Goal: Task Accomplishment & Management: Manage account settings

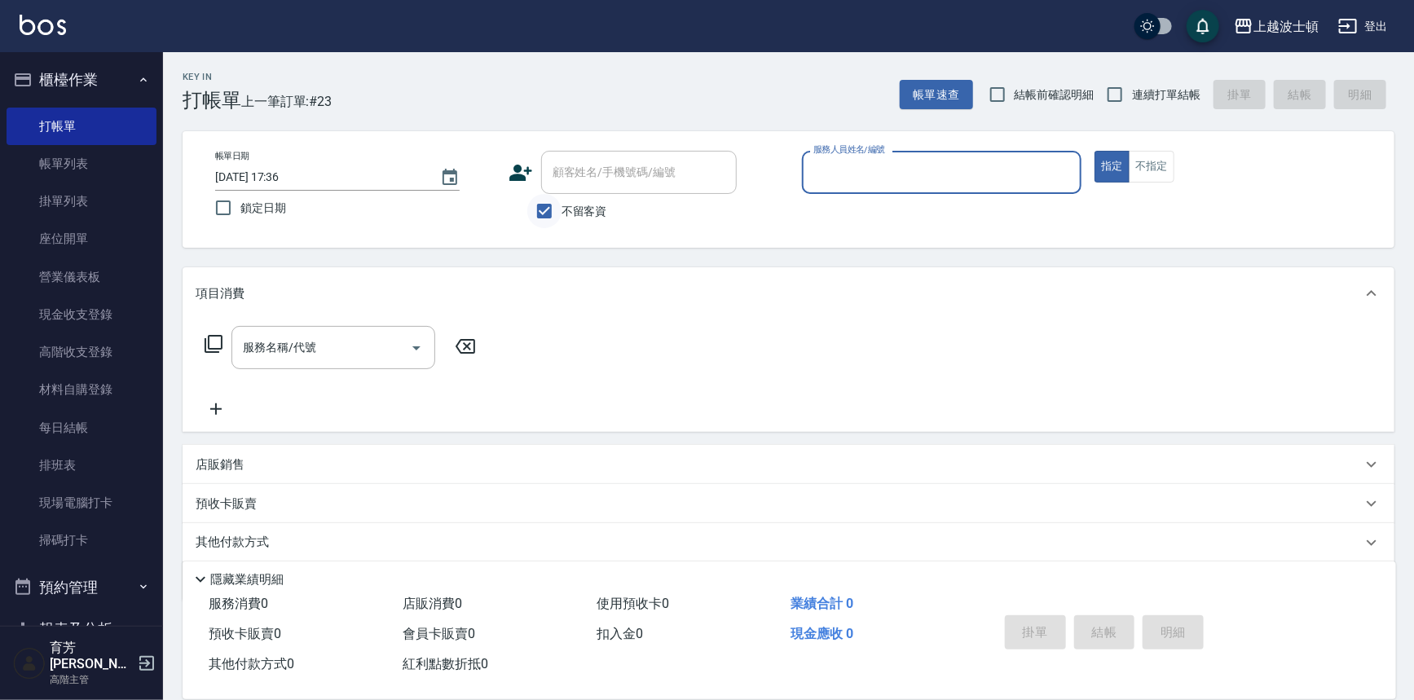
click at [540, 206] on input "不留客資" at bounding box center [544, 211] width 34 height 34
checkbox input "false"
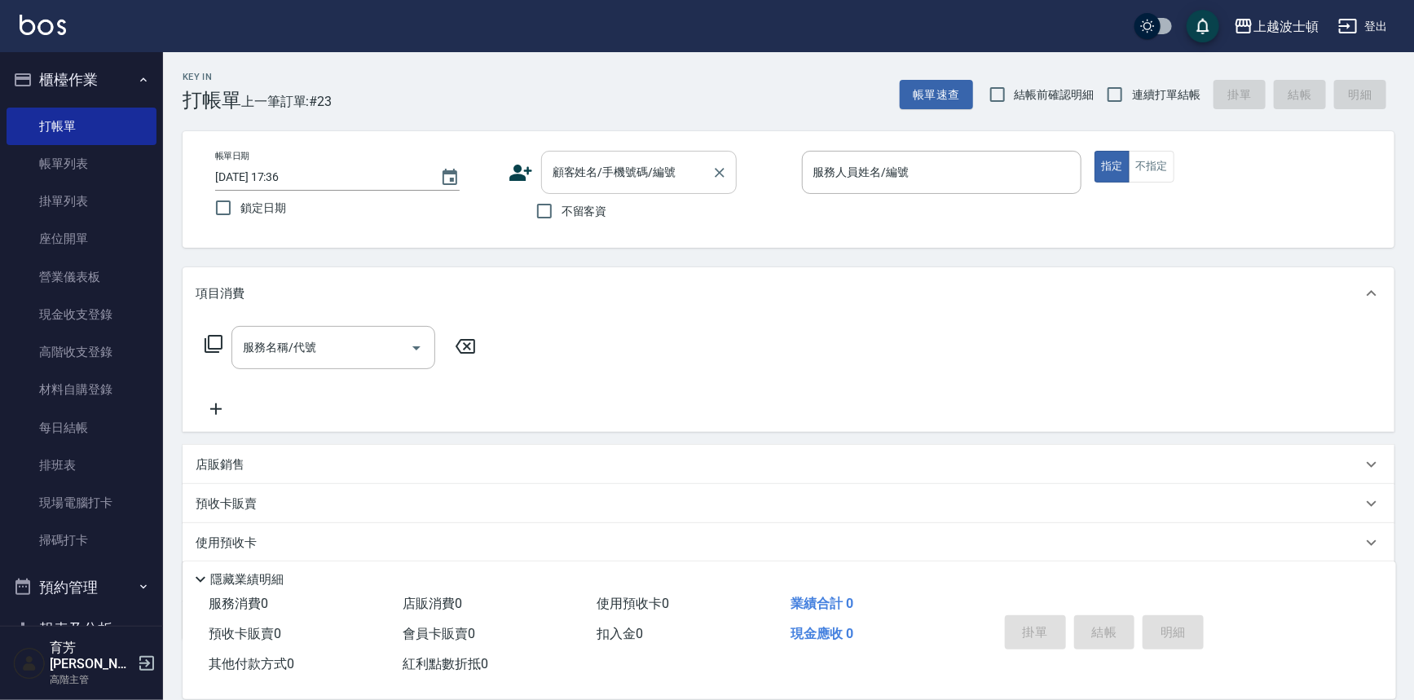
click at [609, 159] on div "顧客姓名/手機號碼/編號 顧客姓名/手機號碼/編號" at bounding box center [639, 172] width 196 height 43
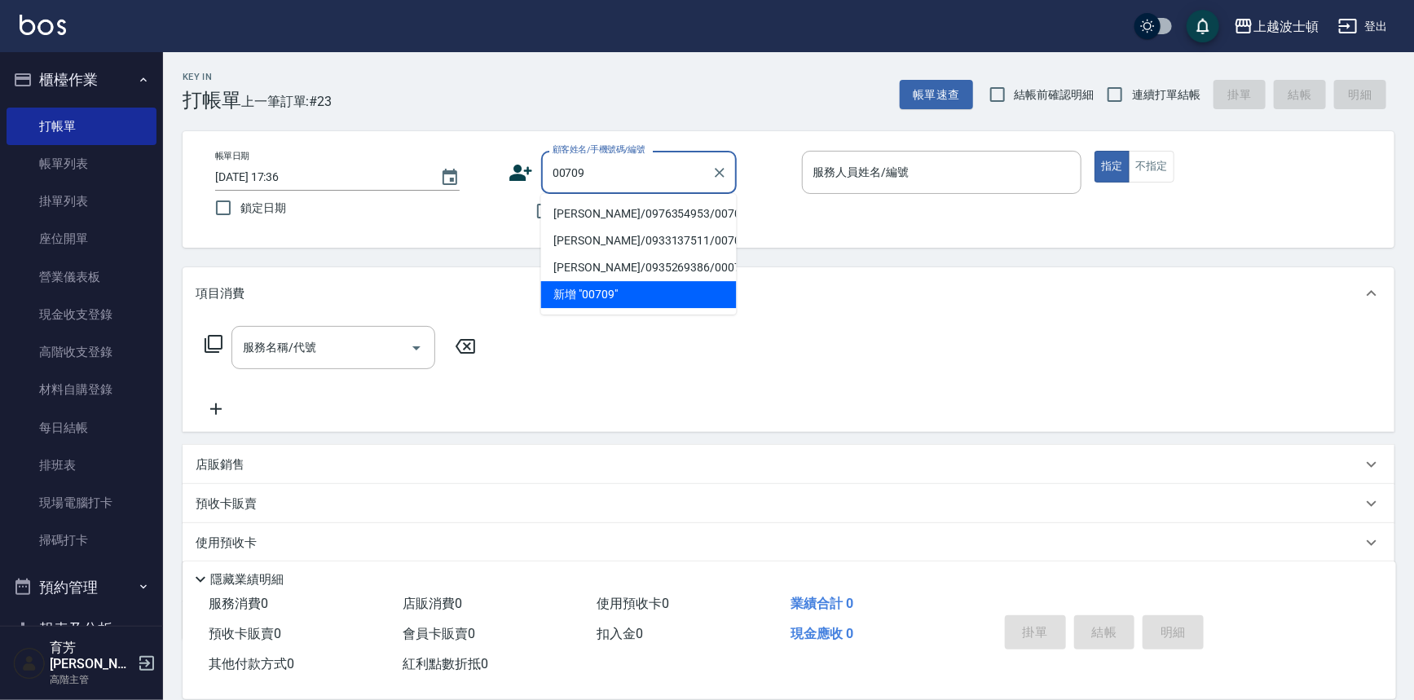
click at [614, 219] on li "[PERSON_NAME]/0976354953/00709" at bounding box center [639, 213] width 196 height 27
type input "[PERSON_NAME]/0976354953/00709"
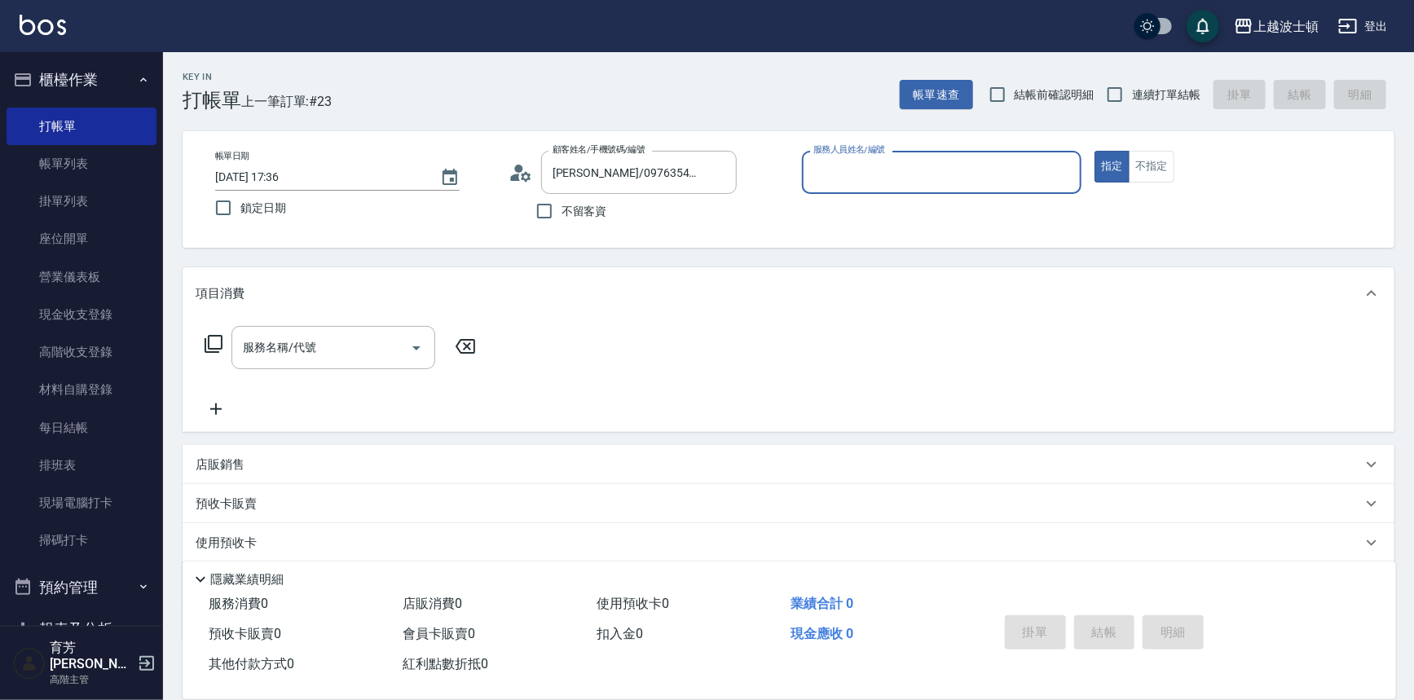
type input "[PERSON_NAME]-1"
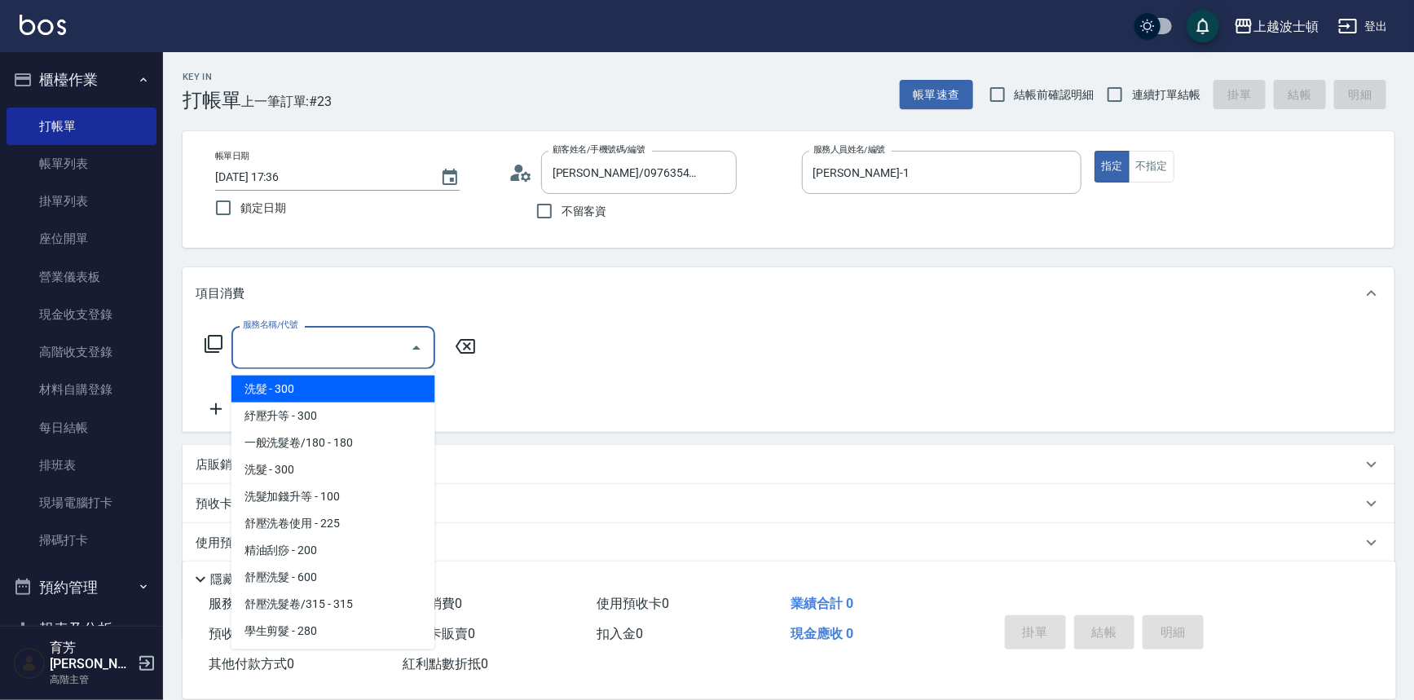
click at [262, 333] on div "服務名稱/代號 服務名稱/代號" at bounding box center [333, 347] width 204 height 43
click at [287, 384] on span "洗髮 - 300" at bounding box center [333, 389] width 204 height 27
type input "洗髮(201)"
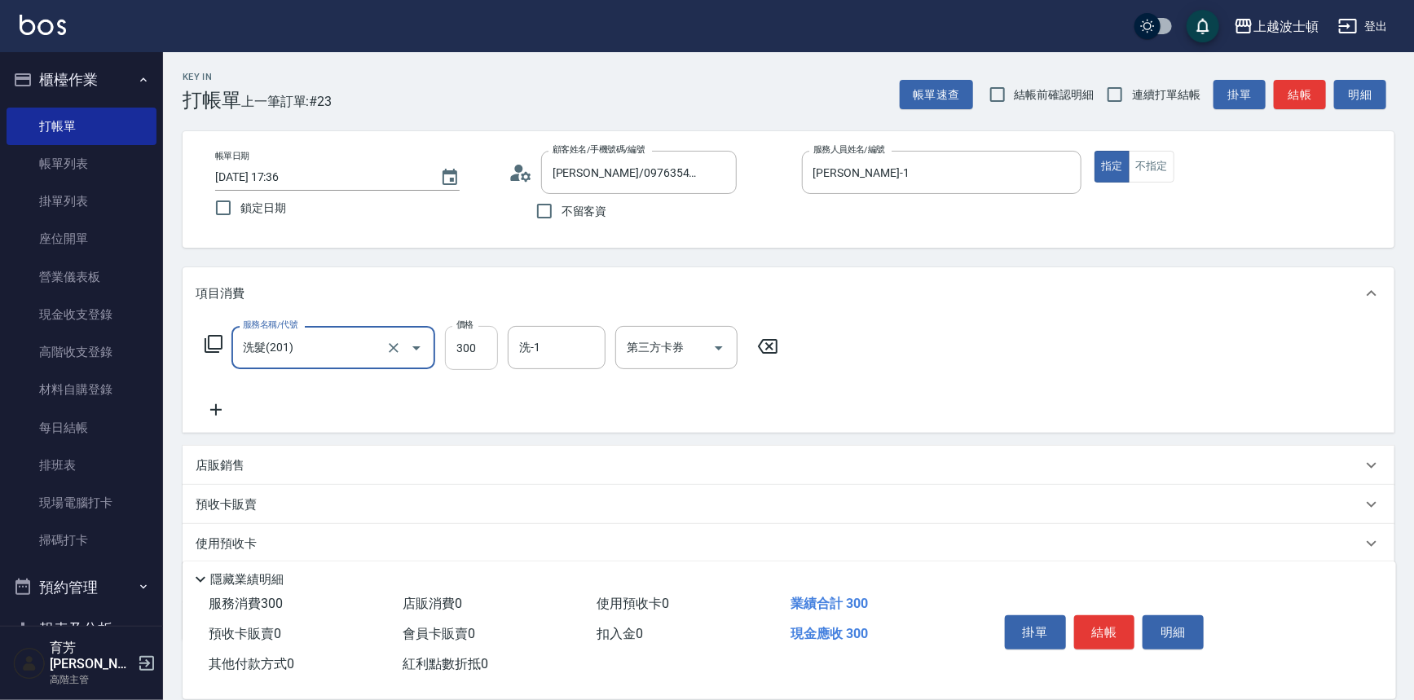
click at [460, 340] on input "300" at bounding box center [471, 348] width 53 height 44
type input "270"
click at [584, 348] on input "洗-1" at bounding box center [556, 347] width 83 height 29
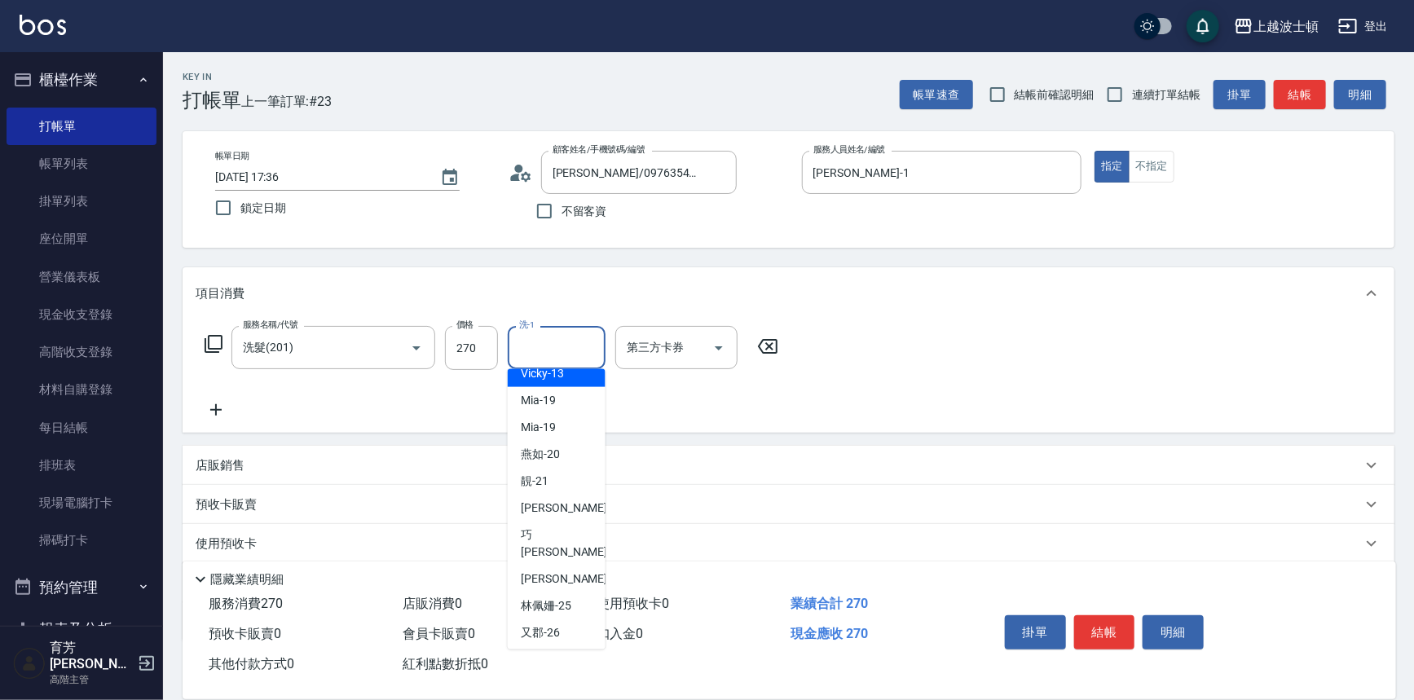
scroll to position [134, 0]
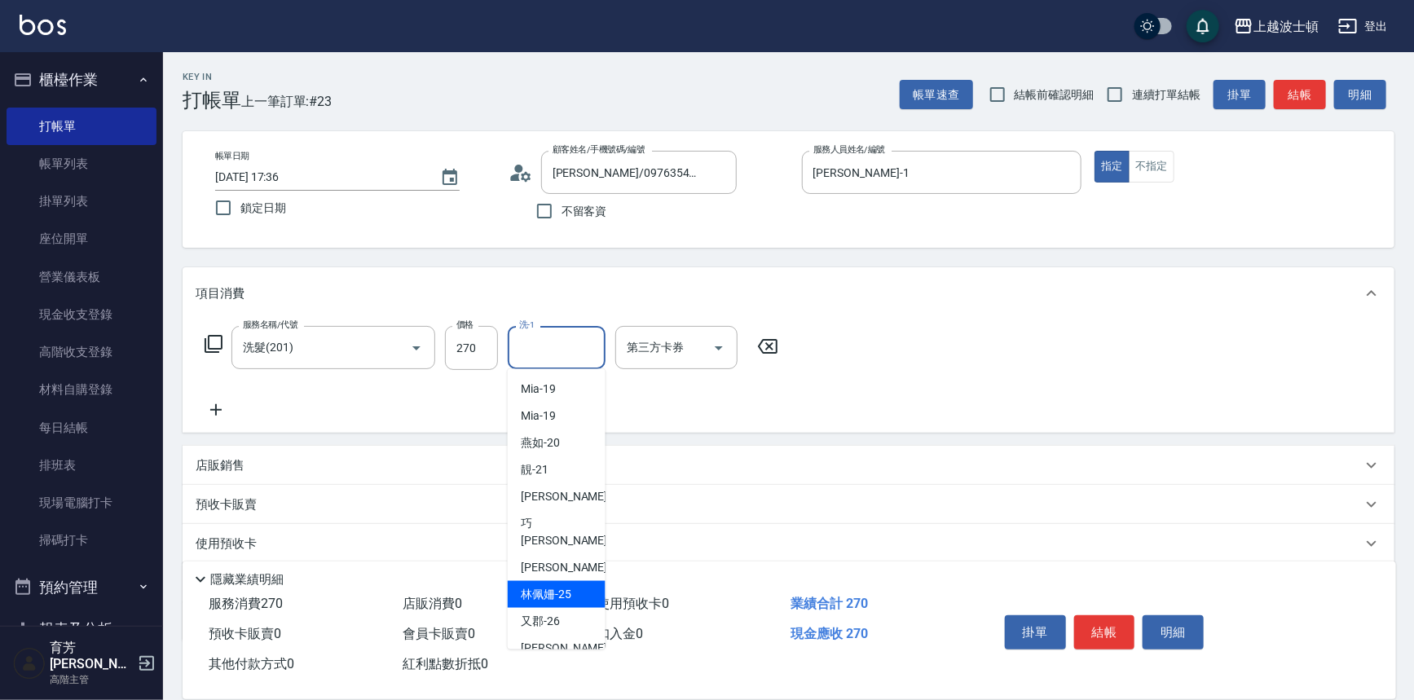
click at [554, 586] on span "[PERSON_NAME]-25" at bounding box center [546, 594] width 51 height 17
type input "[PERSON_NAME]-25"
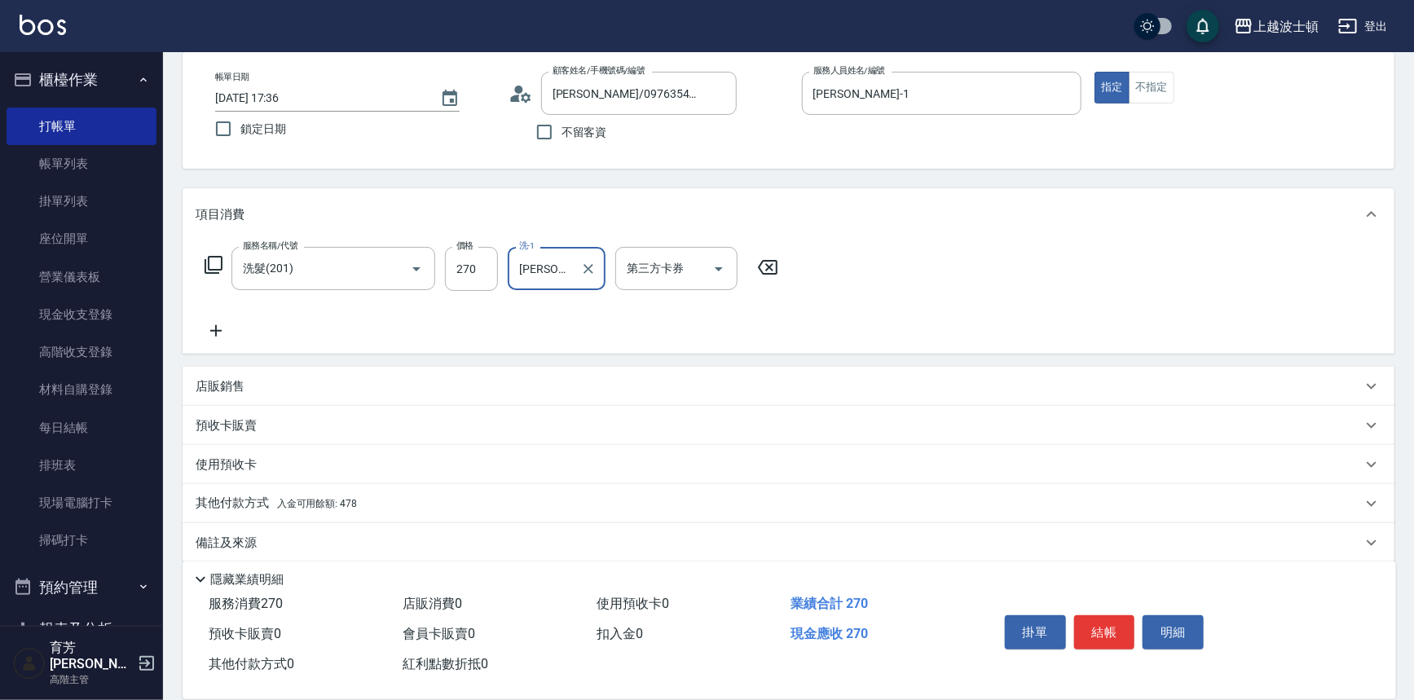
scroll to position [95, 0]
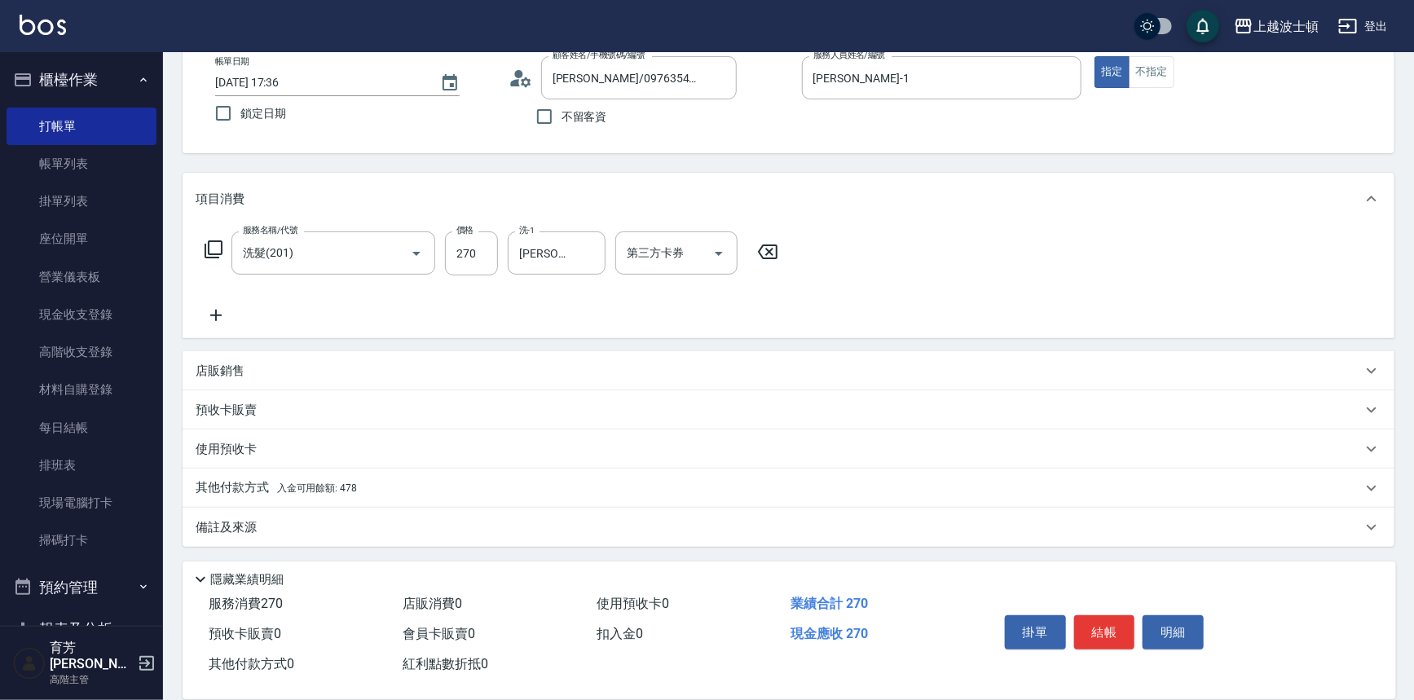
drag, startPoint x: 820, startPoint y: 502, endPoint x: 427, endPoint y: 685, distance: 433.4
click at [488, 699] on html "上越波士頓 登出 櫃檯作業 打帳單 帳單列表 掛單列表 座位開單 營業儀表板 現金收支登錄 高階收支登錄 材料自購登錄 每日結帳 排班表 現場電腦打卡 掃碼打…" at bounding box center [707, 302] width 1414 height 794
click at [314, 489] on span "入金可用餘額: 478" at bounding box center [317, 487] width 80 height 11
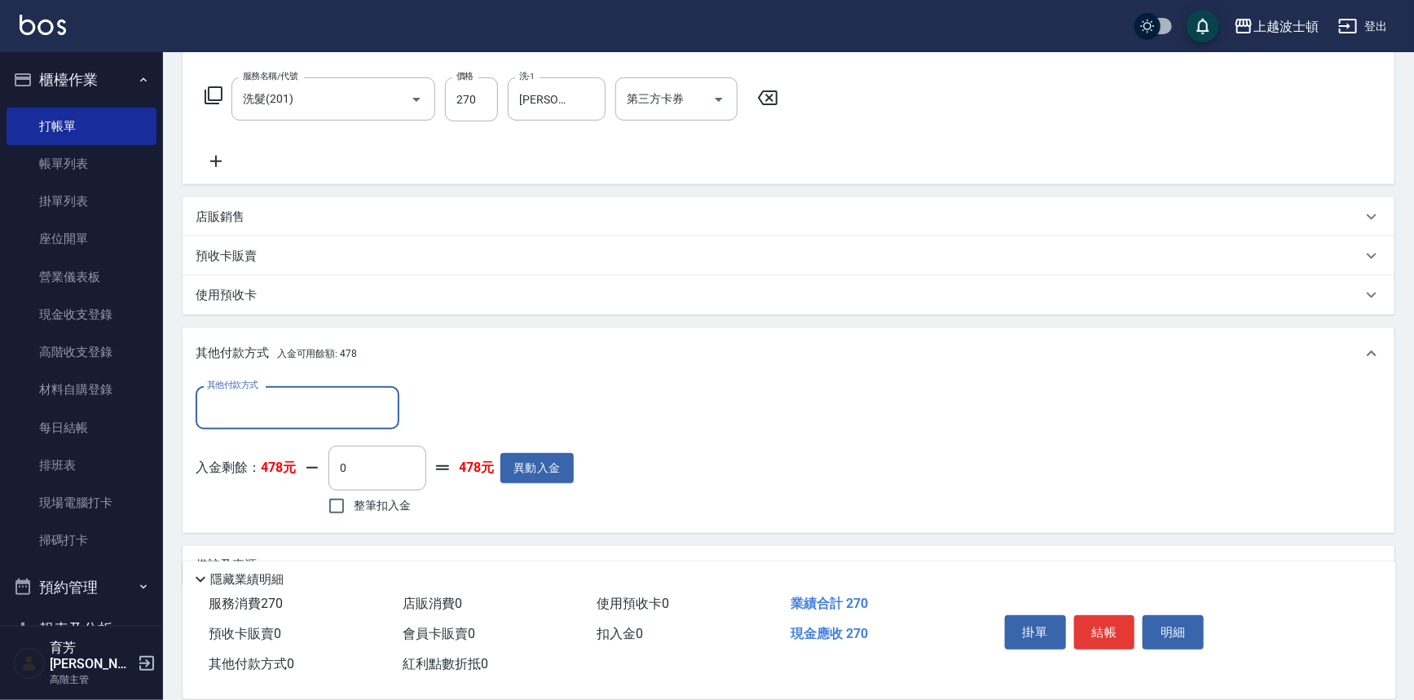
scroll to position [285, 0]
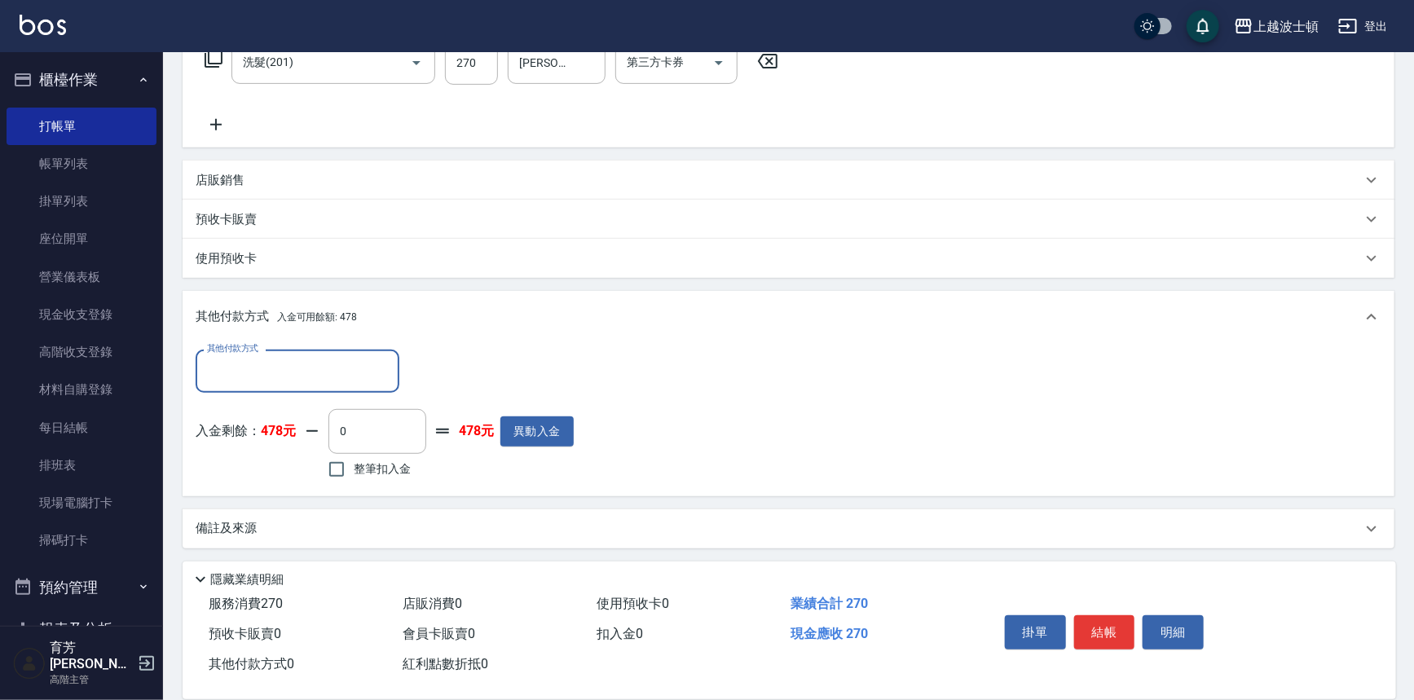
click at [360, 467] on span "整筆扣入金" at bounding box center [382, 468] width 57 height 17
click at [354, 467] on input "整筆扣入金" at bounding box center [336, 469] width 34 height 34
checkbox input "true"
type input "270"
click at [1111, 620] on button "結帳" at bounding box center [1104, 632] width 61 height 34
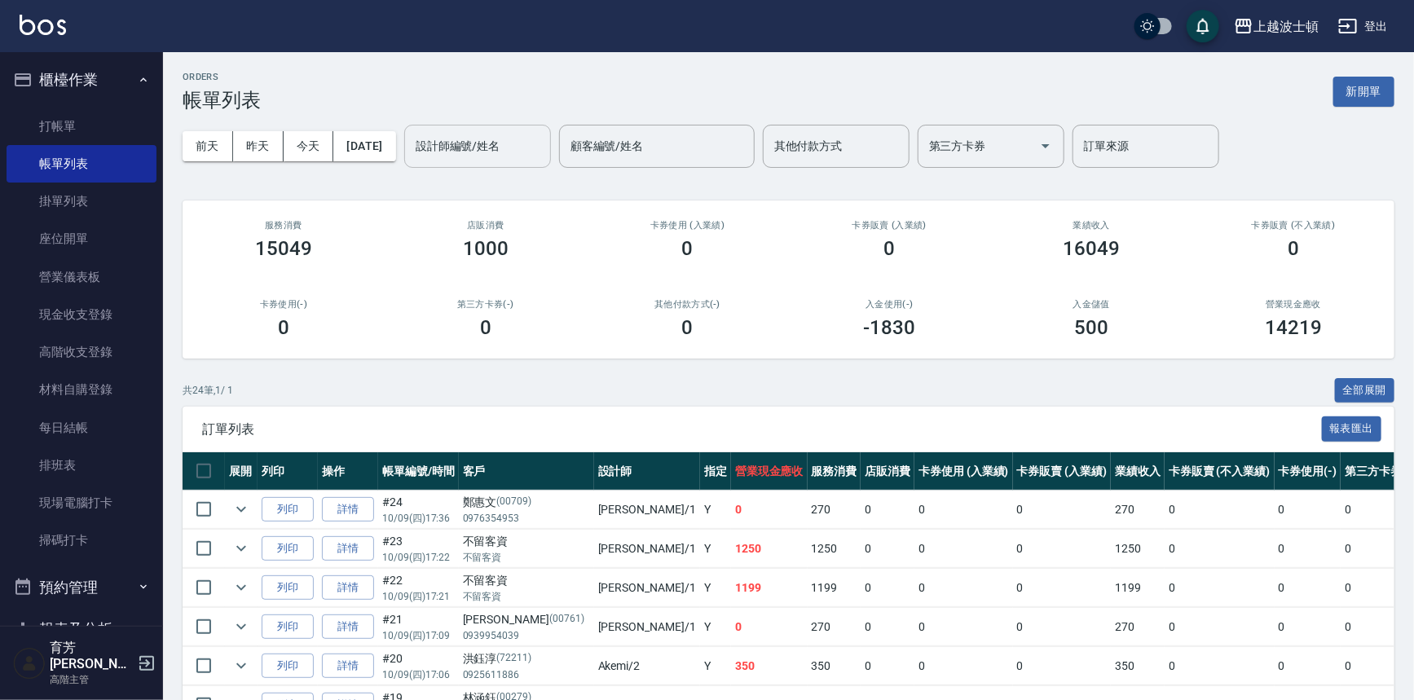
click at [491, 152] on input "設計師編號/姓名" at bounding box center [477, 146] width 132 height 29
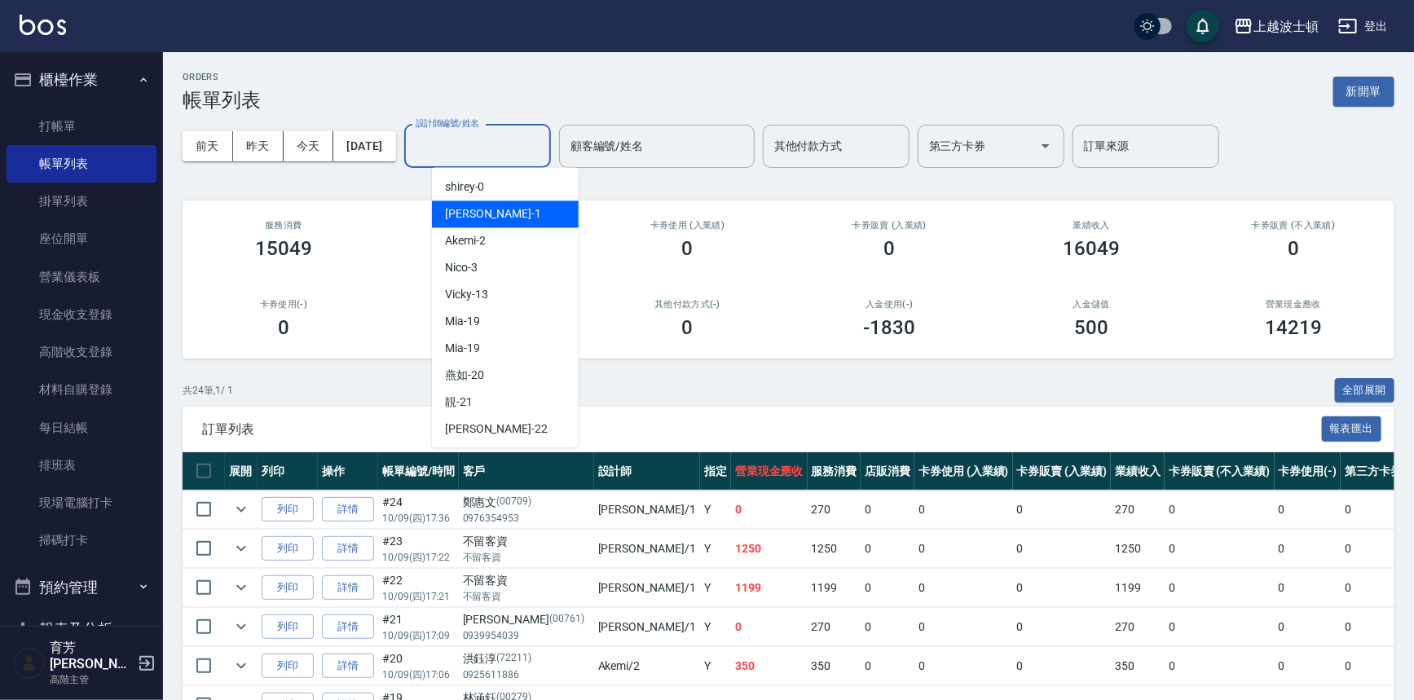
click at [464, 213] on span "[PERSON_NAME] -1" at bounding box center [493, 213] width 96 height 17
type input "[PERSON_NAME]-1"
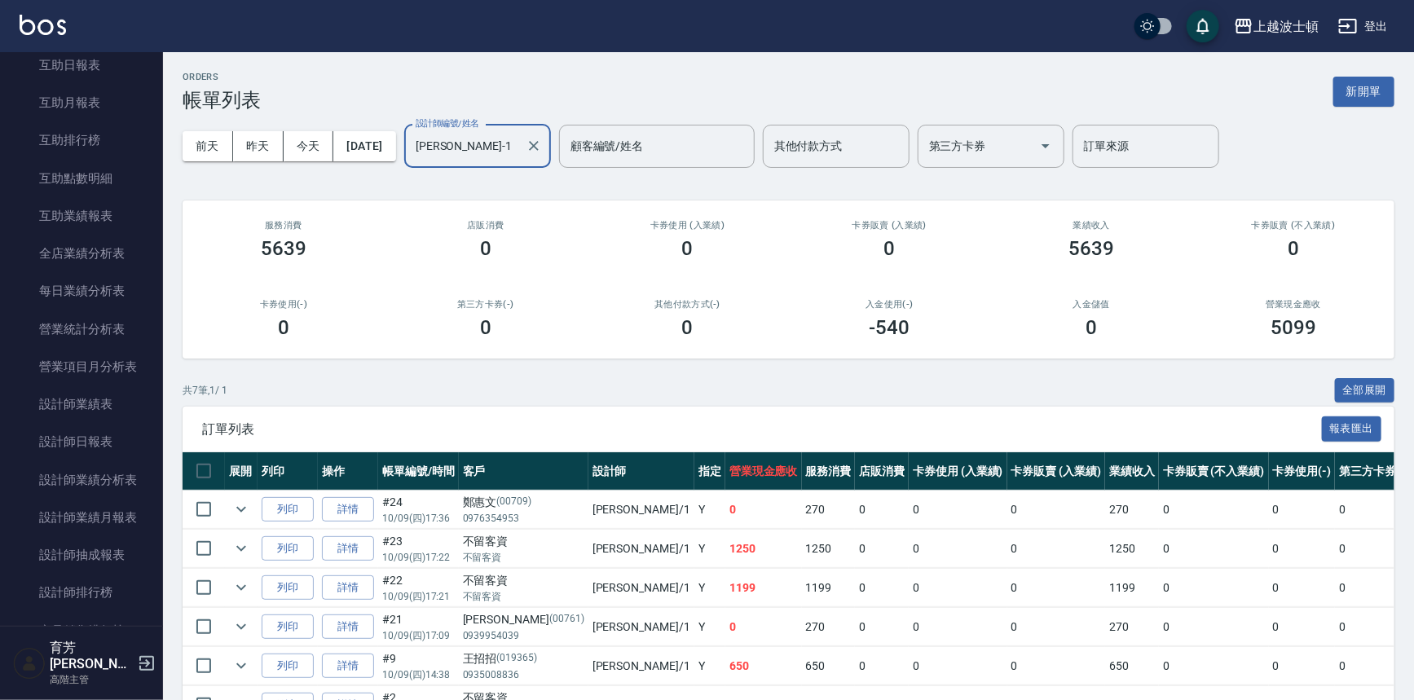
scroll to position [851, 0]
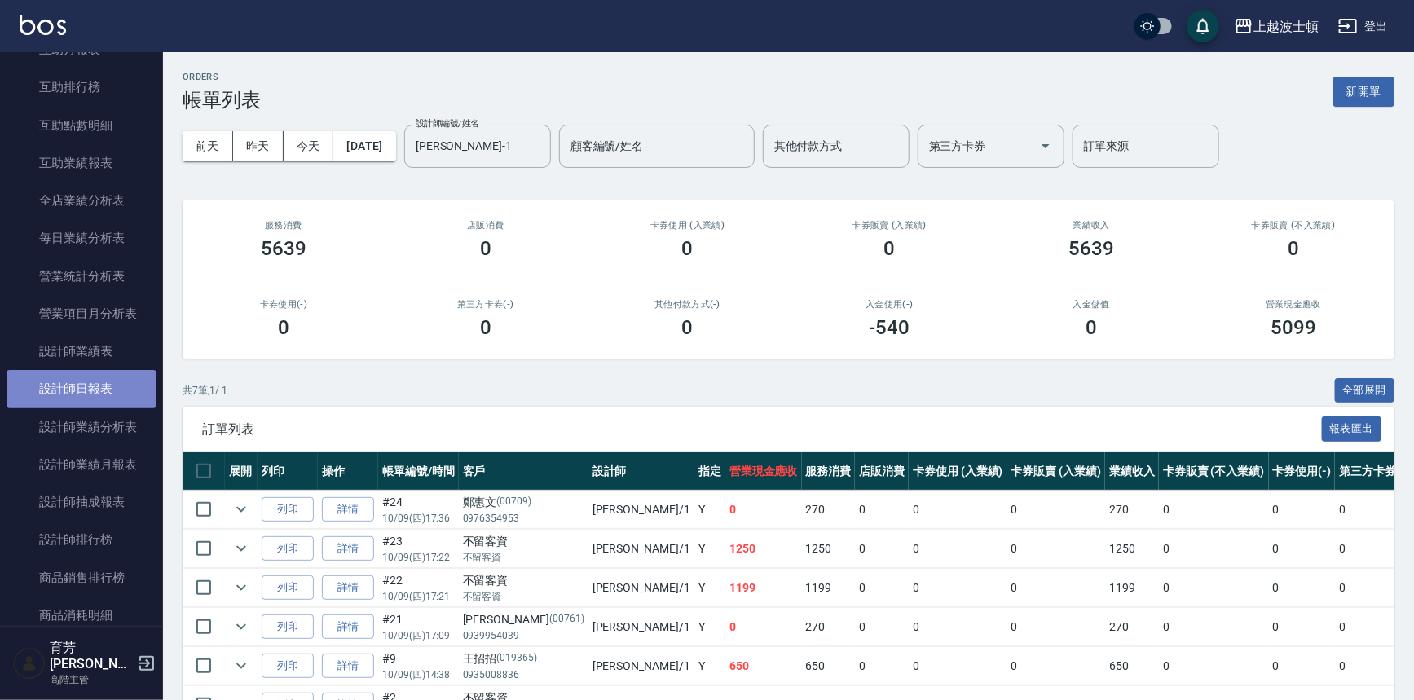
click at [105, 389] on link "設計師日報表" at bounding box center [82, 388] width 150 height 37
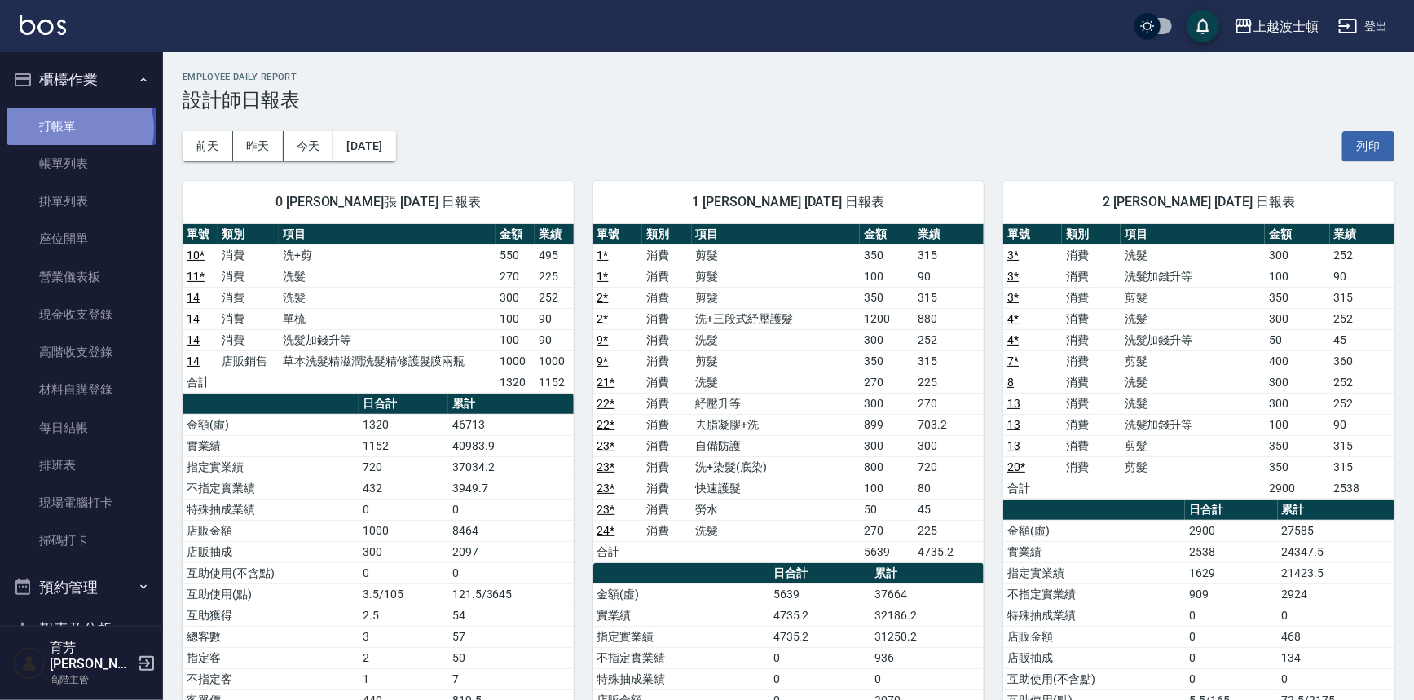
click at [78, 128] on link "打帳單" at bounding box center [82, 126] width 150 height 37
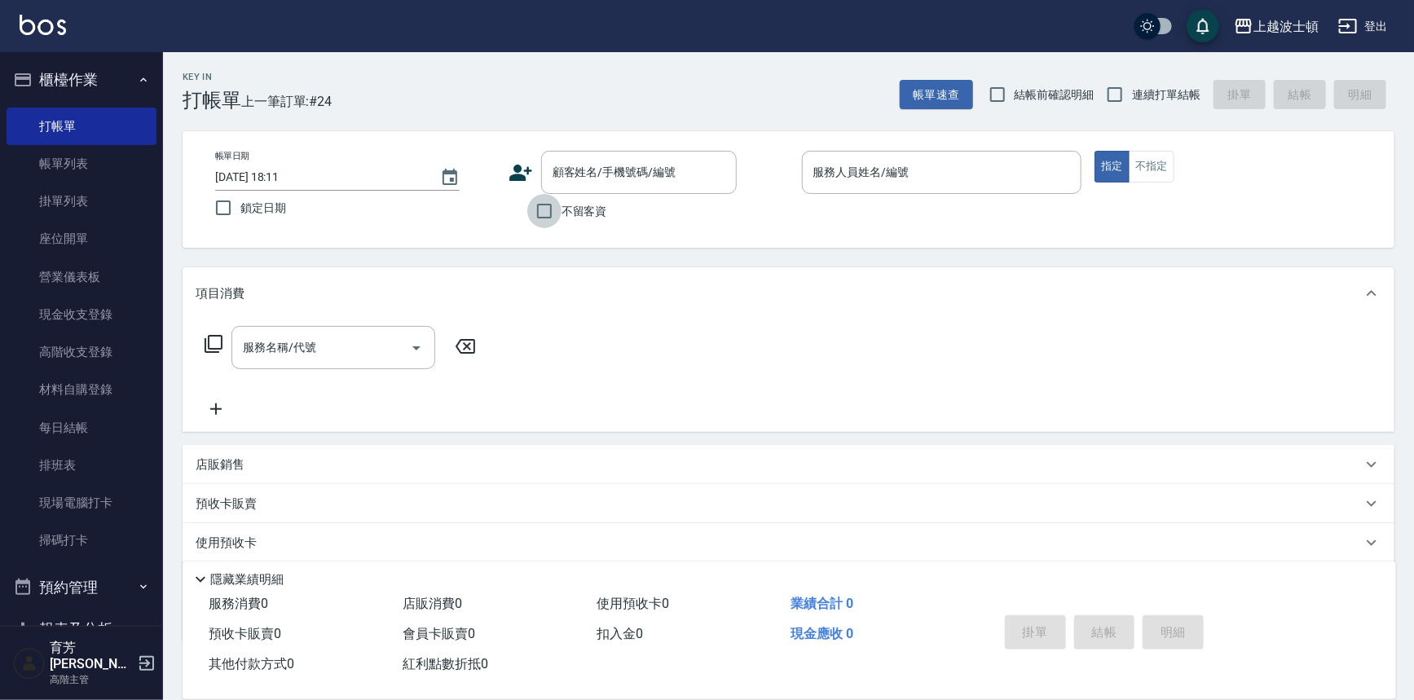
drag, startPoint x: 553, startPoint y: 213, endPoint x: 574, endPoint y: 204, distance: 23.3
click at [556, 212] on input "不留客資" at bounding box center [544, 211] width 34 height 34
checkbox input "true"
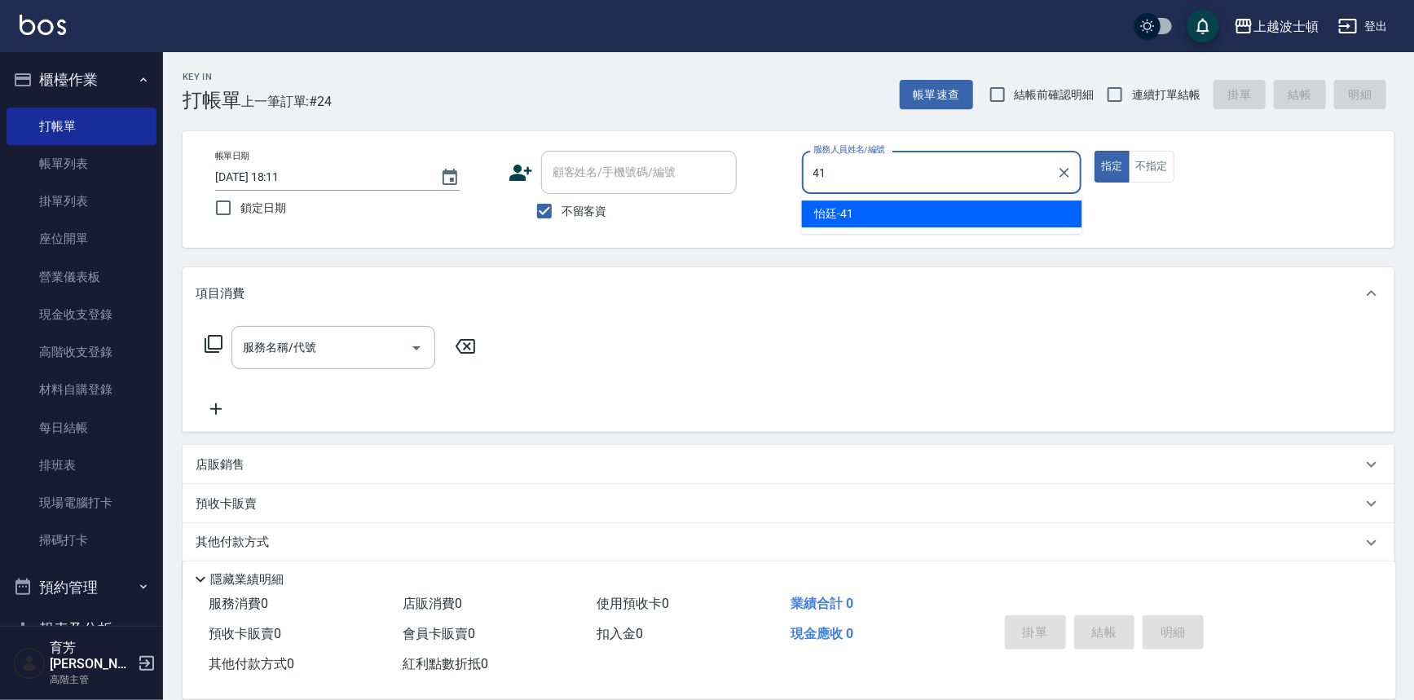
type input "怡廷-41"
type button "true"
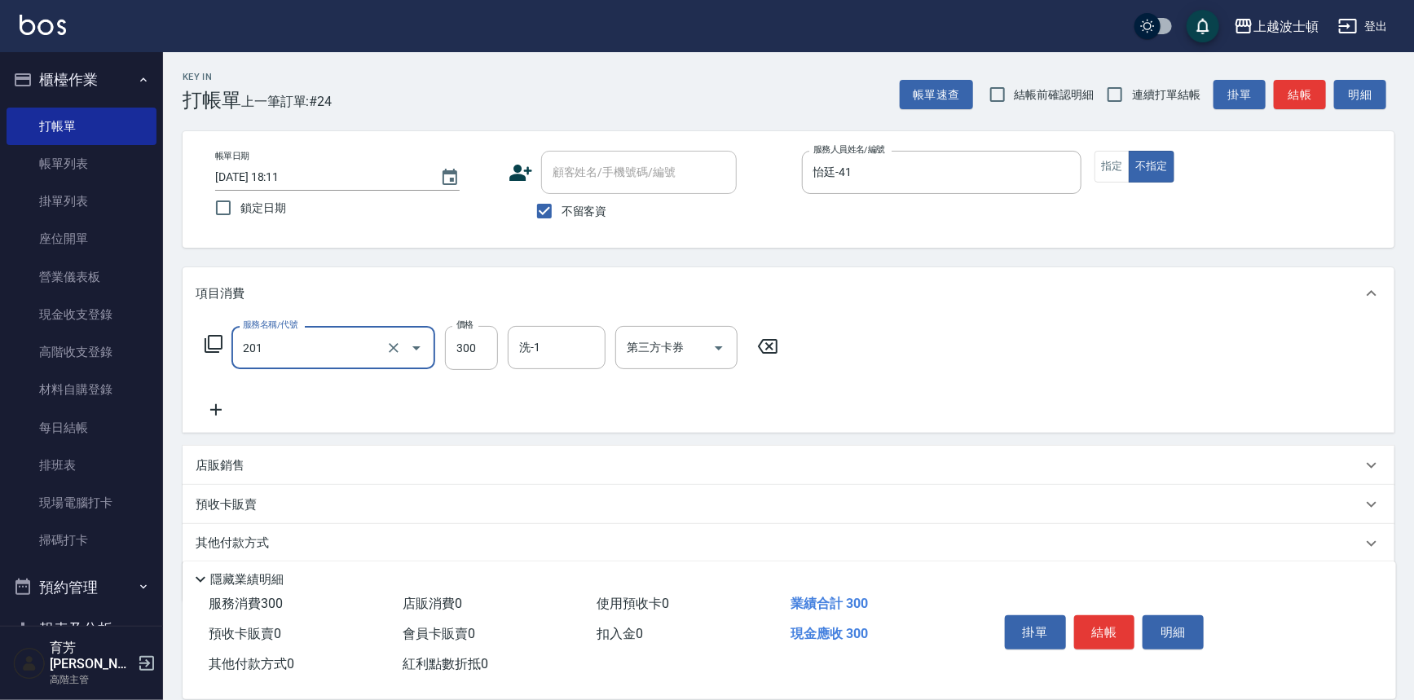
type input "洗髮(201)"
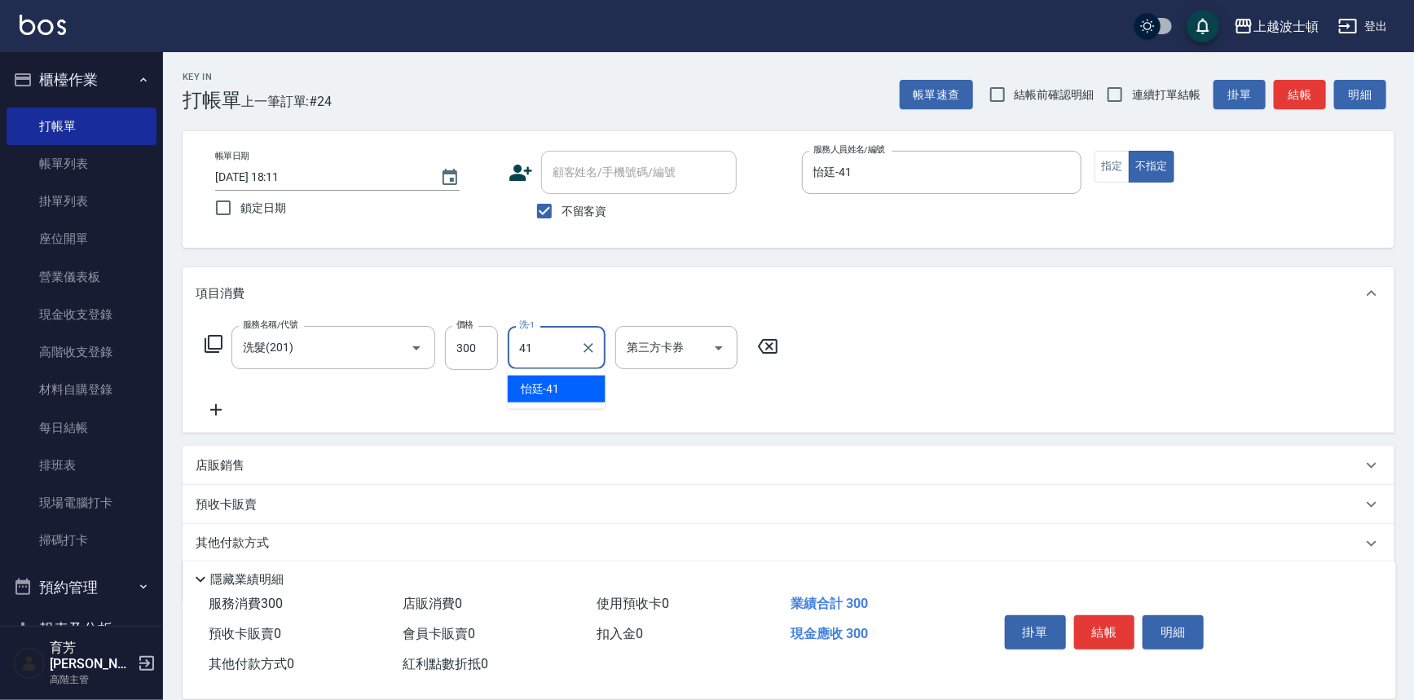
type input "怡廷-41"
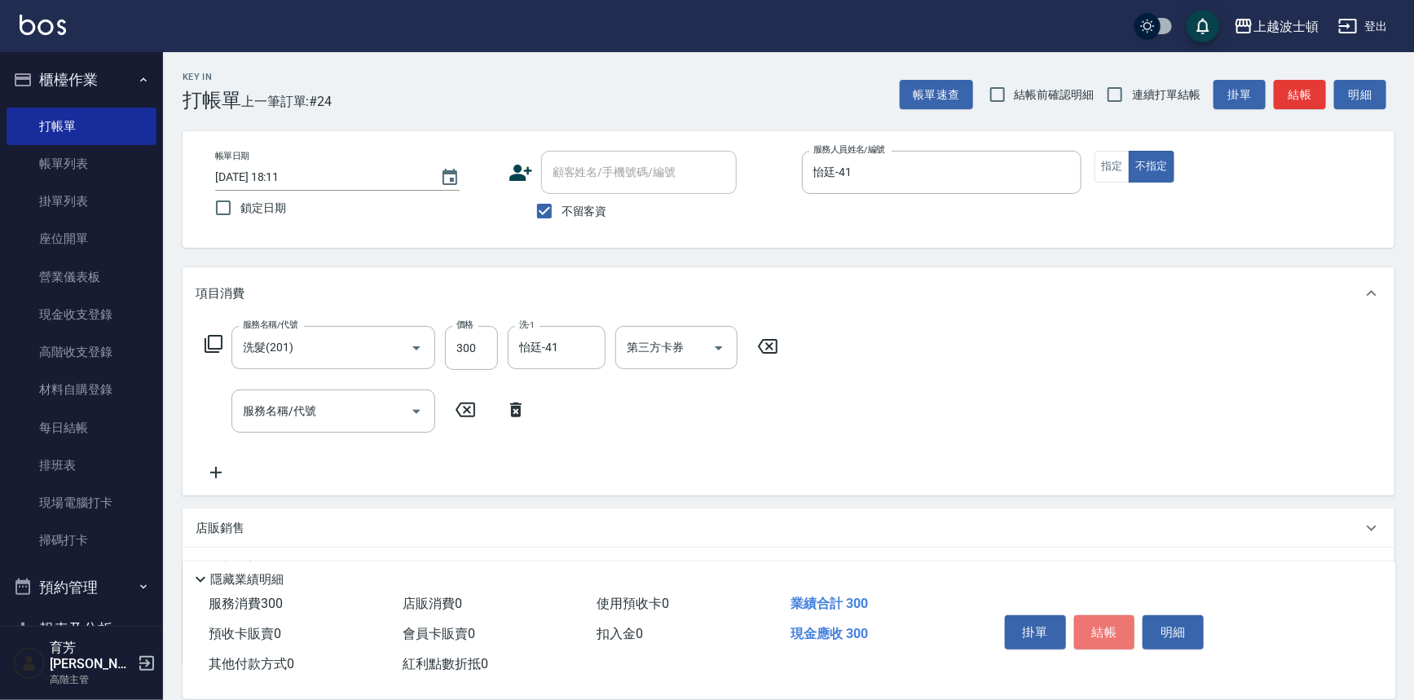
drag, startPoint x: 1104, startPoint y: 611, endPoint x: 1113, endPoint y: 628, distance: 19.3
click at [1104, 615] on button "結帳" at bounding box center [1104, 632] width 61 height 34
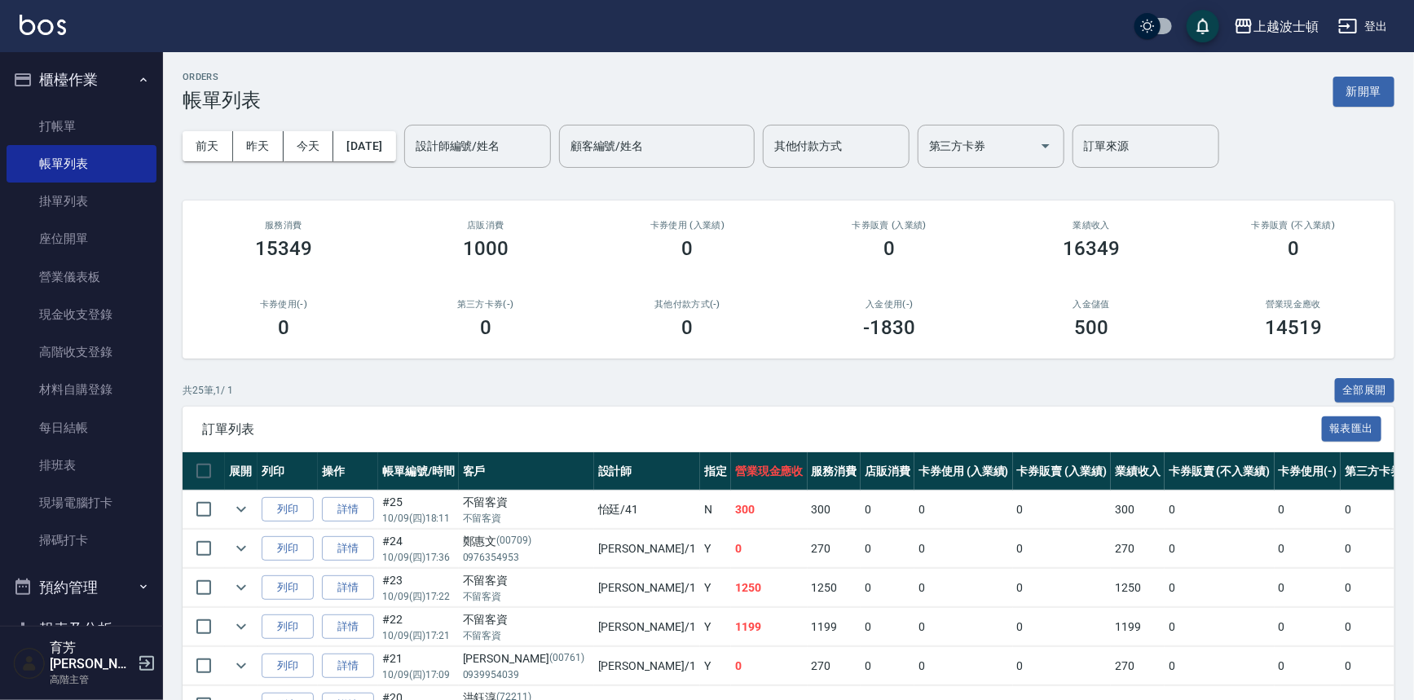
click at [527, 147] on input "設計師編號/姓名" at bounding box center [477, 146] width 132 height 29
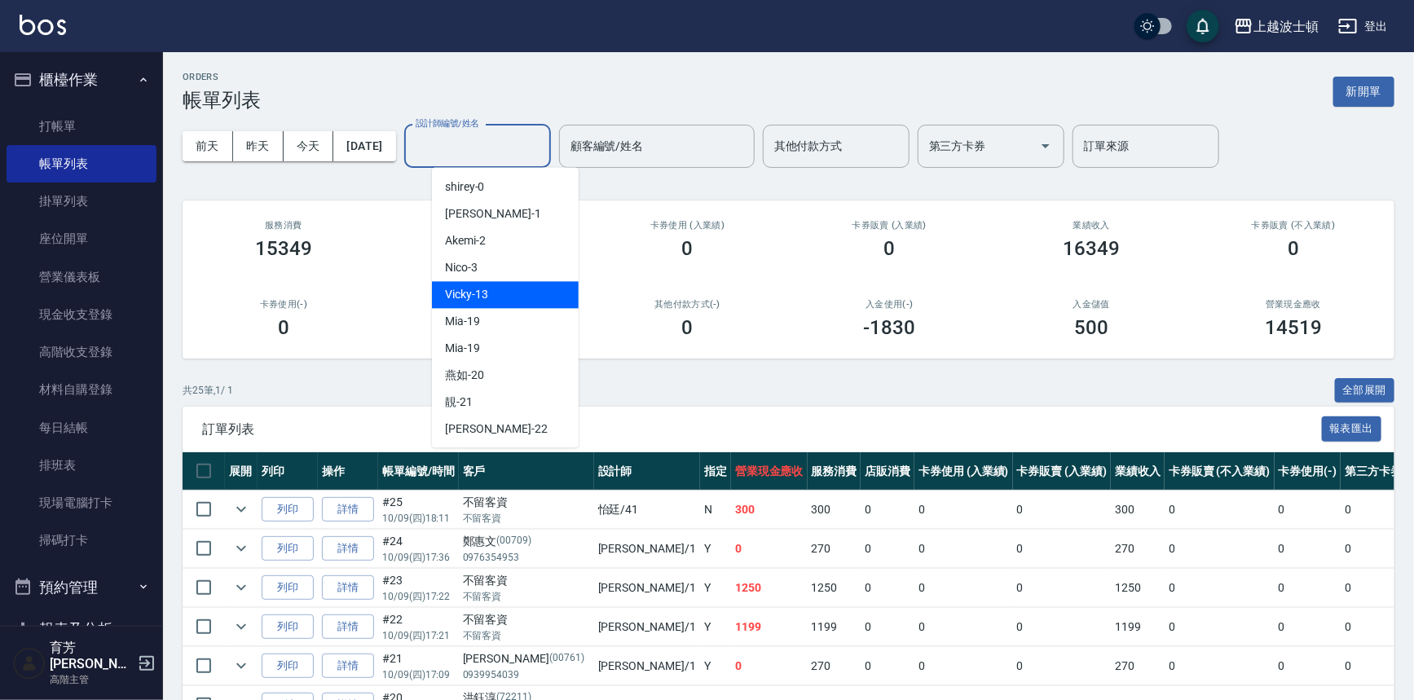
click at [491, 292] on div "Vicky -13" at bounding box center [505, 294] width 147 height 27
type input "Vicky-13"
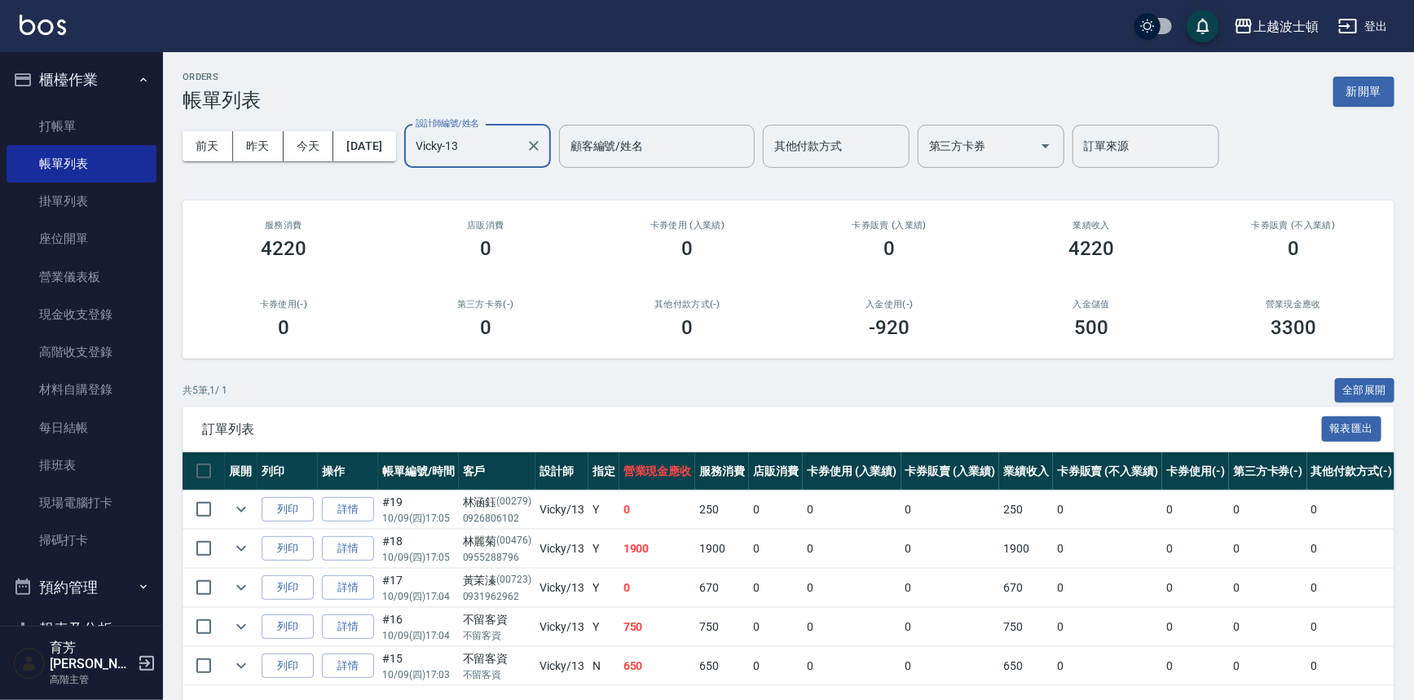
scroll to position [59, 0]
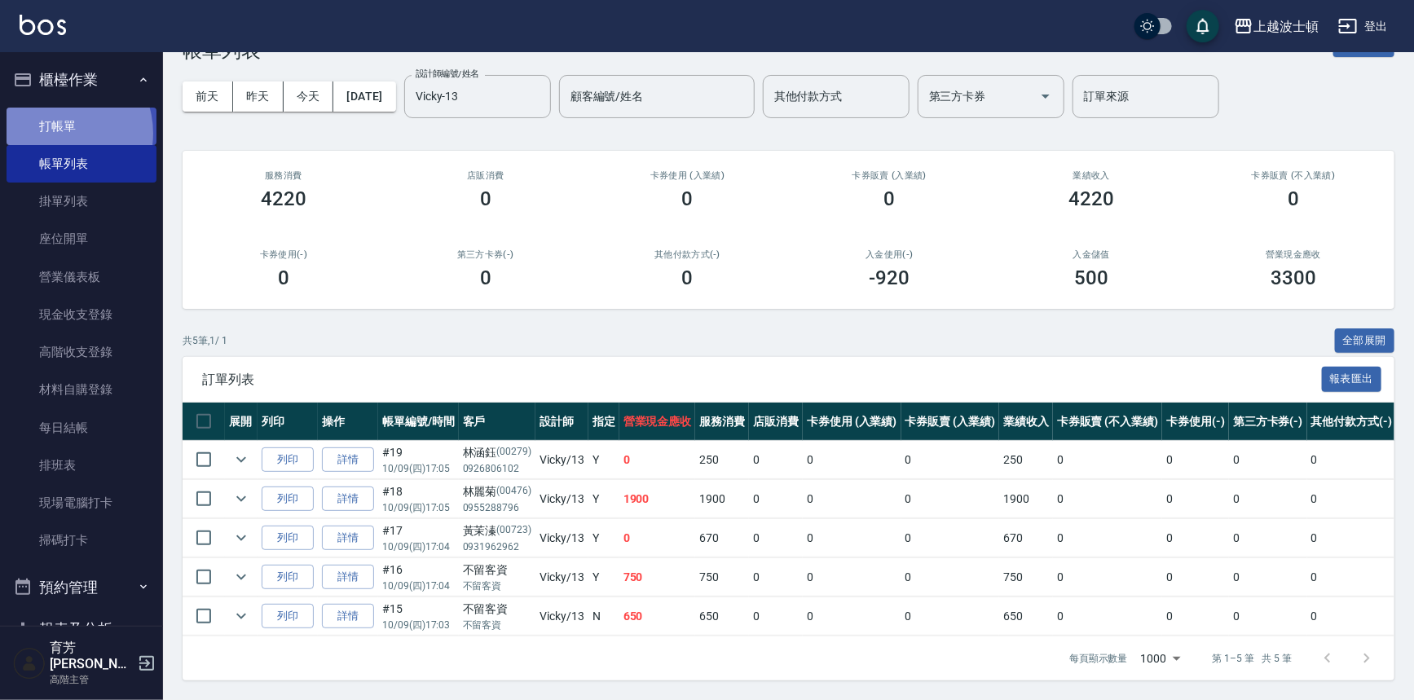
click at [57, 133] on link "打帳單" at bounding box center [82, 126] width 150 height 37
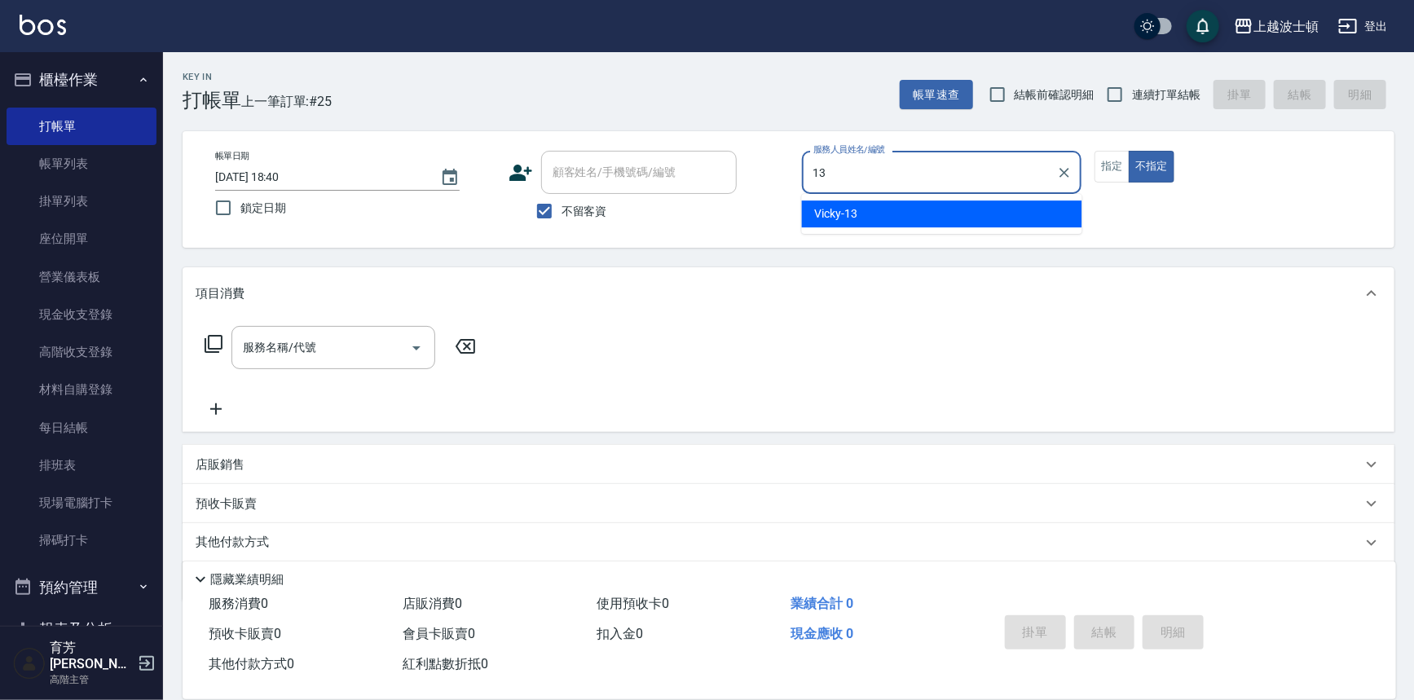
type input "Vicky-13"
type button "false"
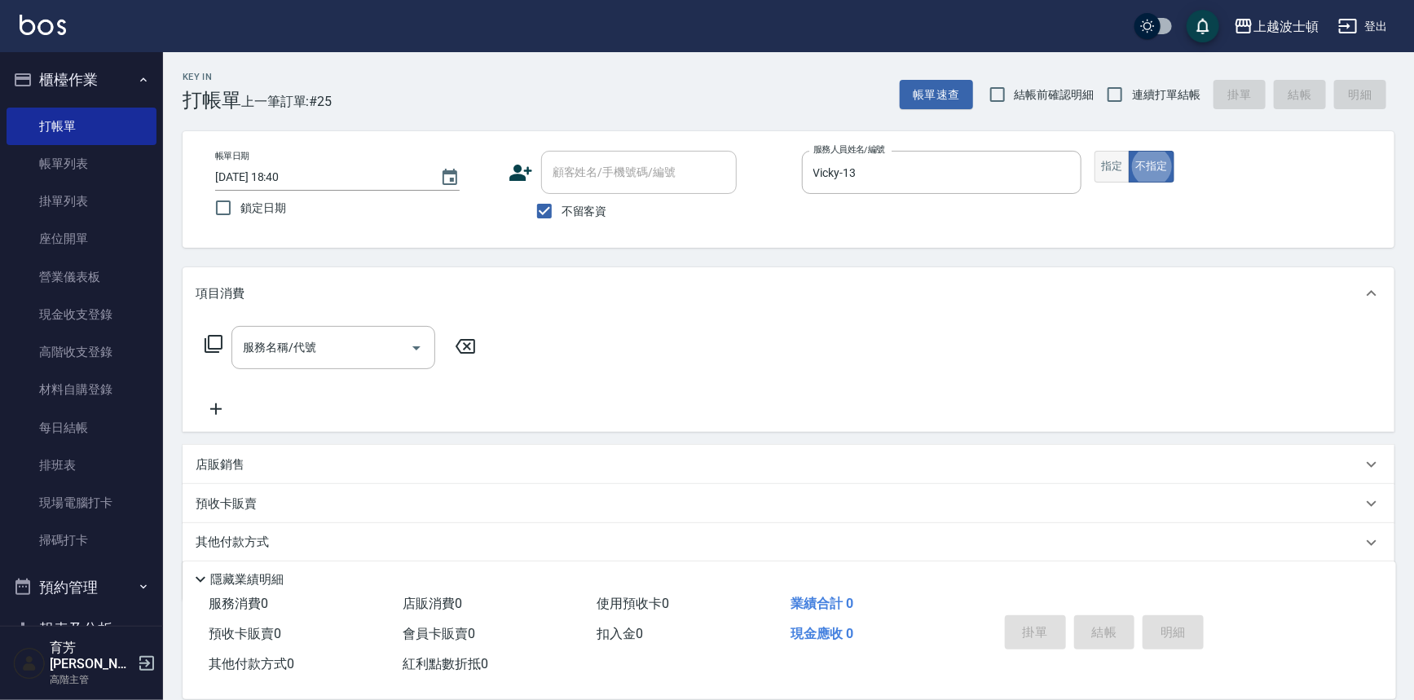
click at [1105, 154] on button "指定" at bounding box center [1111, 167] width 35 height 32
click at [366, 339] on input "服務名稱/代號" at bounding box center [321, 347] width 165 height 29
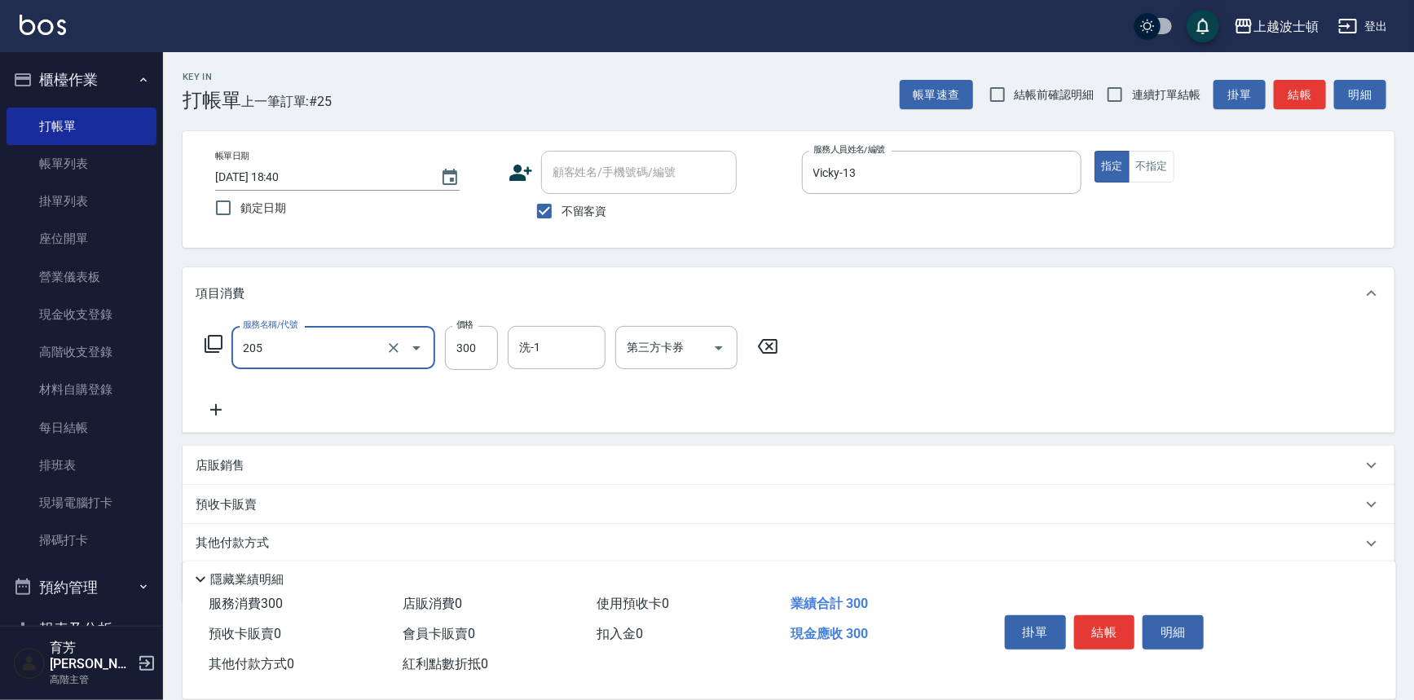
type input "洗髮(205)"
click at [218, 413] on icon at bounding box center [216, 410] width 41 height 20
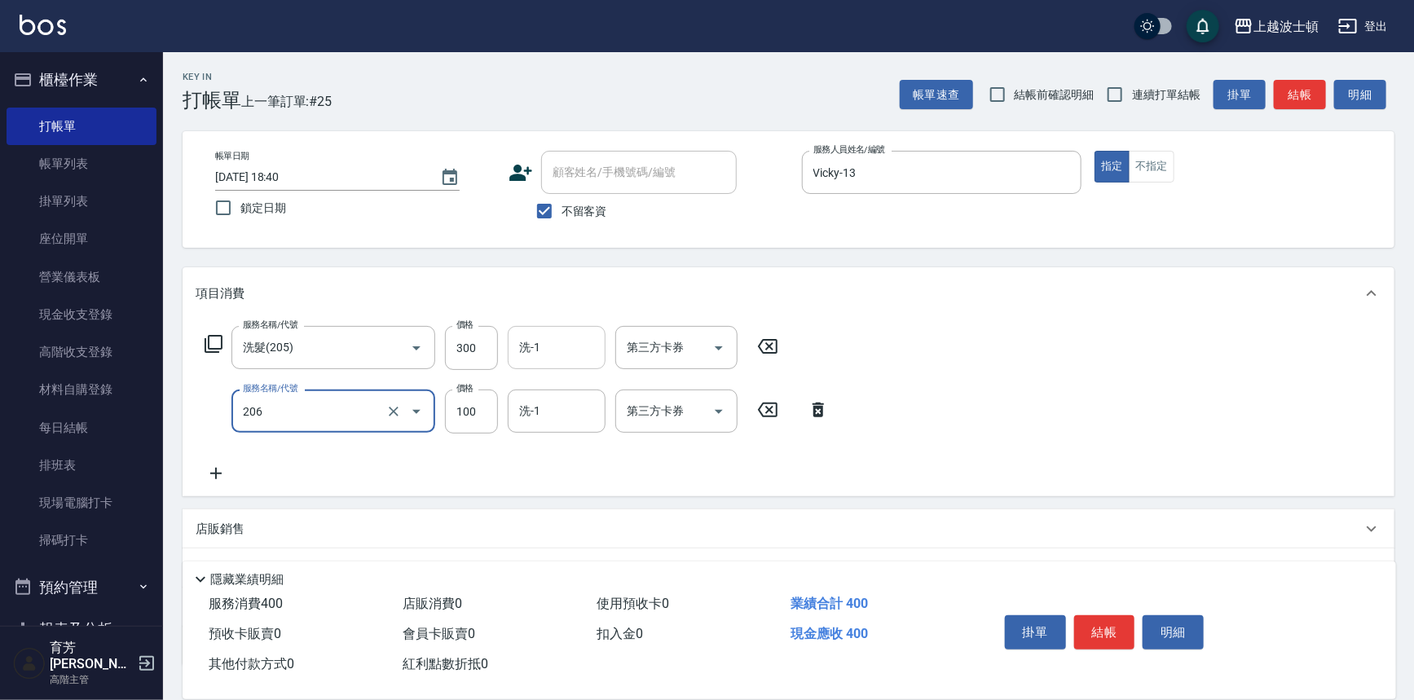
type input "洗髮加錢升等(206)"
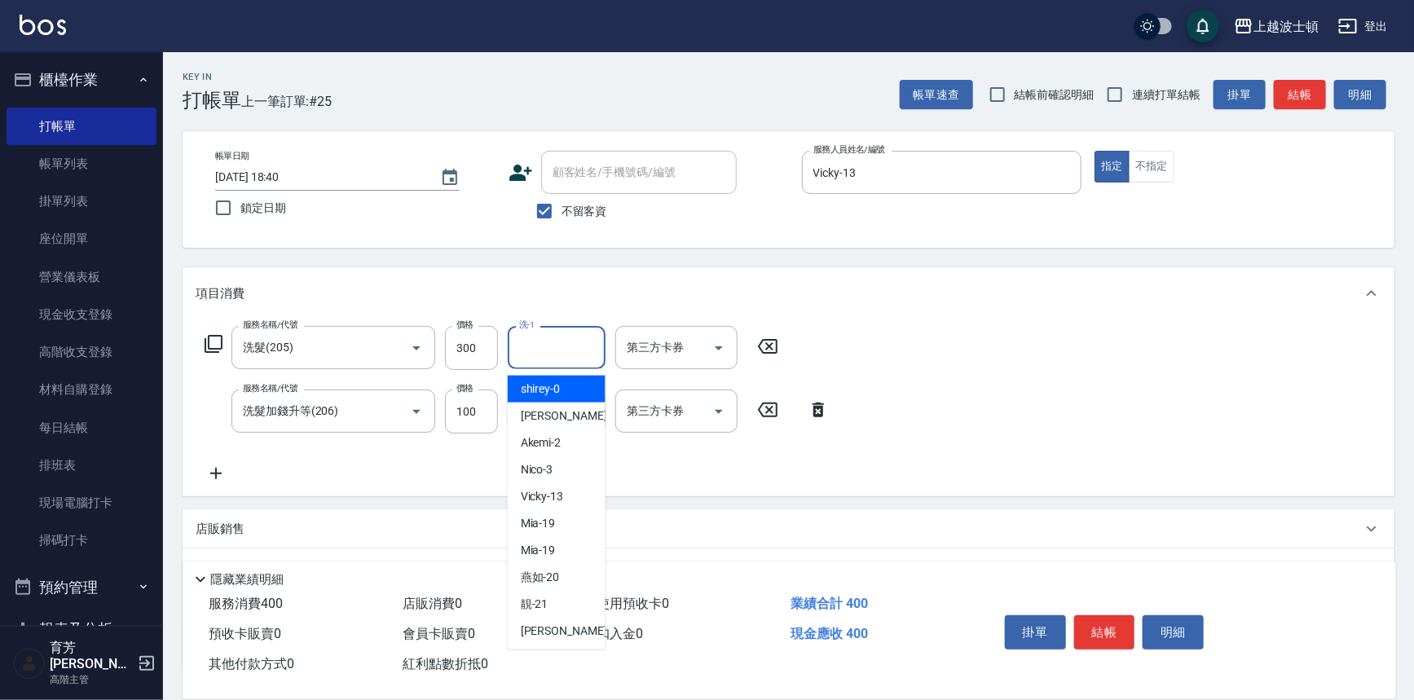
click at [550, 349] on input "洗-1" at bounding box center [556, 347] width 83 height 29
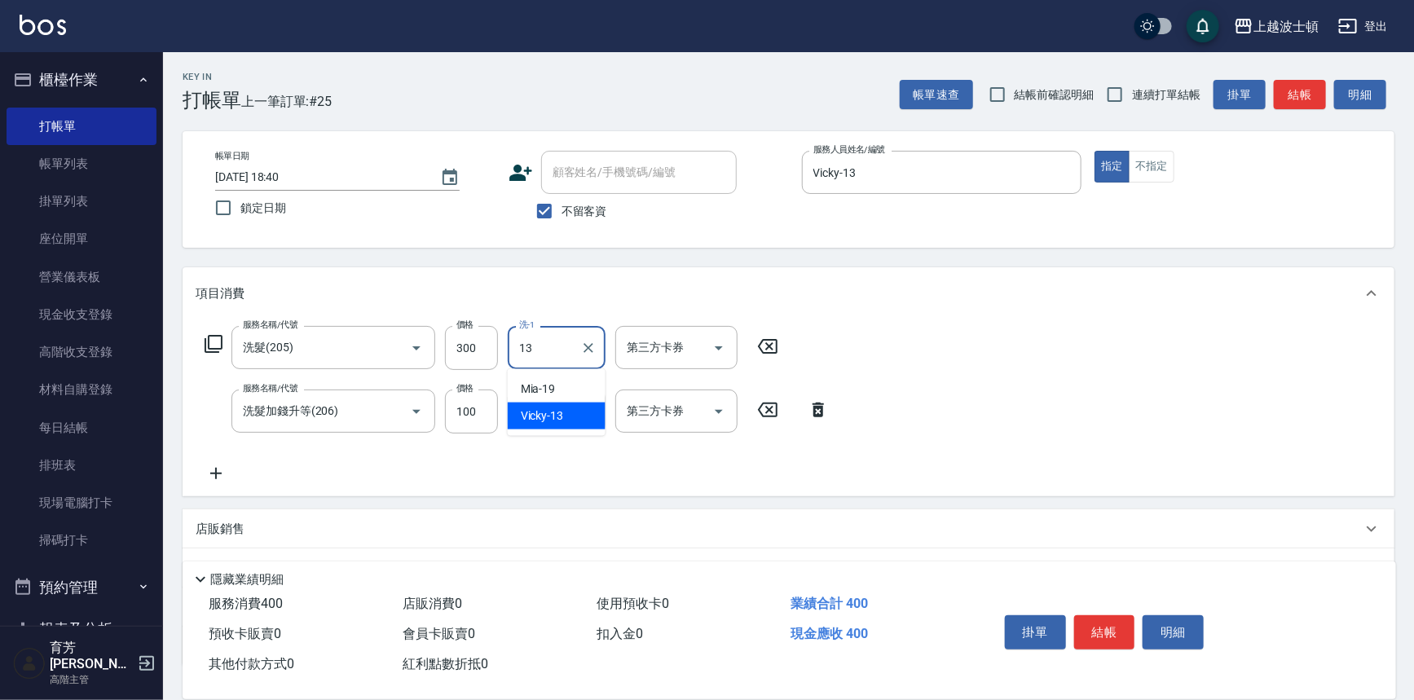
type input "Vicky-13"
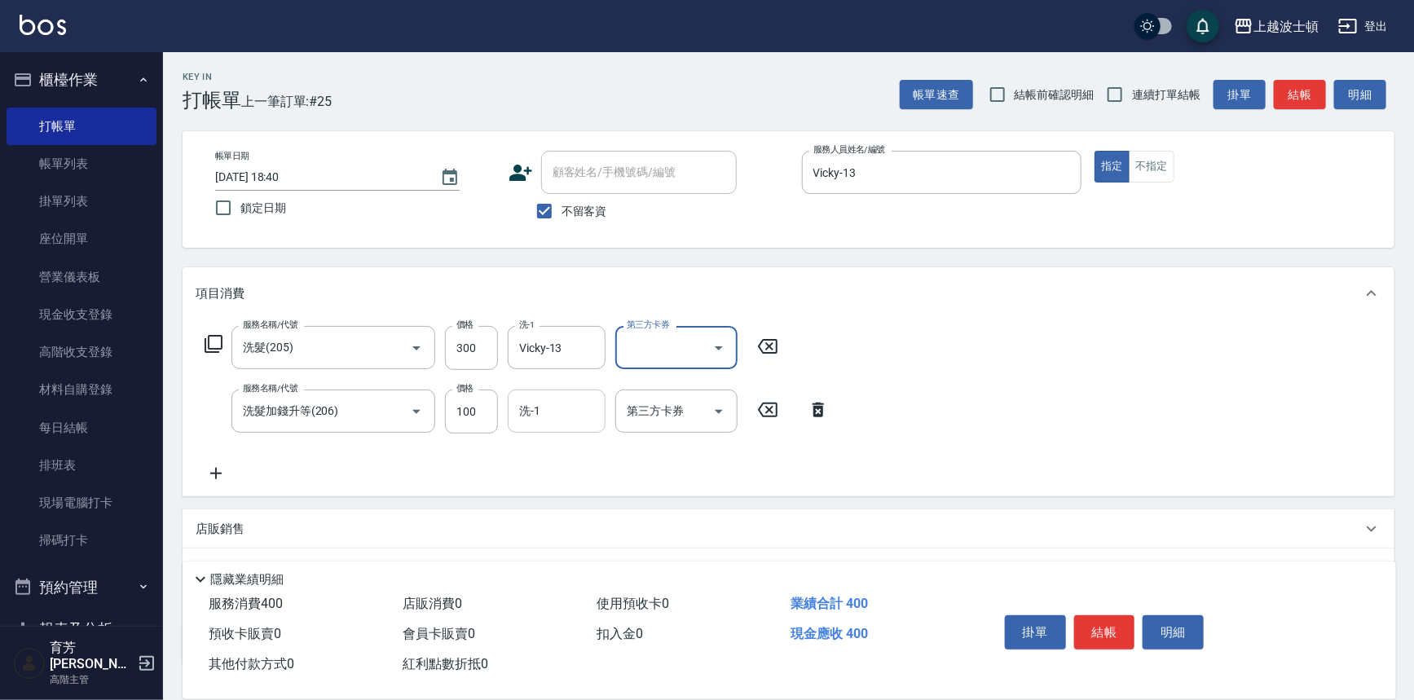
click at [543, 398] on input "洗-1" at bounding box center [556, 411] width 83 height 29
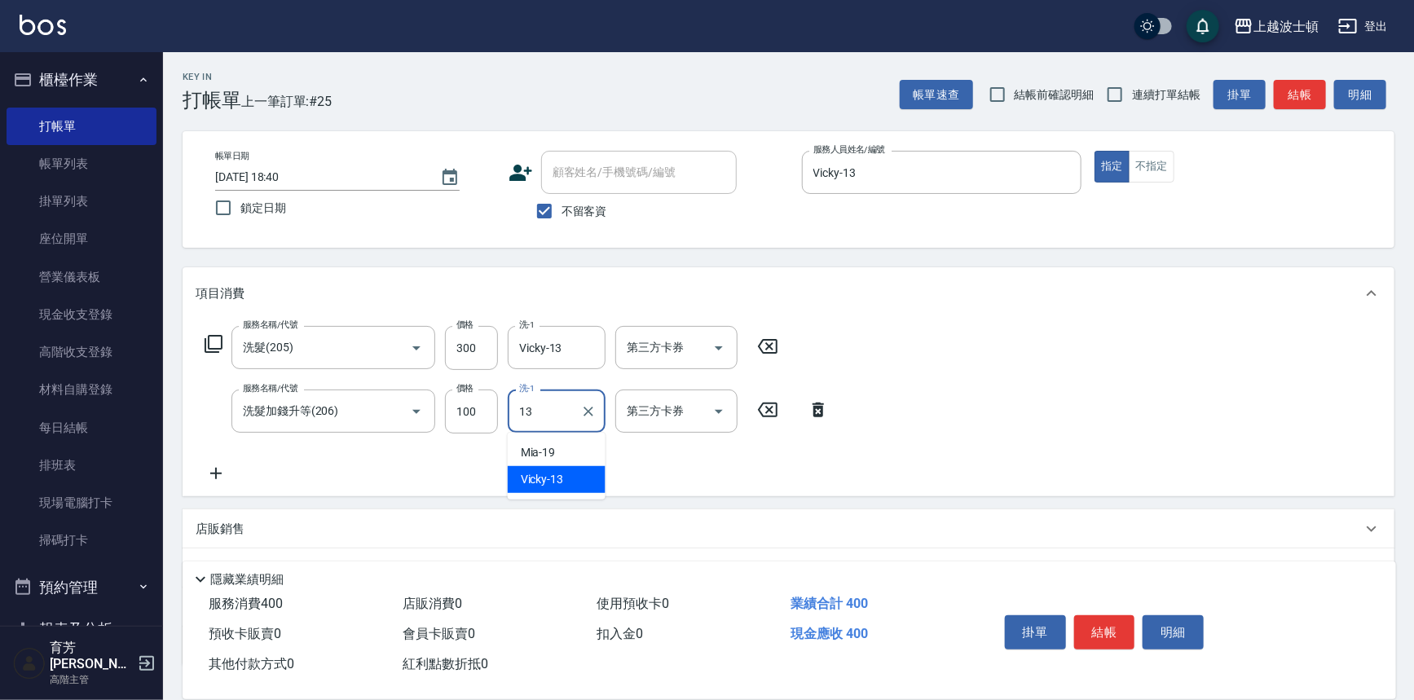
type input "Vicky-13"
click at [209, 469] on icon at bounding box center [216, 474] width 41 height 20
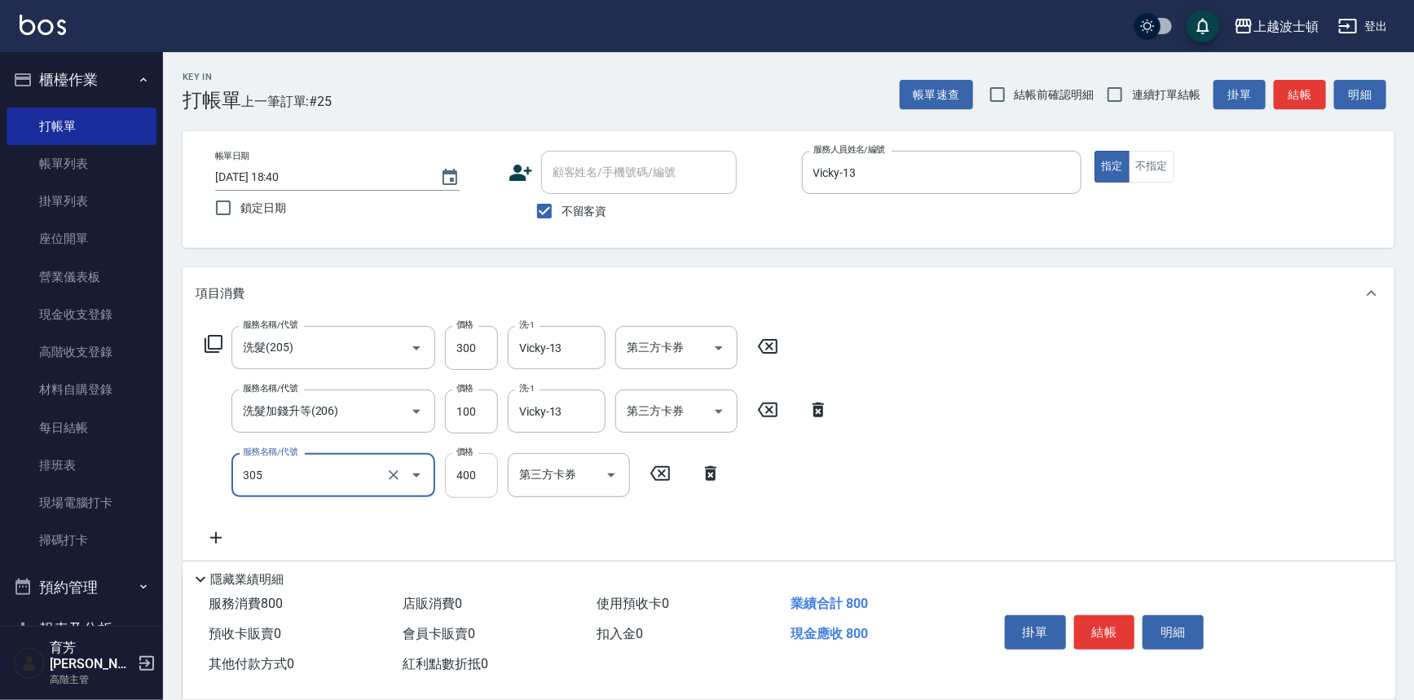
type input "剪髮(305)"
click at [474, 484] on input "400" at bounding box center [471, 475] width 53 height 44
type input "300"
click at [1107, 615] on button "結帳" at bounding box center [1104, 632] width 61 height 34
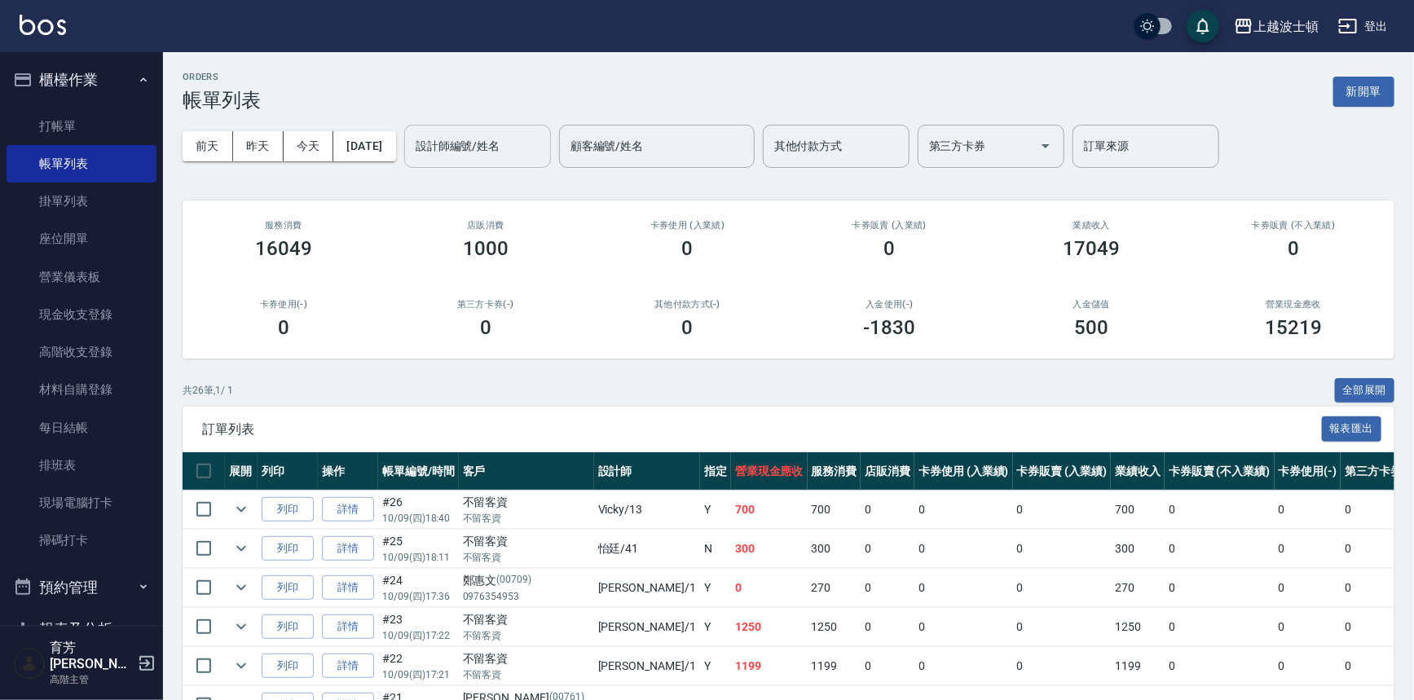
click at [451, 143] on input "設計師編號/姓名" at bounding box center [477, 146] width 132 height 29
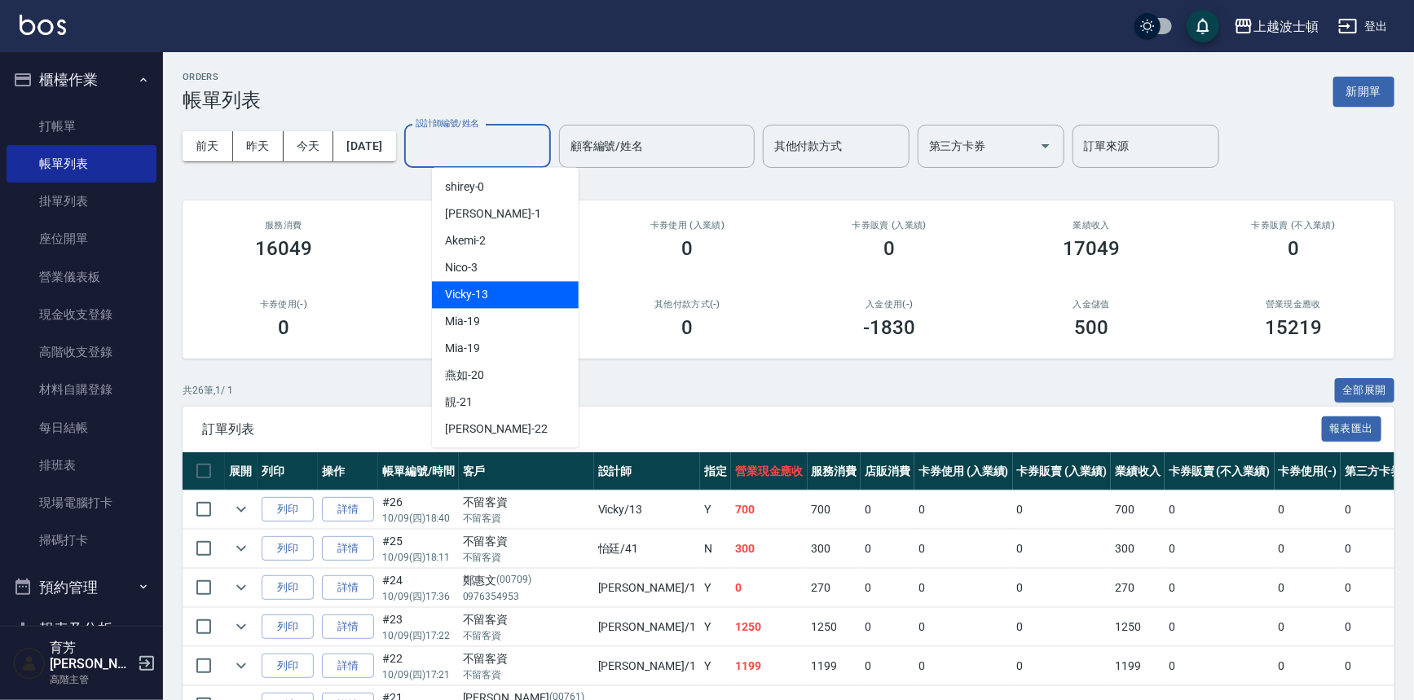
click at [456, 297] on span "Vicky -13" at bounding box center [466, 294] width 43 height 17
type input "Vicky-13"
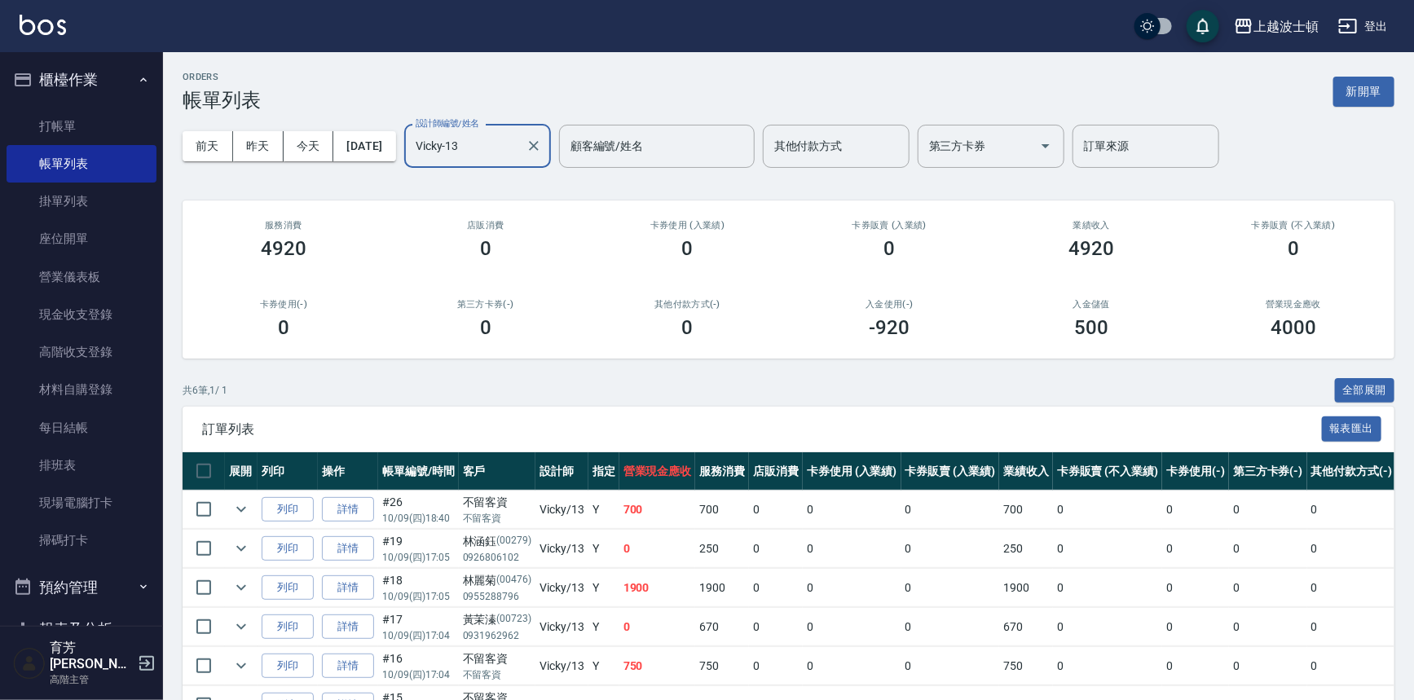
scroll to position [98, 0]
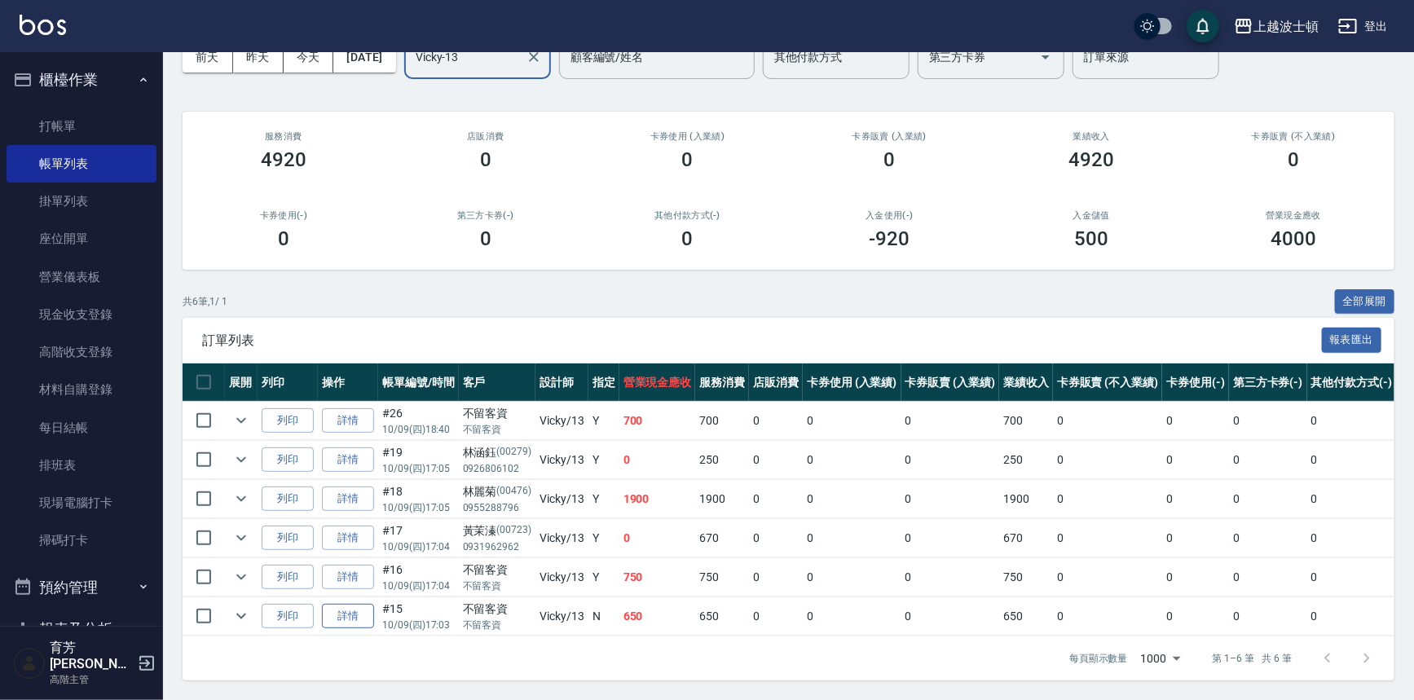
click at [358, 604] on link "詳情" at bounding box center [348, 616] width 52 height 25
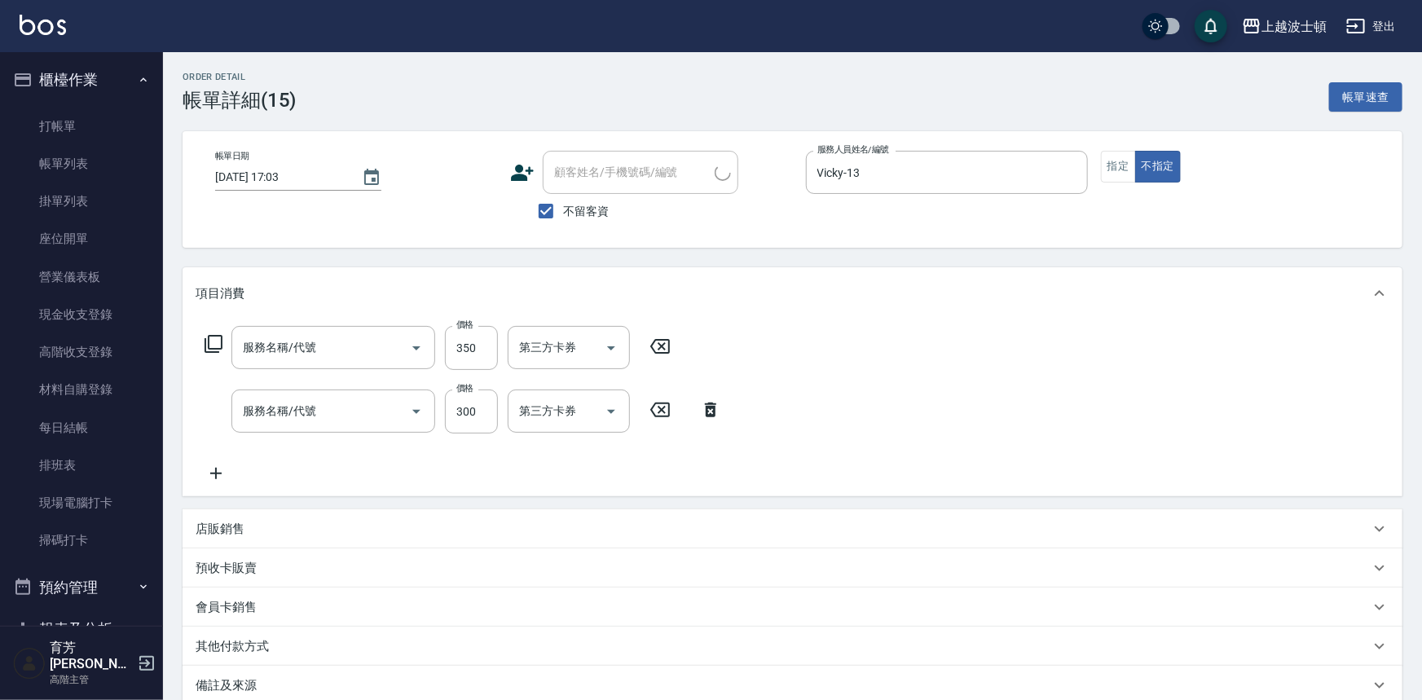
type input "[DATE] 17:03"
checkbox input "true"
type input "Vicky-13"
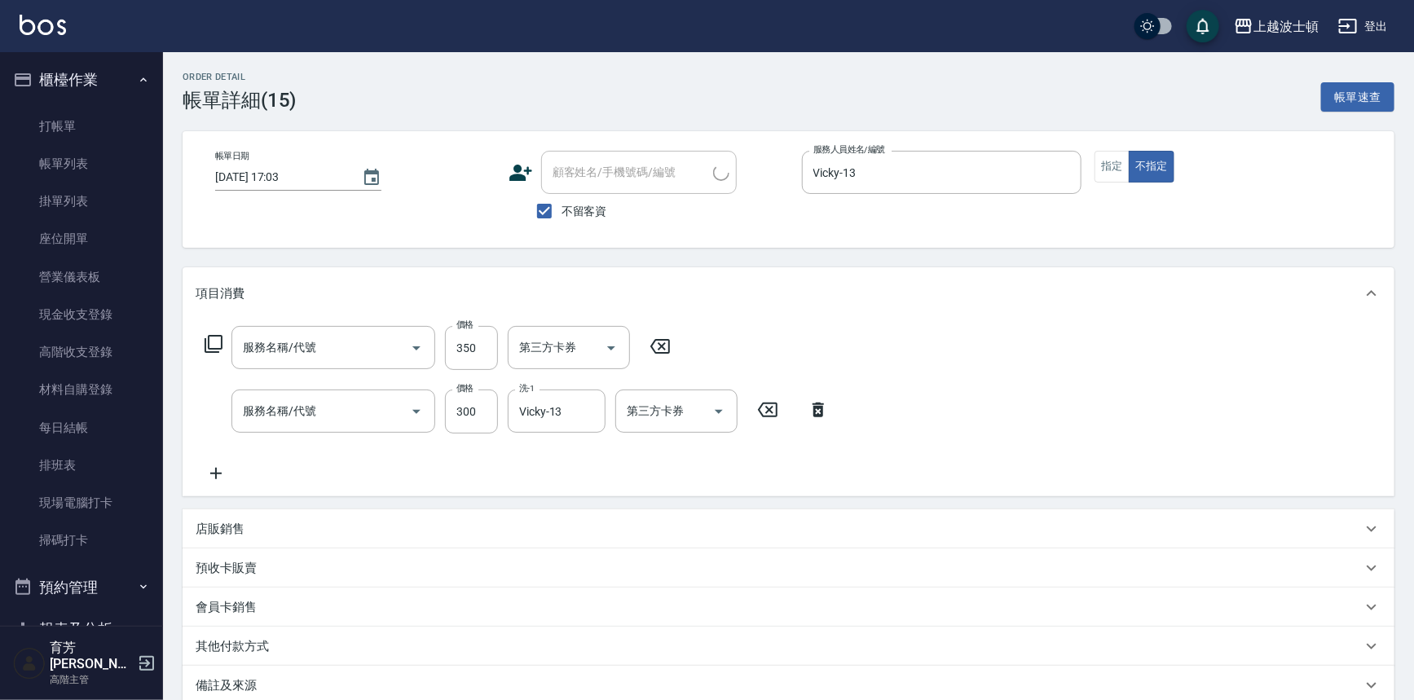
scroll to position [178, 0]
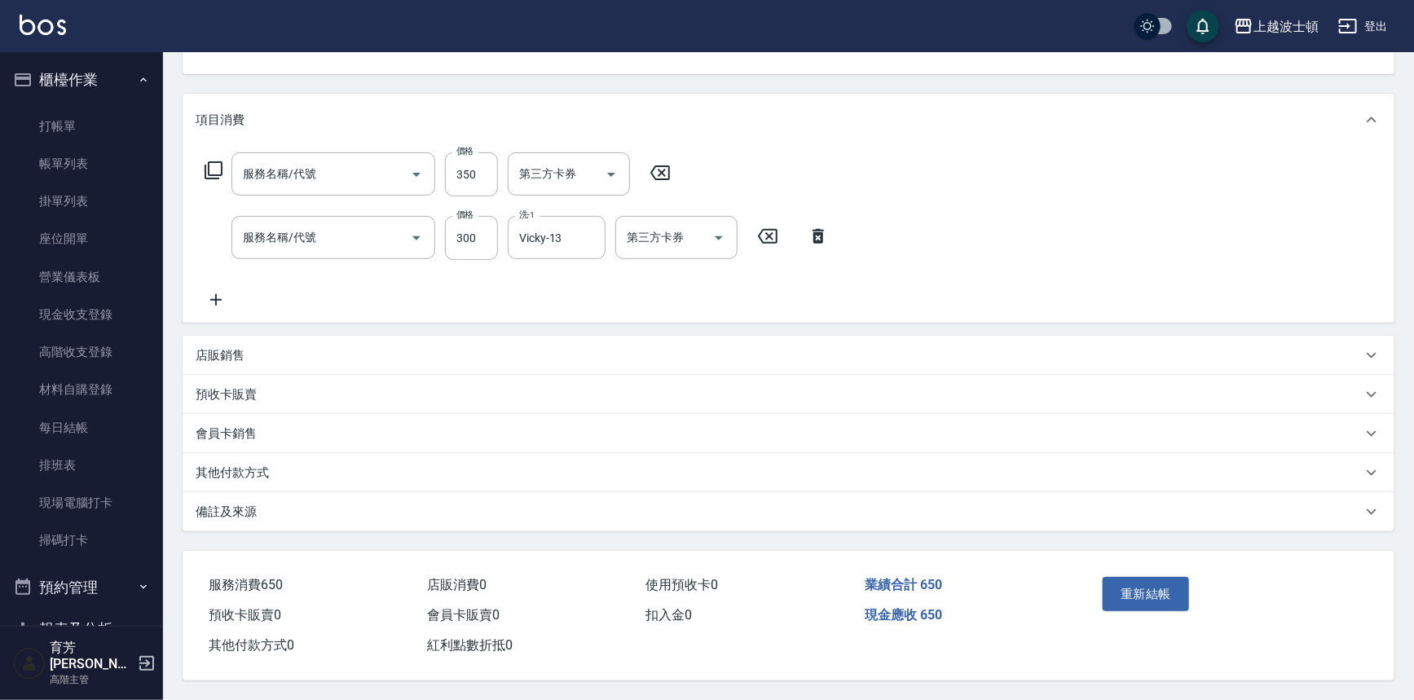
type input "剪髮(305)"
type input "洗髮(205)"
click at [220, 286] on div "服務名稱/代號 剪髮(305) 服務名稱/代號 價格 350 價格 第三方卡券 第三方卡券 服務名稱/代號 洗髮(205) 服務名稱/代號 價格 300 價格…" at bounding box center [517, 230] width 643 height 157
click at [220, 290] on icon at bounding box center [216, 300] width 41 height 20
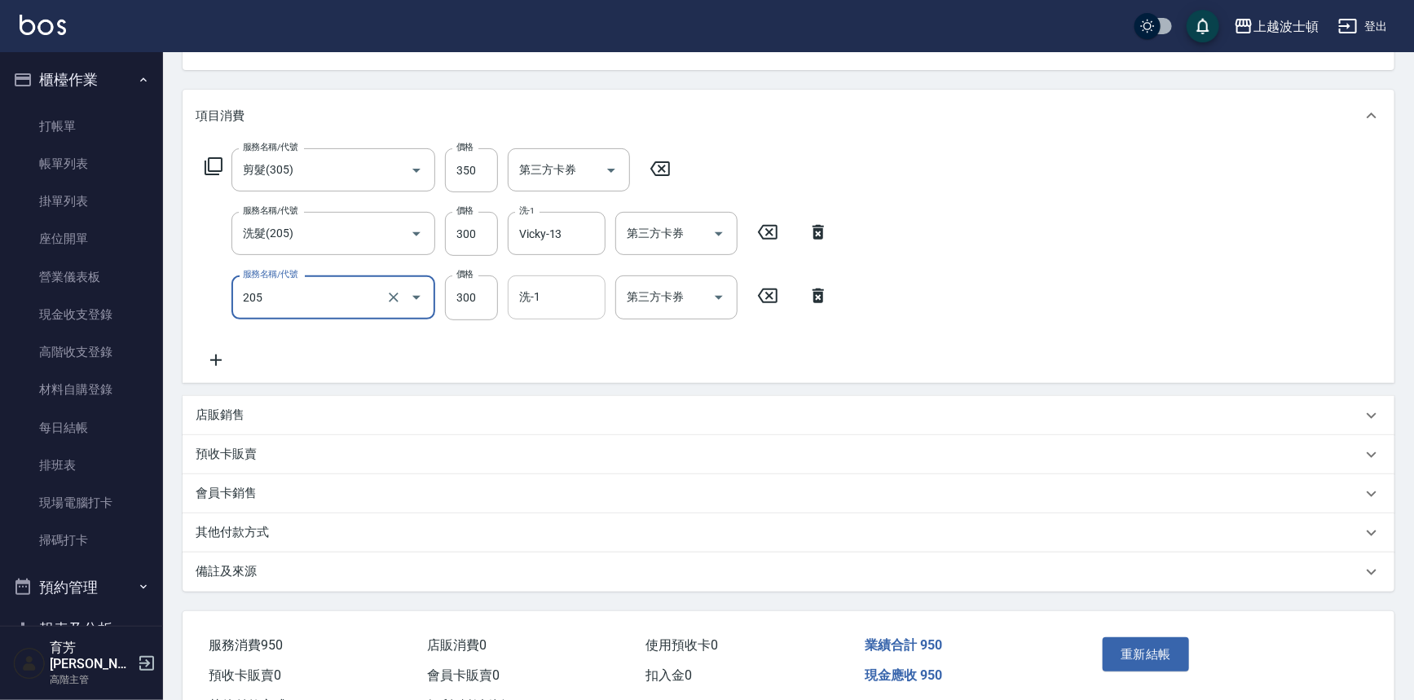
type input "洗髮(205)"
click at [542, 302] on input "洗-1" at bounding box center [556, 297] width 83 height 29
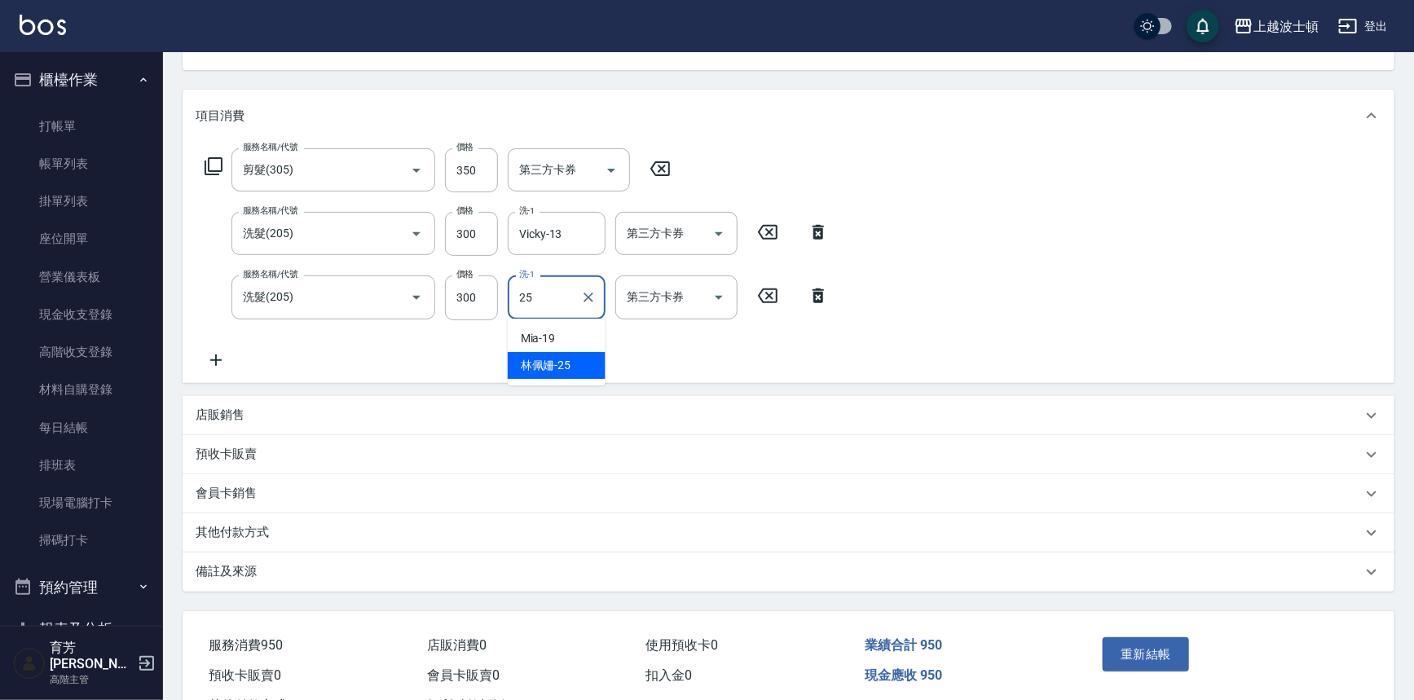
type input "[PERSON_NAME]-25"
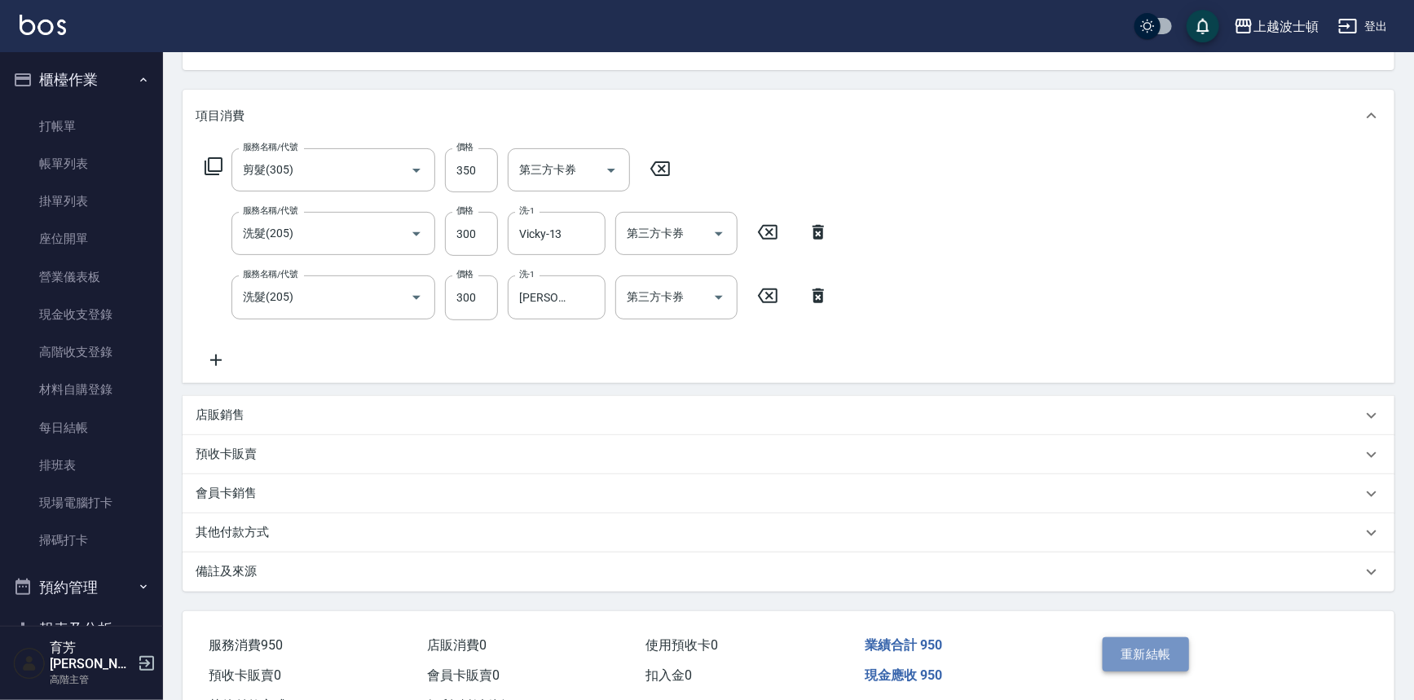
click at [1150, 650] on button "重新結帳" at bounding box center [1145, 654] width 86 height 34
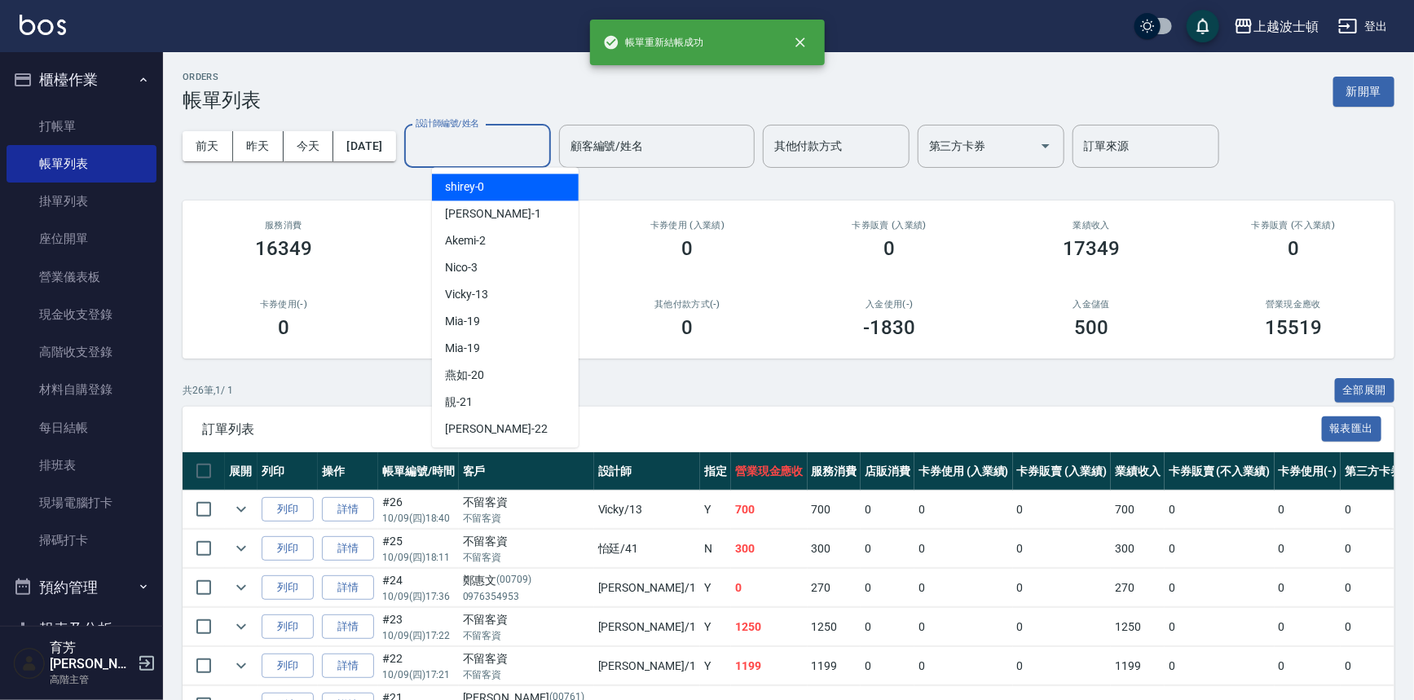
click at [490, 147] on input "設計師編號/姓名" at bounding box center [477, 146] width 132 height 29
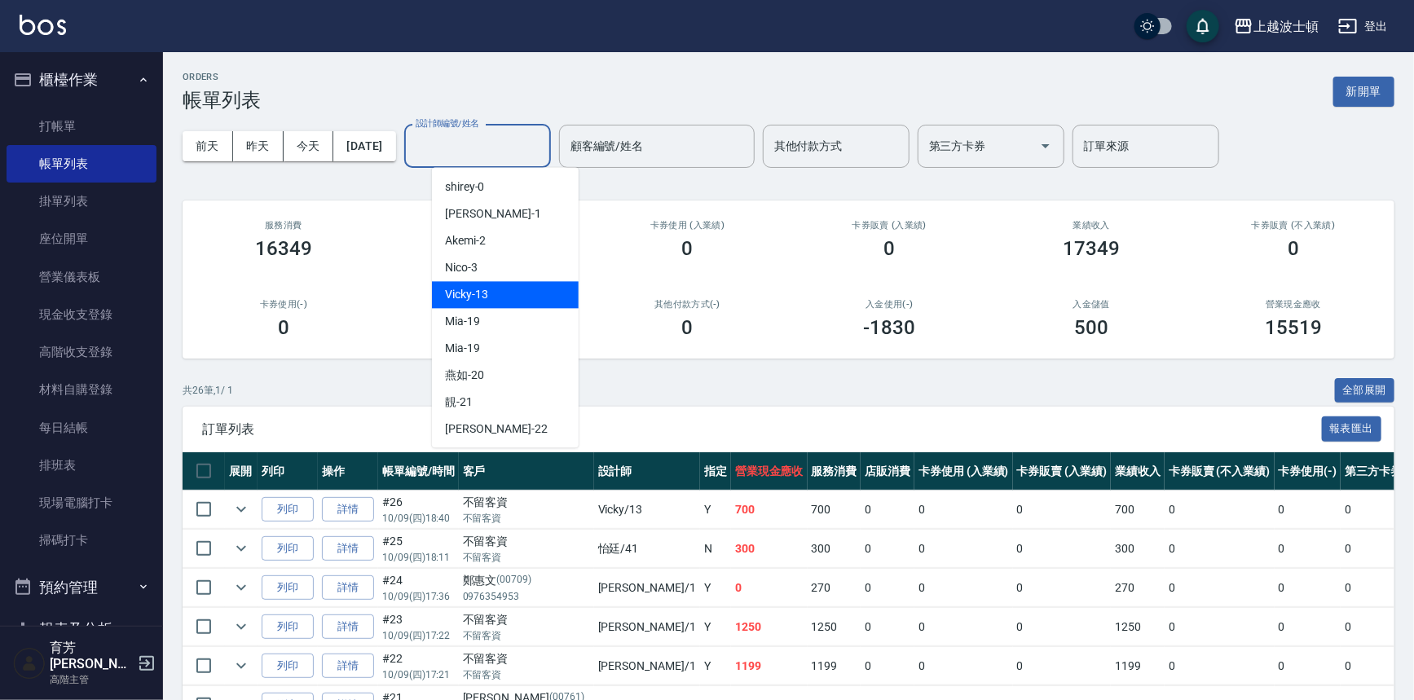
click at [487, 288] on span "Vicky -13" at bounding box center [466, 294] width 43 height 17
type input "Vicky-13"
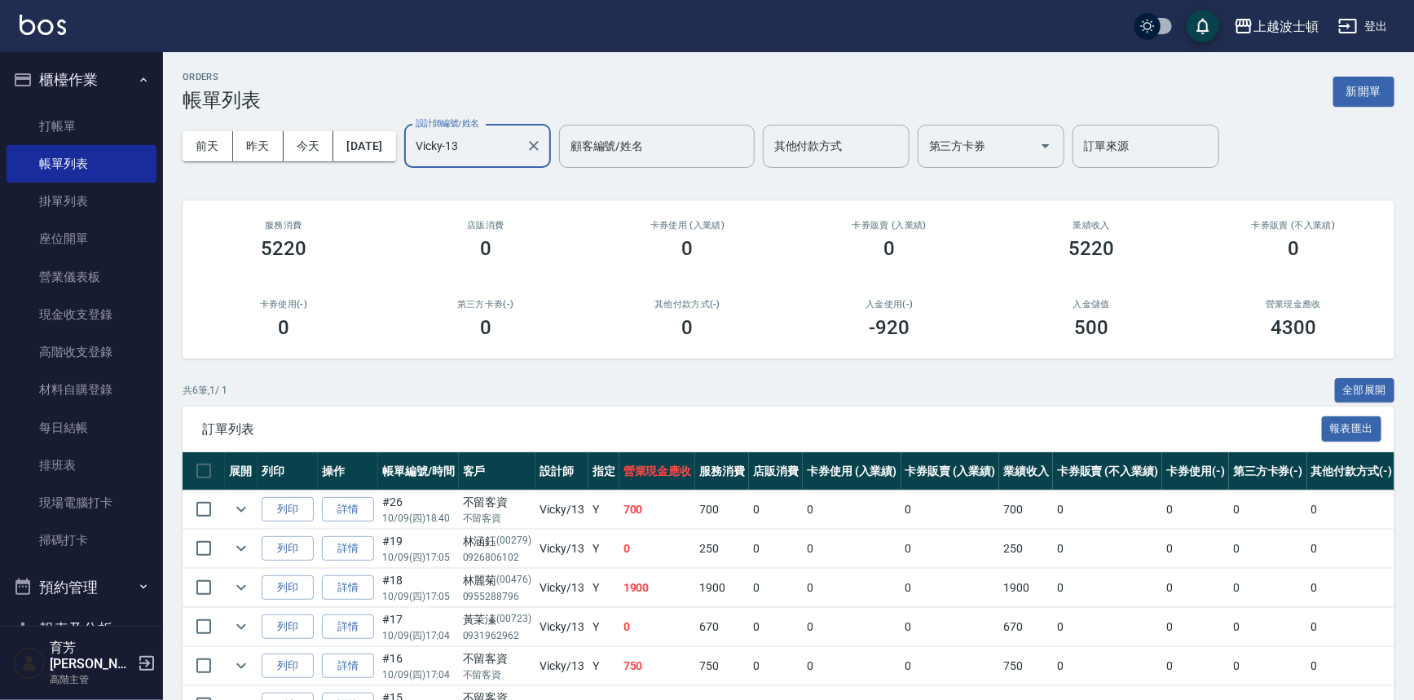
scroll to position [98, 0]
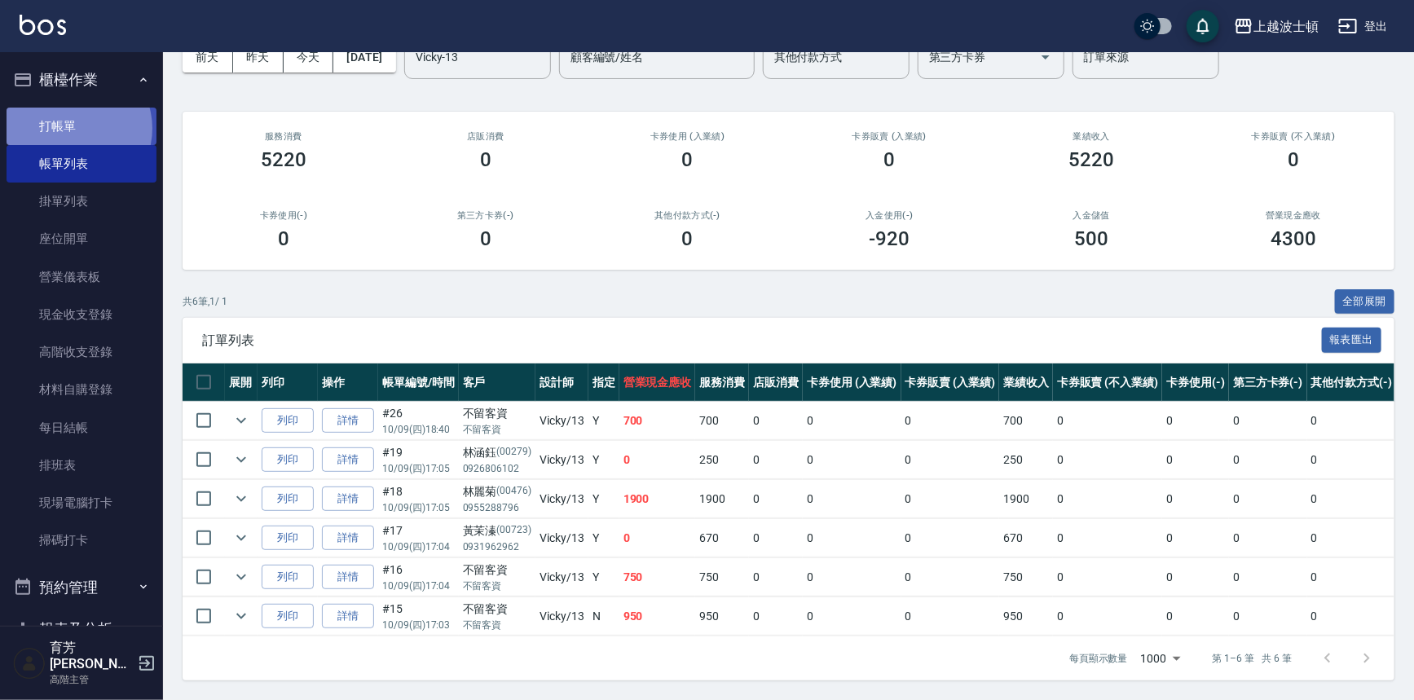
click at [73, 128] on link "打帳單" at bounding box center [82, 126] width 150 height 37
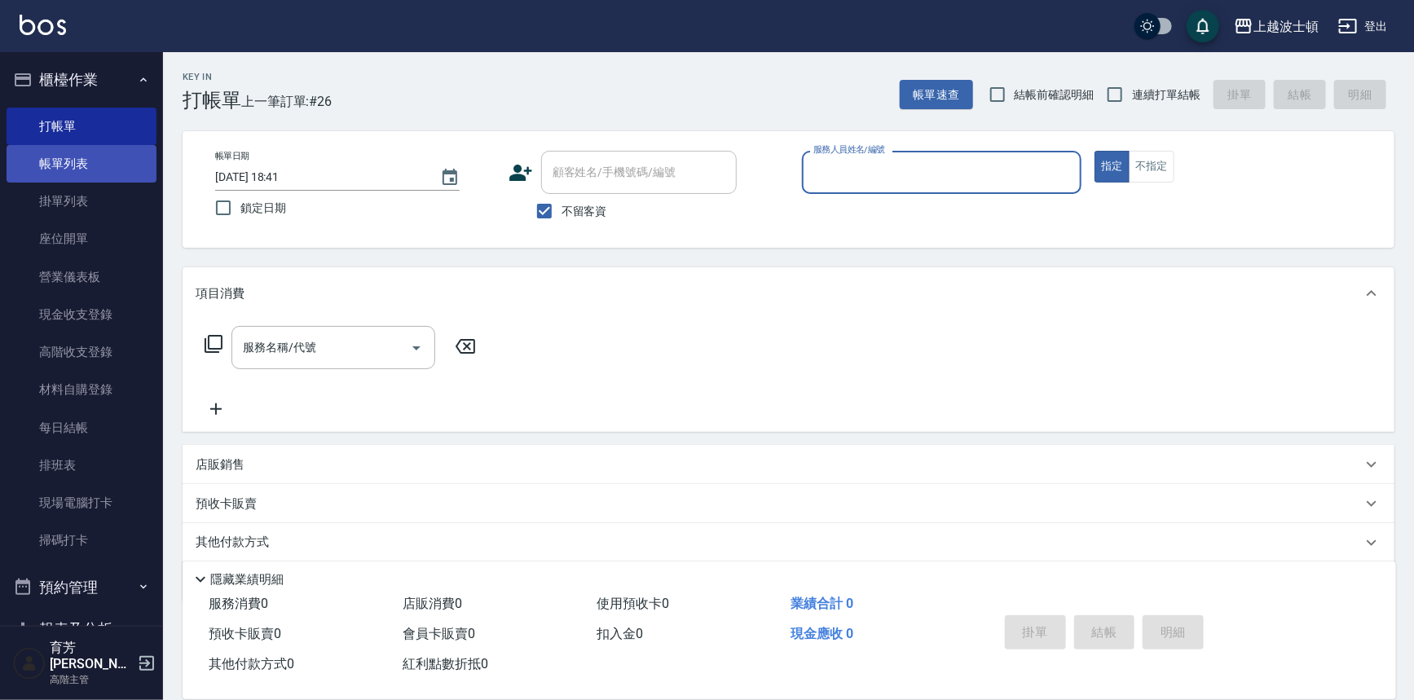
click at [81, 165] on link "帳單列表" at bounding box center [82, 163] width 150 height 37
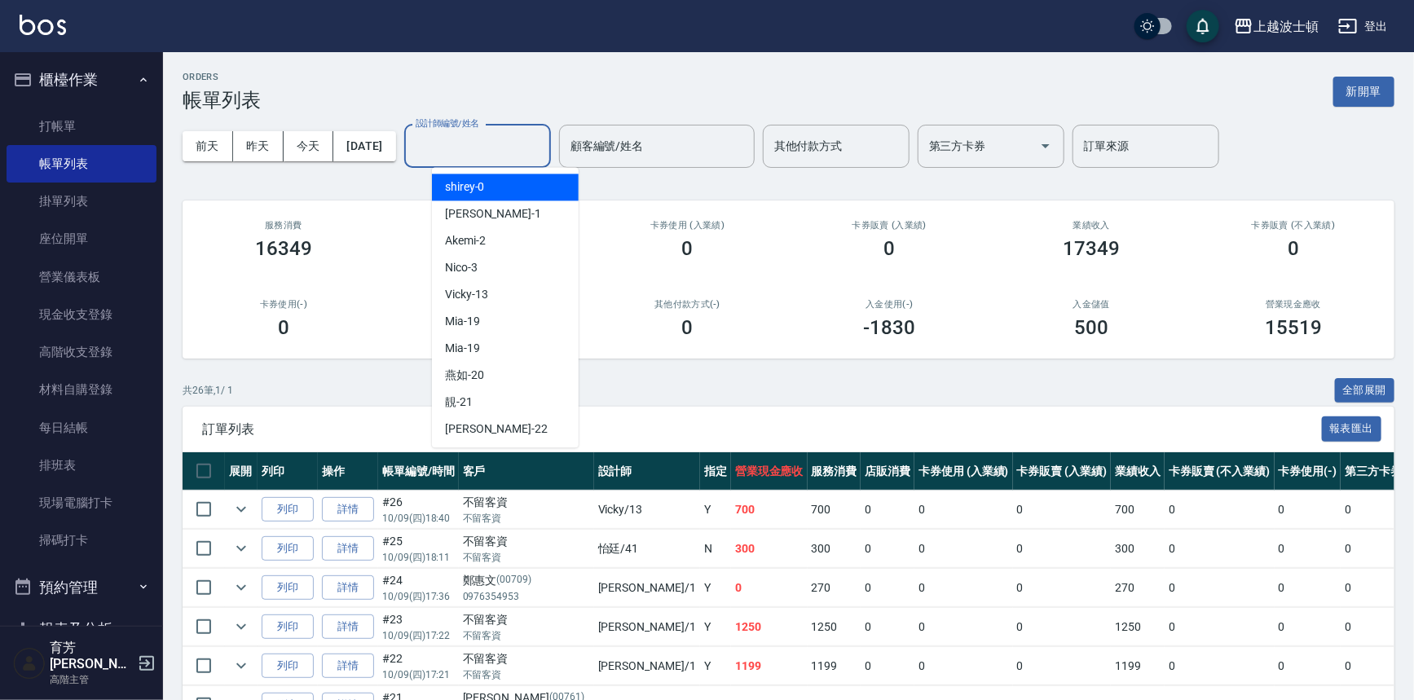
click at [460, 157] on input "設計師編號/姓名" at bounding box center [477, 146] width 132 height 29
click at [456, 210] on span "[PERSON_NAME] -1" at bounding box center [493, 213] width 96 height 17
type input "[PERSON_NAME]-1"
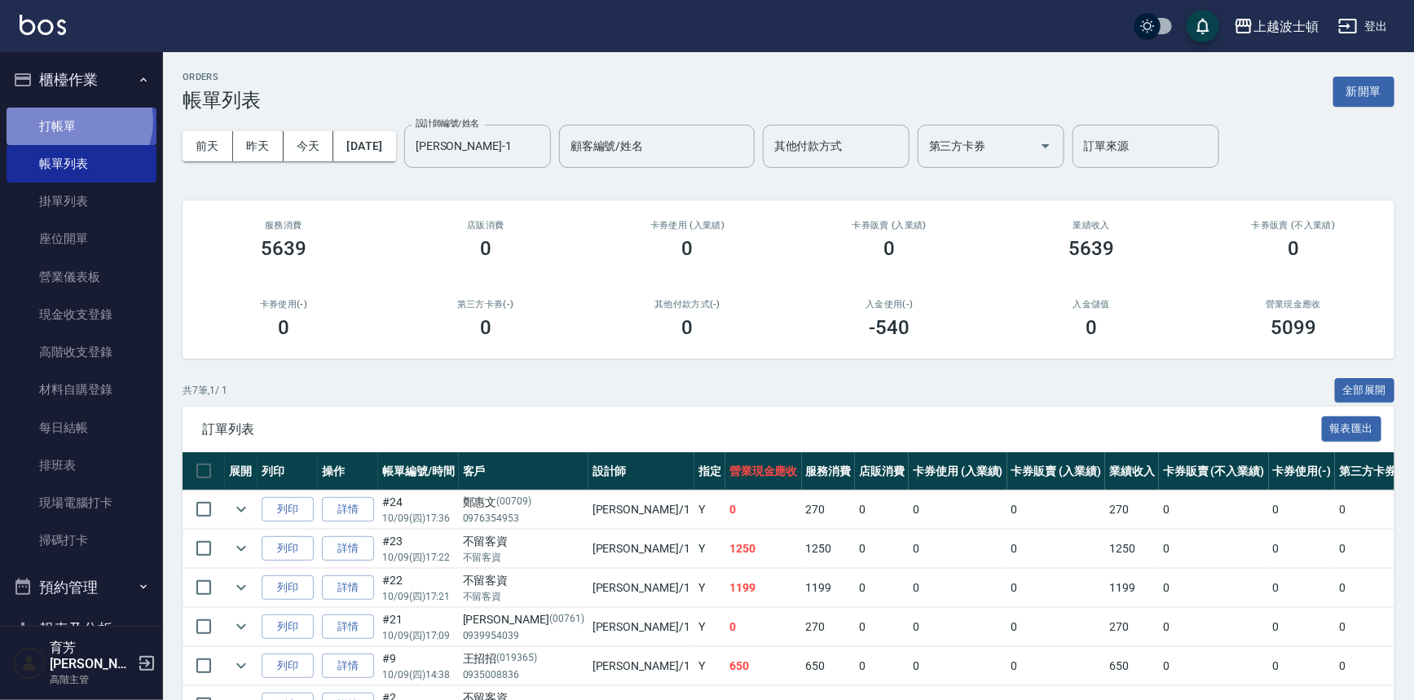
click at [79, 121] on link "打帳單" at bounding box center [82, 126] width 150 height 37
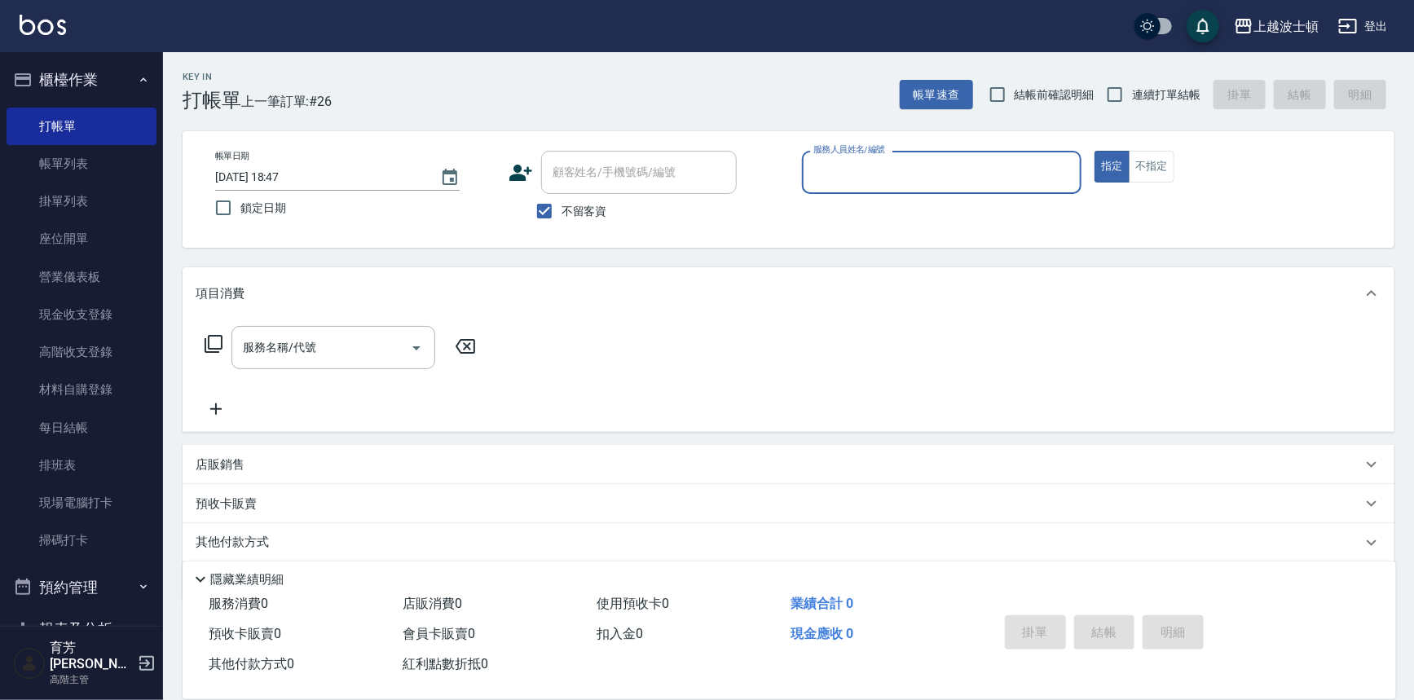
click at [881, 167] on input "服務人員姓名/編號" at bounding box center [942, 172] width 266 height 29
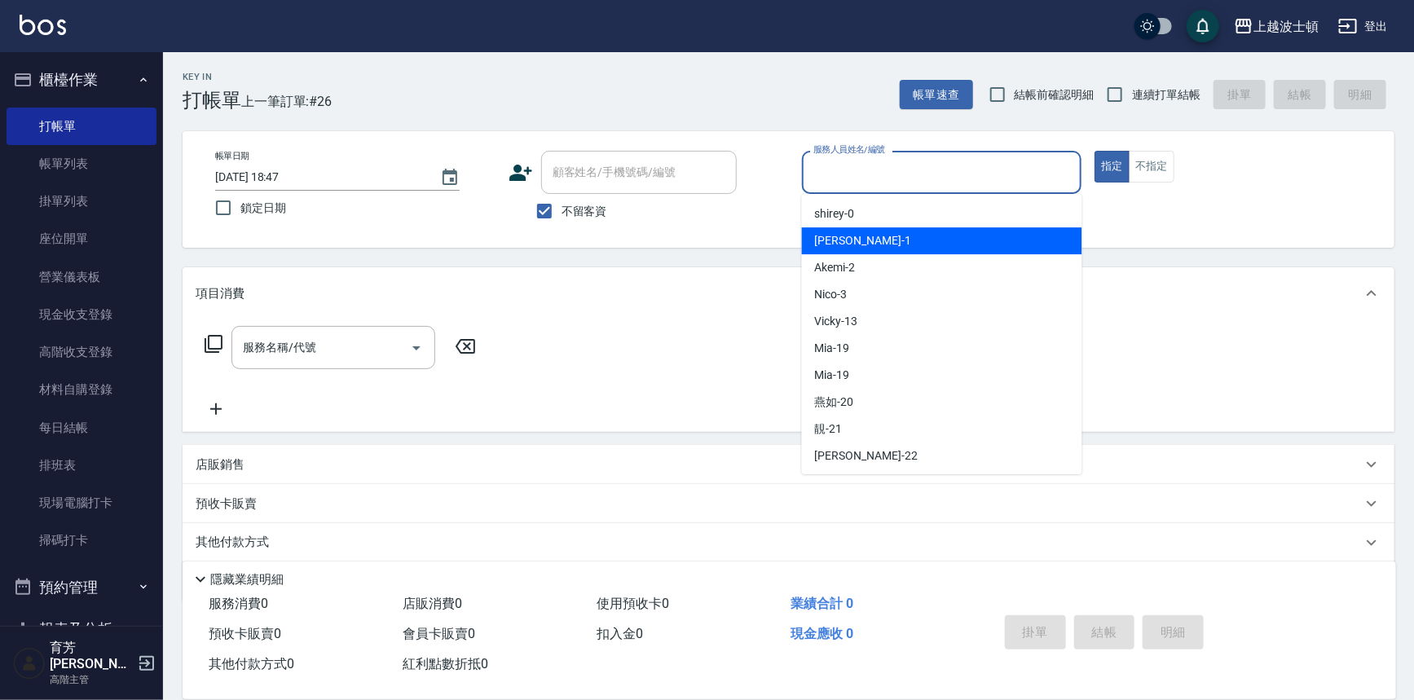
click at [856, 237] on div "[PERSON_NAME] -1" at bounding box center [942, 240] width 280 height 27
type input "[PERSON_NAME]-1"
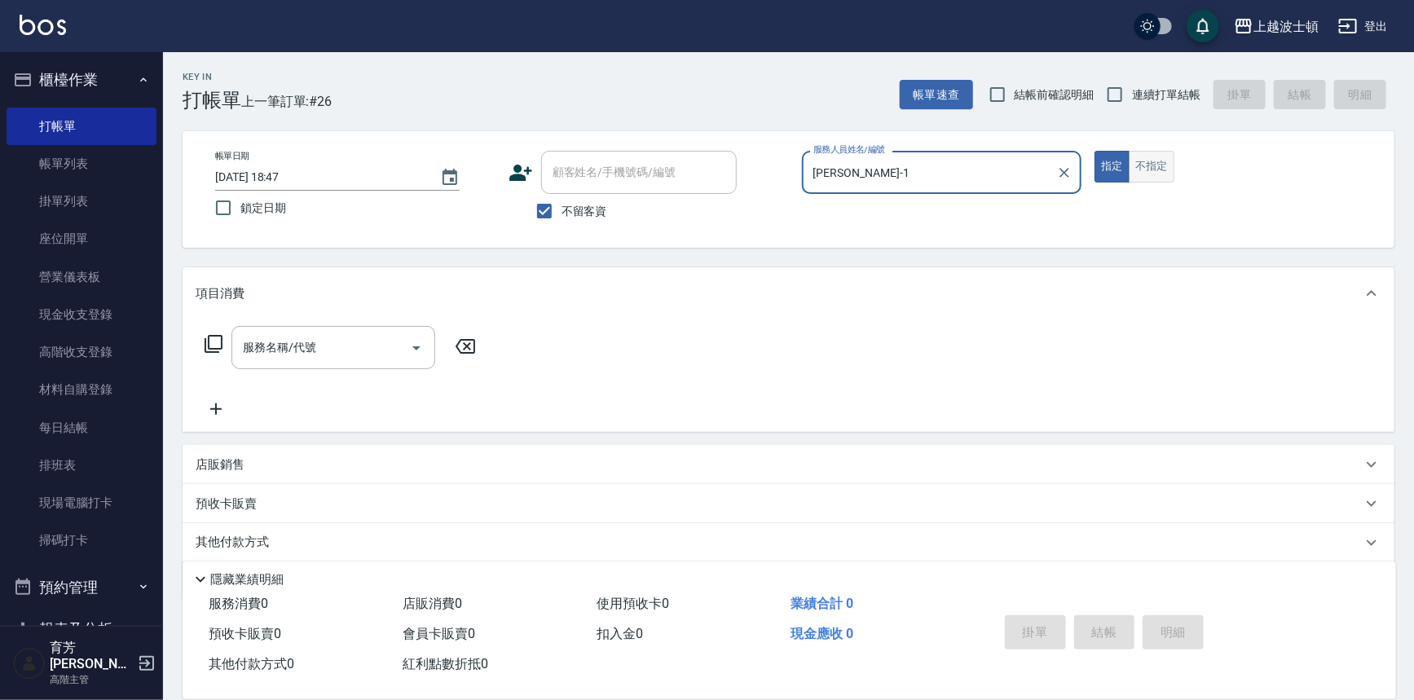
click at [1149, 157] on button "不指定" at bounding box center [1152, 167] width 46 height 32
click at [273, 334] on div "服務名稱/代號 服務名稱/代號" at bounding box center [333, 347] width 204 height 43
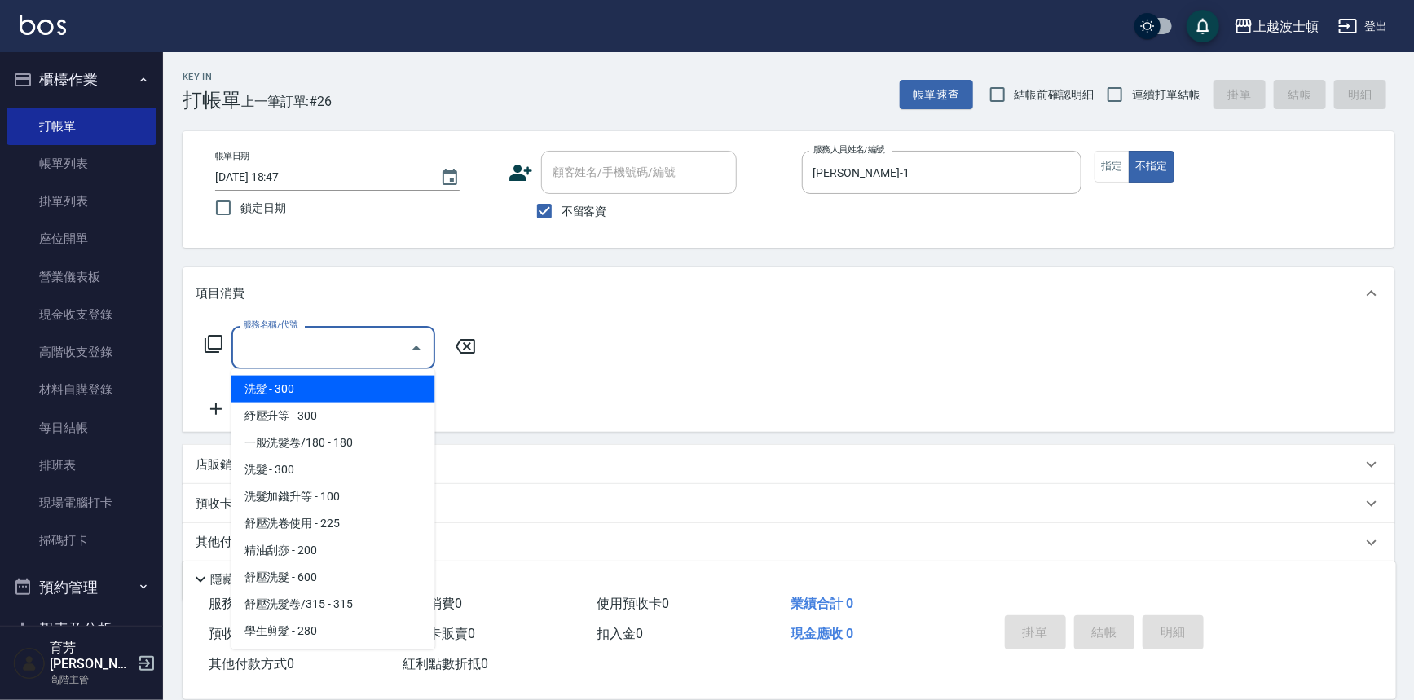
scroll to position [116, 0]
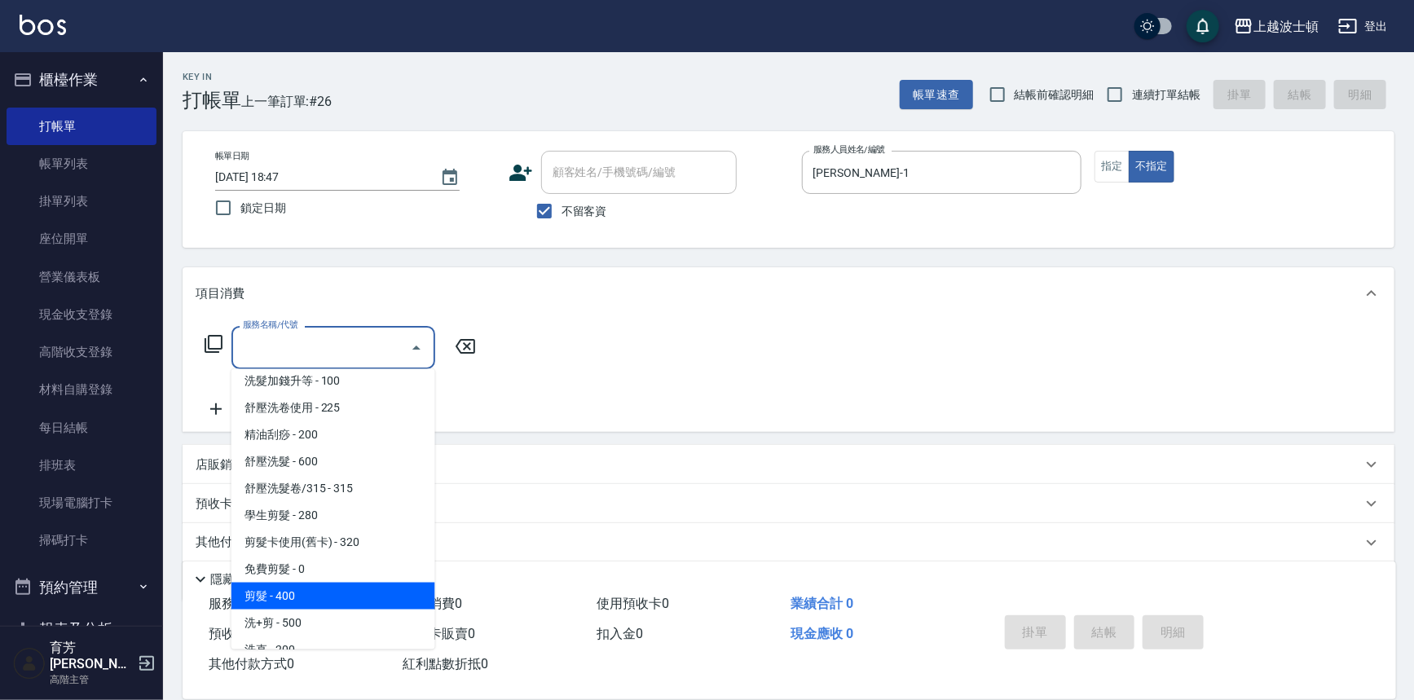
click at [332, 605] on span "剪髮 - 400" at bounding box center [333, 596] width 204 height 27
type input "剪髮(305)"
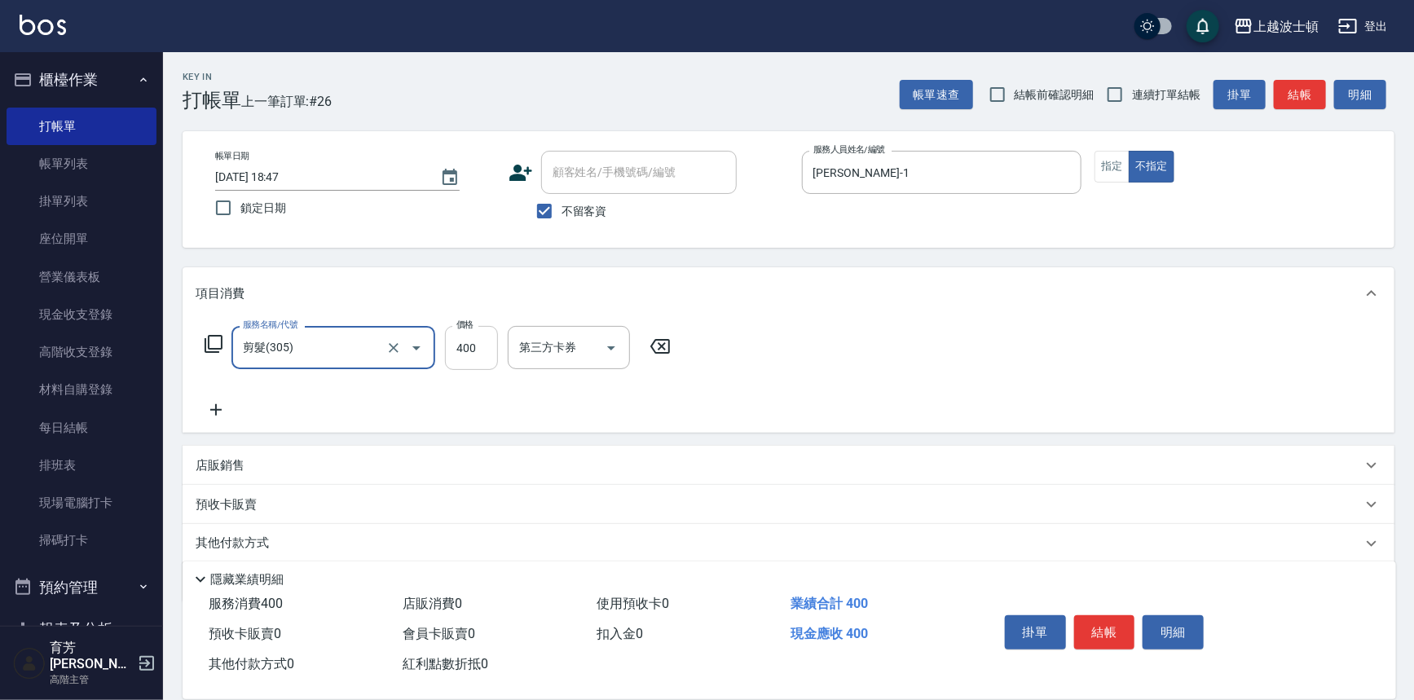
click at [461, 341] on input "400" at bounding box center [471, 348] width 53 height 44
type input "350"
click at [1110, 622] on button "結帳" at bounding box center [1104, 632] width 61 height 34
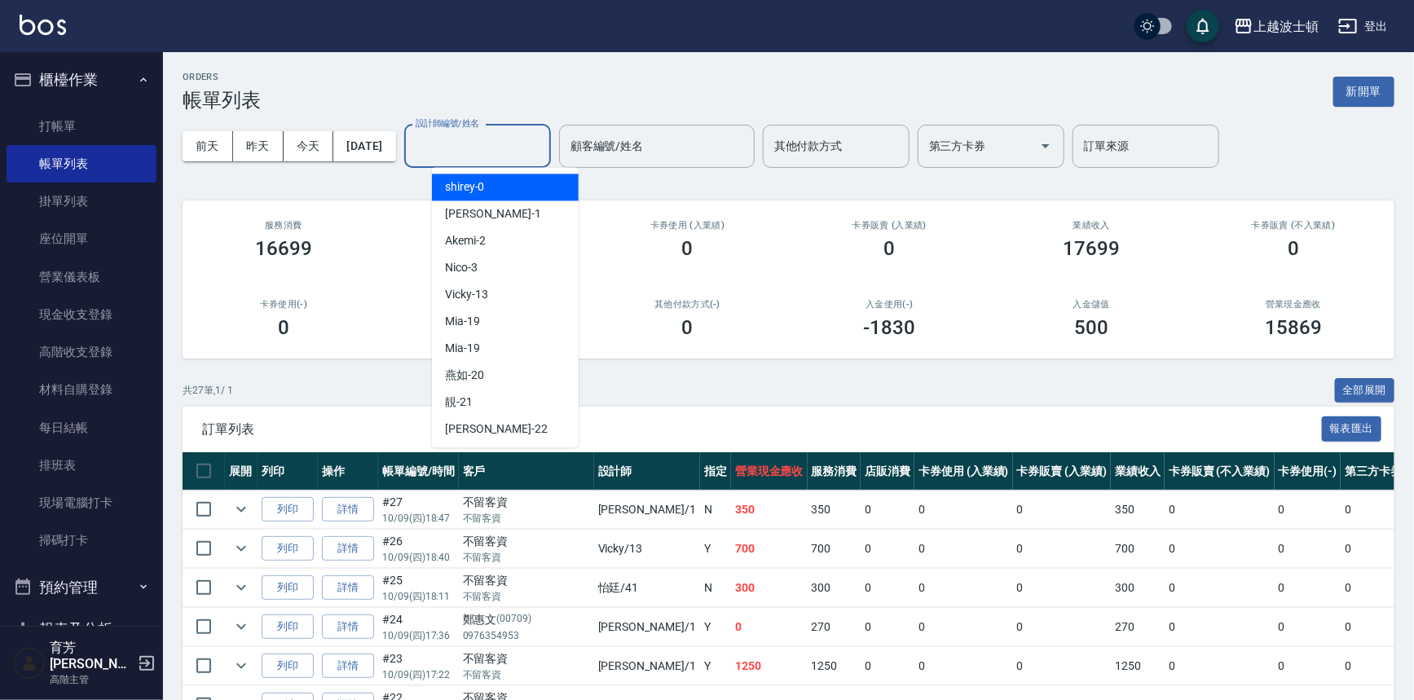
click at [473, 147] on input "設計師編號/姓名" at bounding box center [477, 146] width 132 height 29
click at [478, 206] on div "[PERSON_NAME] -1" at bounding box center [505, 213] width 147 height 27
type input "[PERSON_NAME]-1"
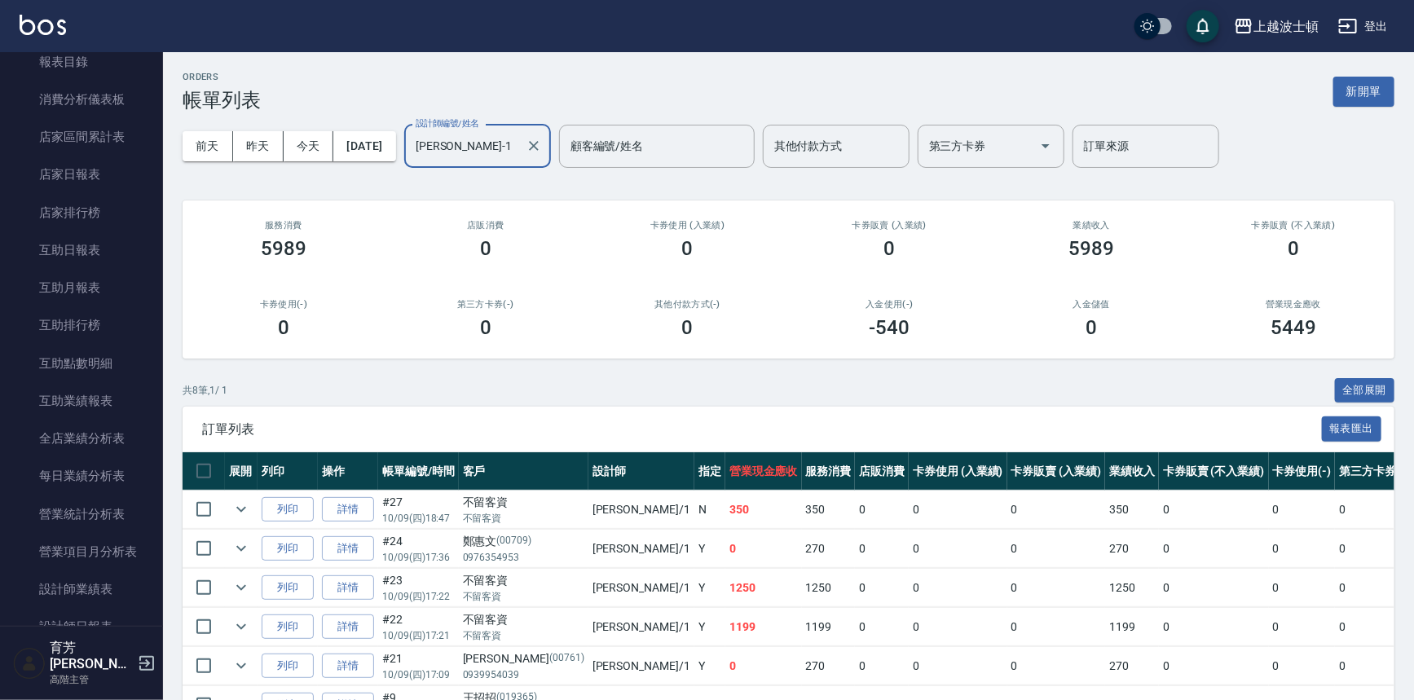
scroll to position [636, 0]
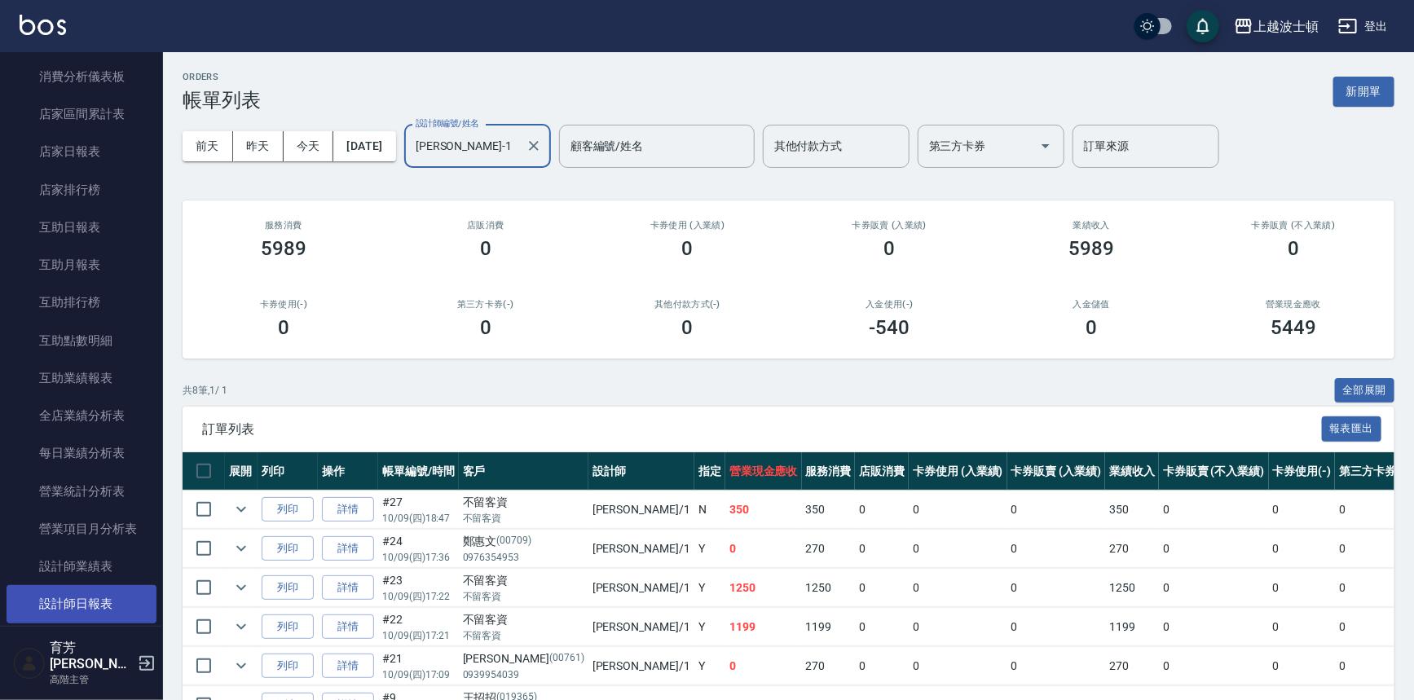
click at [106, 605] on link "設計師日報表" at bounding box center [82, 603] width 150 height 37
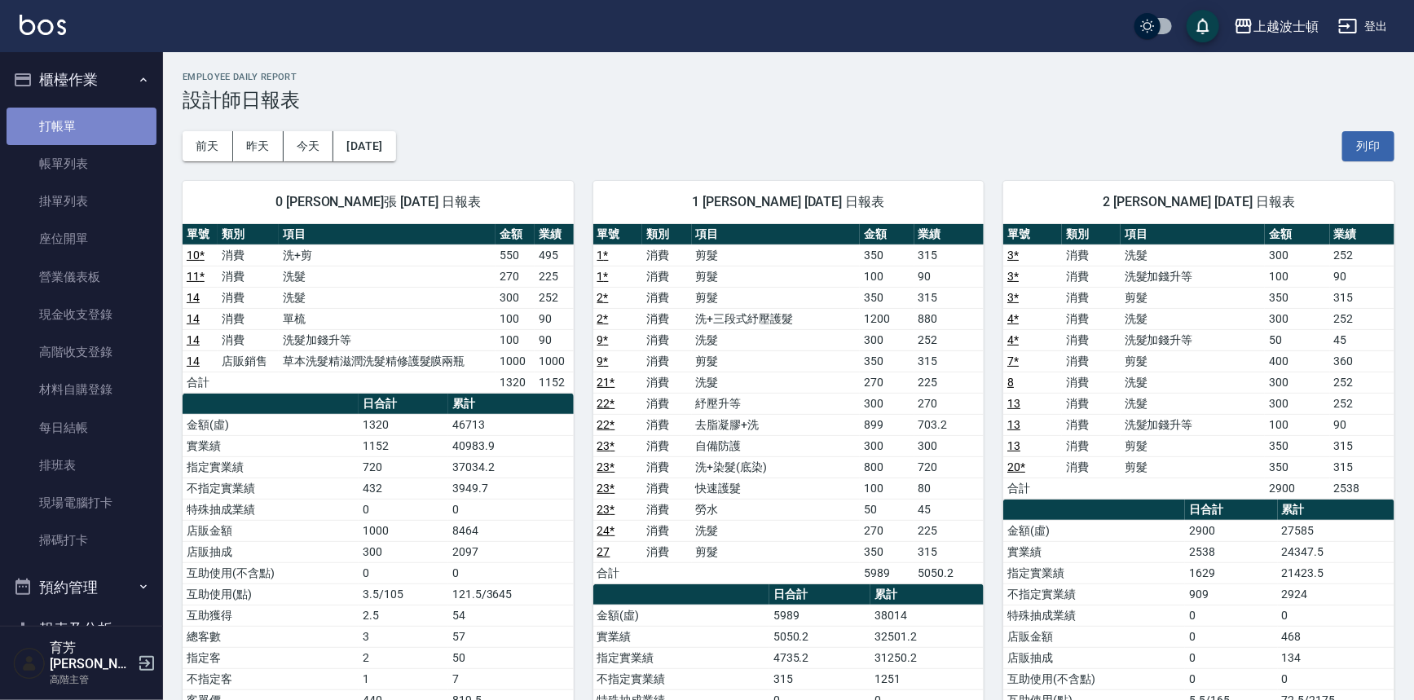
click at [106, 125] on link "打帳單" at bounding box center [82, 126] width 150 height 37
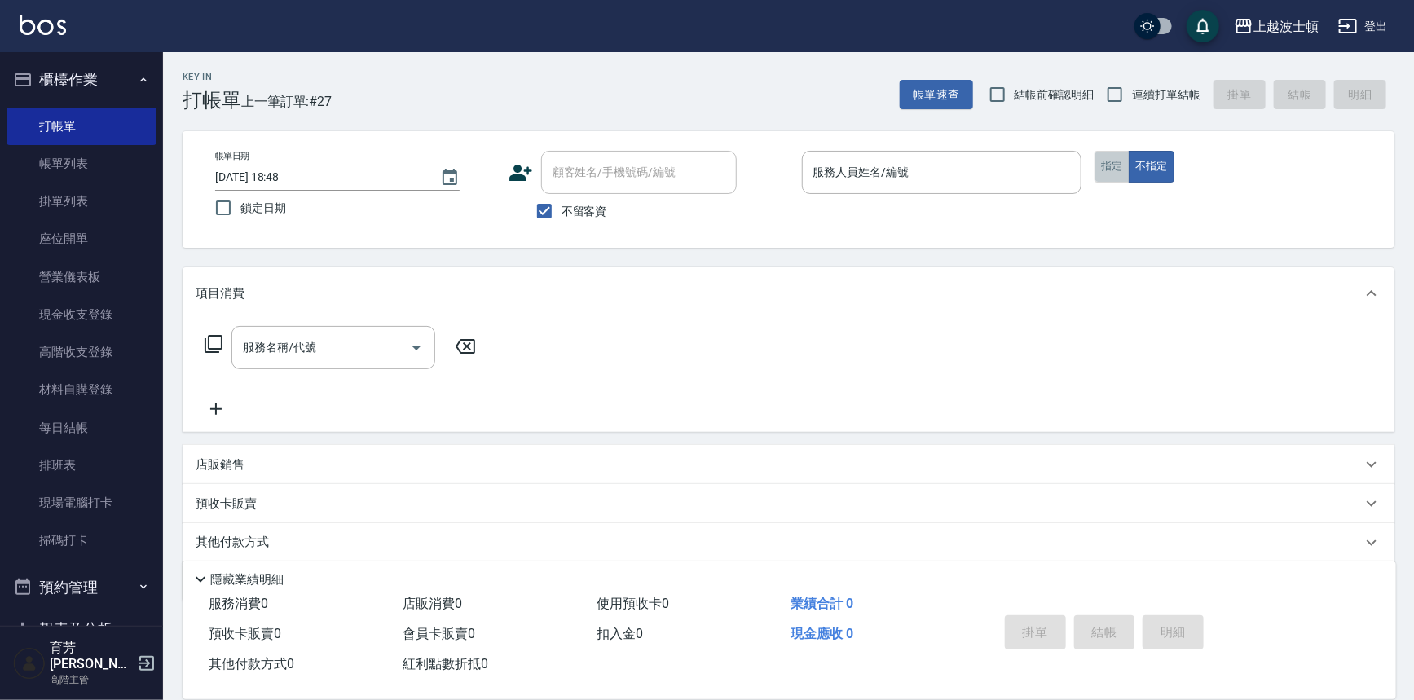
click at [1105, 165] on button "指定" at bounding box center [1111, 167] width 35 height 32
click at [542, 212] on input "不留客資" at bounding box center [544, 211] width 34 height 34
checkbox input "false"
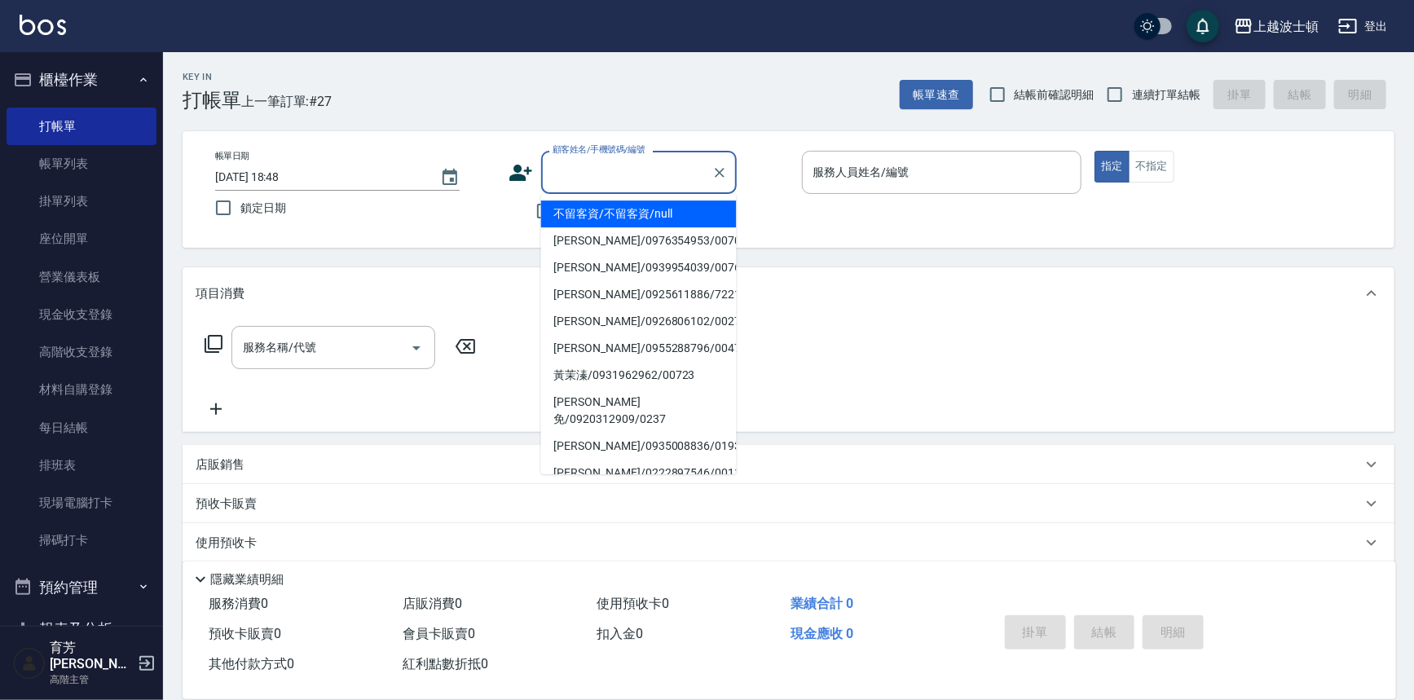
click at [582, 174] on input "顧客姓名/手機號碼/編號" at bounding box center [626, 172] width 156 height 29
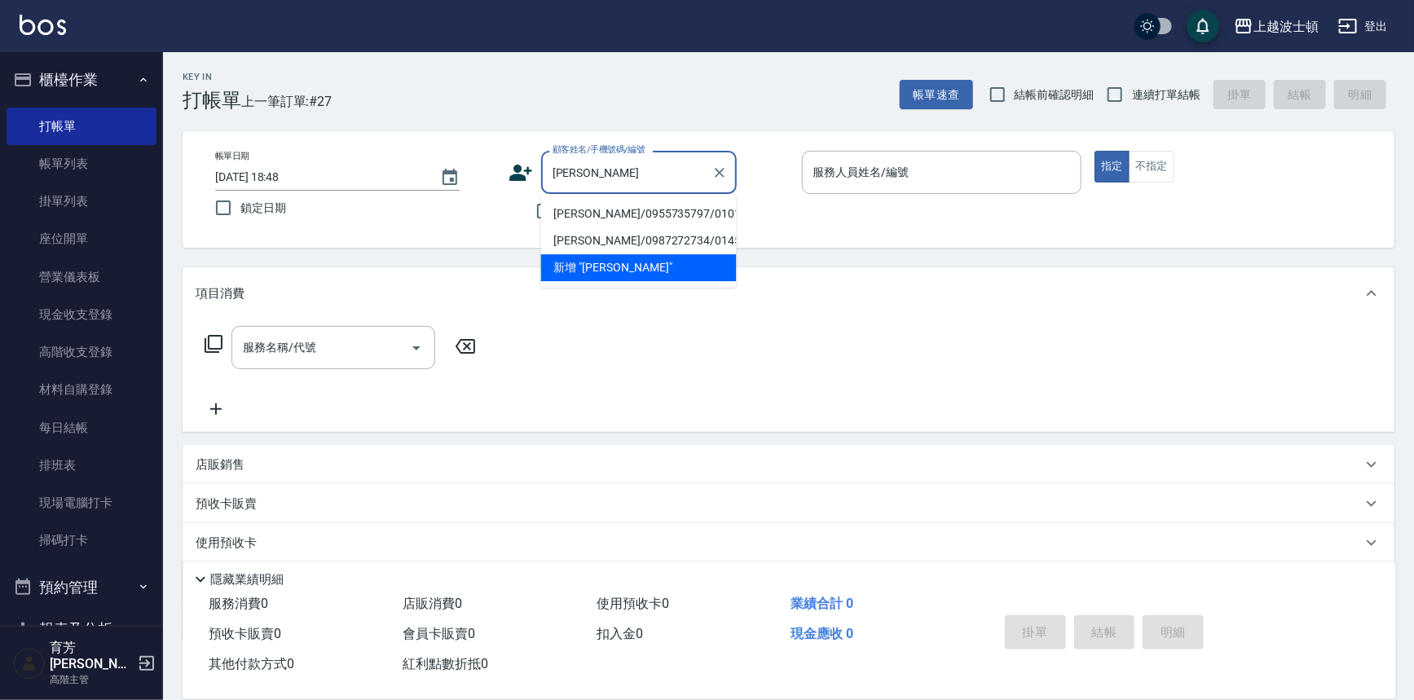
click at [642, 205] on li "[PERSON_NAME]/0955735797/010130" at bounding box center [639, 213] width 196 height 27
type input "[PERSON_NAME]/0955735797/010130"
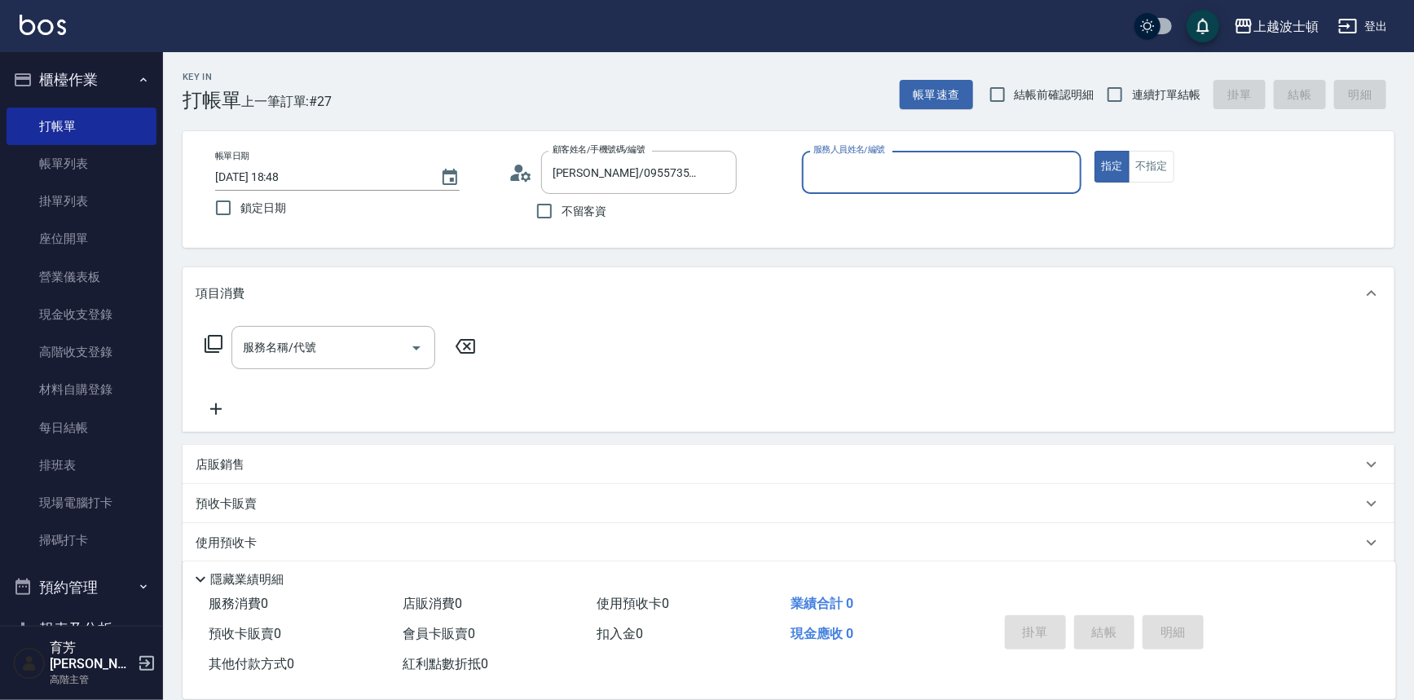
type input "shirey-0"
click at [211, 337] on icon at bounding box center [214, 344] width 20 height 20
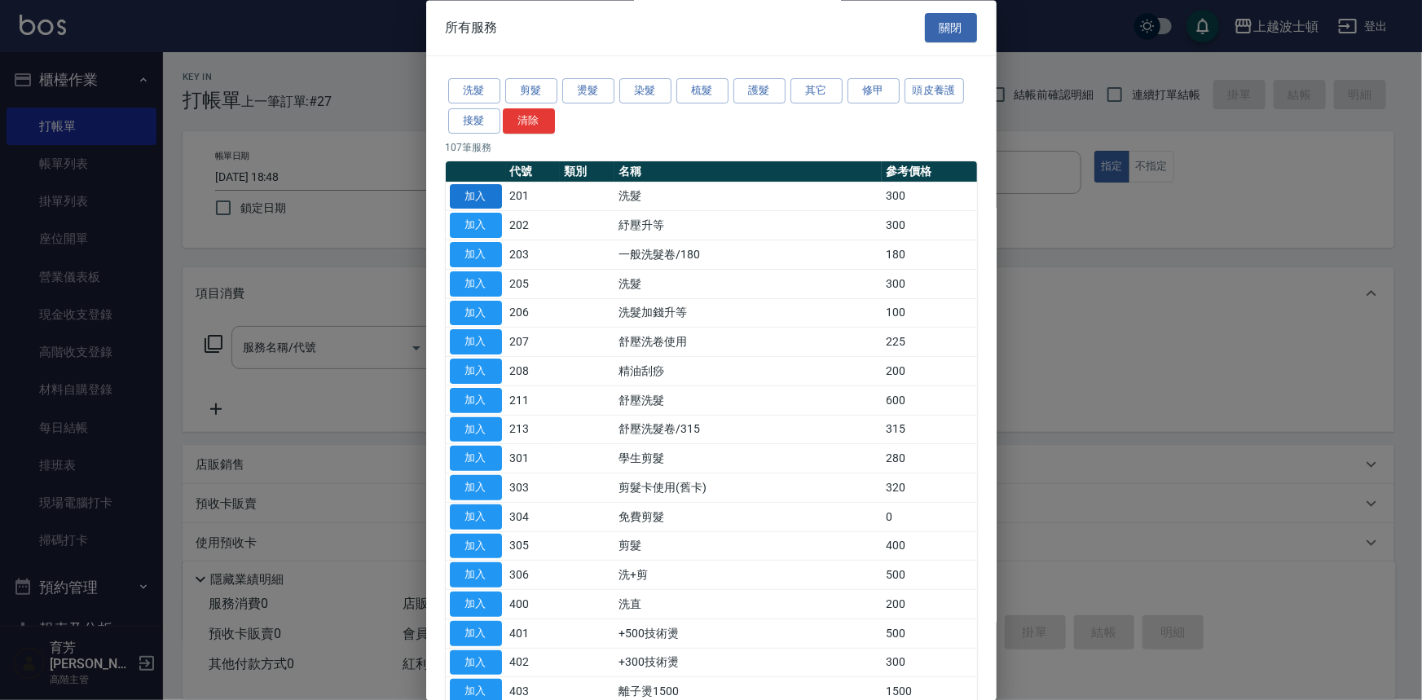
click at [464, 191] on button "加入" at bounding box center [476, 196] width 52 height 25
type input "洗髮(201)"
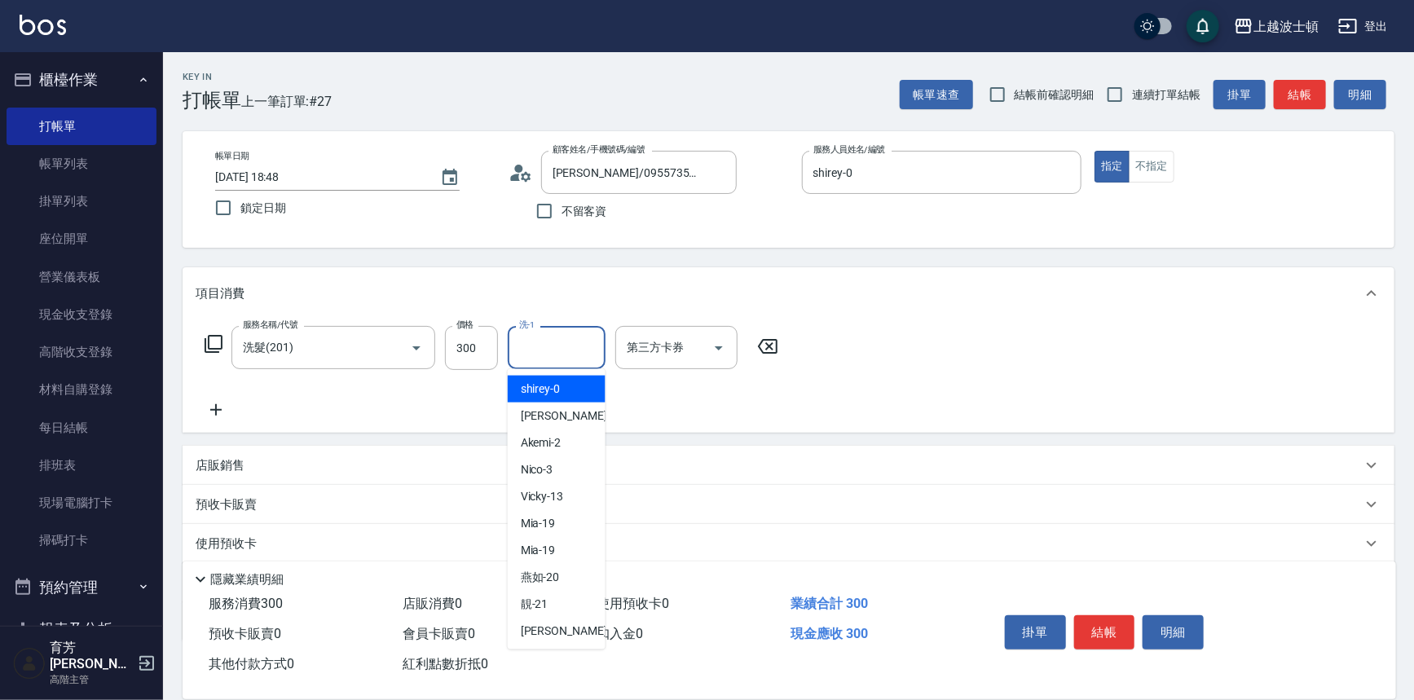
click at [556, 349] on input "洗-1" at bounding box center [556, 347] width 83 height 29
click at [556, 381] on span "shirey -0" at bounding box center [541, 389] width 40 height 17
type input "shirey-0"
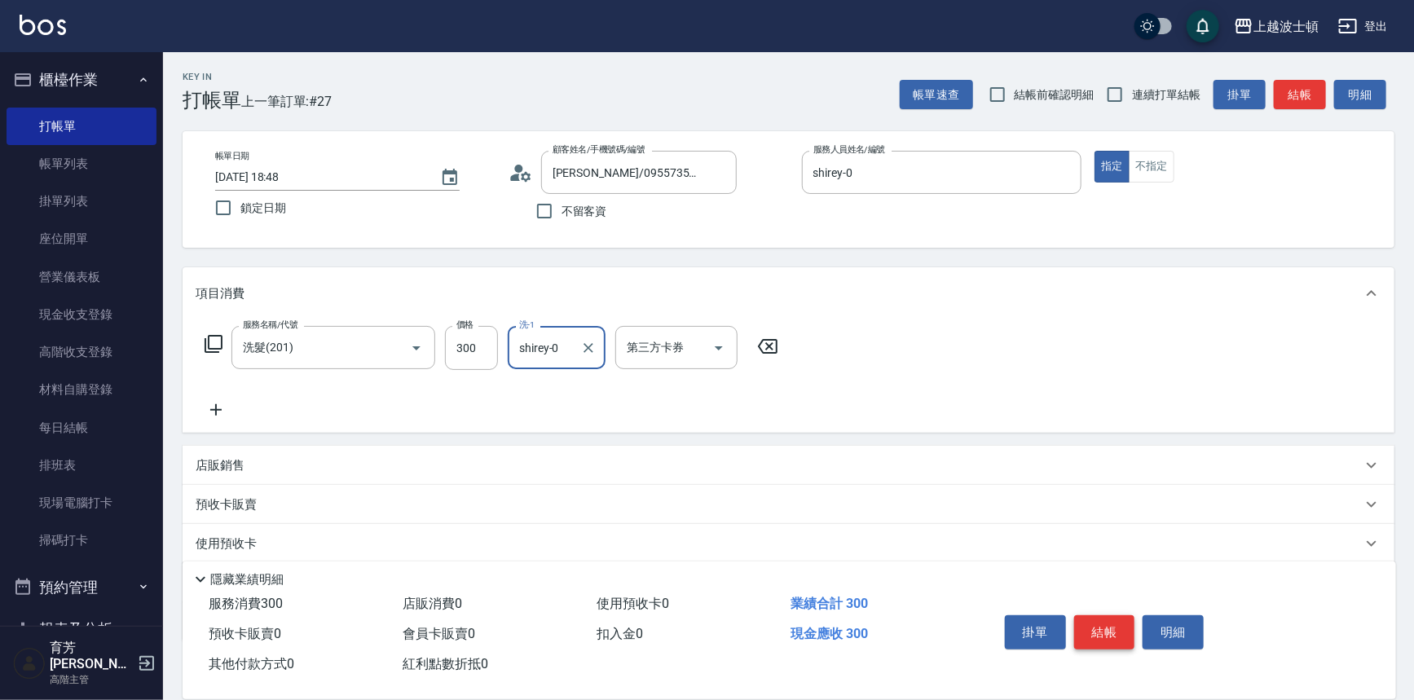
click at [1120, 627] on button "結帳" at bounding box center [1104, 632] width 61 height 34
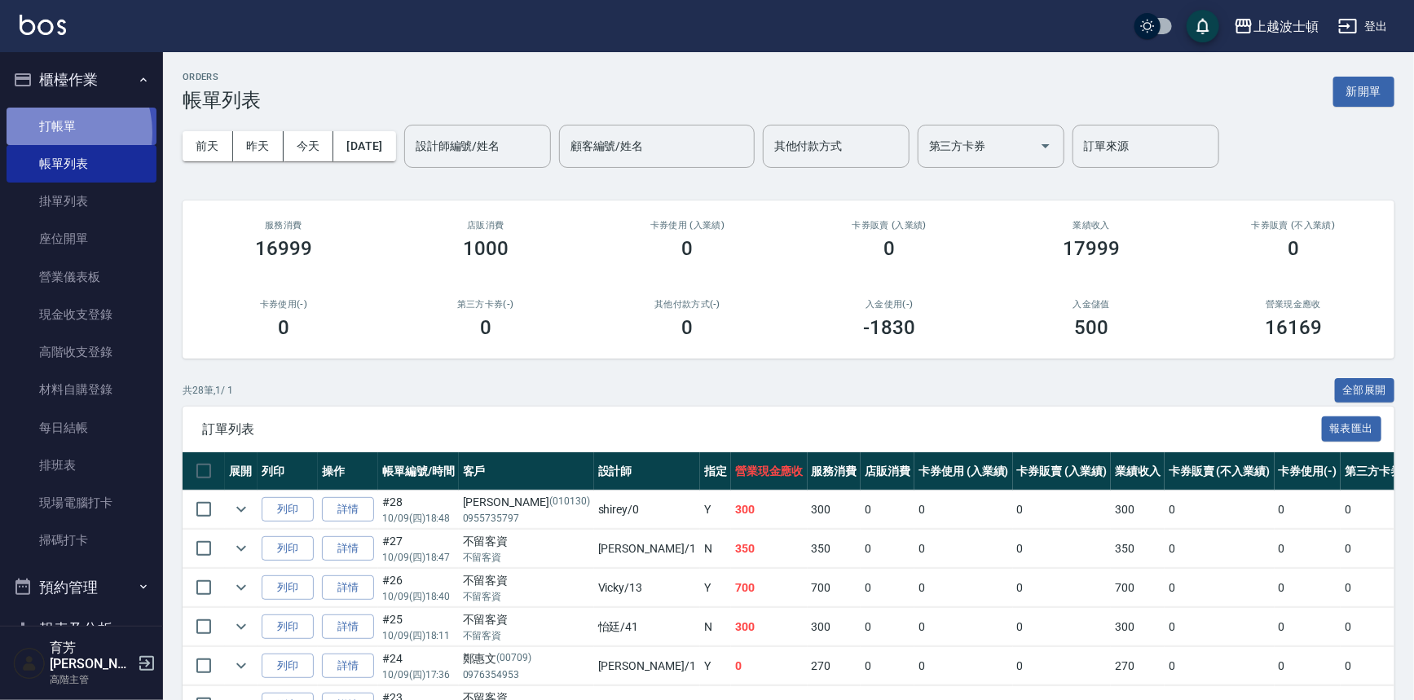
click at [55, 132] on link "打帳單" at bounding box center [82, 126] width 150 height 37
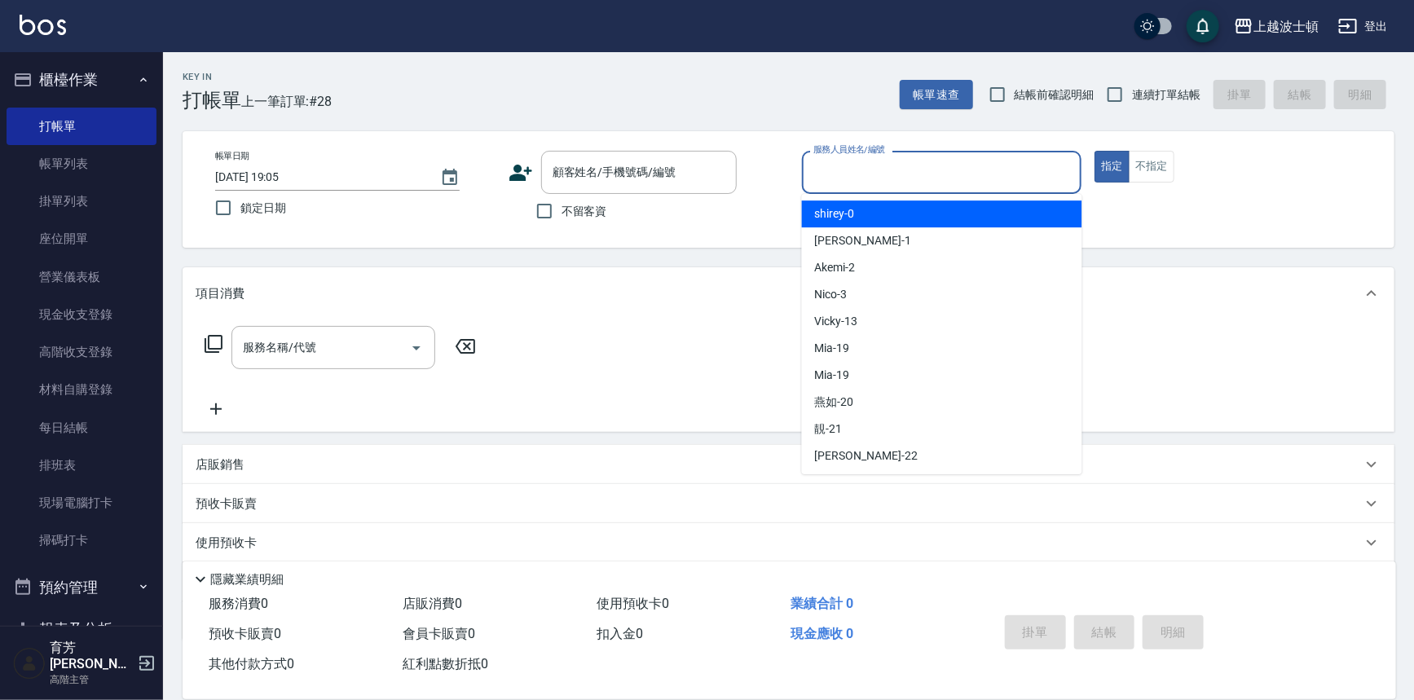
drag, startPoint x: 859, startPoint y: 170, endPoint x: 851, endPoint y: 217, distance: 47.2
click at [859, 171] on input "服務人員姓名/編號" at bounding box center [942, 172] width 266 height 29
click at [849, 219] on span "shirey -0" at bounding box center [835, 213] width 40 height 17
type input "shirey-0"
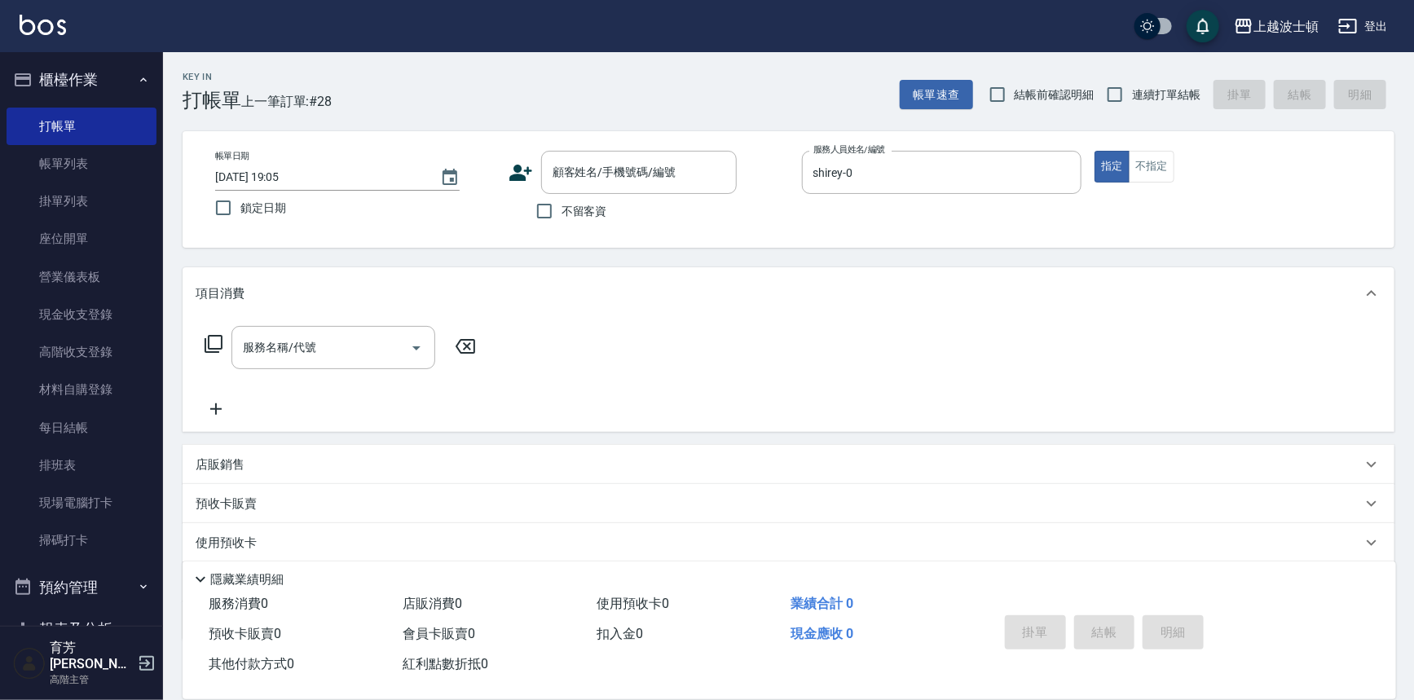
click at [565, 212] on span "不留客資" at bounding box center [584, 211] width 46 height 17
click at [561, 212] on input "不留客資" at bounding box center [544, 211] width 34 height 34
checkbox input "true"
click at [218, 341] on icon at bounding box center [214, 344] width 20 height 20
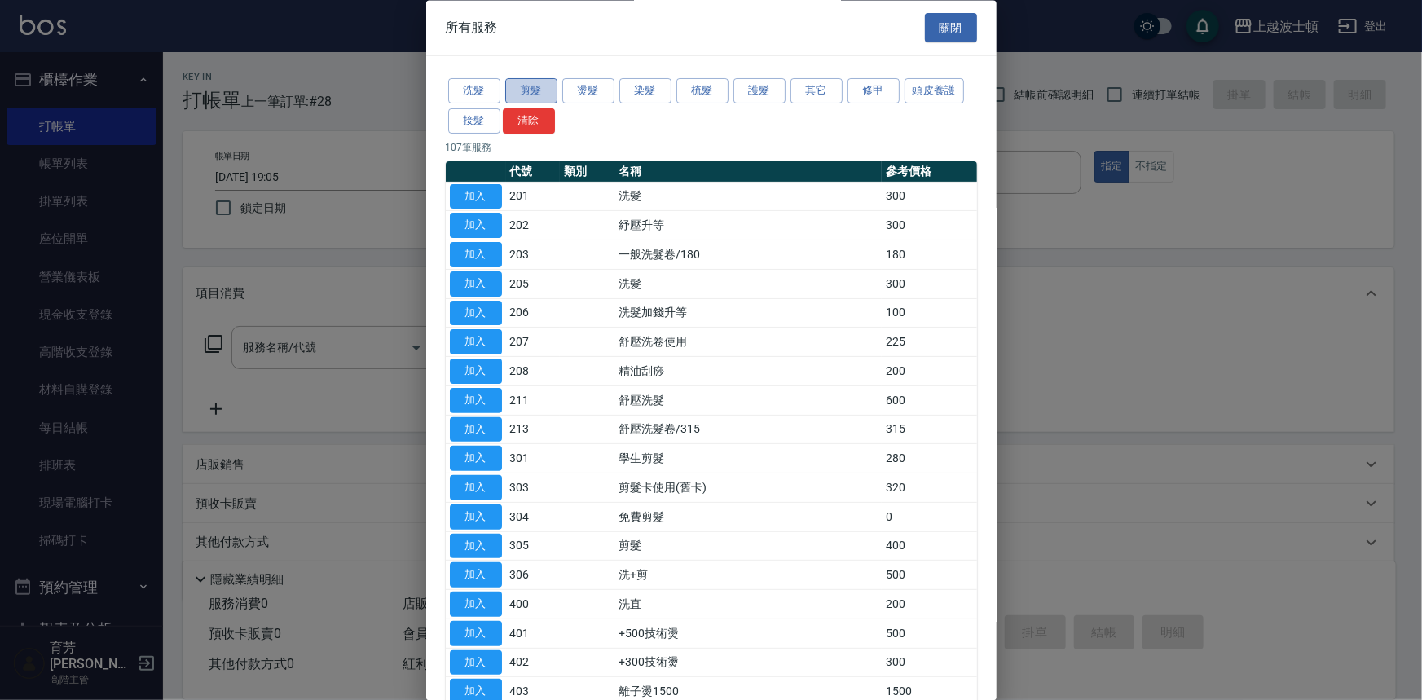
click at [517, 89] on button "剪髮" at bounding box center [531, 91] width 52 height 25
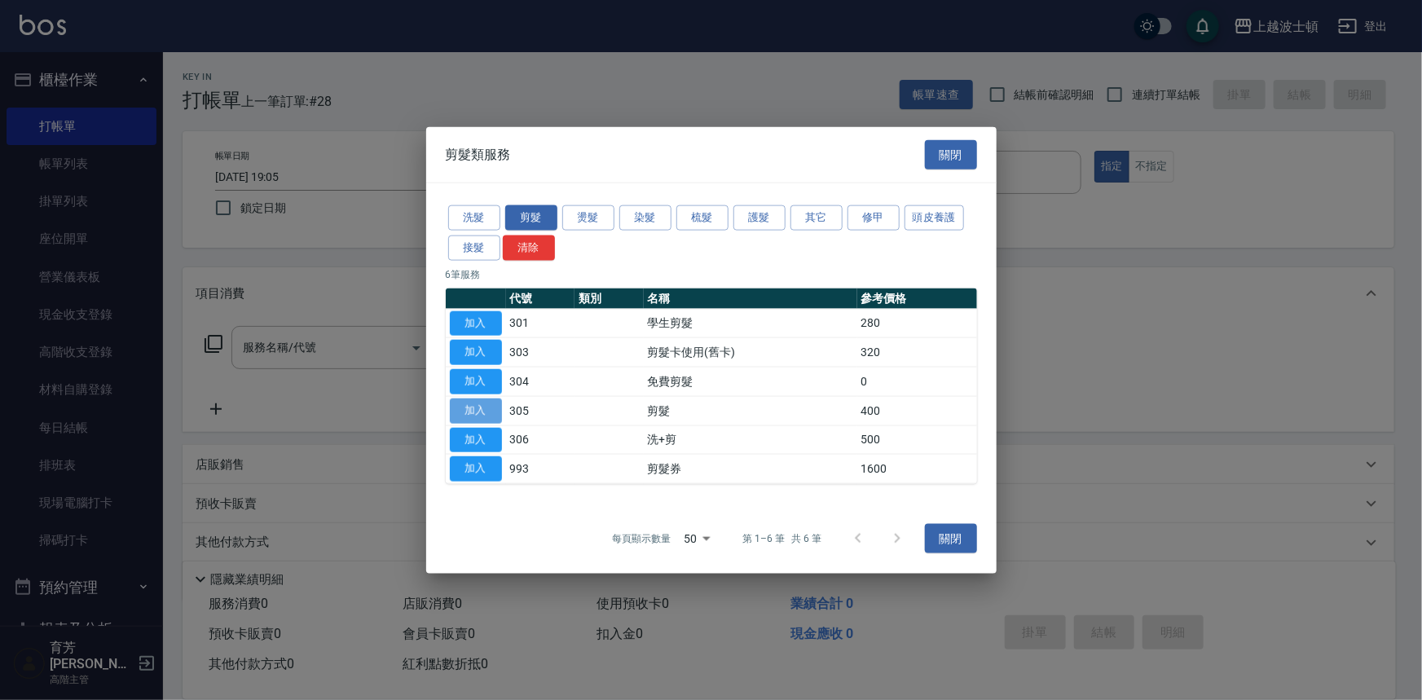
click at [477, 409] on button "加入" at bounding box center [476, 410] width 52 height 25
type input "剪髮(305)"
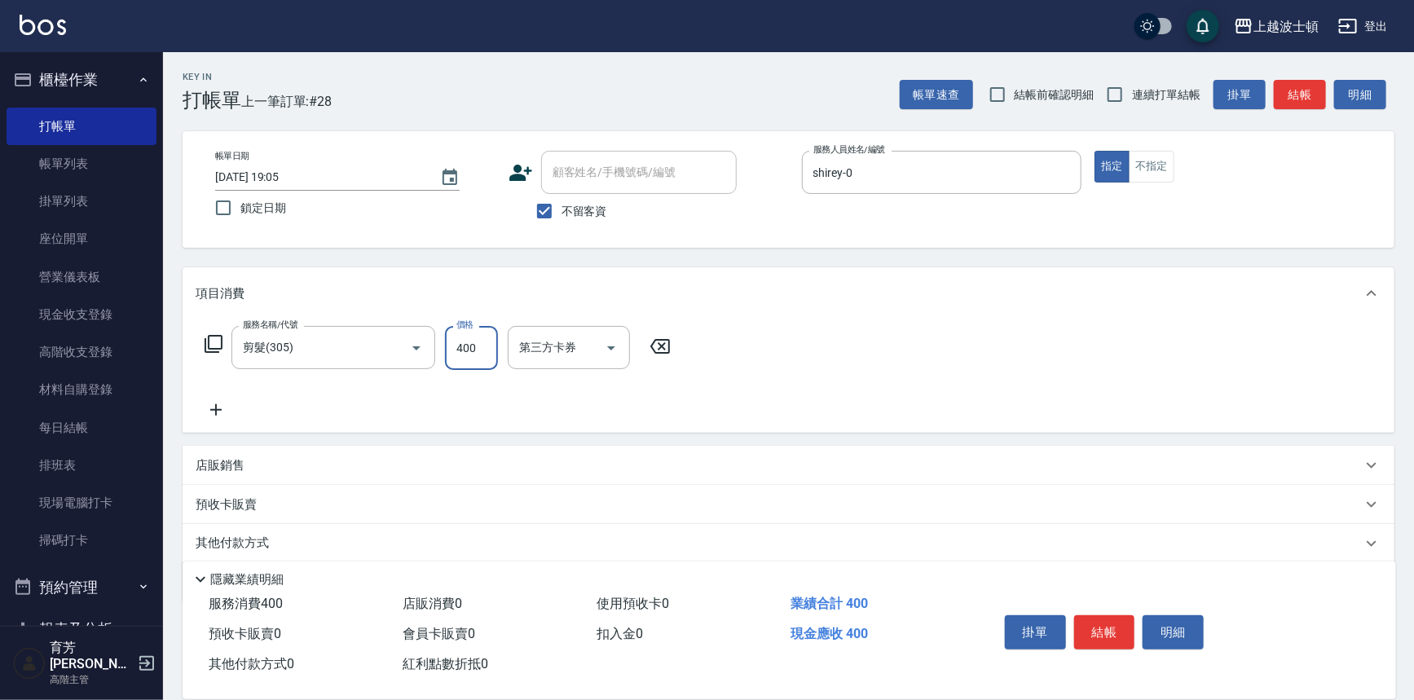
click at [475, 355] on input "400" at bounding box center [471, 348] width 53 height 44
type input "350"
click at [1089, 621] on button "結帳" at bounding box center [1104, 632] width 61 height 34
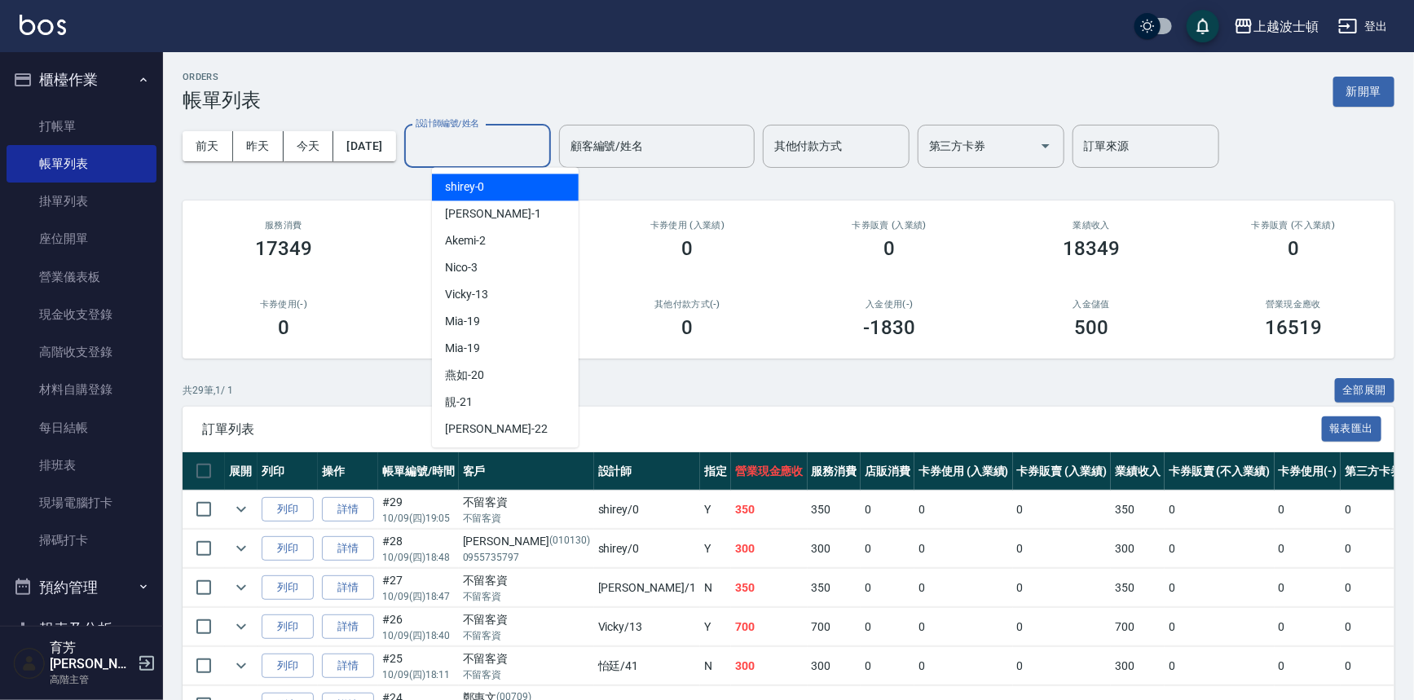
click at [473, 145] on input "設計師編號/姓名" at bounding box center [477, 146] width 132 height 29
click at [478, 181] on span "shirey -0" at bounding box center [465, 186] width 40 height 17
type input "shirey-0"
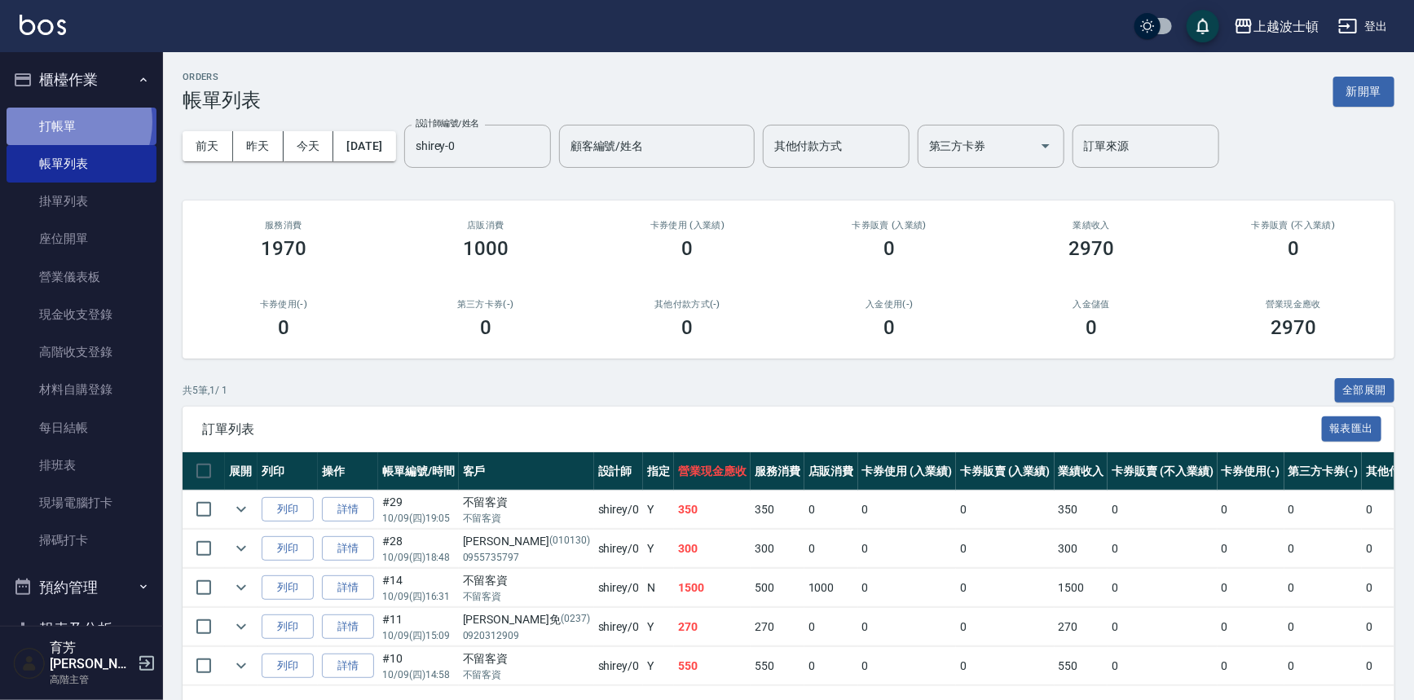
click at [67, 121] on link "打帳單" at bounding box center [82, 126] width 150 height 37
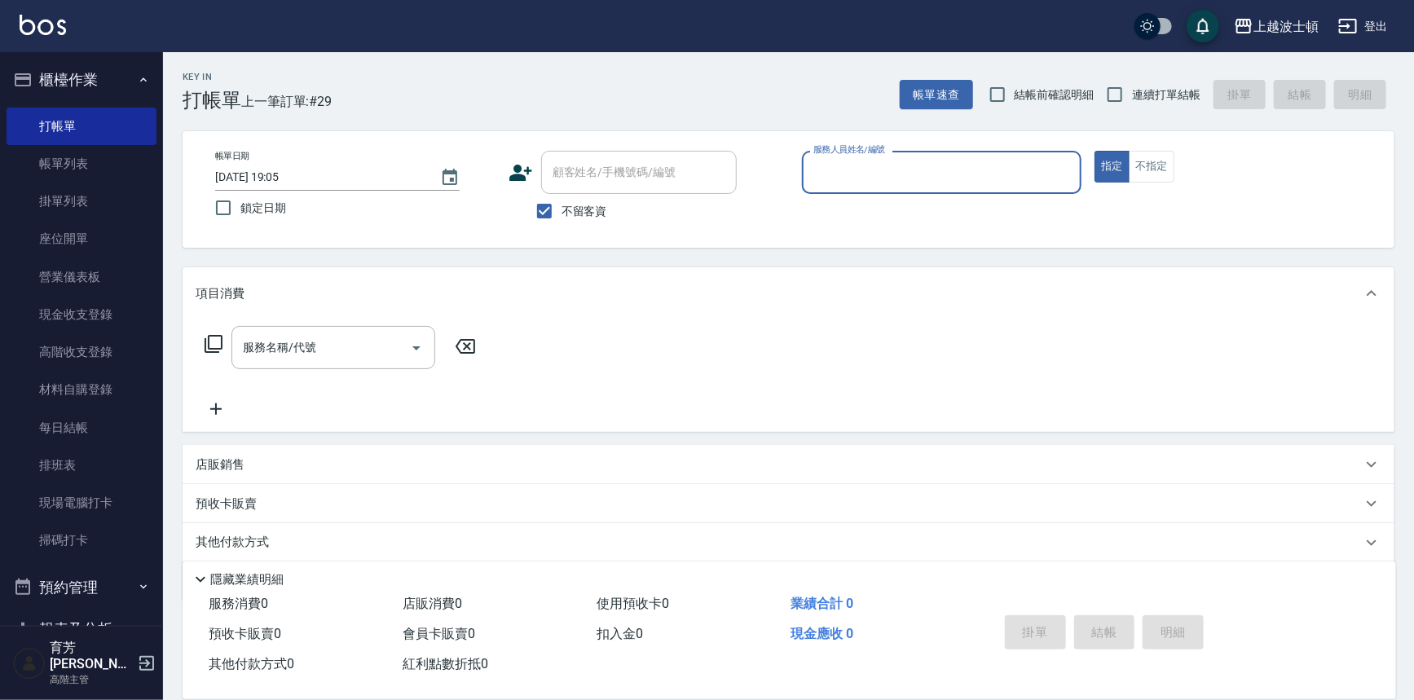
drag, startPoint x: 108, startPoint y: 163, endPoint x: 1421, endPoint y: 301, distance: 1320.0
click at [109, 163] on link "帳單列表" at bounding box center [82, 163] width 150 height 37
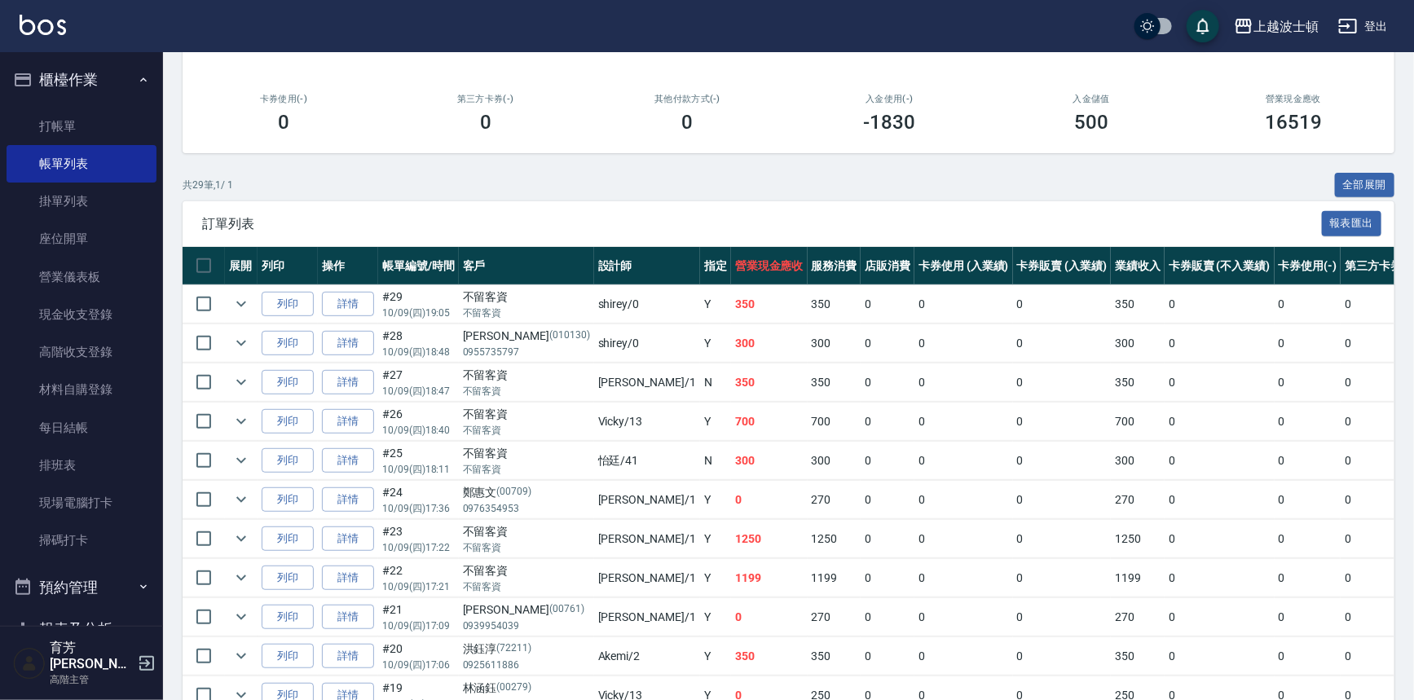
scroll to position [213, 0]
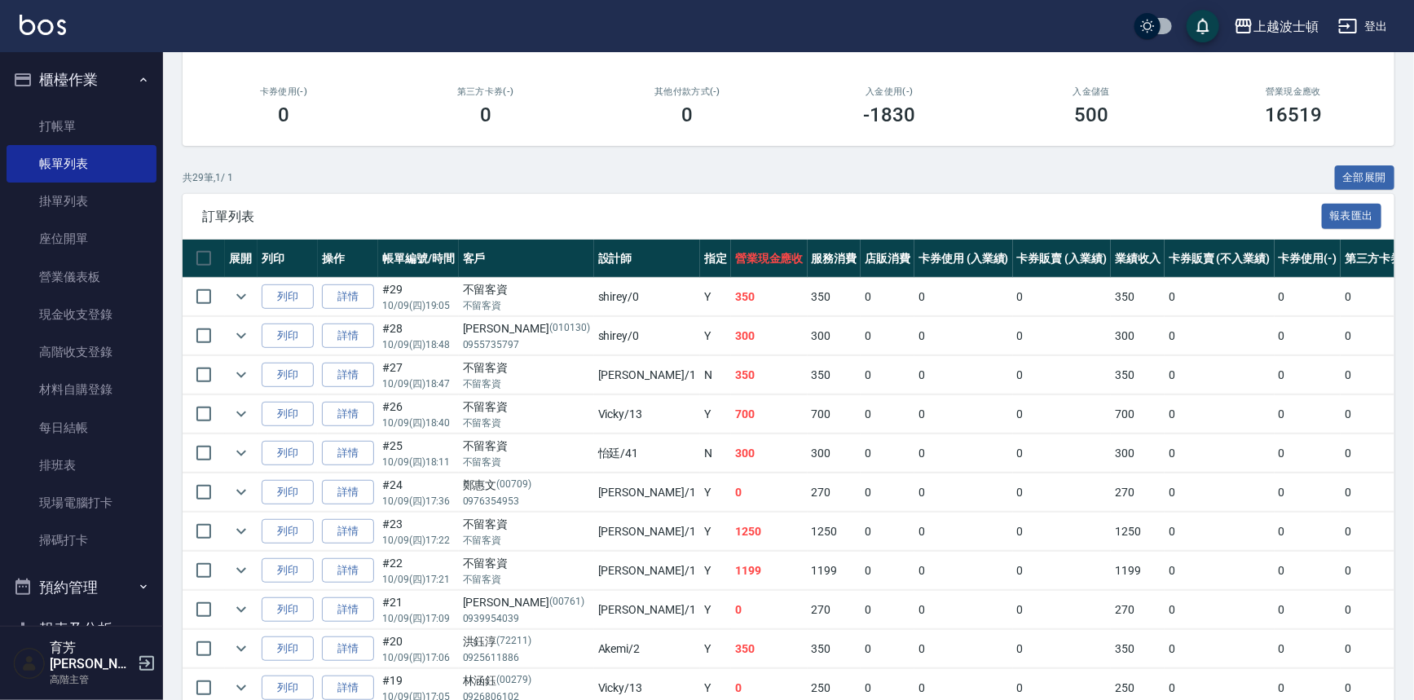
click at [1397, 337] on div "ORDERS 帳單列表 新開單 [DATE] [DATE] [DATE] [DATE] 設計師編號/姓名 設計師編號/姓名 顧客編號/姓名 顧客編號/姓名 其…" at bounding box center [788, 657] width 1251 height 1636
click at [1375, 178] on button "全部展開" at bounding box center [1365, 177] width 60 height 25
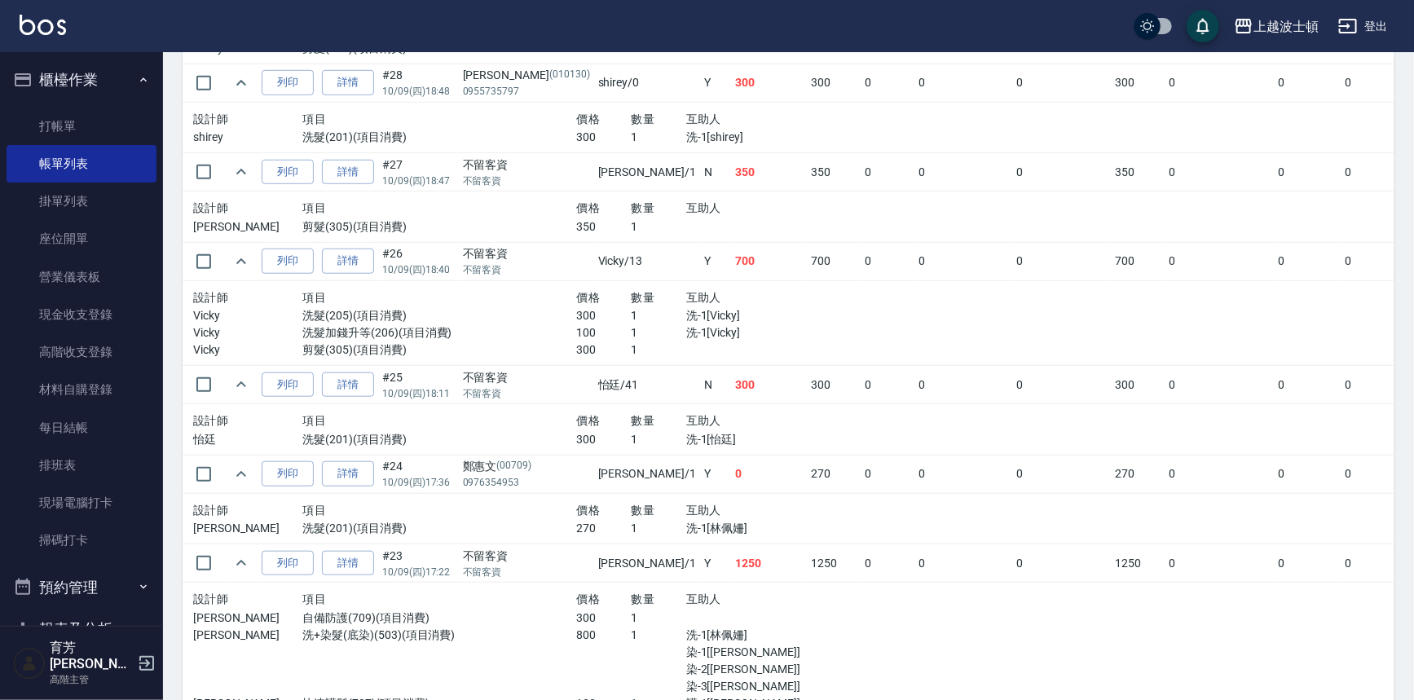
scroll to position [591, 0]
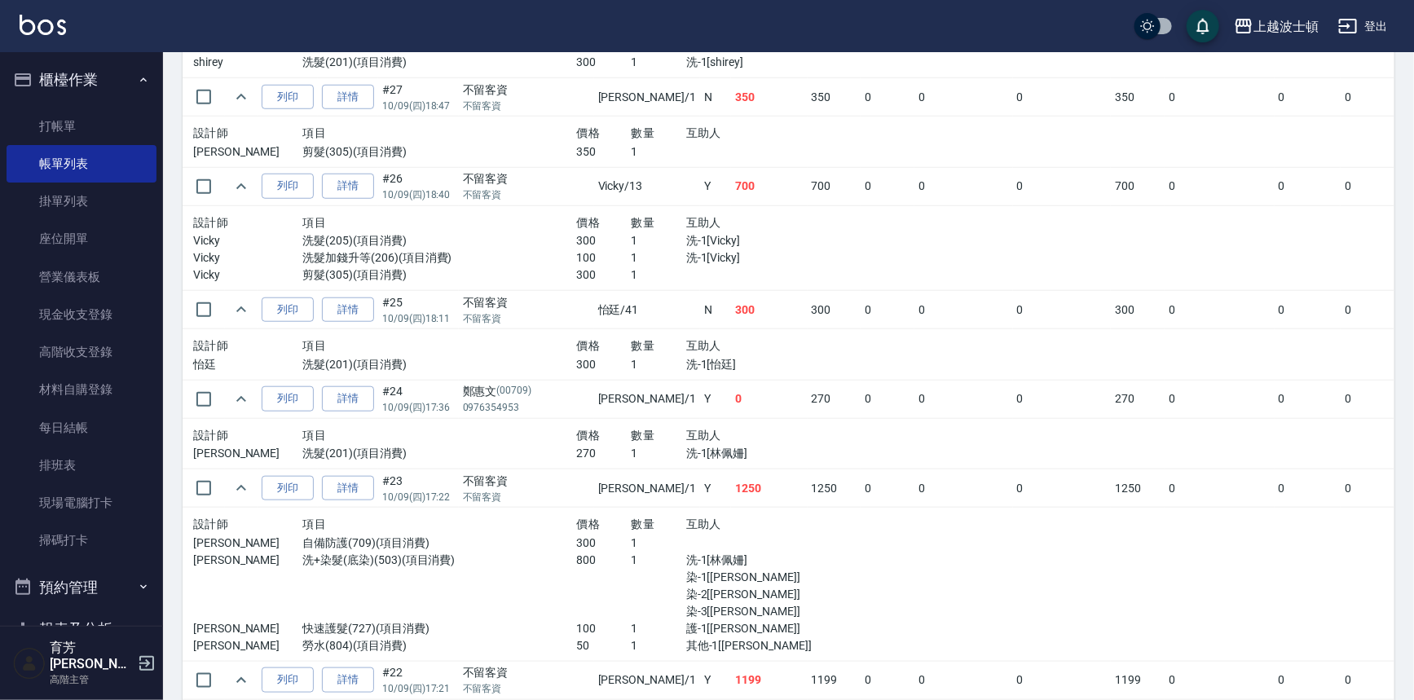
drag, startPoint x: 1410, startPoint y: 278, endPoint x: 1421, endPoint y: 244, distance: 35.0
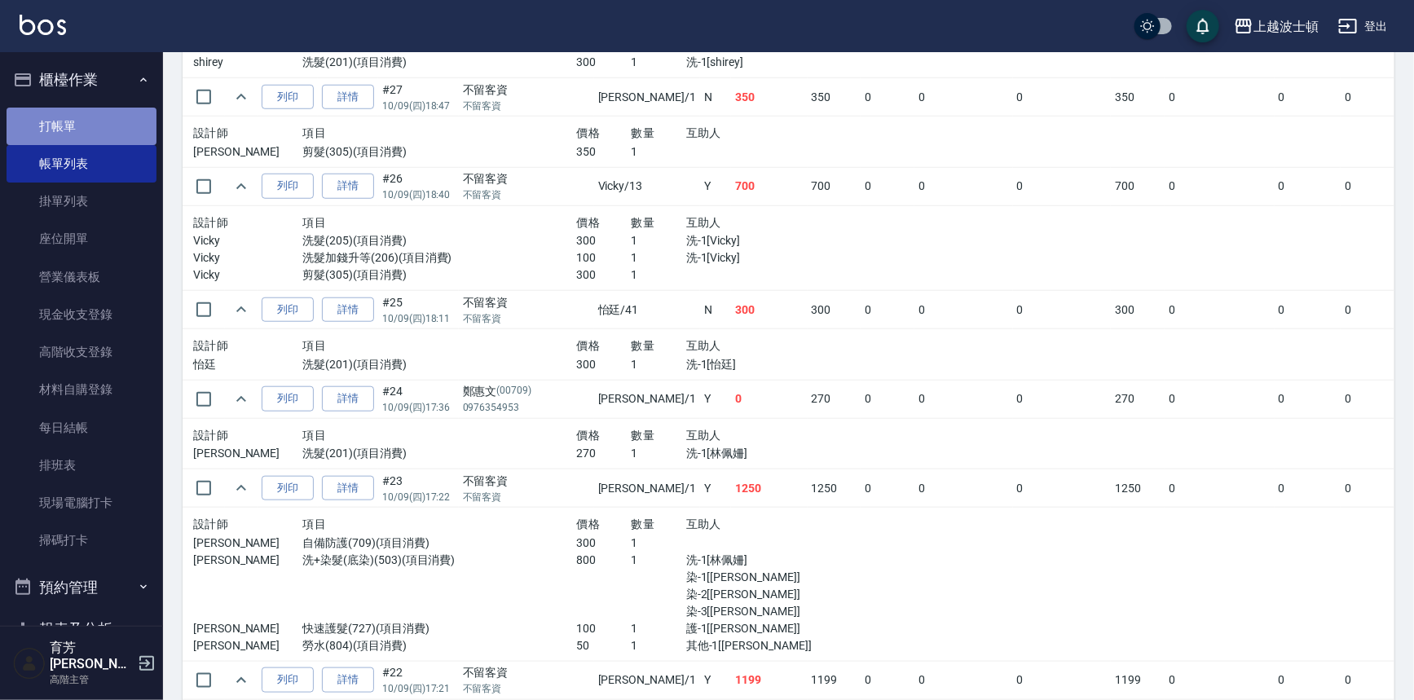
click at [121, 121] on link "打帳單" at bounding box center [82, 126] width 150 height 37
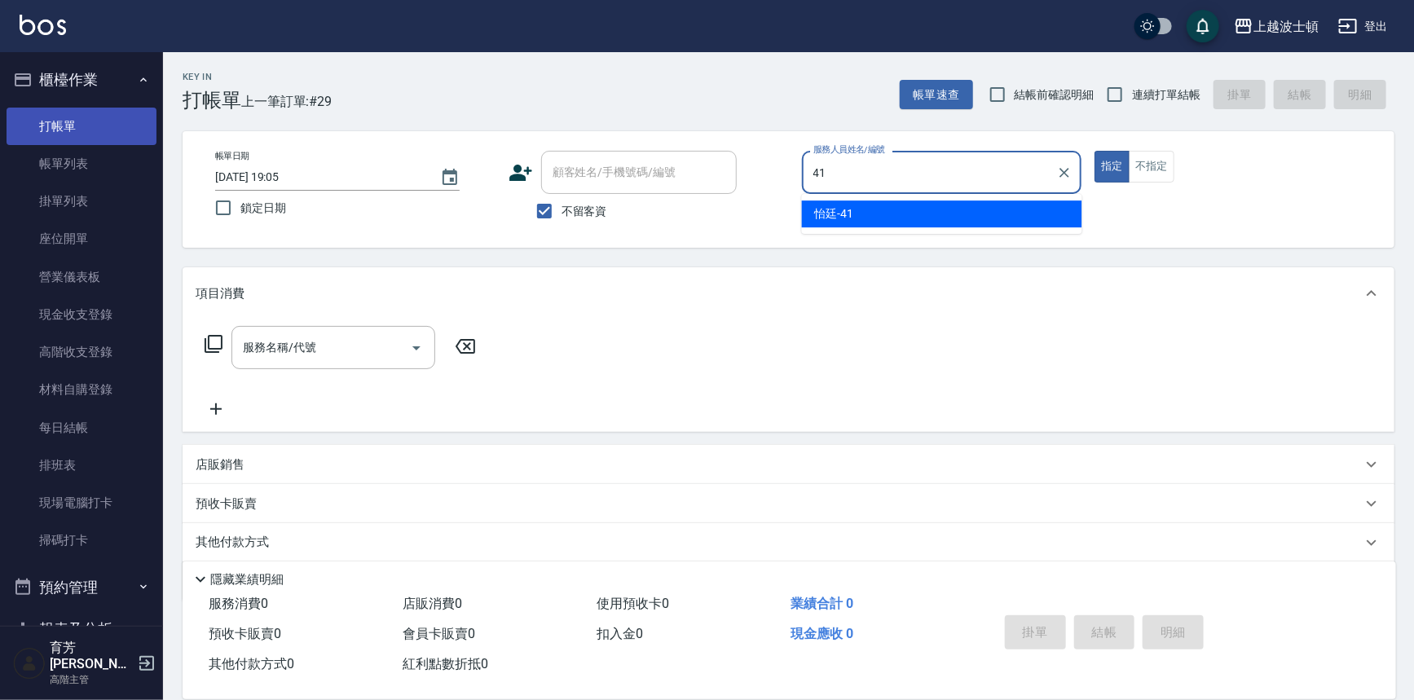
type input "怡廷-41"
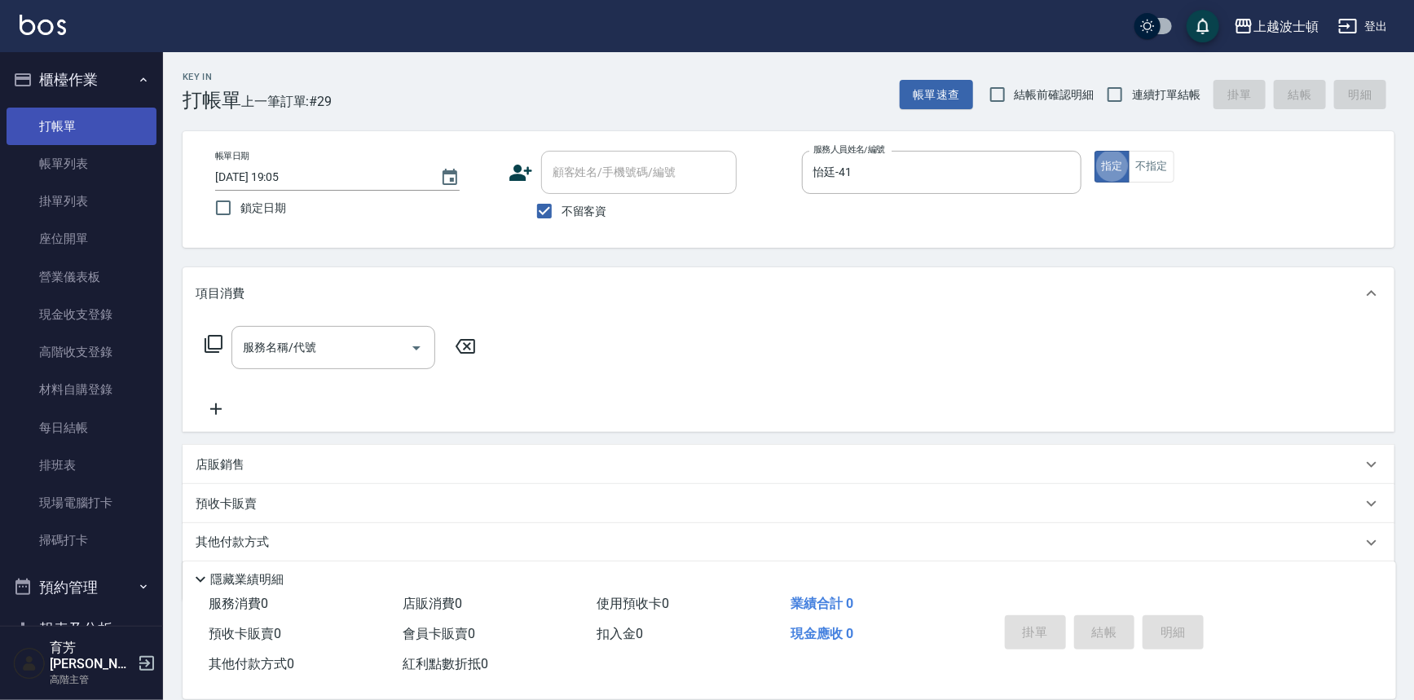
type button "true"
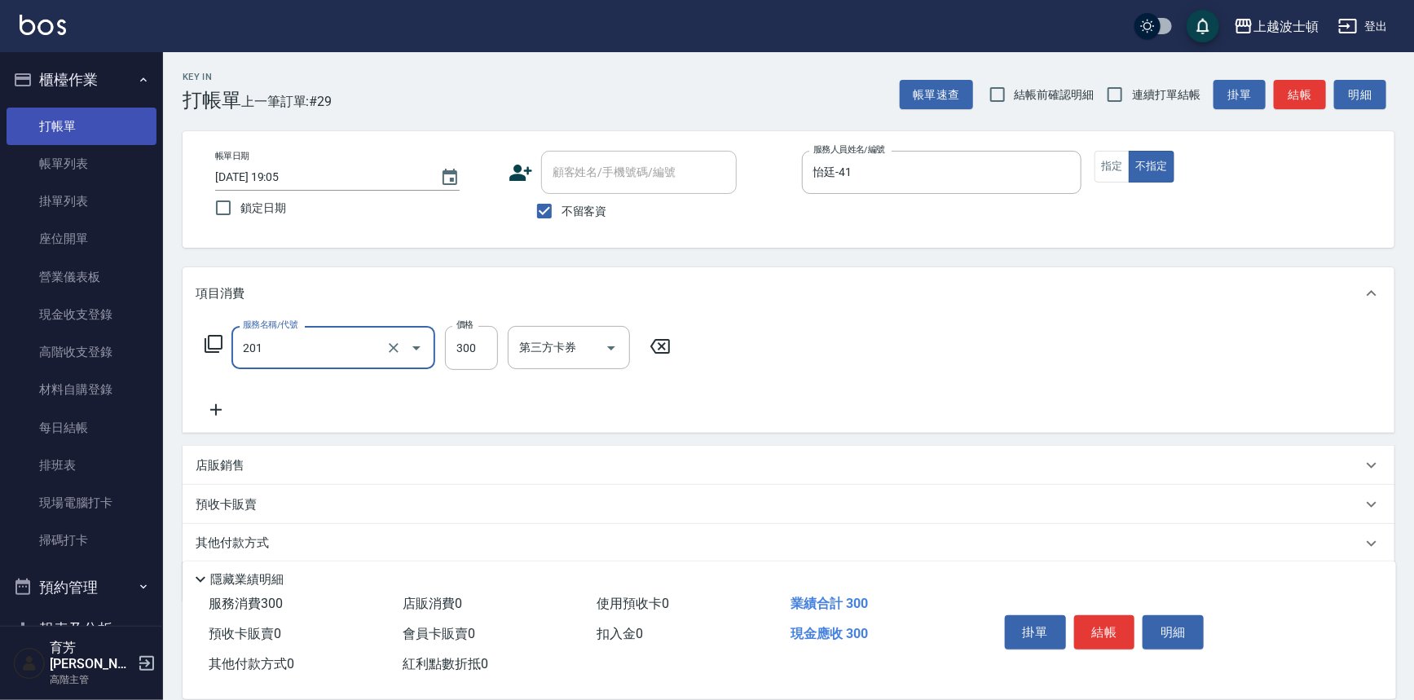
type input "洗髮(201)"
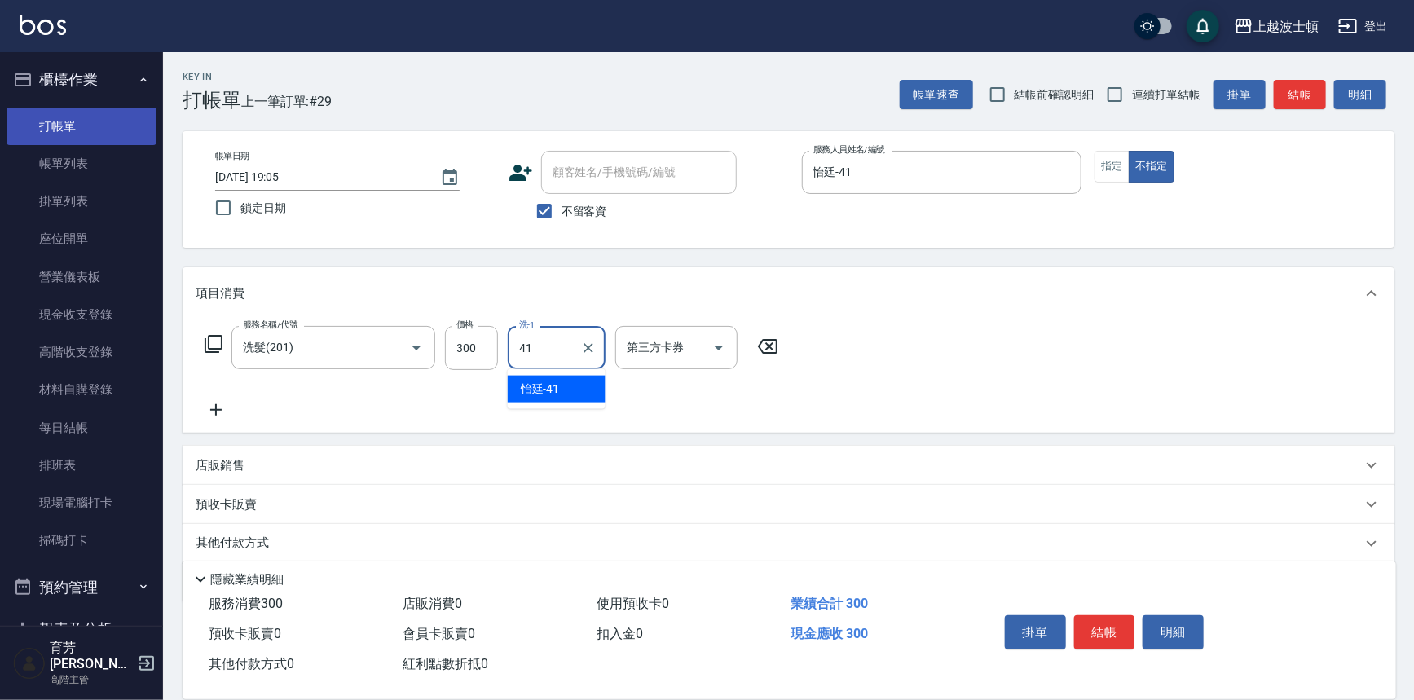
type input "怡廷-41"
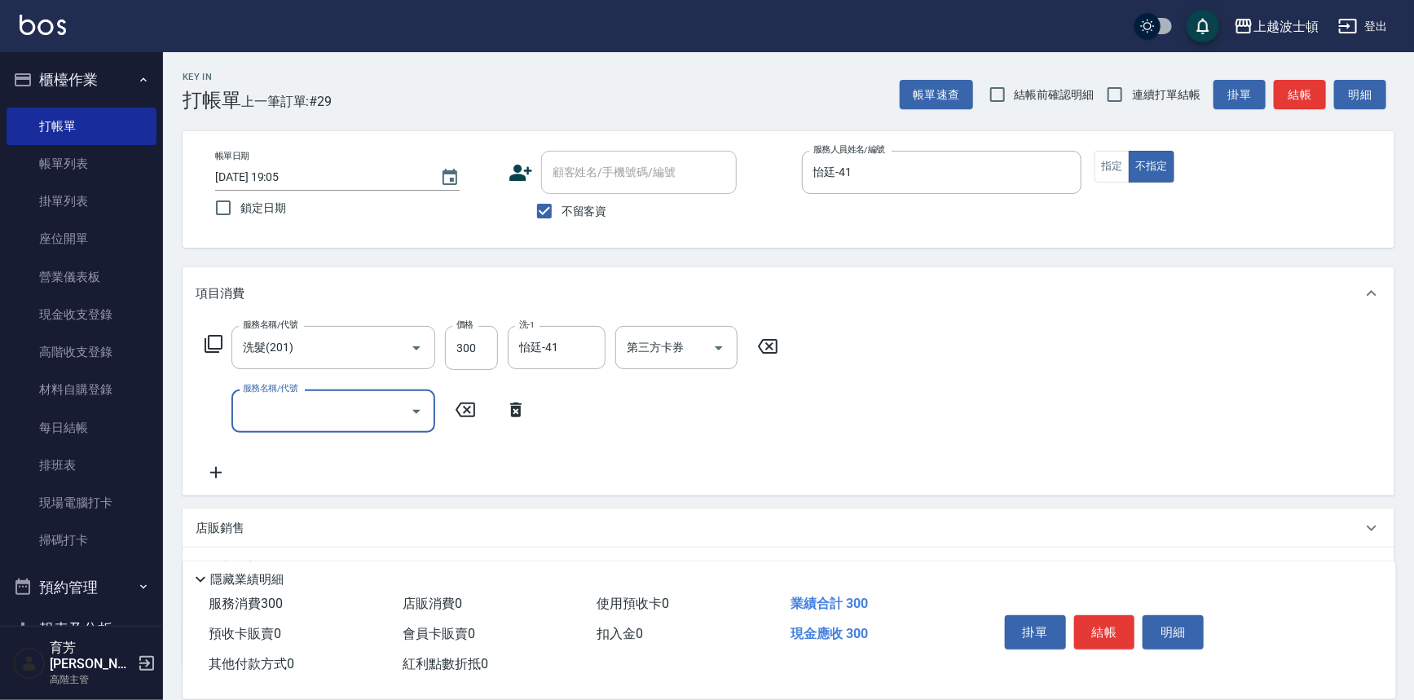
click at [1078, 628] on button "結帳" at bounding box center [1104, 632] width 61 height 34
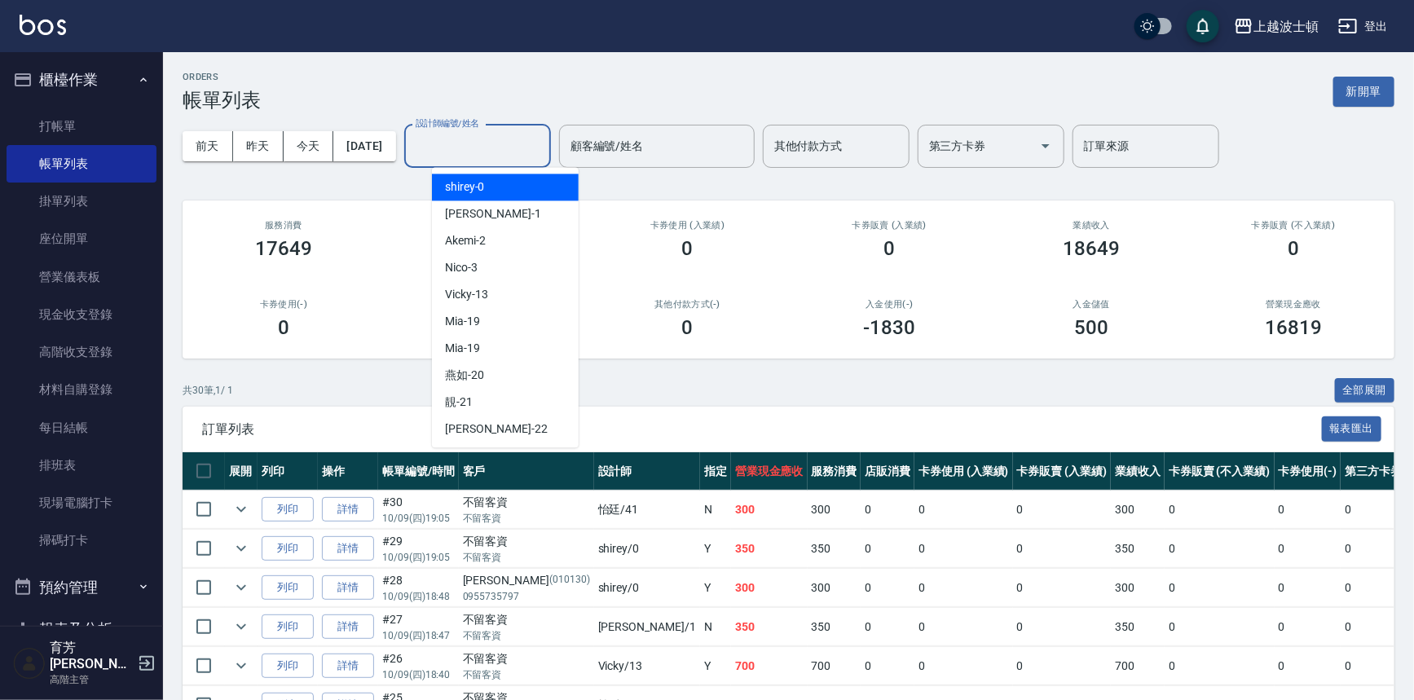
click at [490, 142] on input "設計師編號/姓名" at bounding box center [477, 146] width 132 height 29
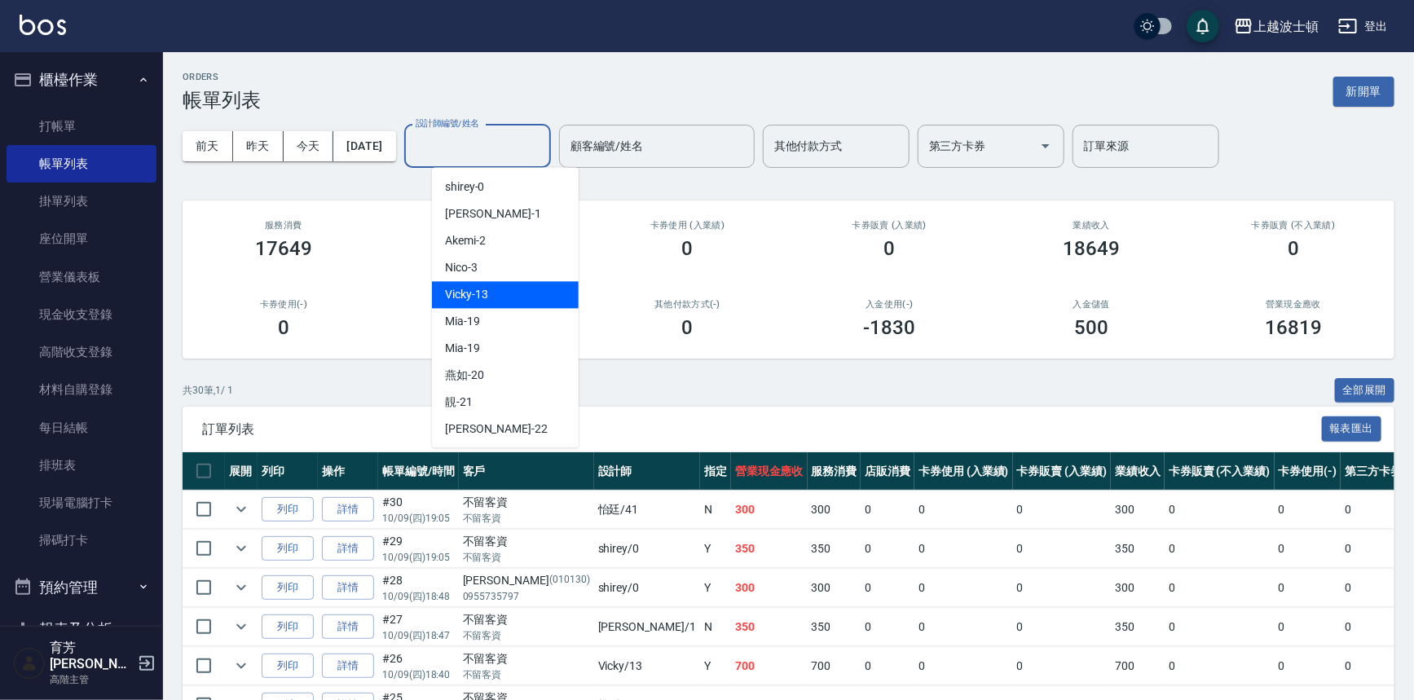
click at [477, 288] on span "Vicky -13" at bounding box center [466, 294] width 43 height 17
type input "Vicky-13"
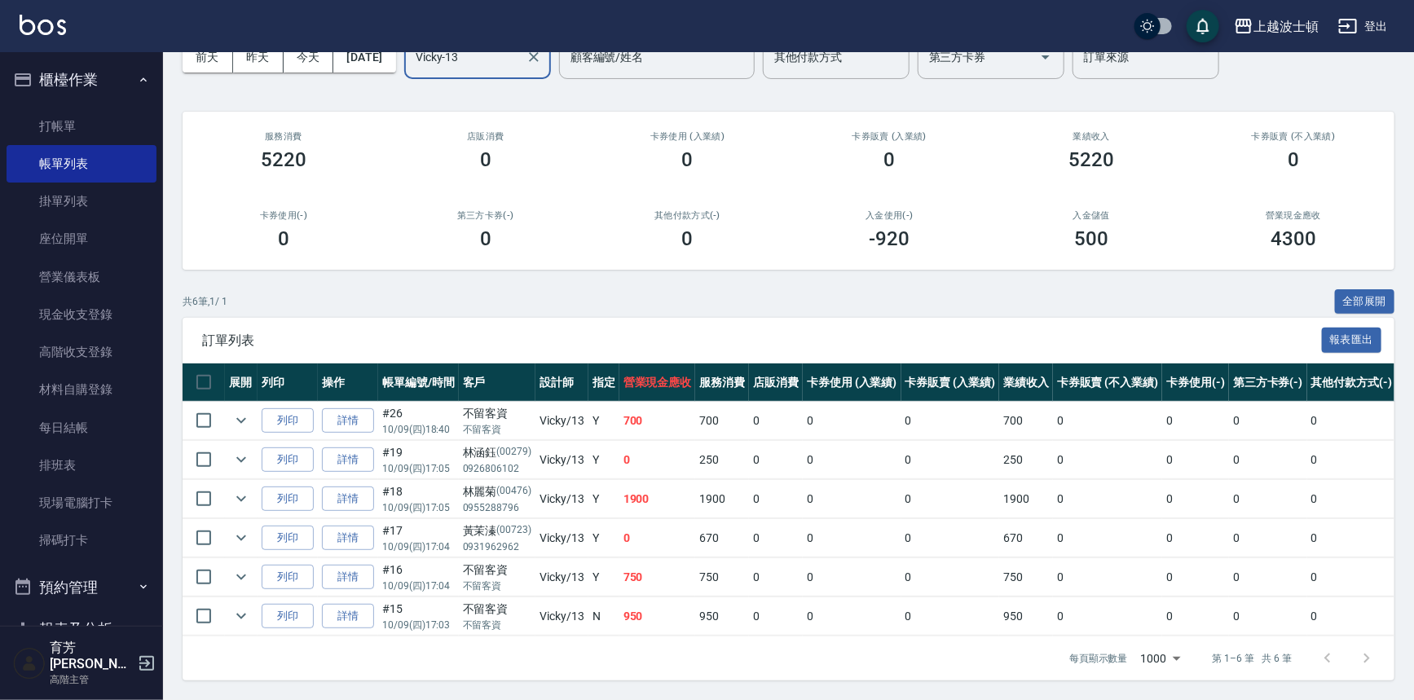
scroll to position [98, 0]
click at [362, 408] on link "詳情" at bounding box center [348, 420] width 52 height 25
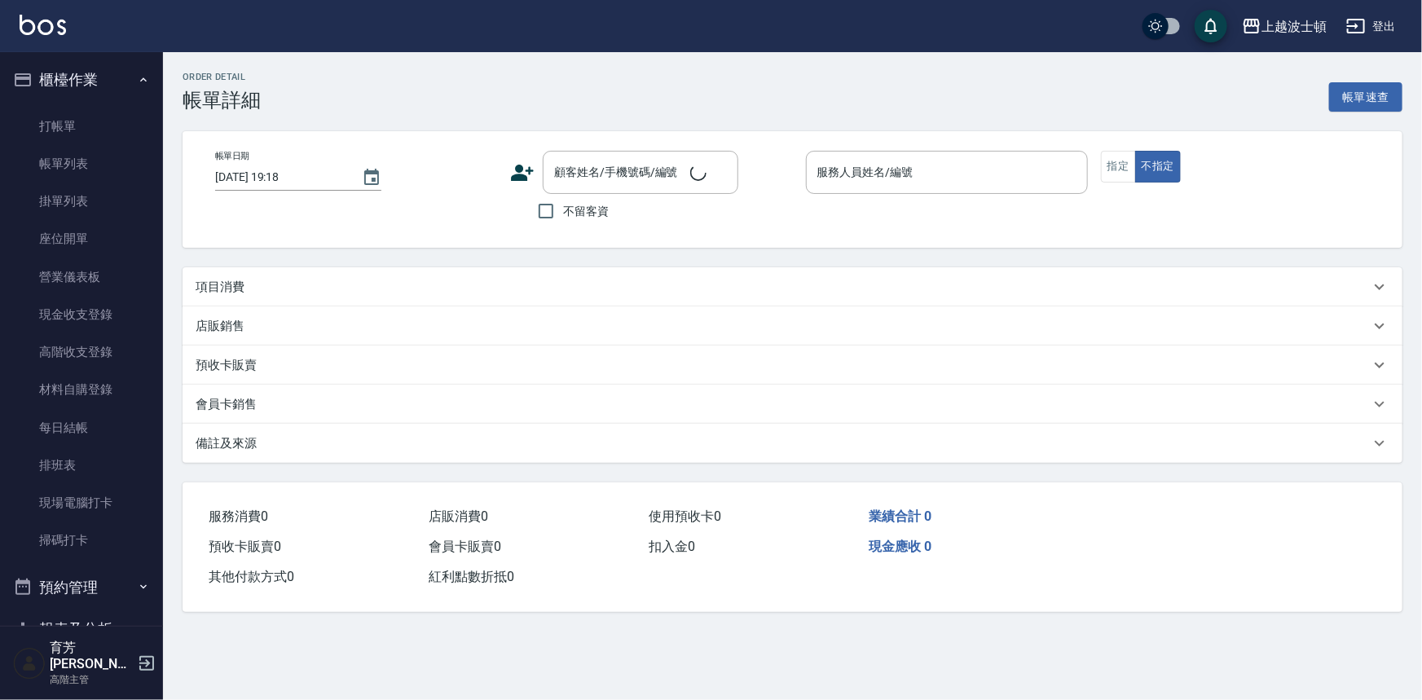
type input "[DATE] 18:40"
checkbox input "true"
type input "Vicky-13"
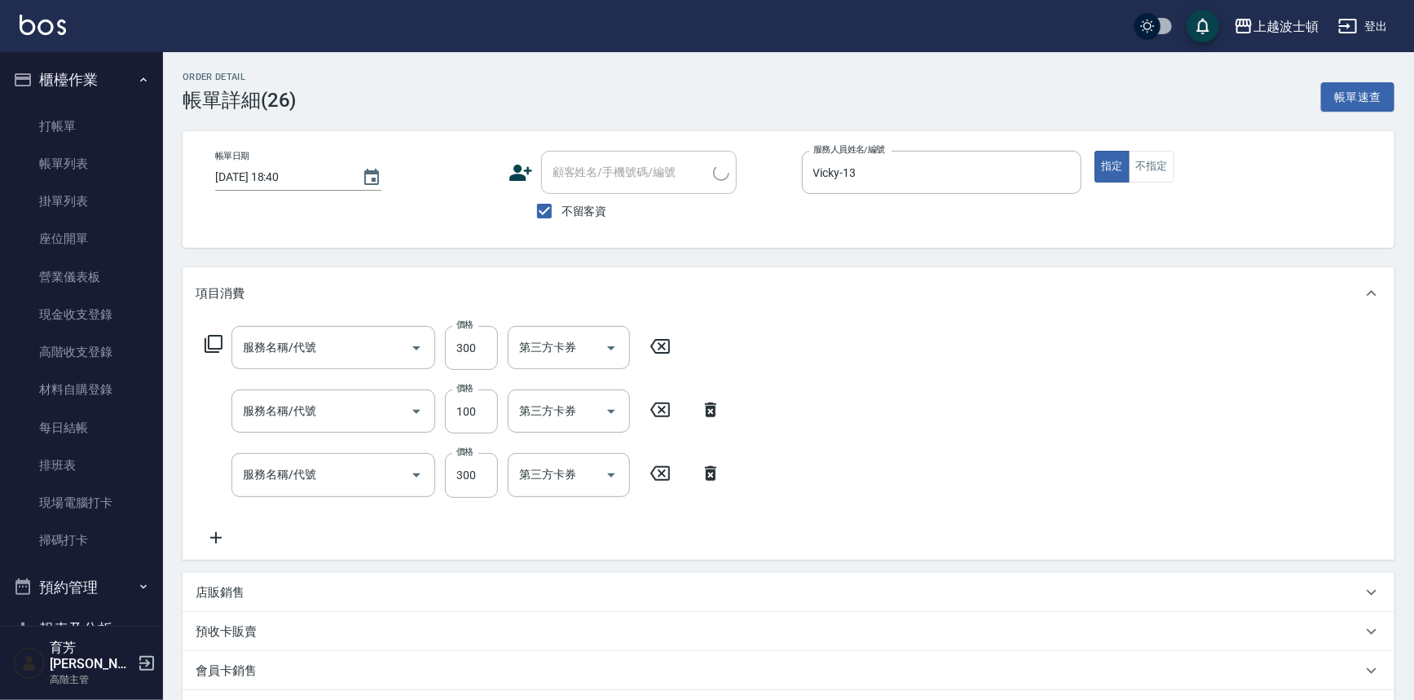
type input "剪髮(305)"
type input "洗髮加錢升等(206)"
type input "洗髮(205)"
click at [218, 531] on icon at bounding box center [216, 538] width 41 height 20
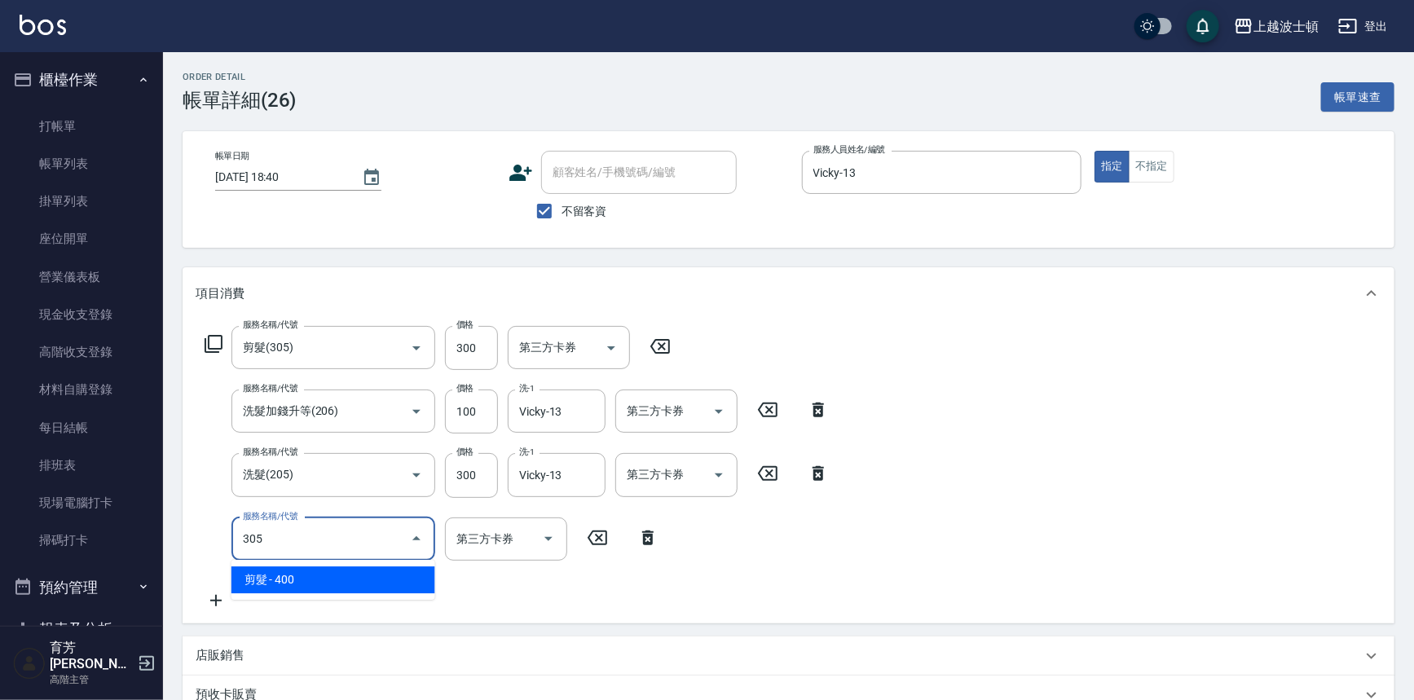
type input "剪髮(305)"
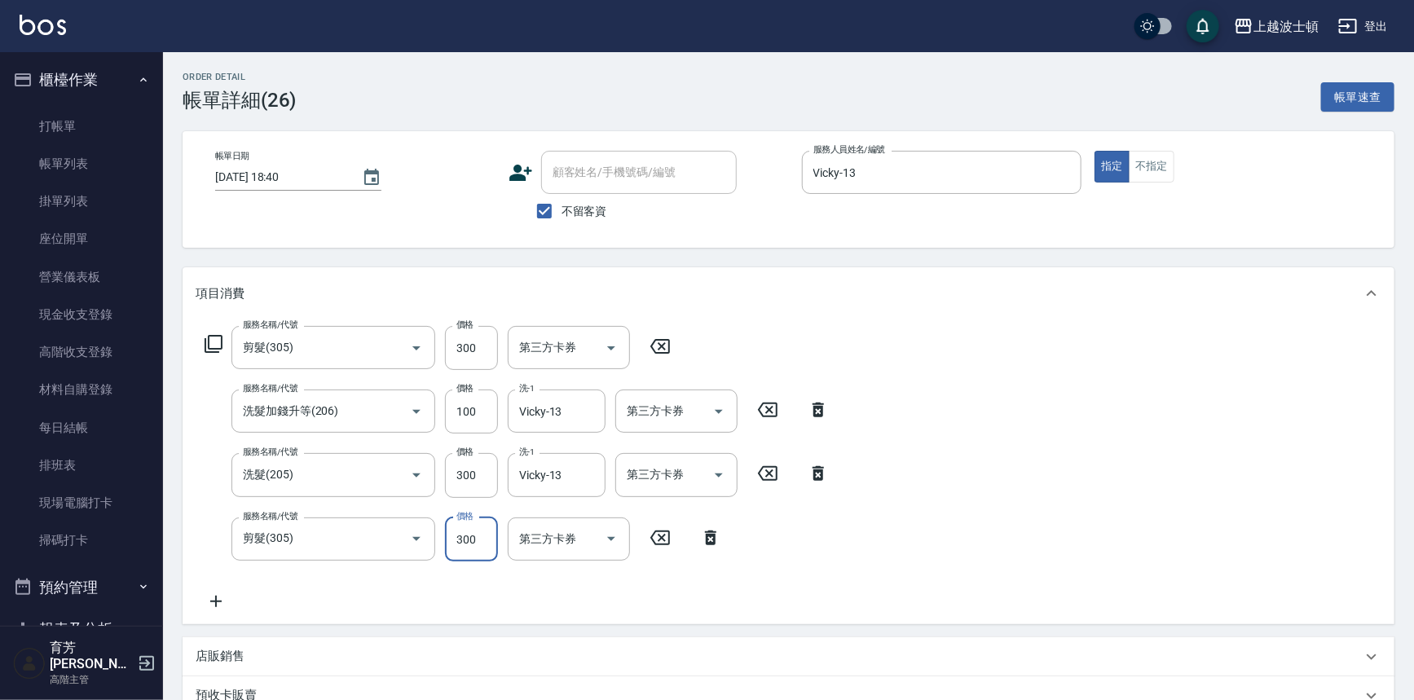
type input "300"
click at [1172, 546] on div "服務名稱/代號 剪髮(305) 服務名稱/代號 價格 300 價格 第三方卡券 第三方卡券 服務名稱/代號 洗髮加錢升等(206) 服務名稱/代號 價格 10…" at bounding box center [789, 471] width 1212 height 305
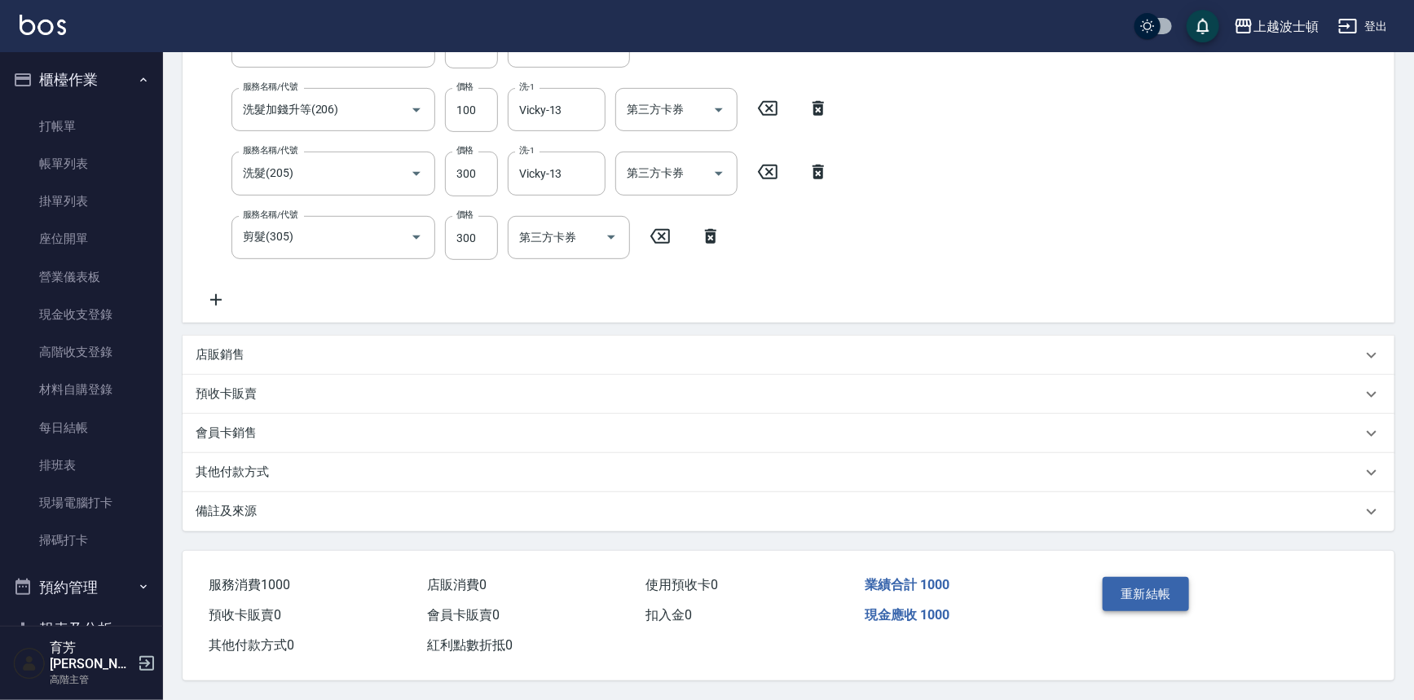
click at [1157, 580] on button "重新結帳" at bounding box center [1145, 594] width 86 height 34
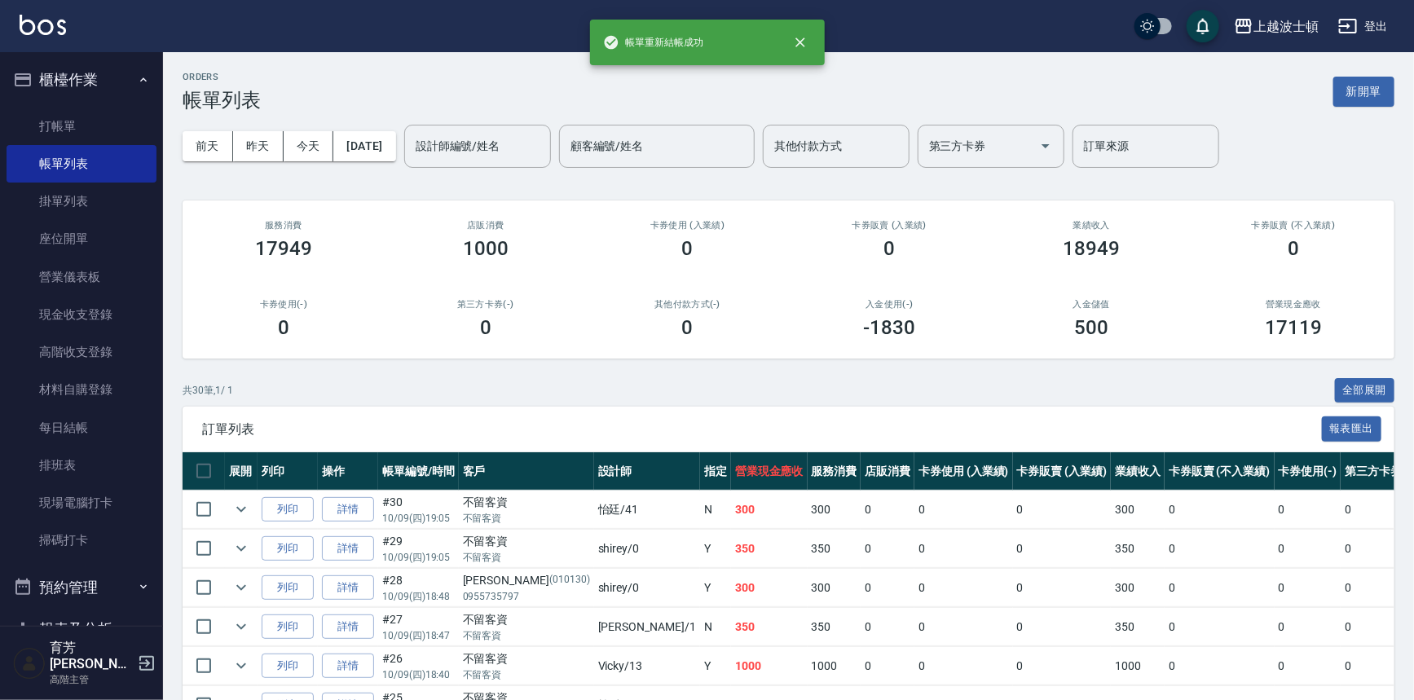
click at [57, 81] on button "櫃檯作業" at bounding box center [82, 80] width 150 height 42
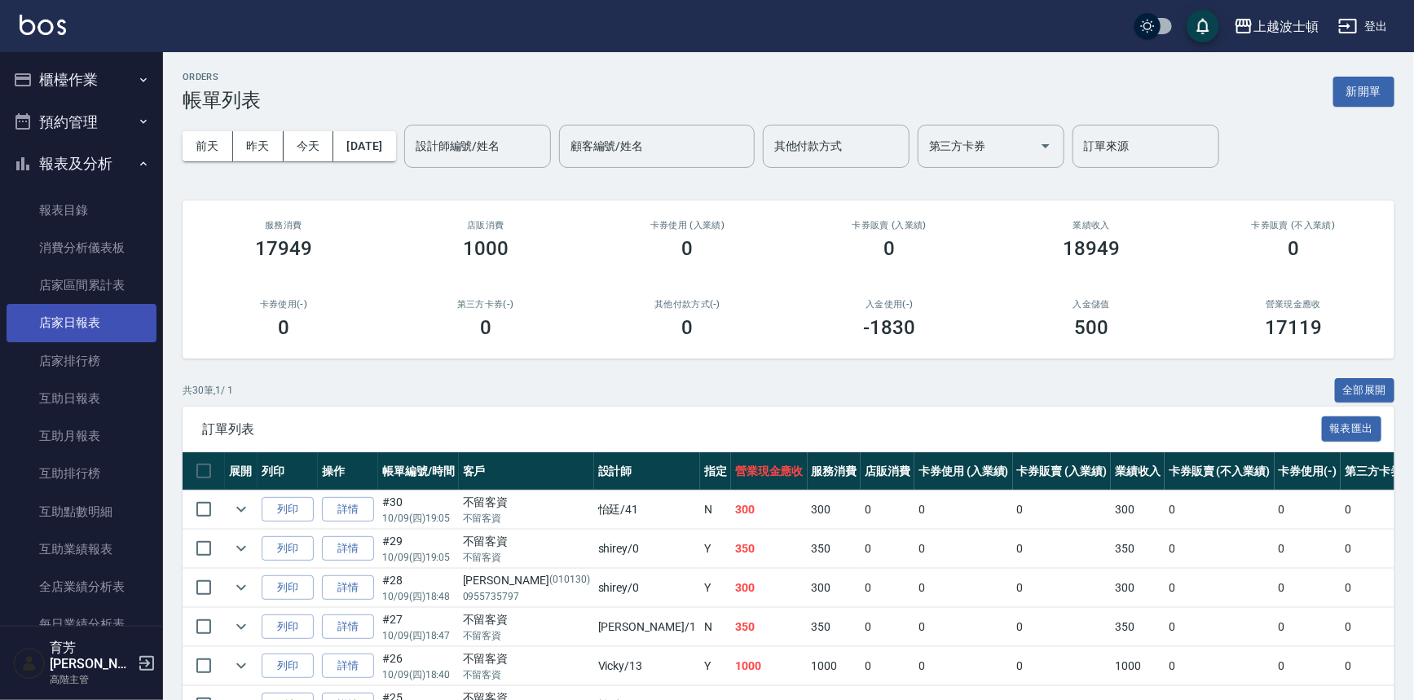
click at [73, 312] on link "店家日報表" at bounding box center [82, 322] width 150 height 37
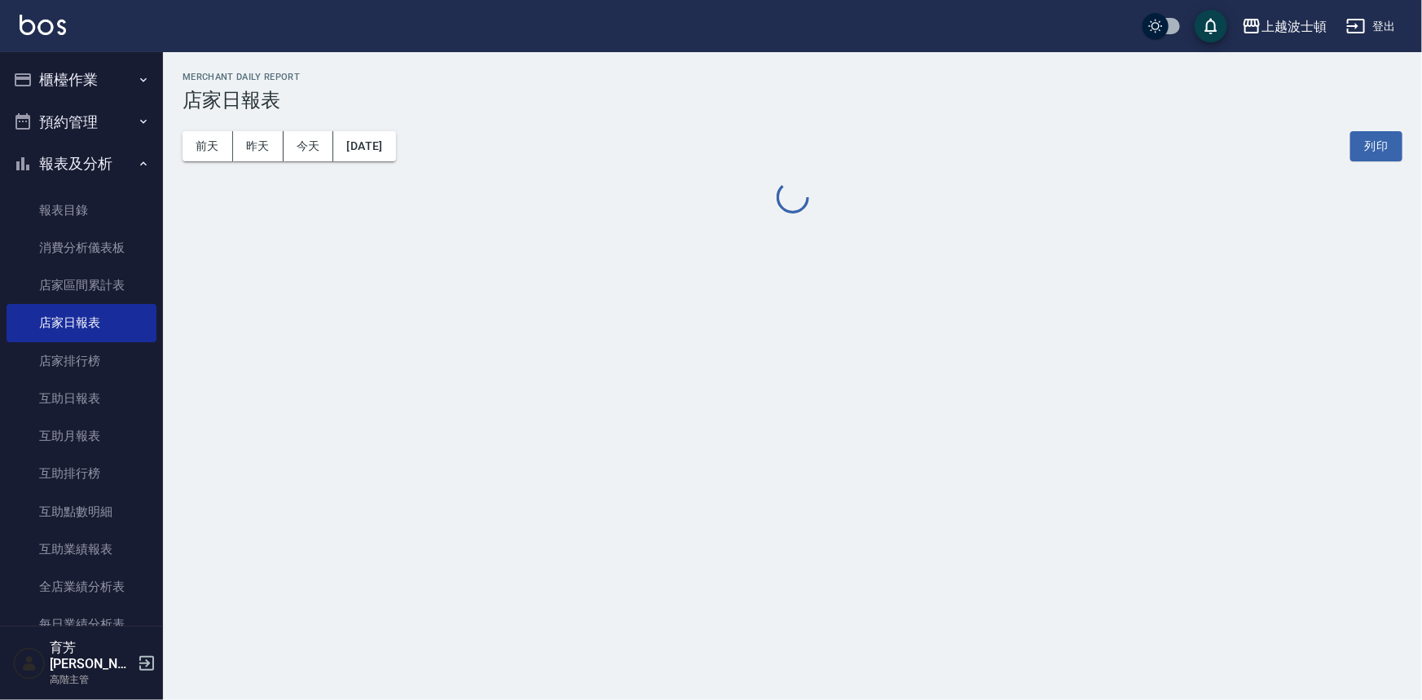
click at [81, 92] on button "櫃檯作業" at bounding box center [82, 80] width 150 height 42
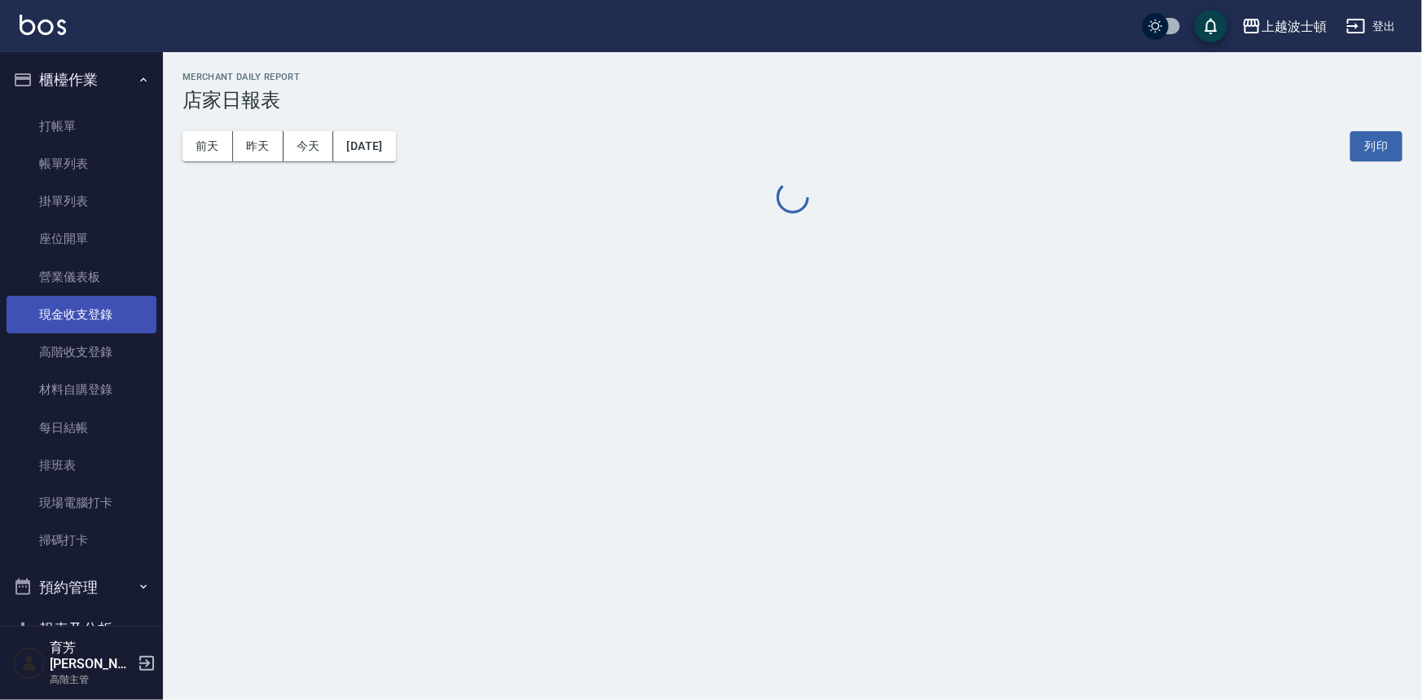
click at [71, 329] on link "現金收支登錄" at bounding box center [82, 314] width 150 height 37
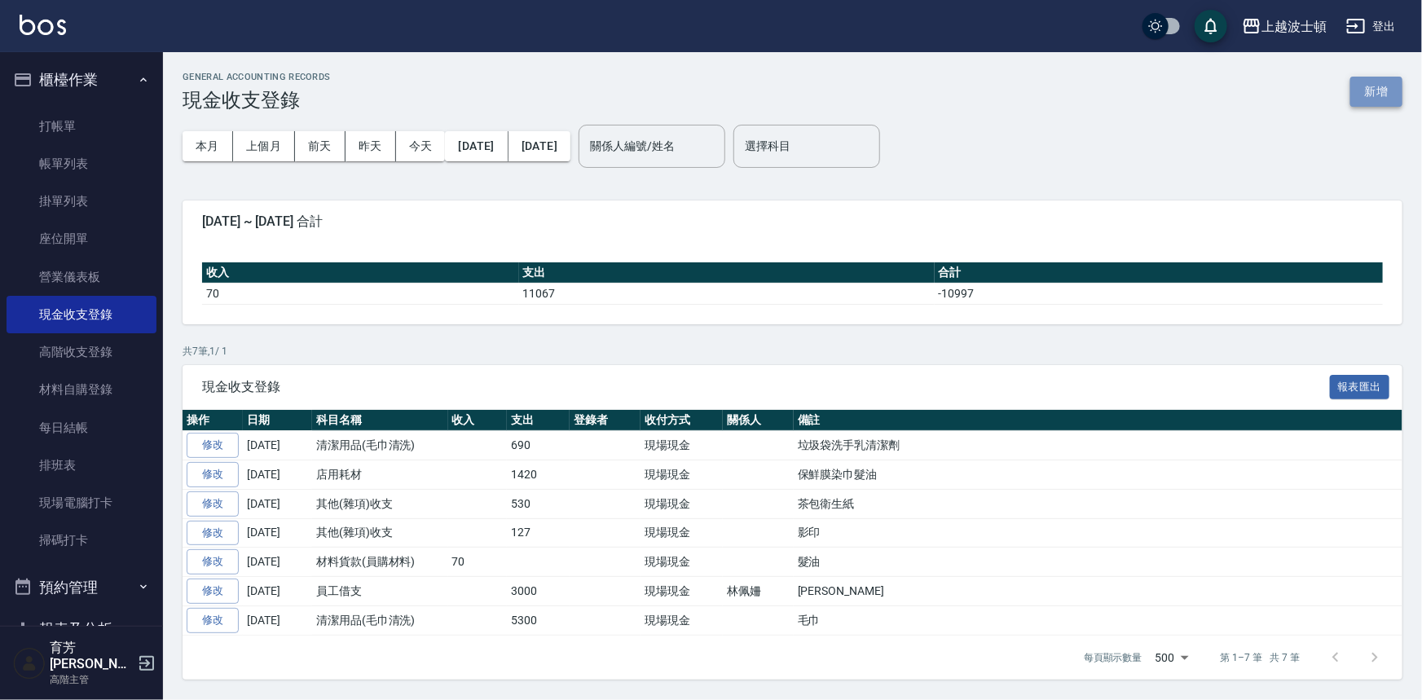
click at [1386, 80] on button "新增" at bounding box center [1376, 92] width 52 height 30
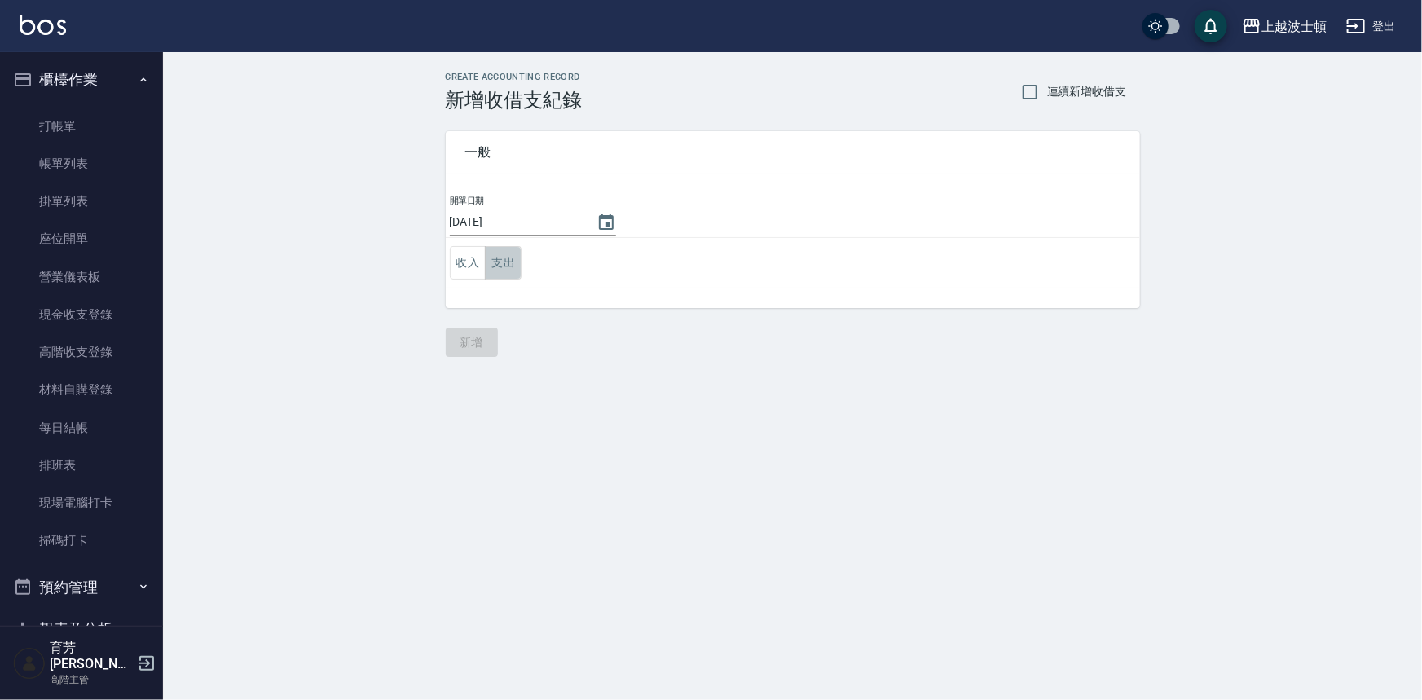
click at [509, 271] on button "支出" at bounding box center [503, 262] width 37 height 33
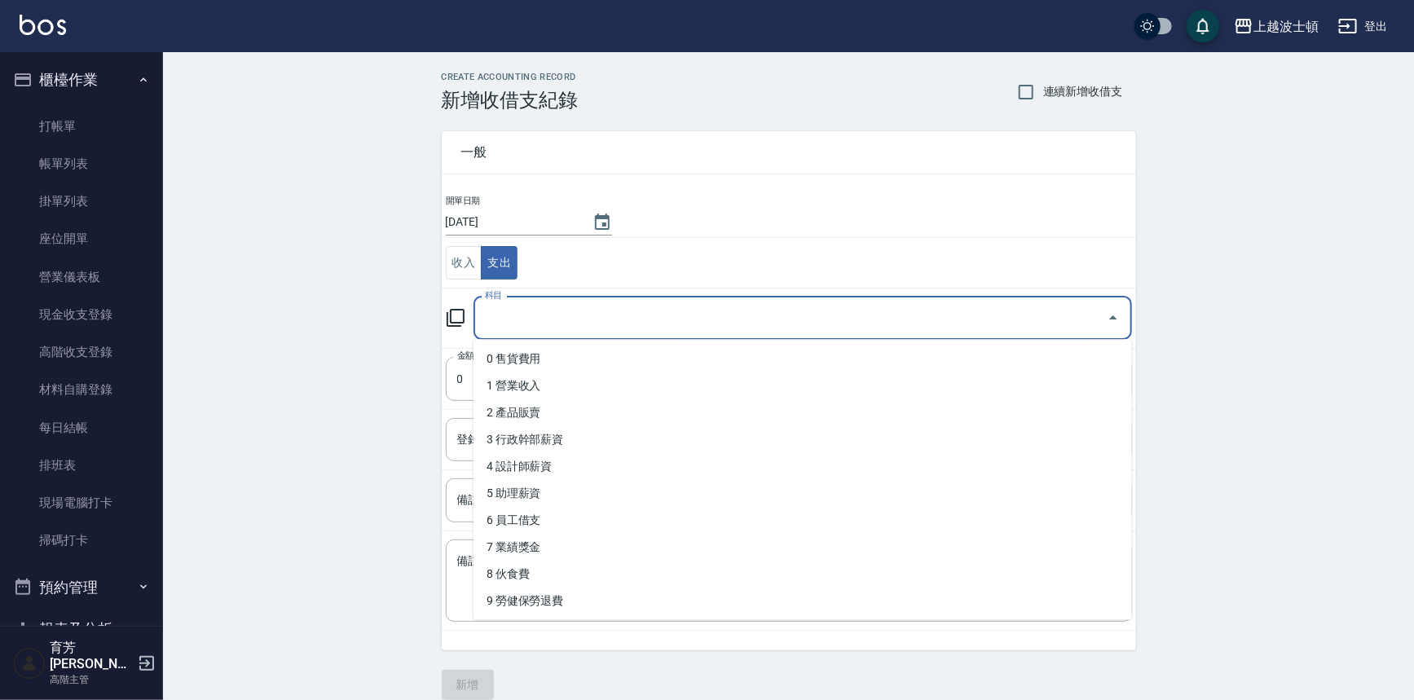
click at [507, 312] on input "科目" at bounding box center [790, 318] width 619 height 29
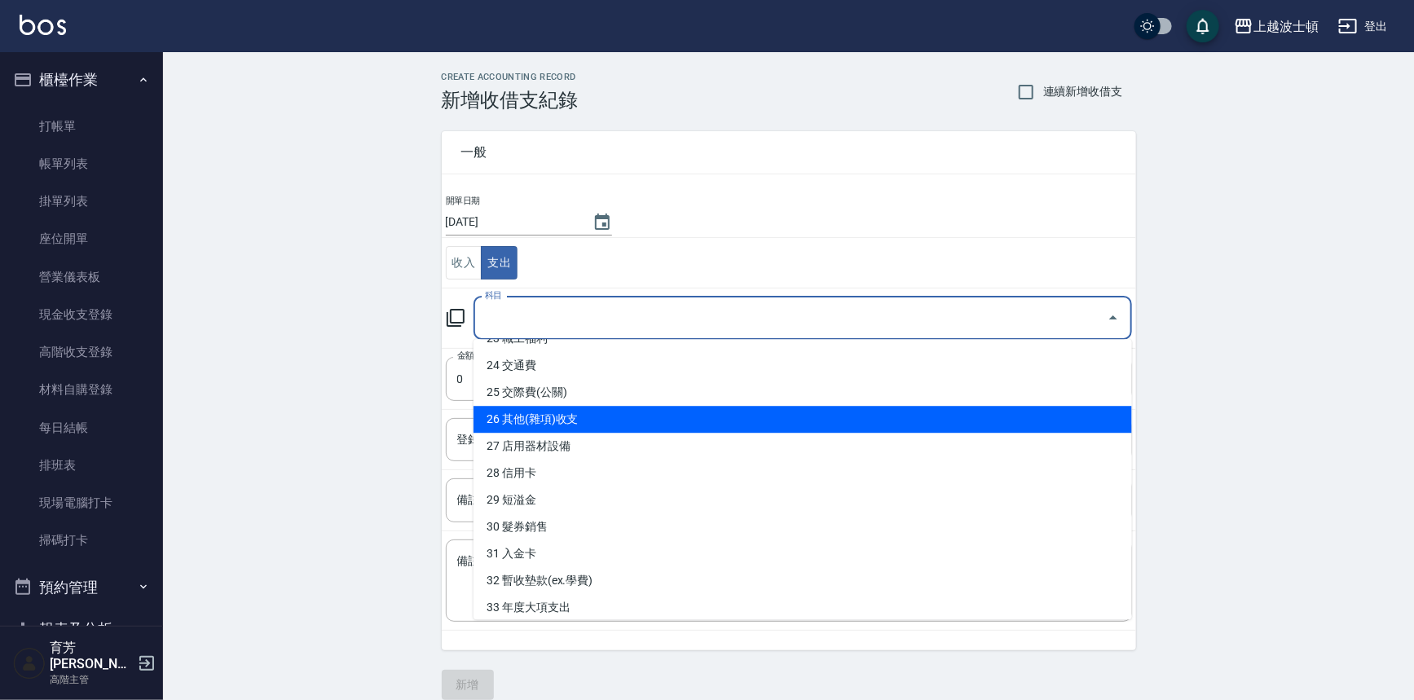
click at [600, 413] on li "26 其他(雜項)收支" at bounding box center [802, 419] width 658 height 27
type input "26 其他(雜項)收支"
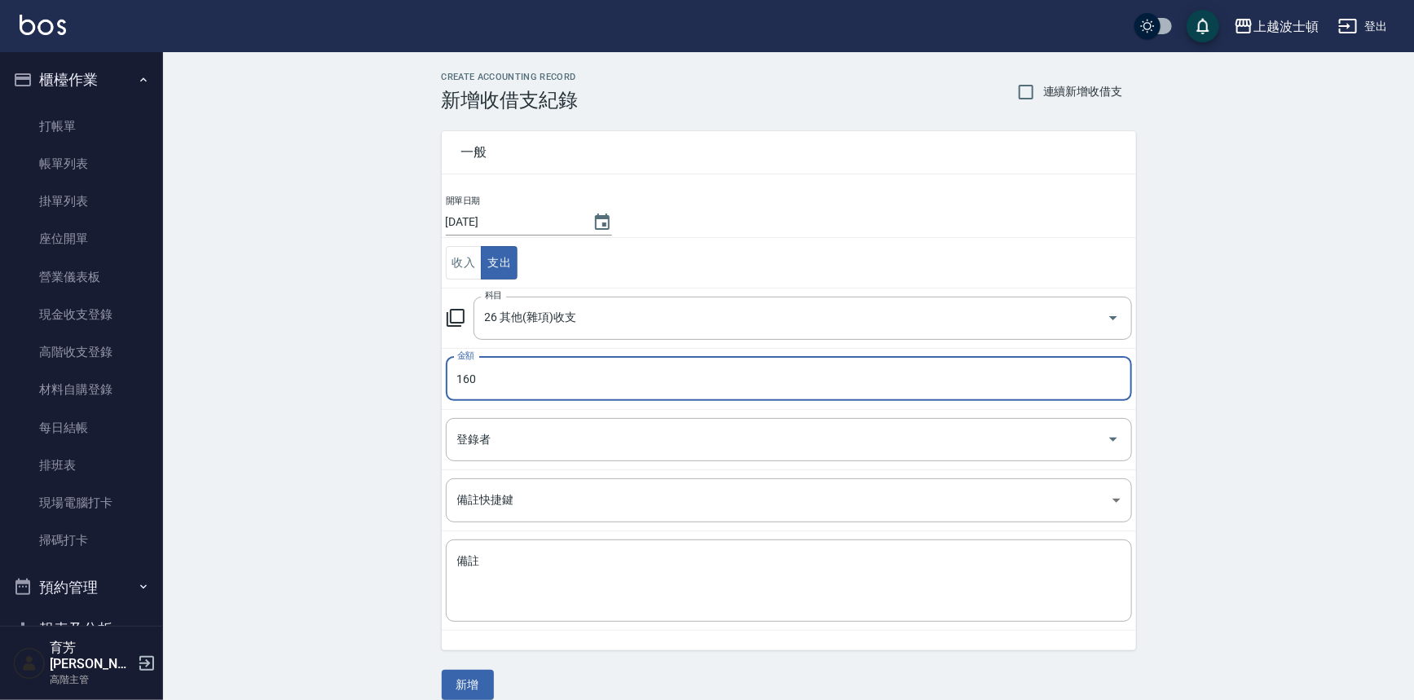
type input "160"
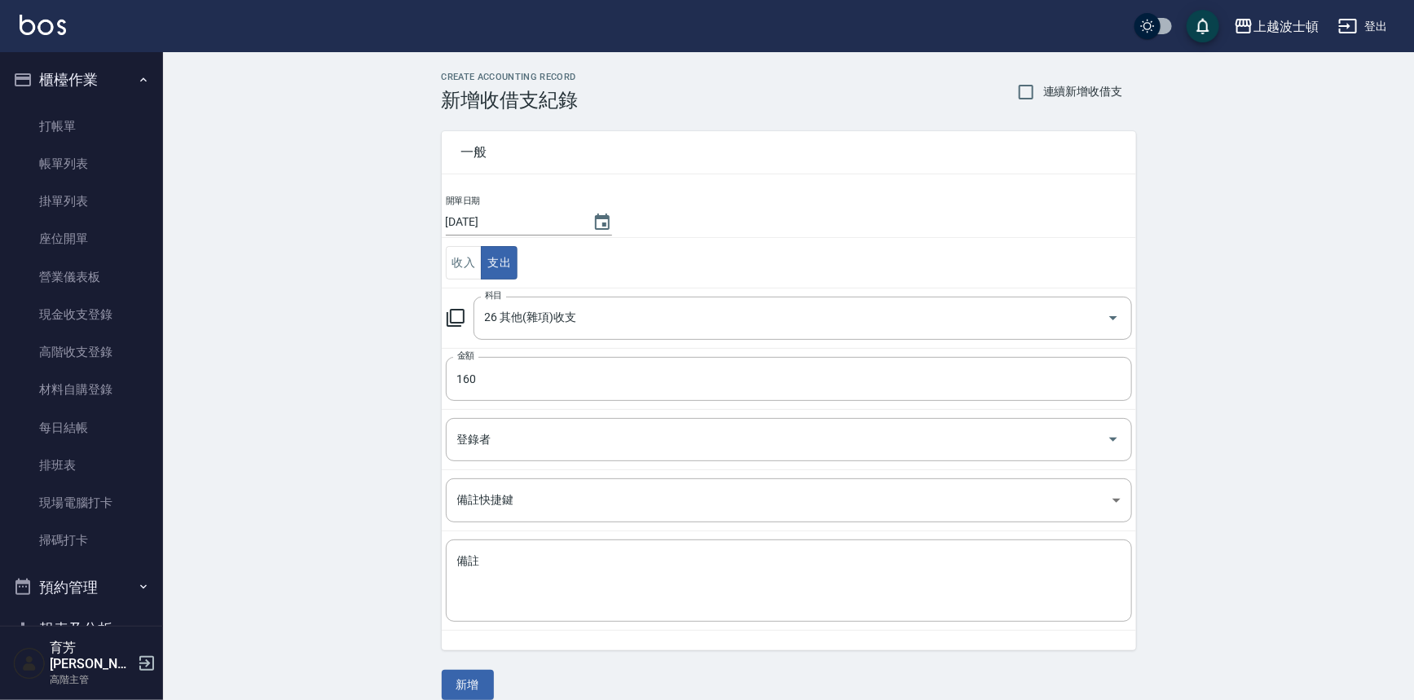
click at [571, 635] on div "開單日期 [DATE] 收入 支出 科目 26 其他(雜項)收支 科目 金額 160 金額 登錄者 登錄者 備註快捷鍵 ​ 備註快捷鍵 備註 x 備註" at bounding box center [789, 422] width 694 height 456
drag, startPoint x: 651, startPoint y: 570, endPoint x: 1194, endPoint y: 662, distance: 550.3
click at [652, 570] on textarea "備註" at bounding box center [788, 580] width 663 height 55
click at [481, 551] on div "打咖單 x 備註" at bounding box center [789, 580] width 686 height 82
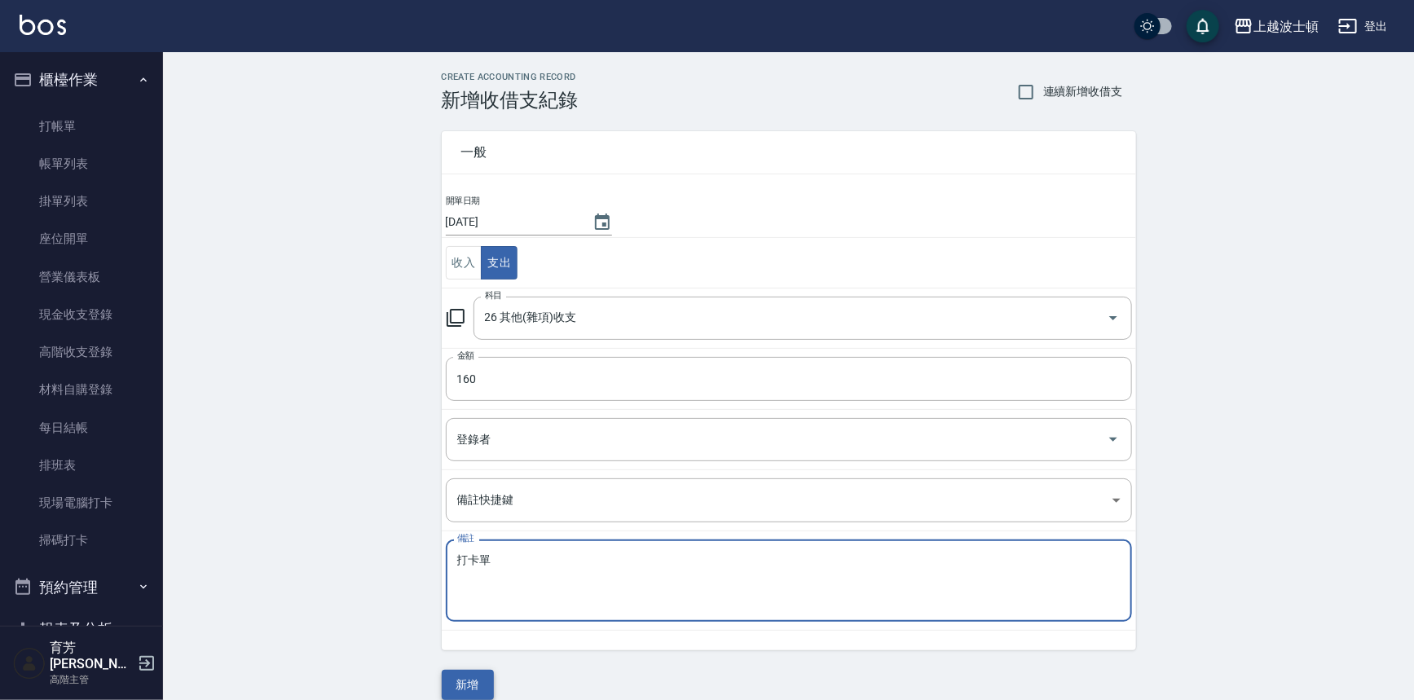
type textarea "打卡單"
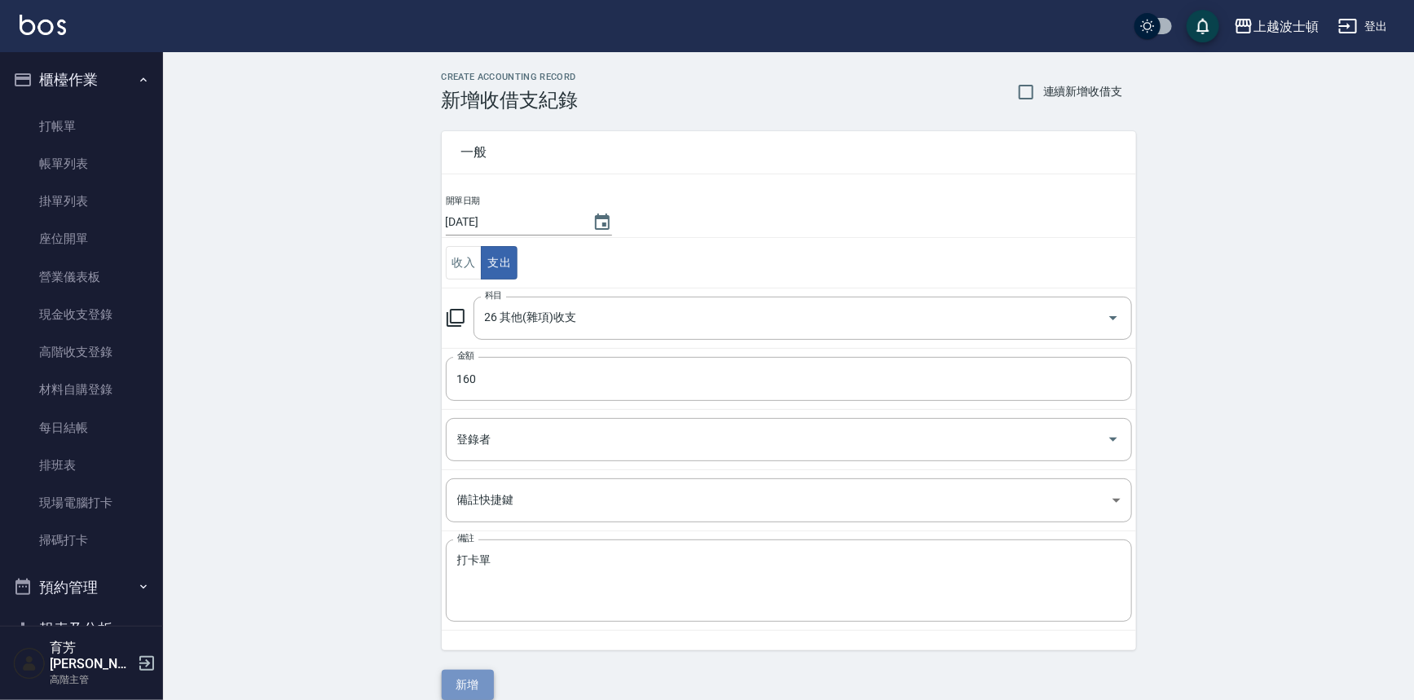
click at [477, 683] on button "新增" at bounding box center [468, 685] width 52 height 30
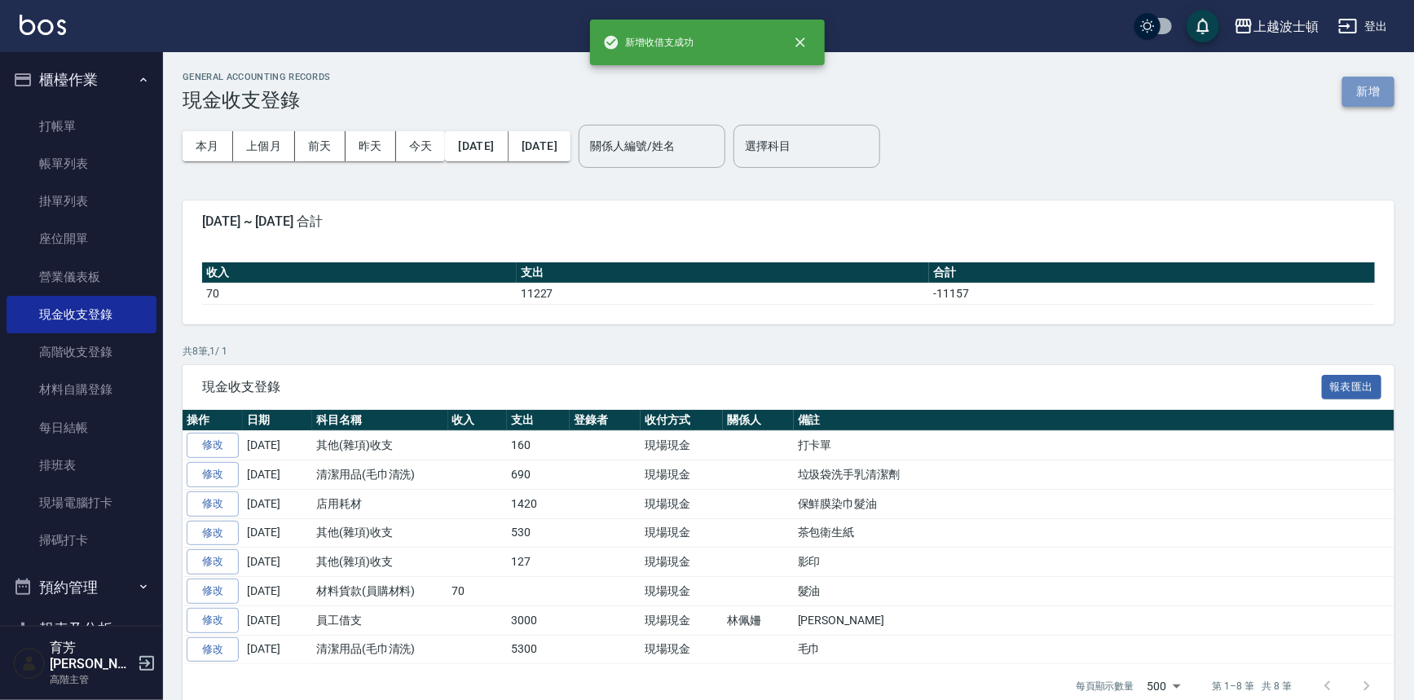
click at [1371, 95] on button "新增" at bounding box center [1368, 92] width 52 height 30
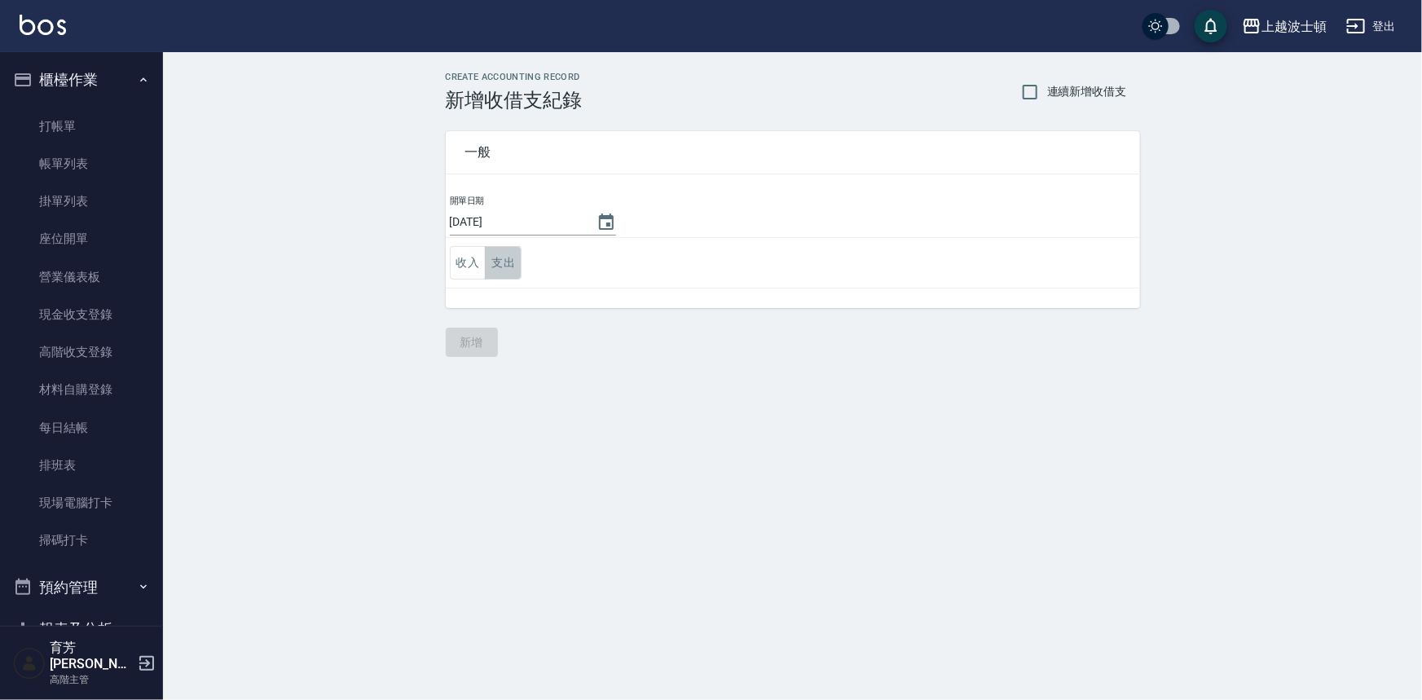
click at [505, 262] on button "支出" at bounding box center [503, 262] width 37 height 33
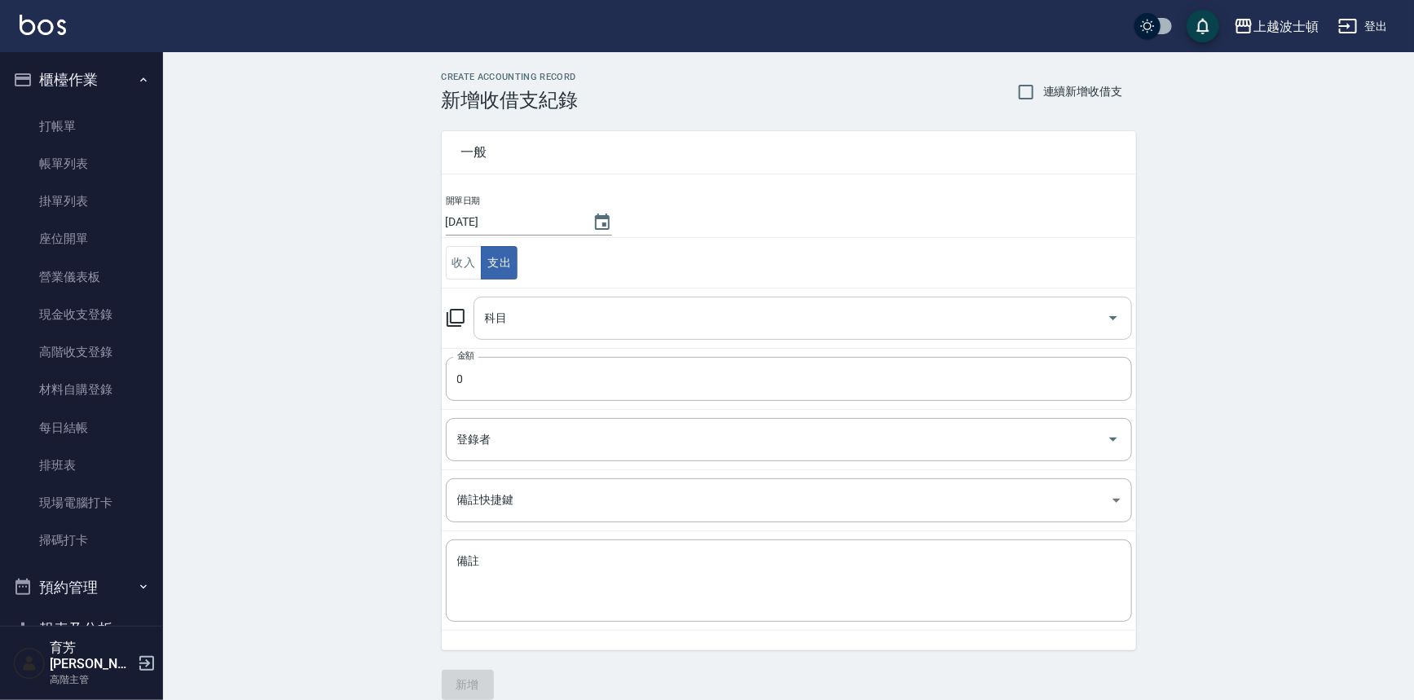
drag, startPoint x: 517, startPoint y: 279, endPoint x: 541, endPoint y: 312, distance: 41.4
click at [525, 305] on input "科目" at bounding box center [790, 318] width 619 height 29
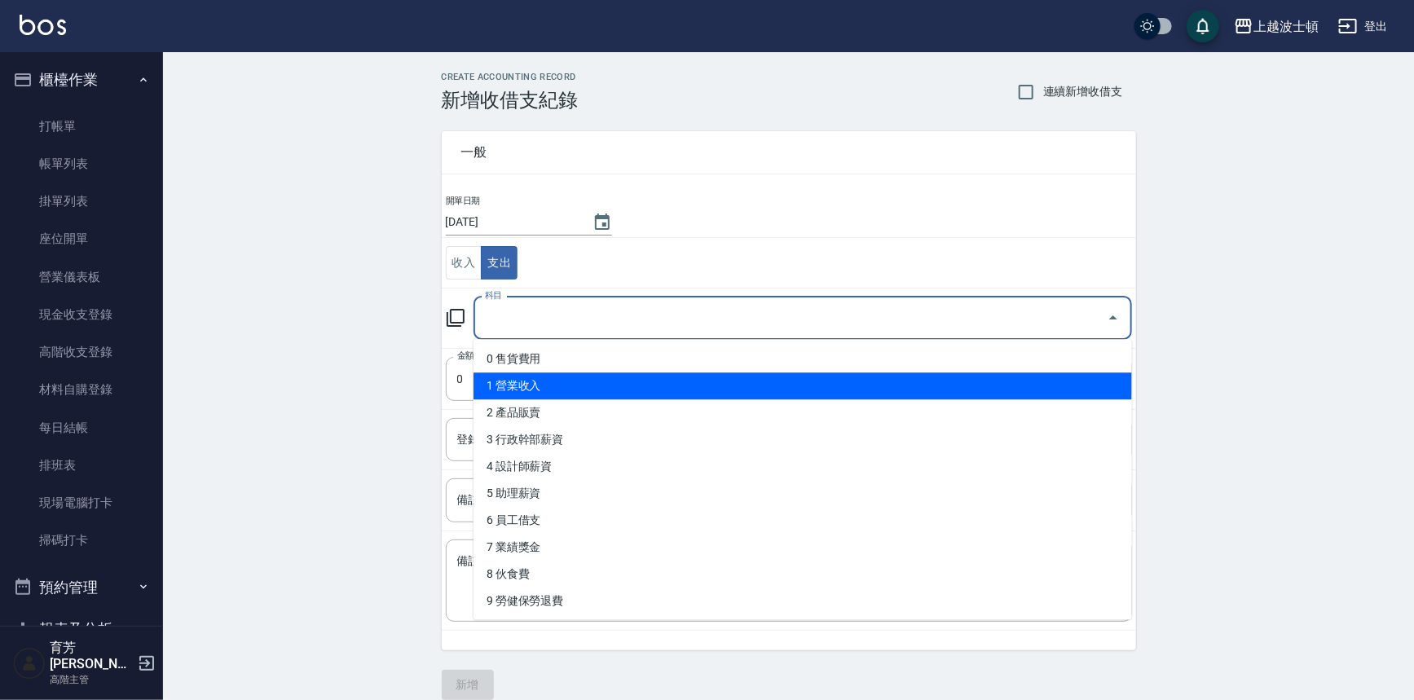
drag, startPoint x: 1123, startPoint y: 382, endPoint x: 1124, endPoint y: 427, distance: 44.8
click at [1124, 427] on ul "0 售貨費用 1 營業收入 2 產品販賣 3 行政幹部薪資 4 設計師薪資 5 助理薪資 6 員工借支 7 業績獎金 8 伙食費 9 勞健保勞退費 10 房屋…" at bounding box center [802, 479] width 658 height 280
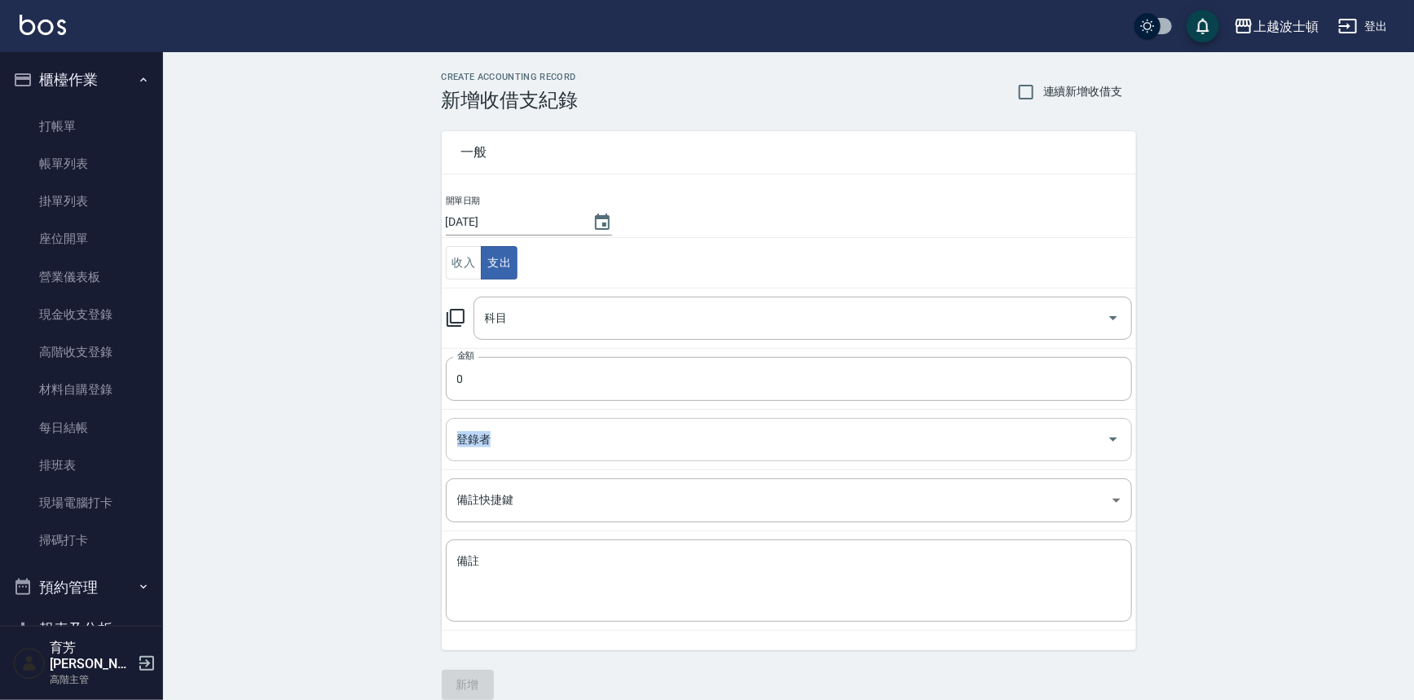
drag, startPoint x: 1135, startPoint y: 398, endPoint x: 1131, endPoint y: 419, distance: 21.6
click at [1131, 419] on tbody "開單日期 [DATE] 收入 支出 科目 科目 金額 0 金額 登錄者 登錄者 備註快捷鍵 ​ 備註快捷鍵 備註 x 備註" at bounding box center [789, 412] width 694 height 437
click at [1114, 328] on button "Open" at bounding box center [1113, 318] width 26 height 26
drag, startPoint x: 1132, startPoint y: 350, endPoint x: 1126, endPoint y: 360, distance: 11.3
click at [1126, 360] on td "金額 0 金額" at bounding box center [789, 378] width 694 height 61
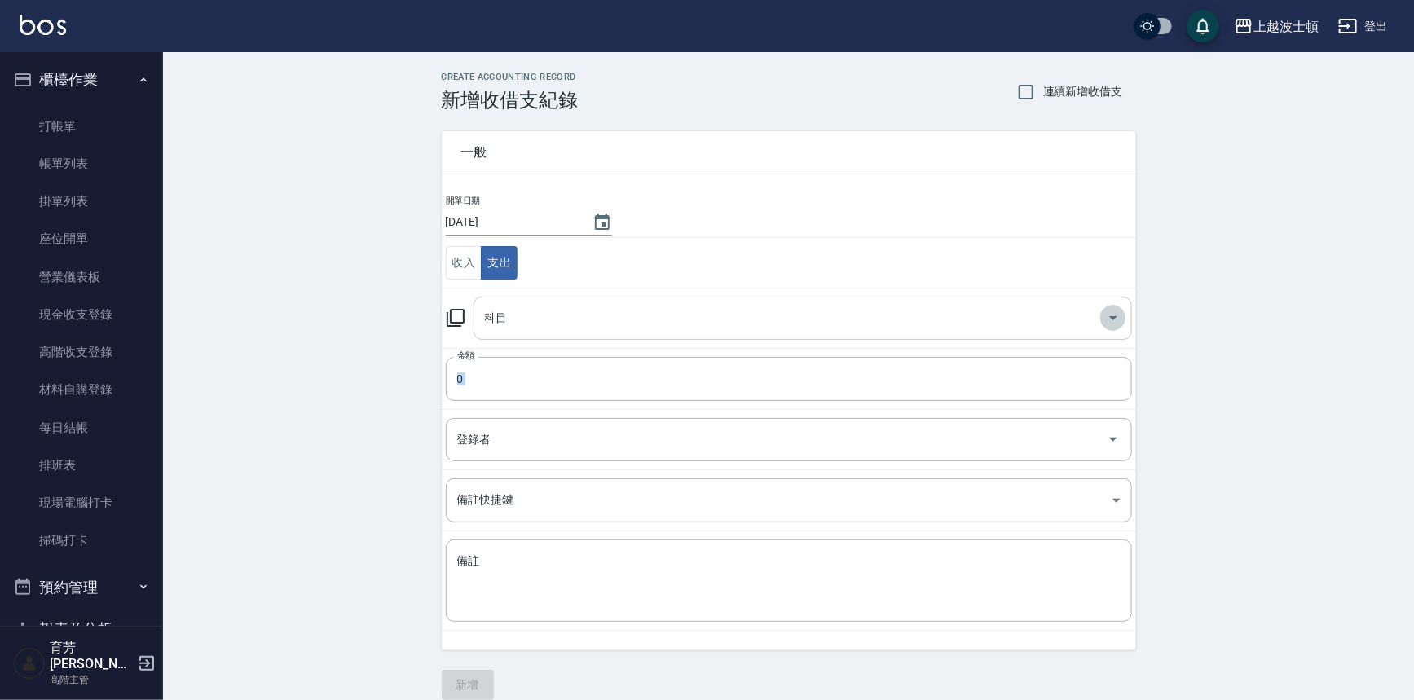
click at [1122, 325] on icon "Open" at bounding box center [1113, 318] width 20 height 20
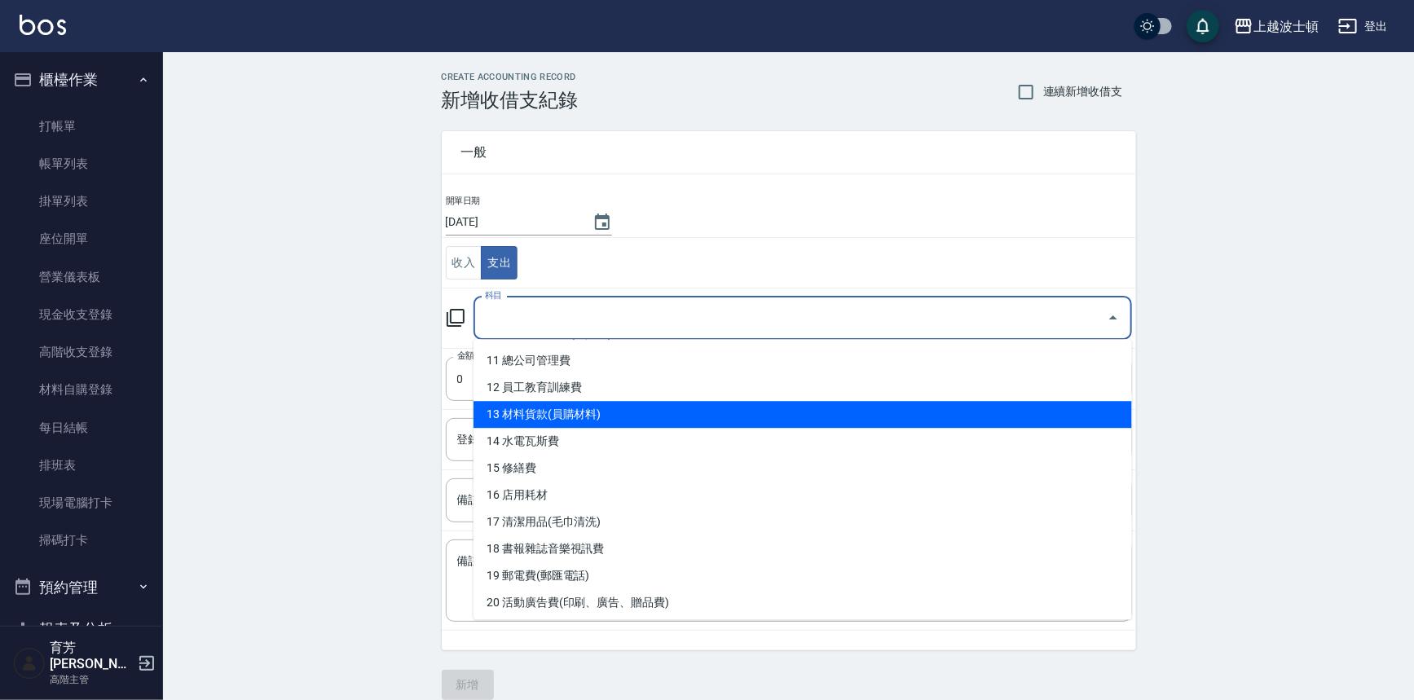
scroll to position [312, 0]
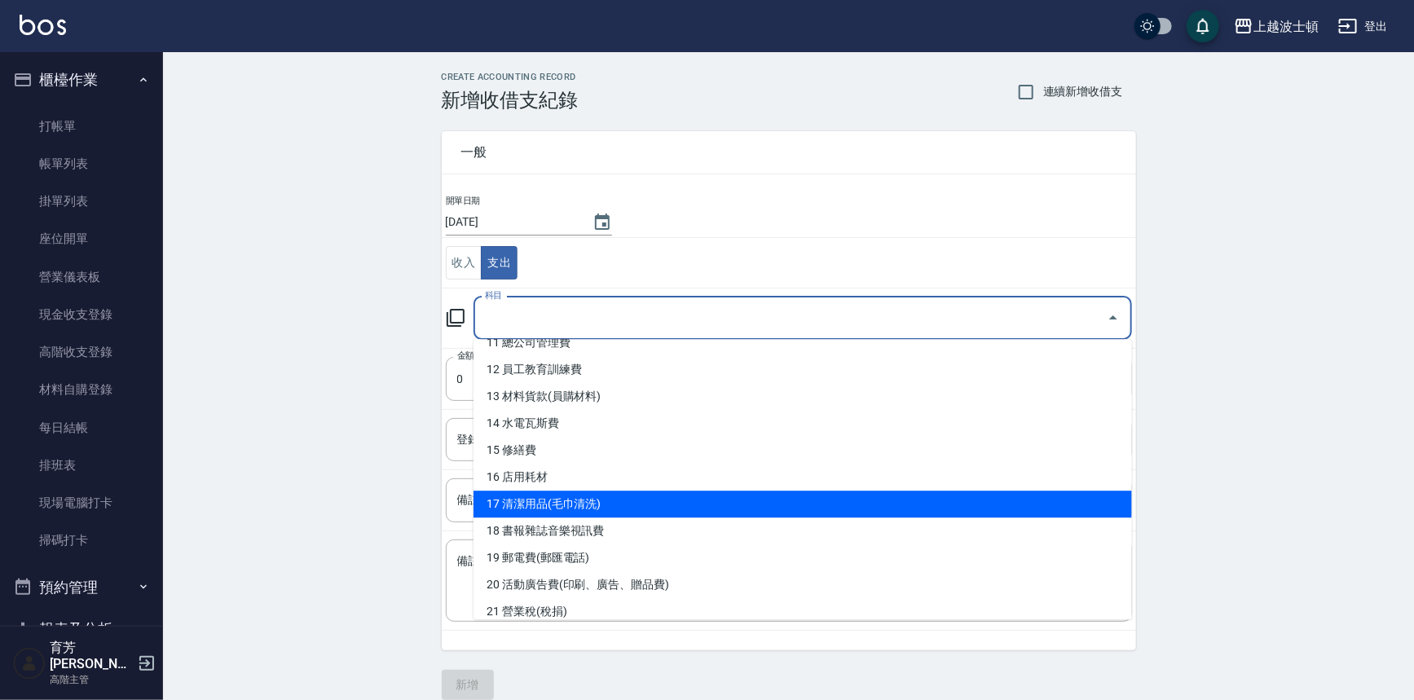
click at [569, 502] on li "17 清潔用品(毛巾清洗)" at bounding box center [802, 504] width 658 height 27
type input "17 清潔用品(毛巾清洗)"
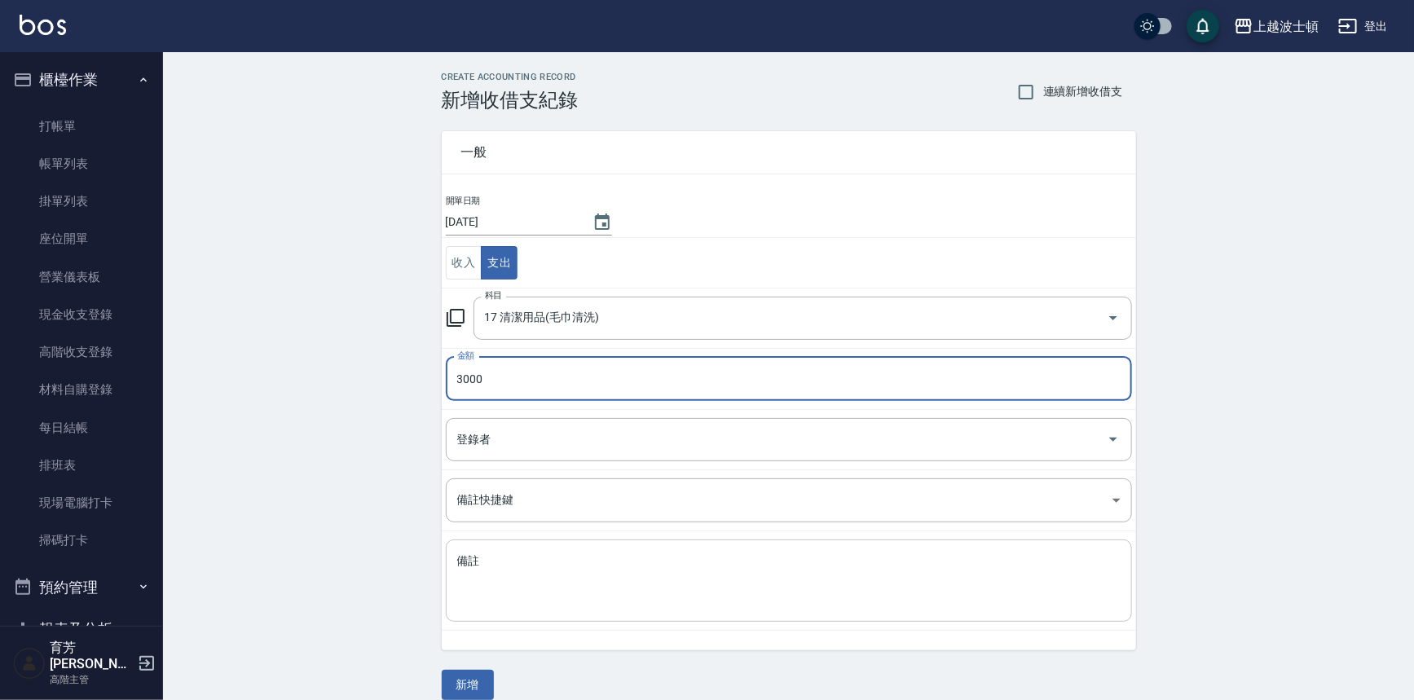
type input "3000"
click at [543, 561] on textarea "備註" at bounding box center [788, 580] width 663 height 55
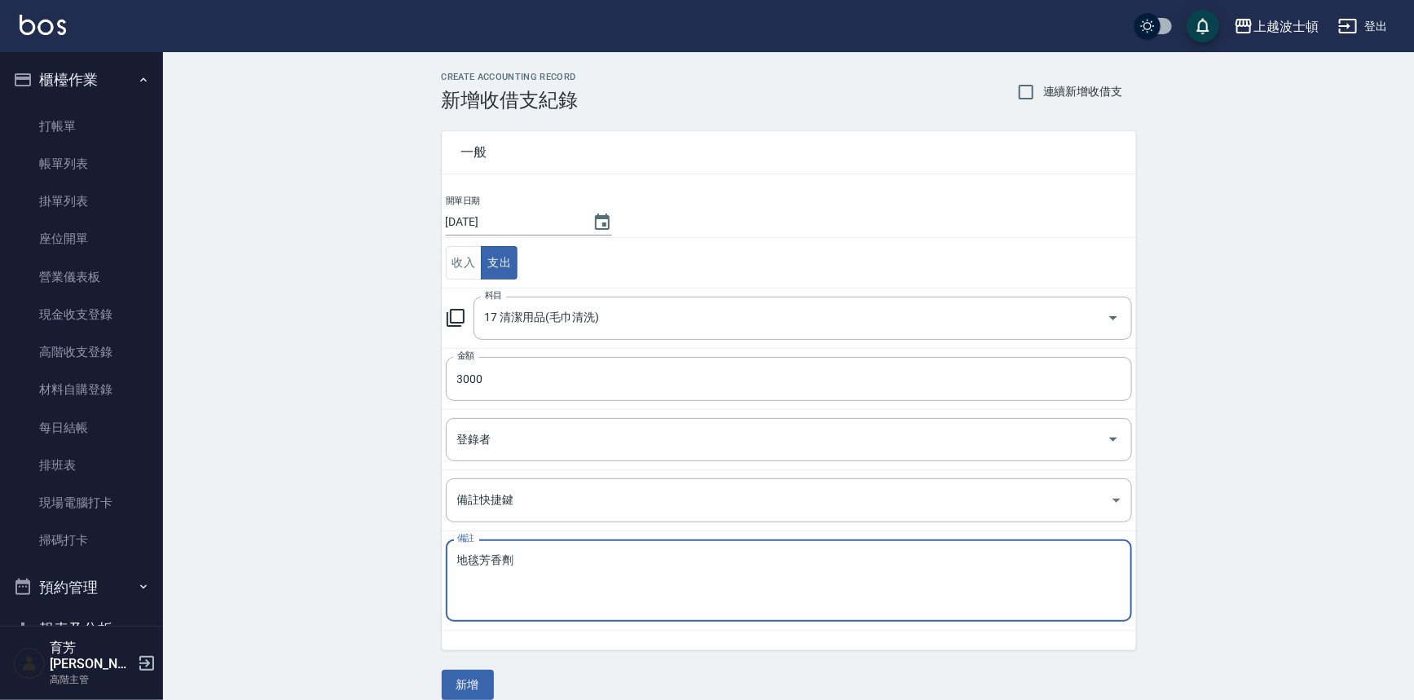
type textarea "地毯芳香劑"
click at [633, 619] on div "地毯芳香劑 x 備註" at bounding box center [789, 580] width 686 height 82
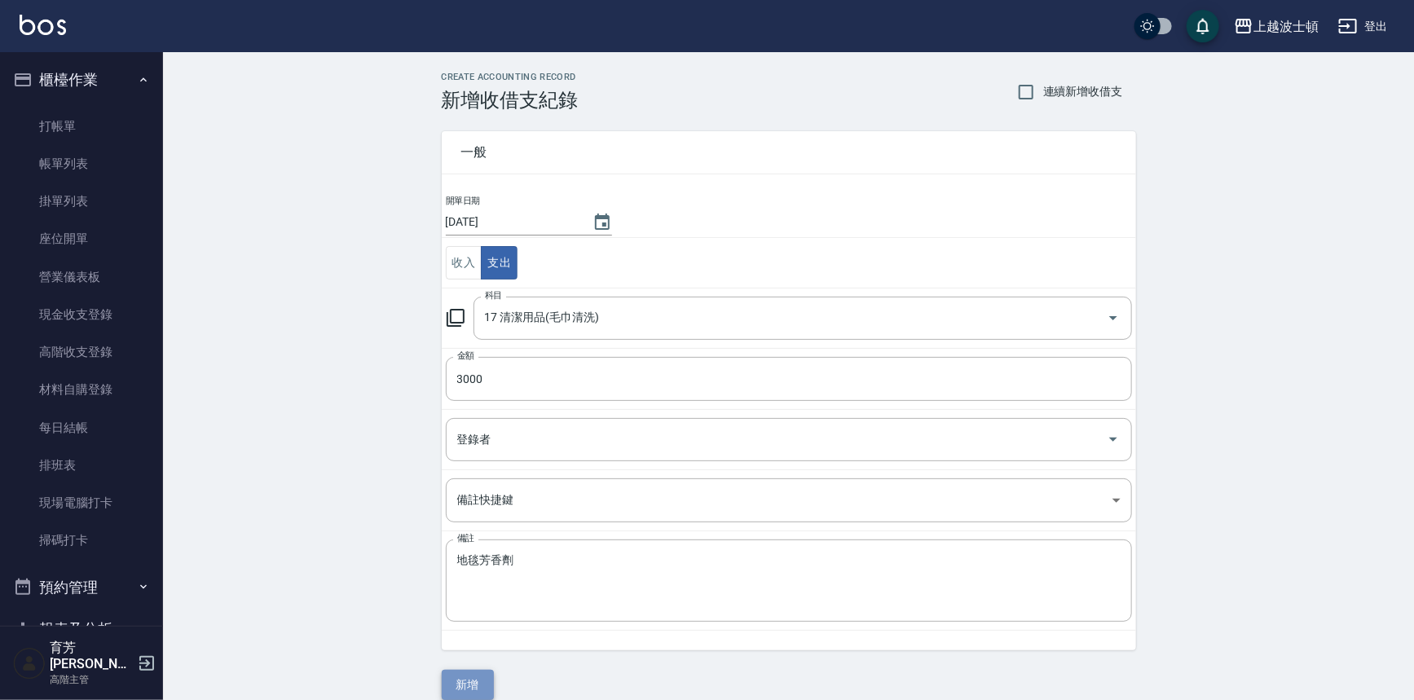
click at [459, 684] on button "新增" at bounding box center [468, 685] width 52 height 30
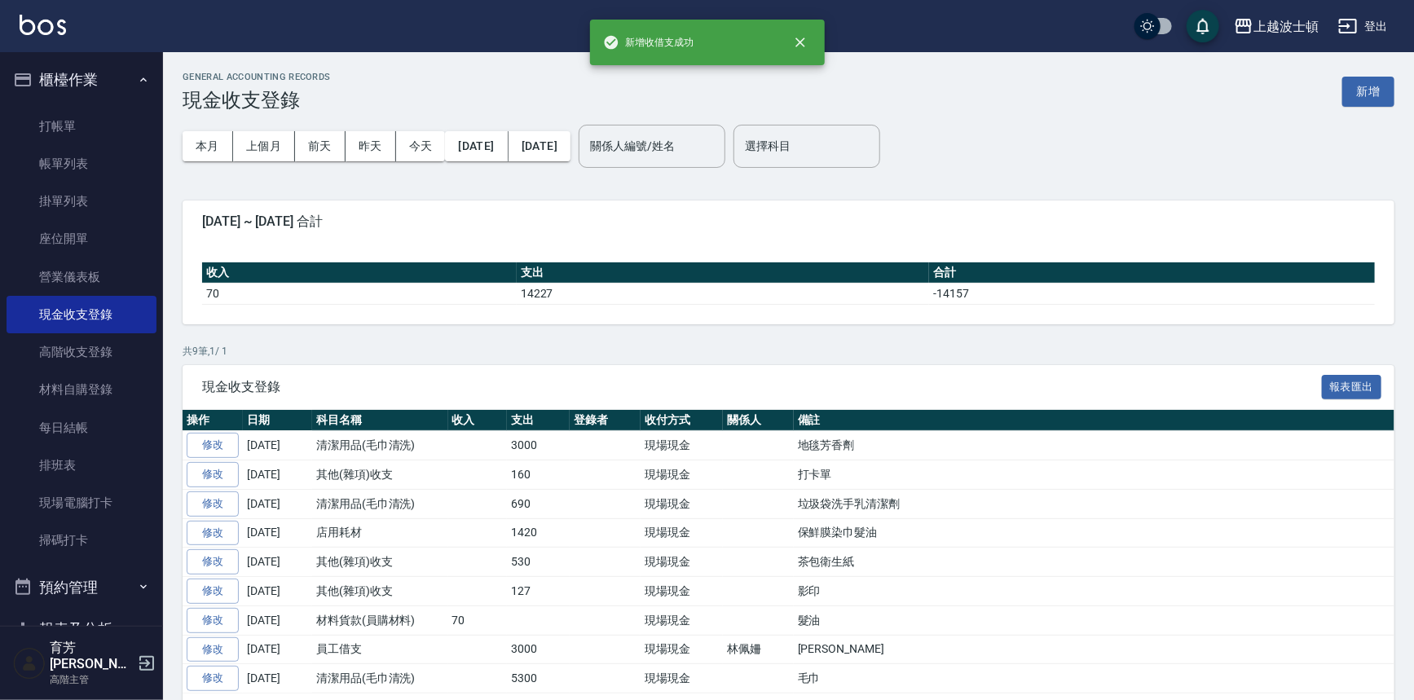
click at [57, 82] on button "櫃檯作業" at bounding box center [82, 80] width 150 height 42
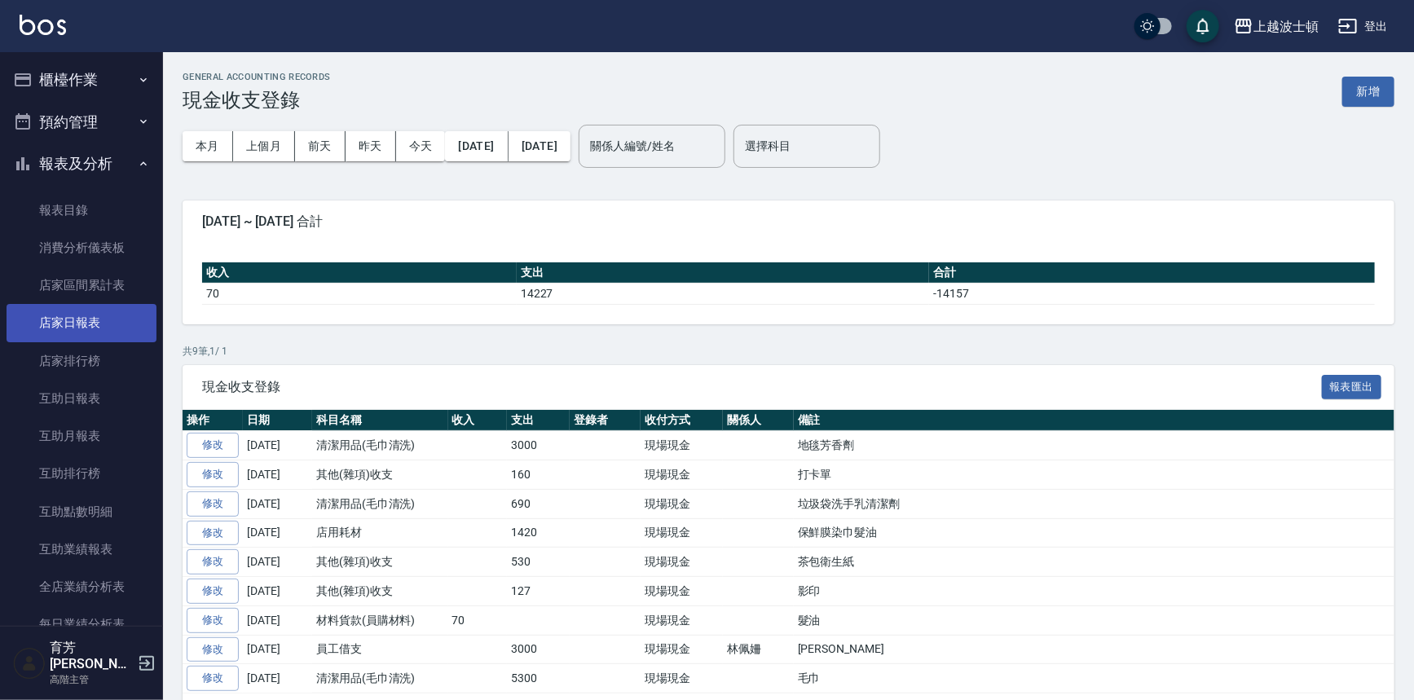
click at [65, 308] on link "店家日報表" at bounding box center [82, 322] width 150 height 37
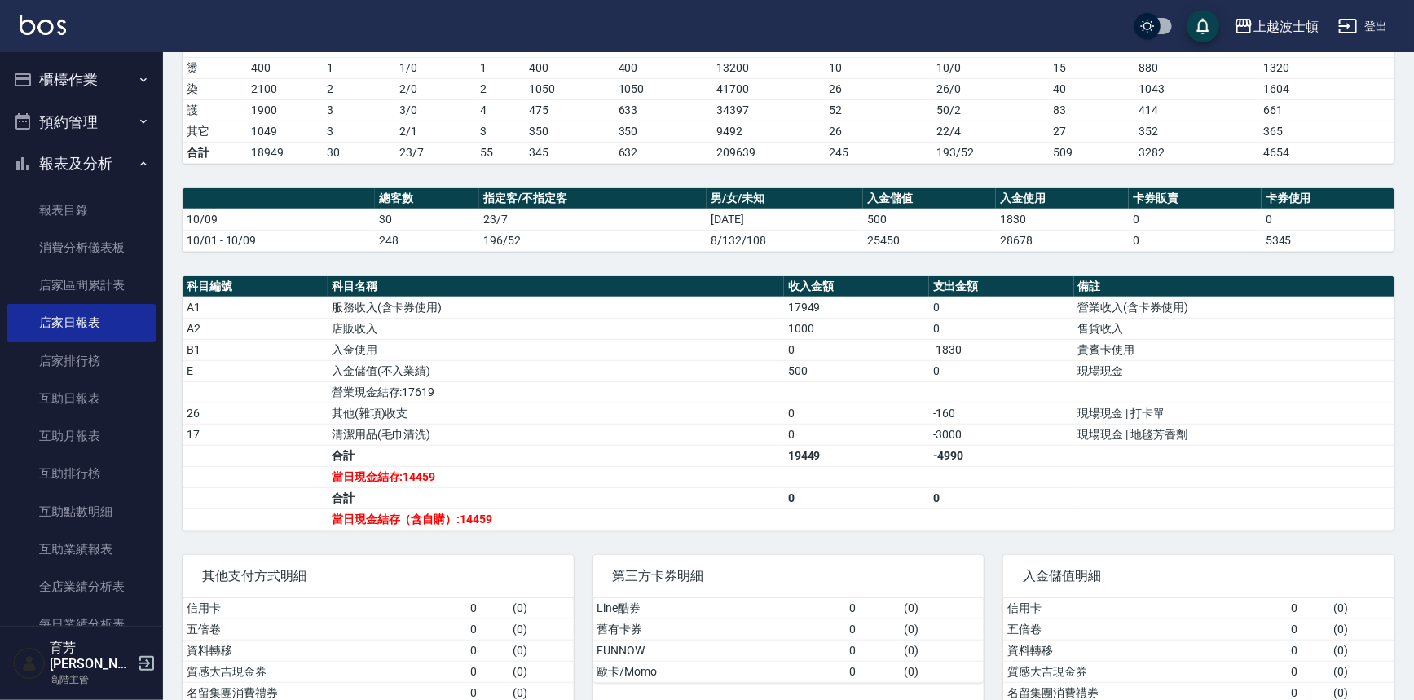
scroll to position [331, 0]
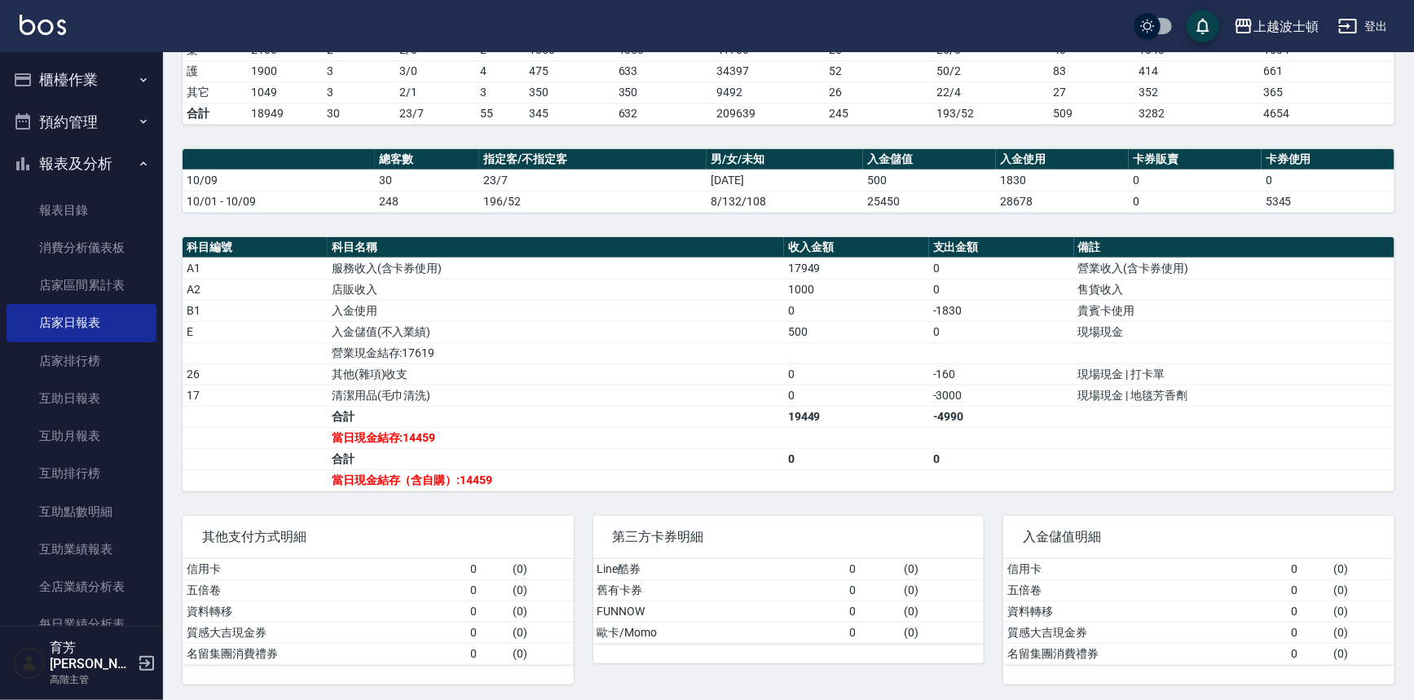
click at [89, 73] on button "櫃檯作業" at bounding box center [82, 80] width 150 height 42
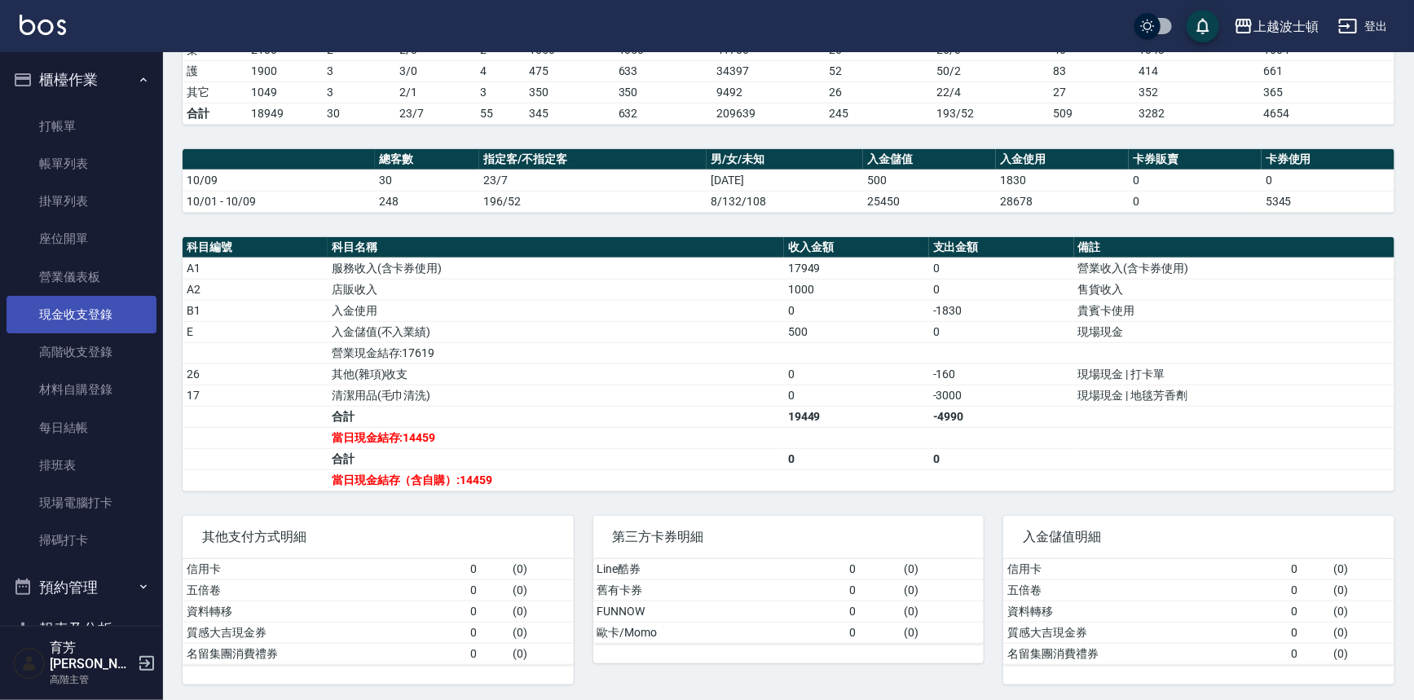
click at [70, 318] on link "現金收支登錄" at bounding box center [82, 314] width 150 height 37
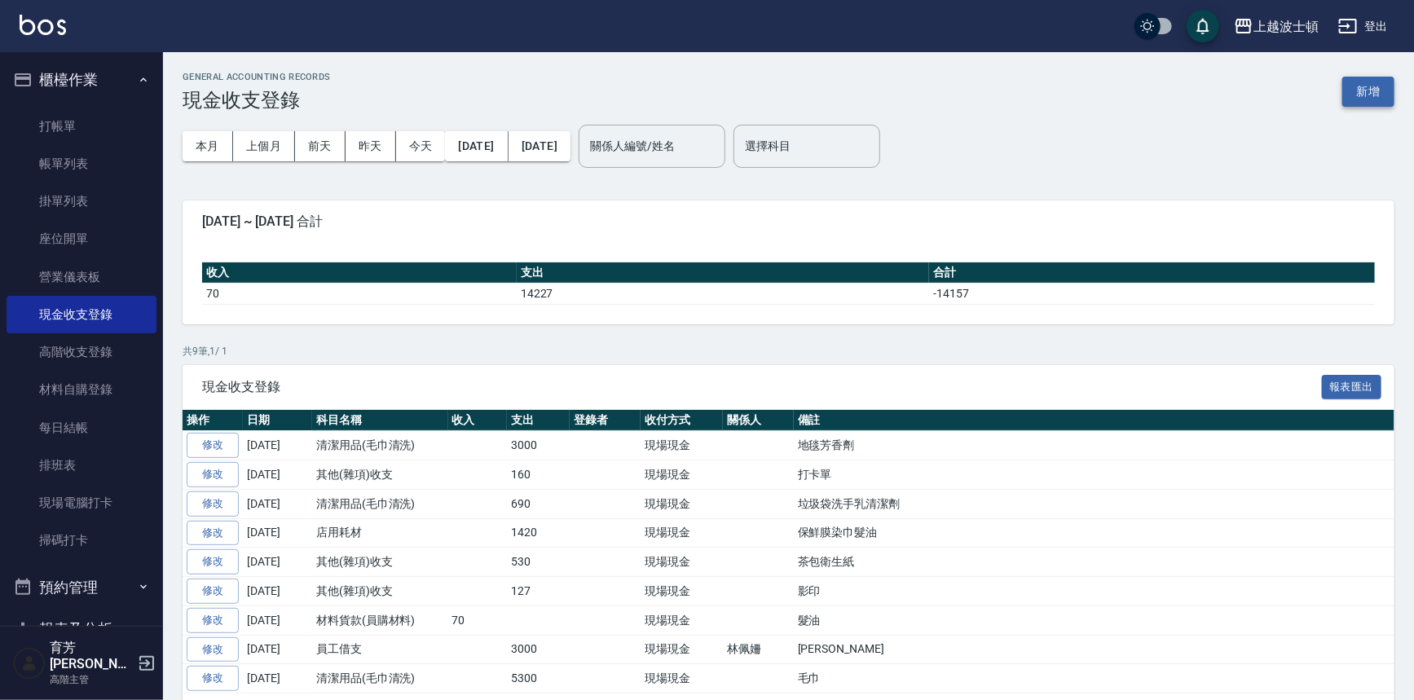
click at [1375, 92] on button "新增" at bounding box center [1368, 92] width 52 height 30
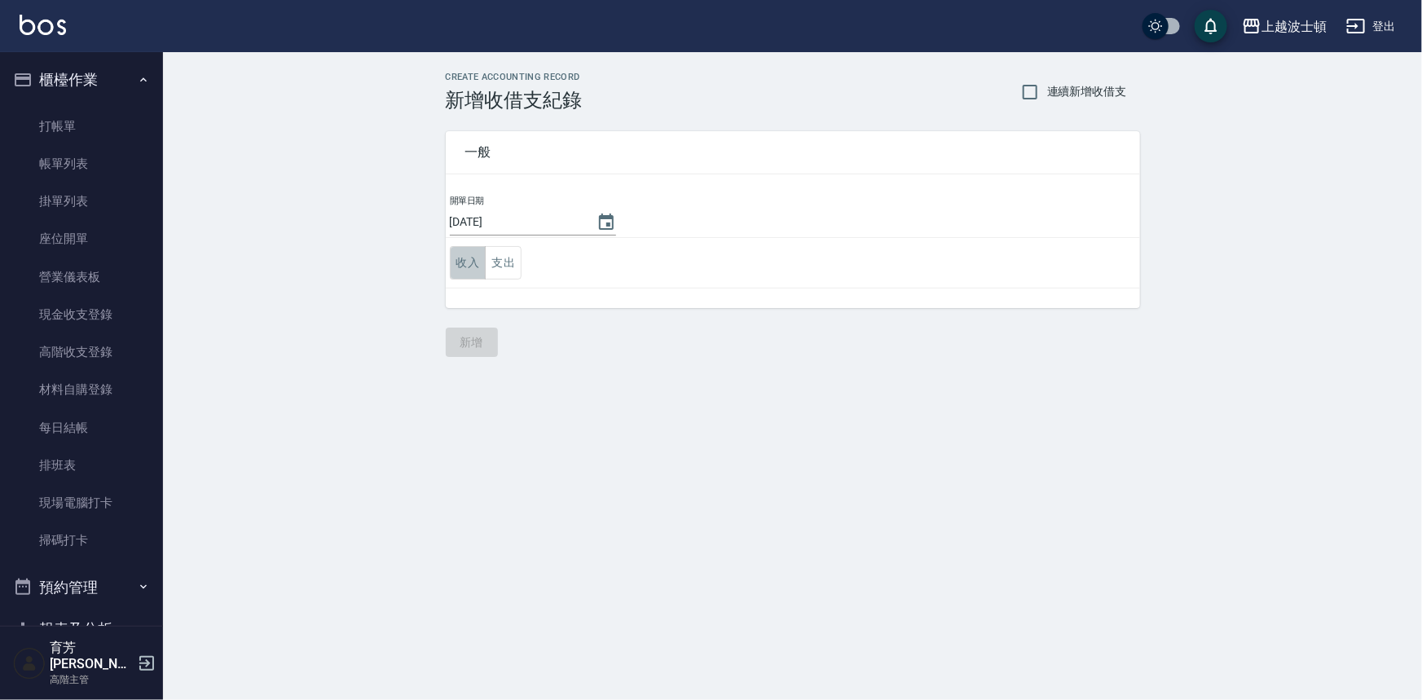
click at [460, 270] on button "收入" at bounding box center [468, 262] width 37 height 33
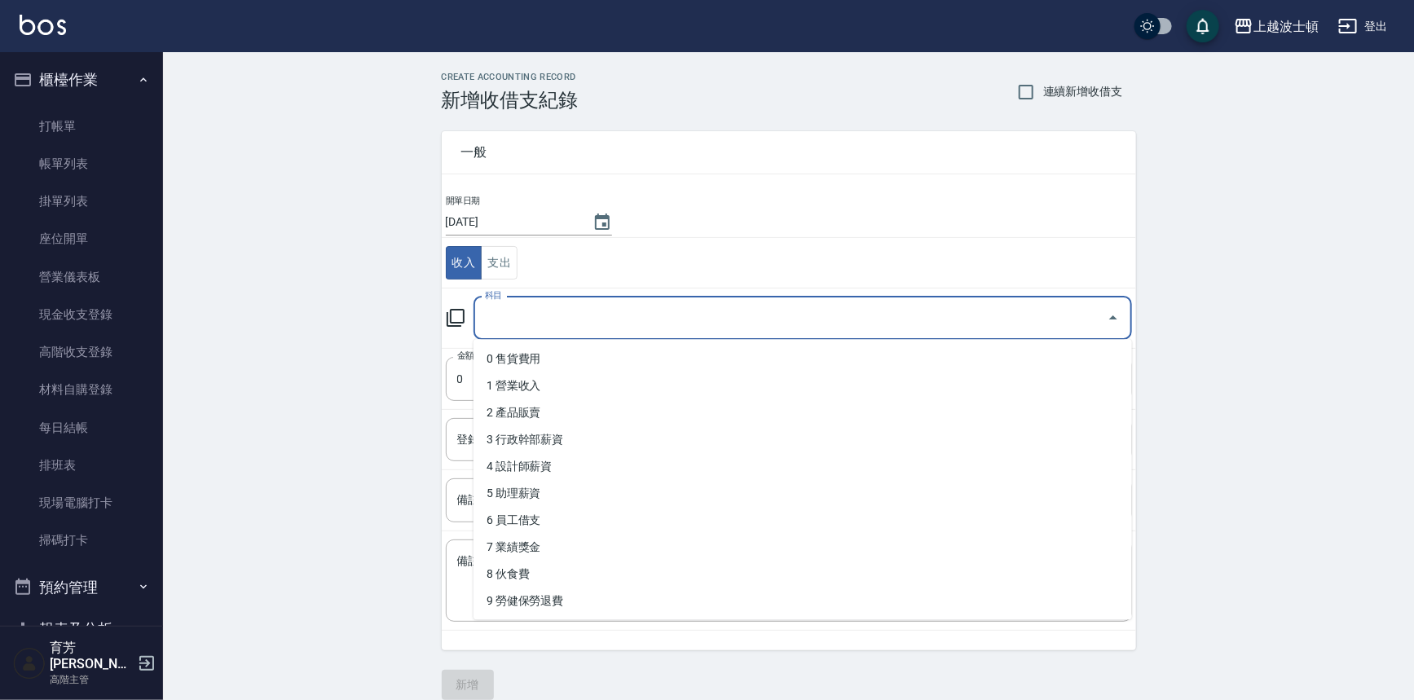
drag, startPoint x: 490, startPoint y: 323, endPoint x: 1048, endPoint y: 375, distance: 560.6
click at [491, 323] on input "科目" at bounding box center [790, 318] width 619 height 29
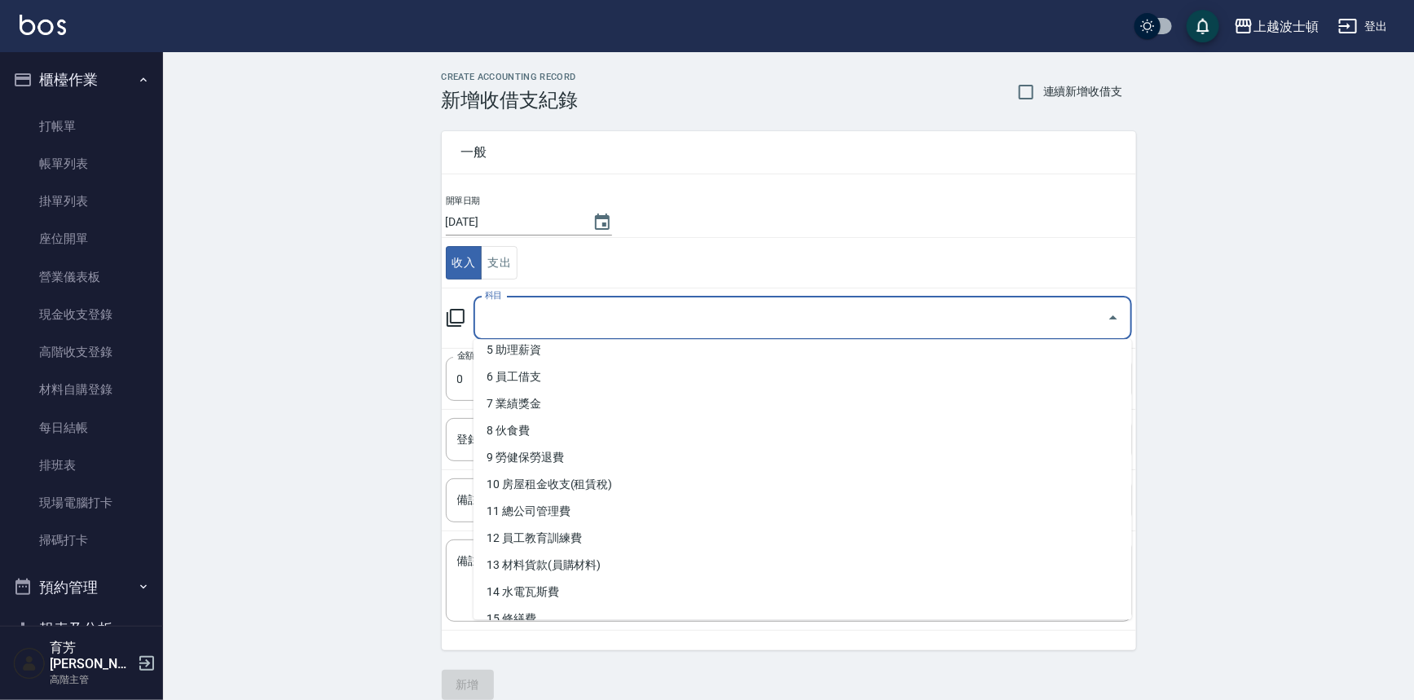
scroll to position [161, 0]
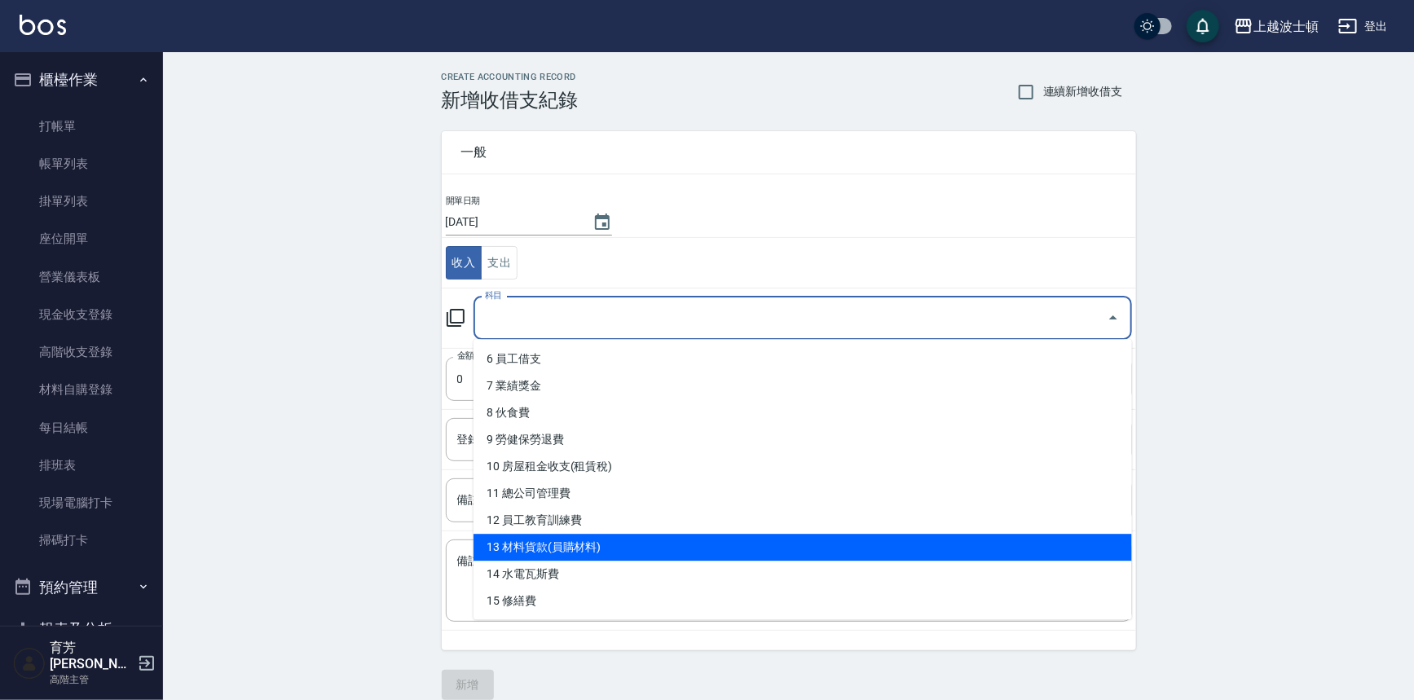
click at [565, 552] on li "13 材料貨款(員購材料)" at bounding box center [802, 547] width 658 height 27
type input "13 材料貨款(員購材料)"
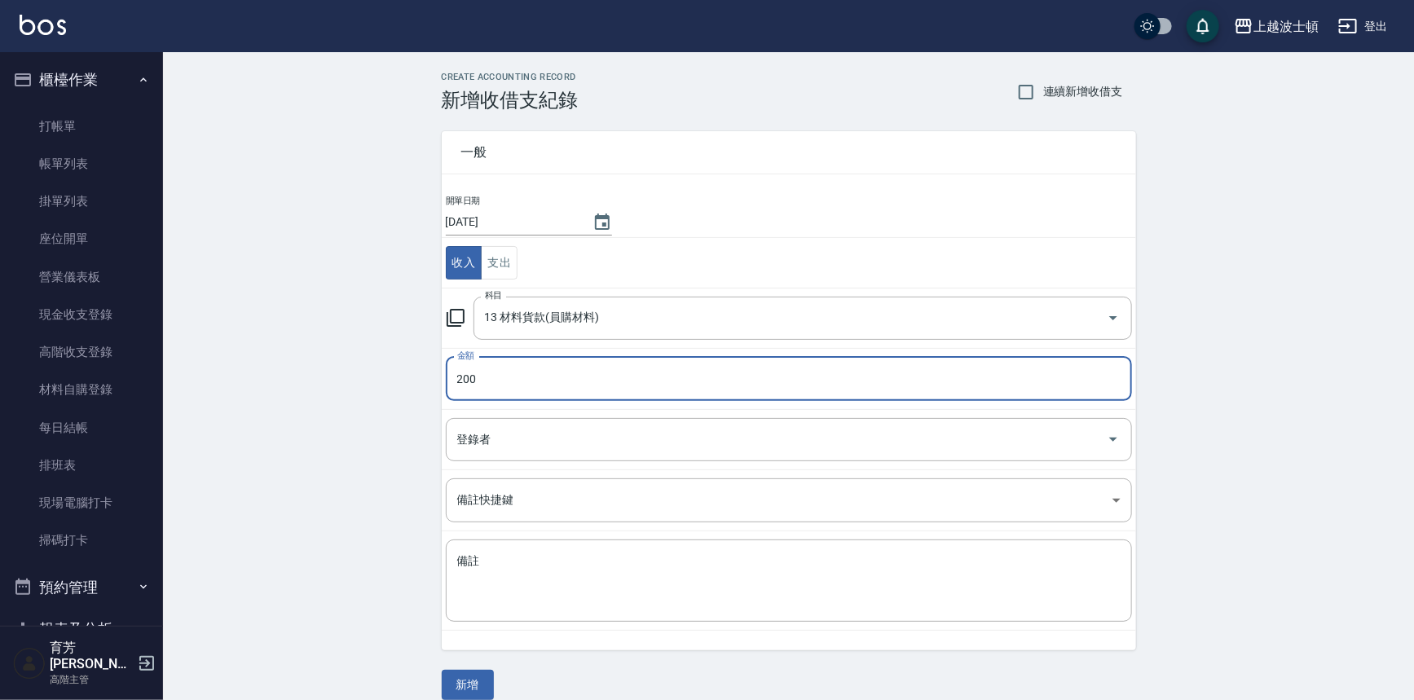
type input "200"
click at [565, 553] on textarea "備註" at bounding box center [788, 580] width 663 height 55
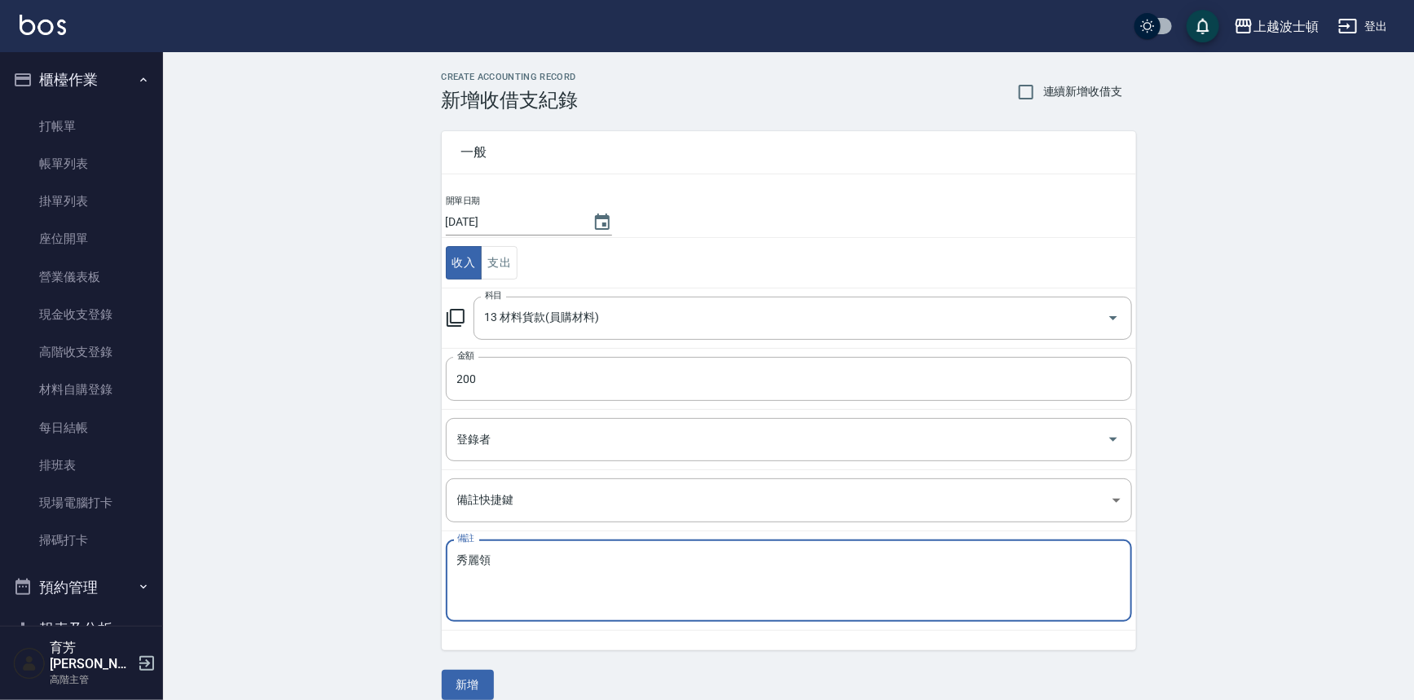
click at [483, 555] on textarea "秀麗領" at bounding box center [788, 580] width 663 height 55
click at [521, 554] on textarea "[PERSON_NAME]領" at bounding box center [788, 580] width 663 height 55
click at [507, 577] on textarea "[PERSON_NAME]領深層洗髮精" at bounding box center [788, 580] width 663 height 55
type textarea "[PERSON_NAME]領深層洗髮精"
click at [504, 609] on div "[PERSON_NAME]領深層洗髮精 x 備註" at bounding box center [789, 580] width 686 height 82
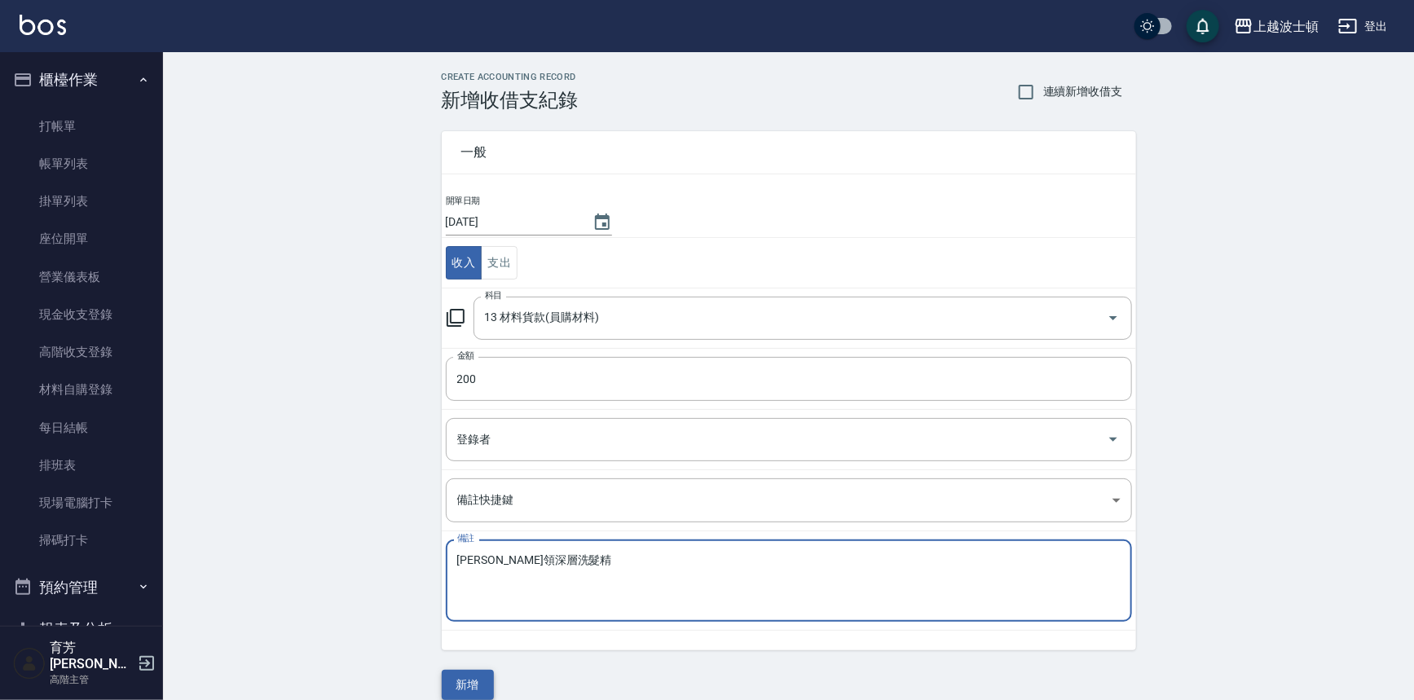
click at [473, 682] on button "新增" at bounding box center [468, 685] width 52 height 30
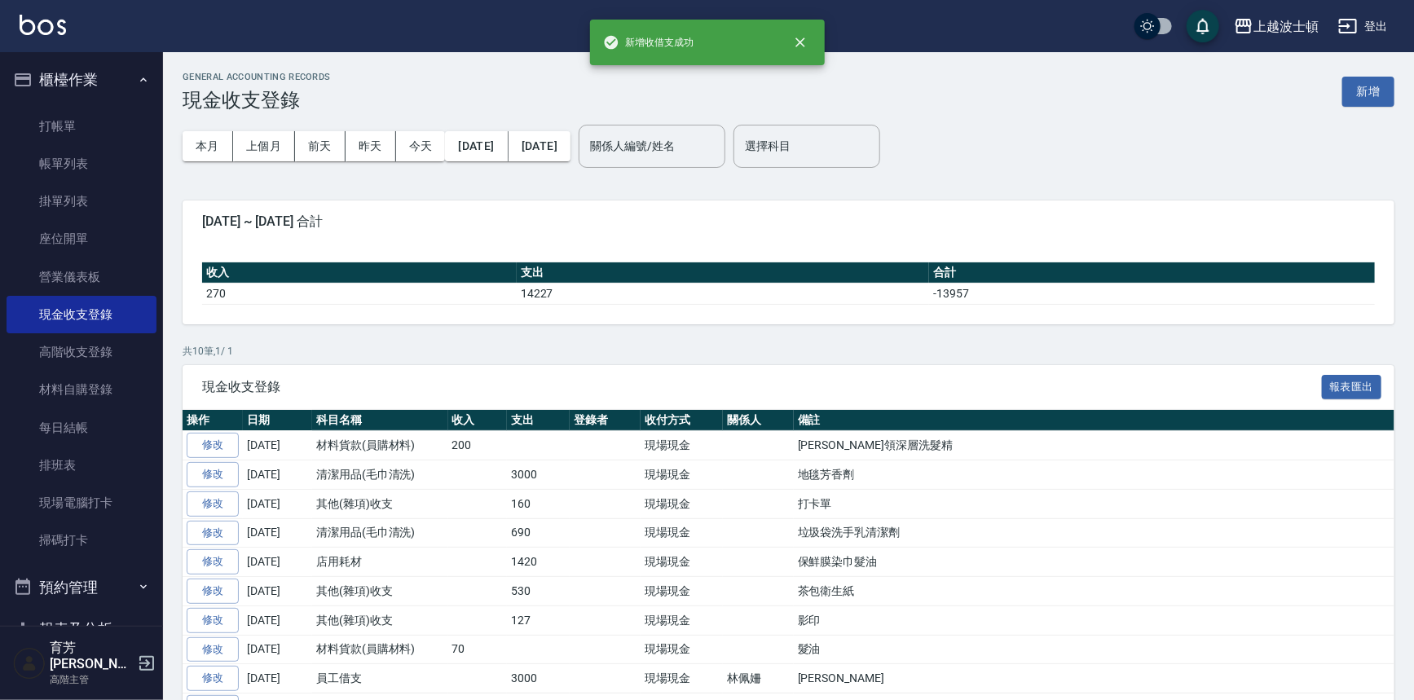
drag, startPoint x: 37, startPoint y: 70, endPoint x: 62, endPoint y: 81, distance: 27.4
click at [37, 70] on button "櫃檯作業" at bounding box center [82, 80] width 150 height 42
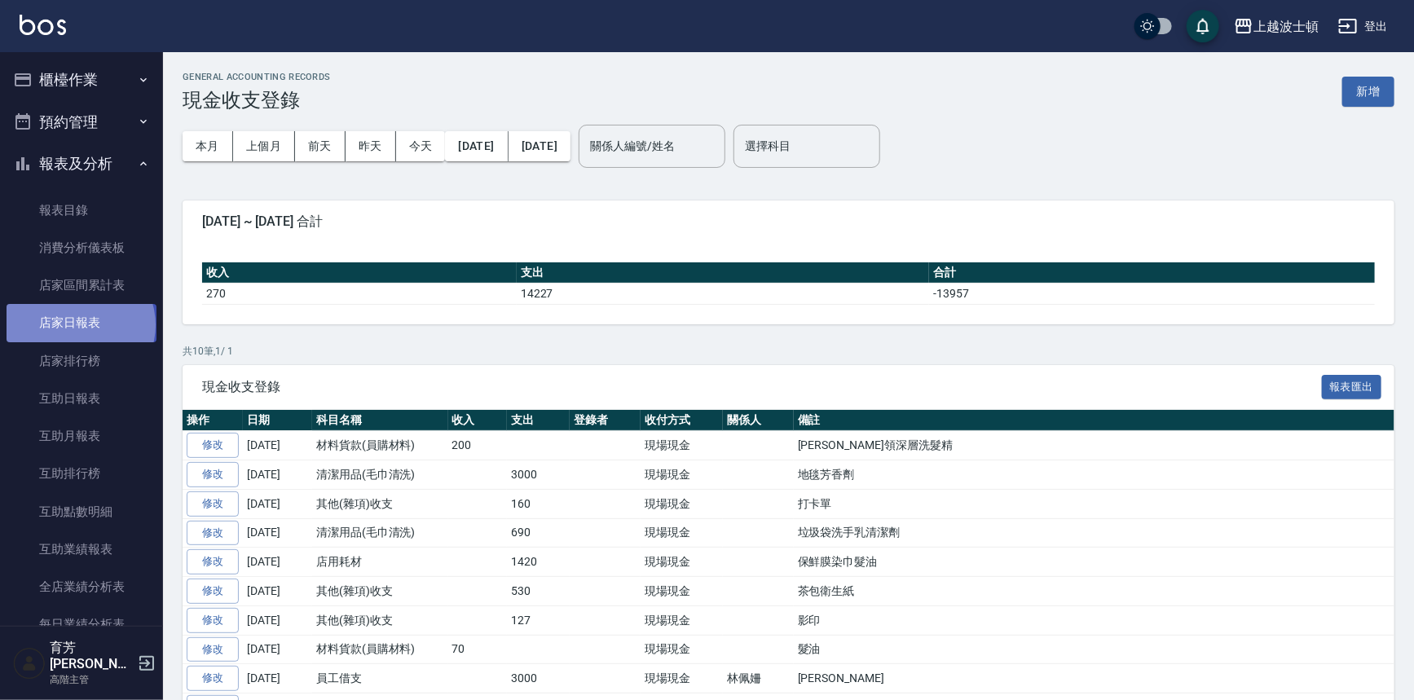
click at [79, 325] on link "店家日報表" at bounding box center [82, 322] width 150 height 37
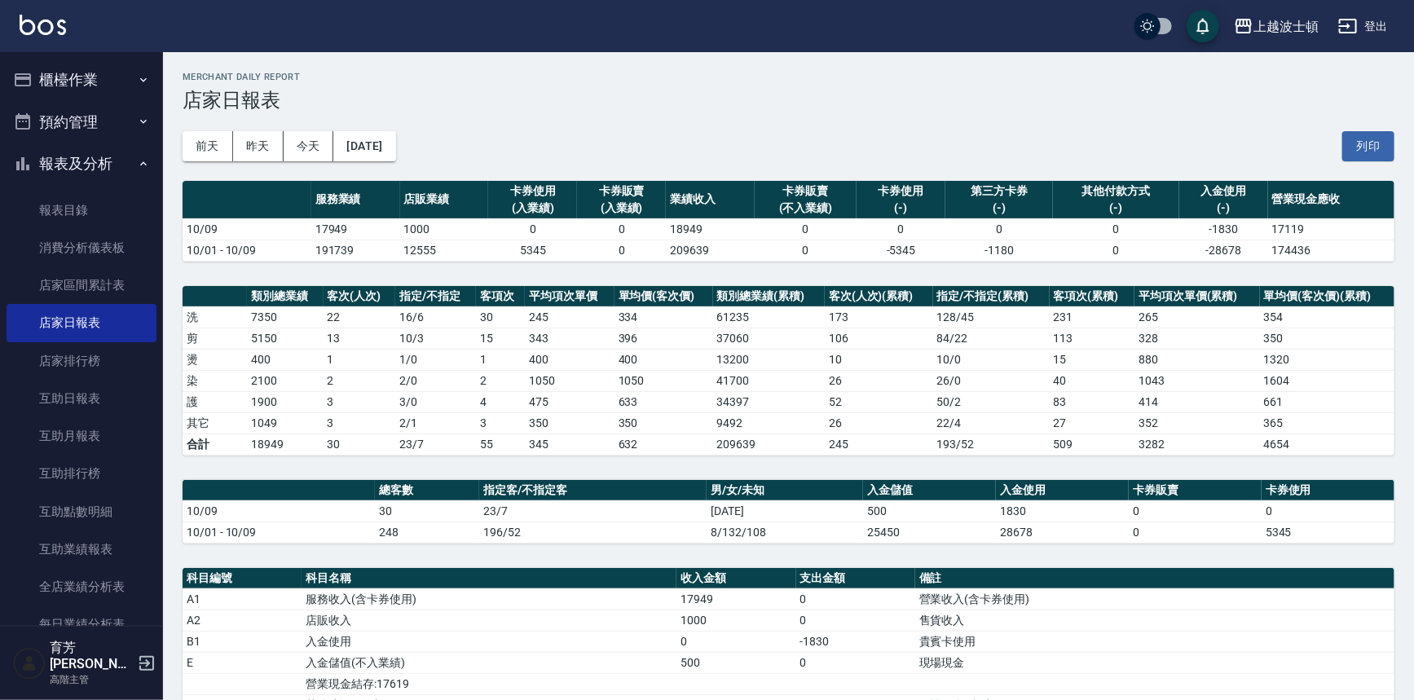
scroll to position [352, 0]
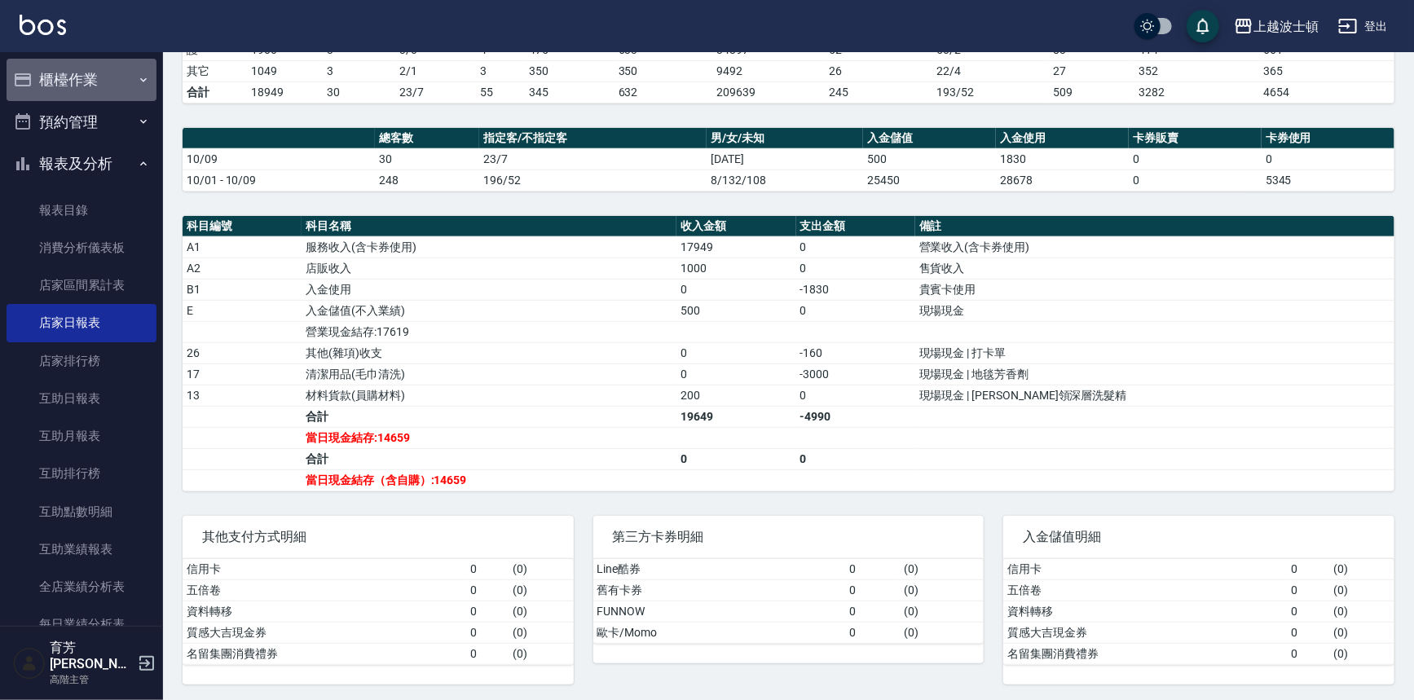
drag, startPoint x: 98, startPoint y: 89, endPoint x: 97, endPoint y: 97, distance: 8.2
click at [98, 89] on button "櫃檯作業" at bounding box center [82, 80] width 150 height 42
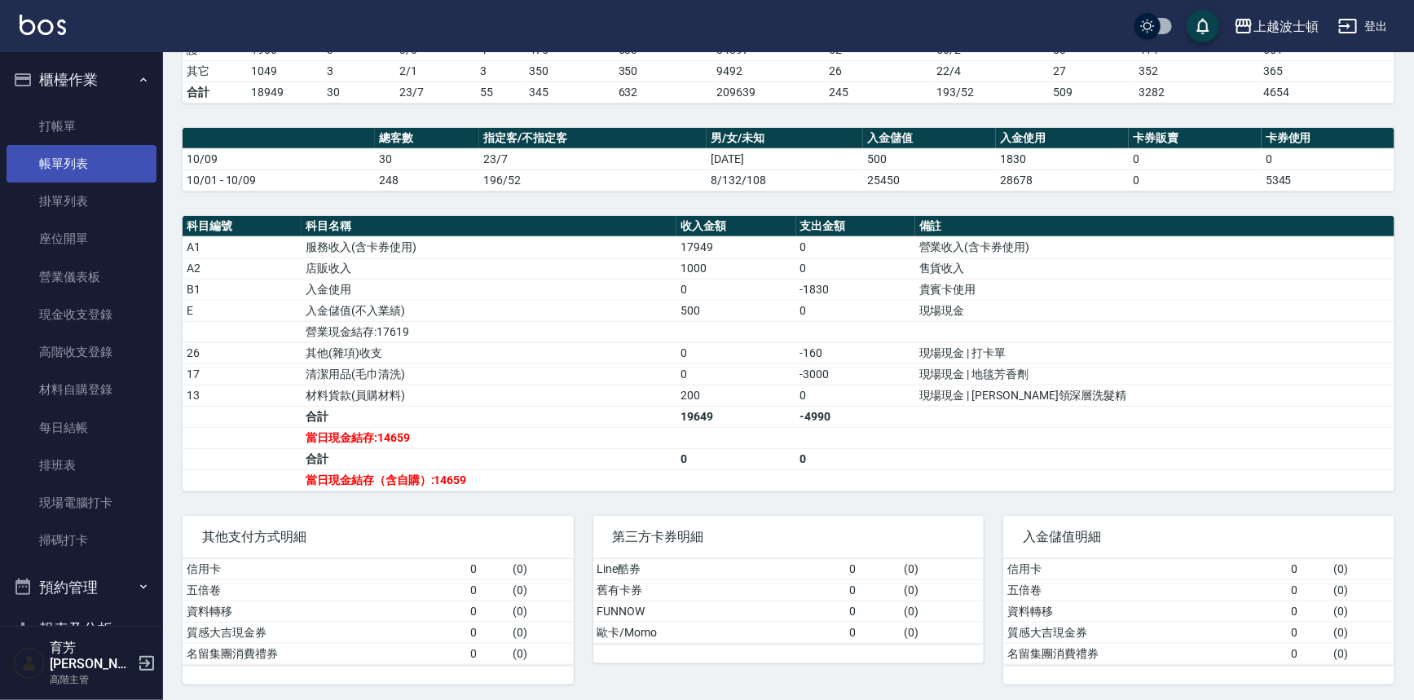
click at [75, 161] on link "帳單列表" at bounding box center [82, 163] width 150 height 37
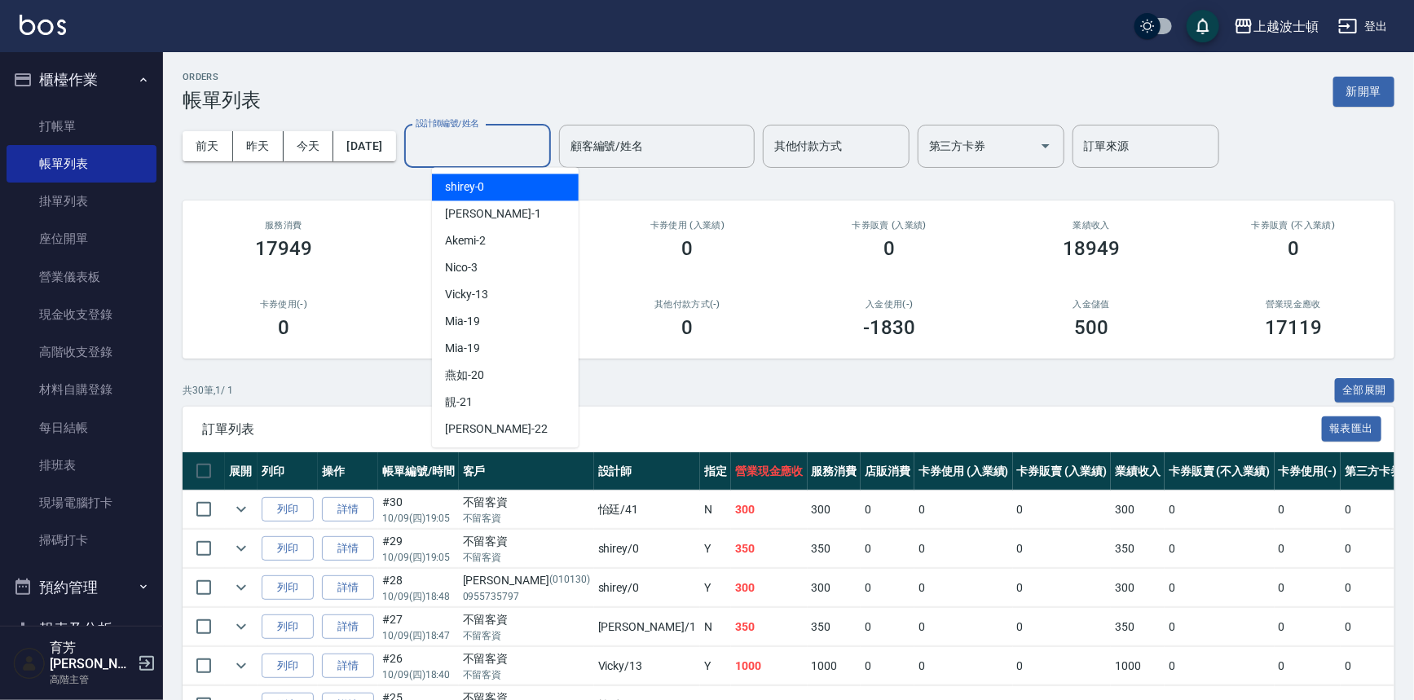
click at [499, 146] on input "設計師編號/姓名" at bounding box center [477, 146] width 132 height 29
click at [494, 178] on div "shirey -0" at bounding box center [505, 187] width 147 height 27
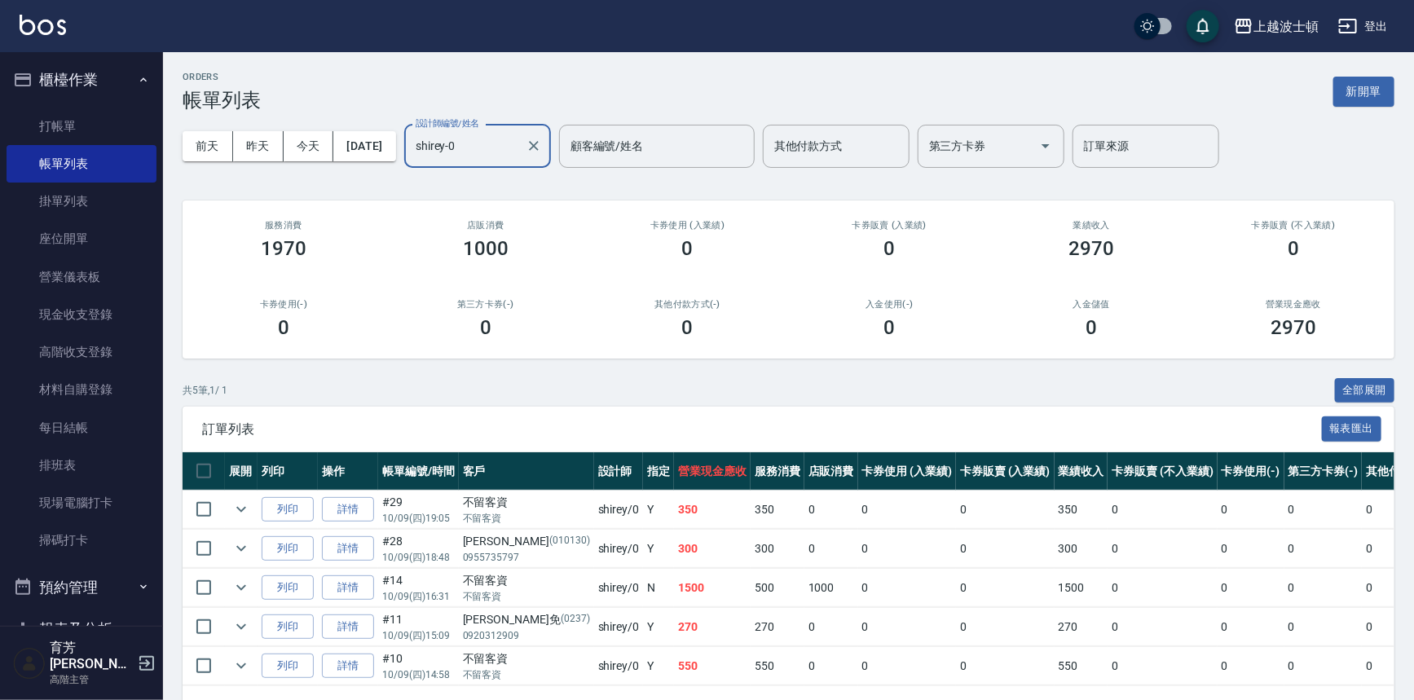
scroll to position [59, 0]
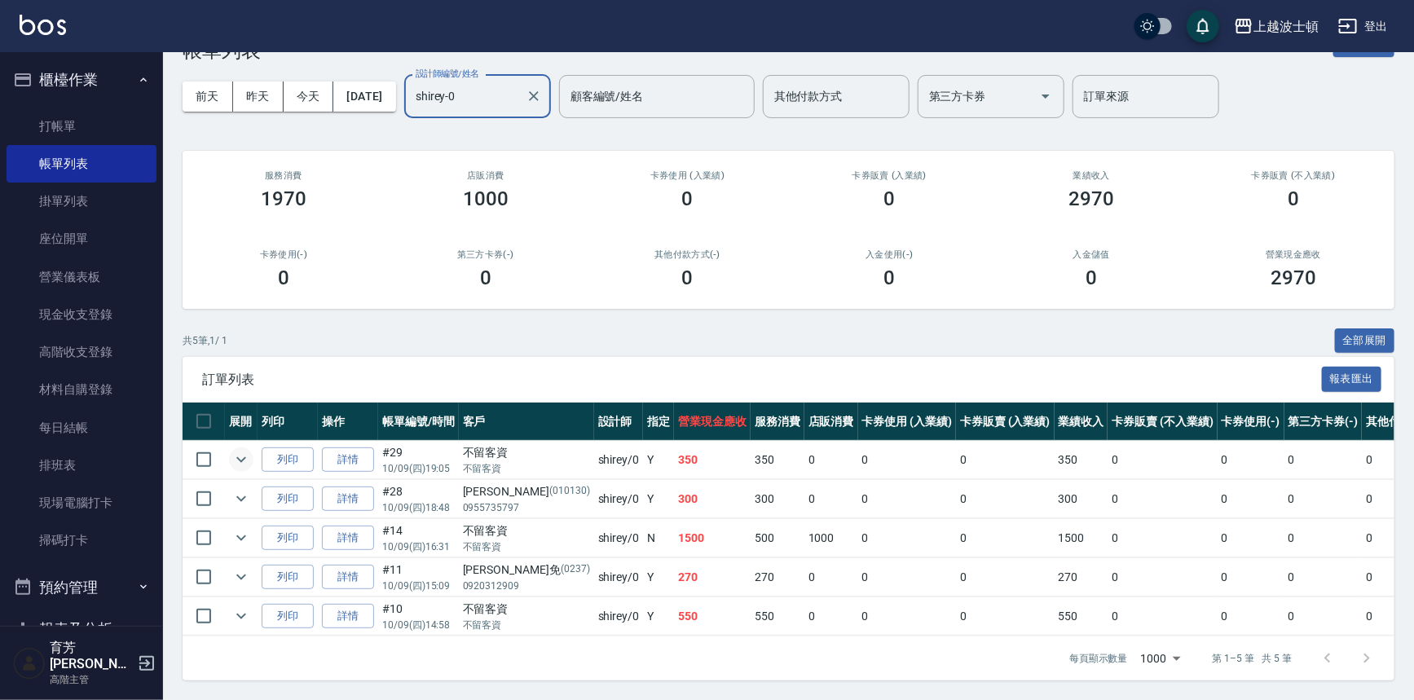
click at [239, 452] on icon "expand row" at bounding box center [241, 460] width 20 height 20
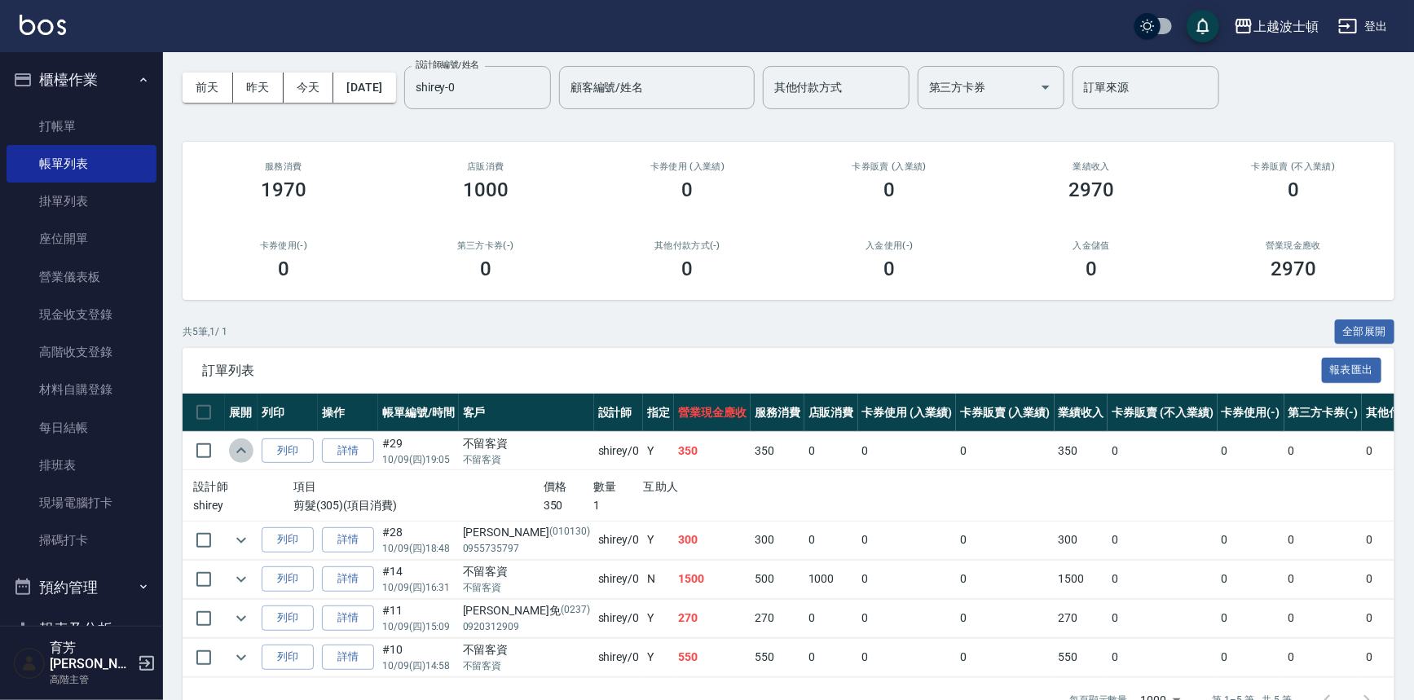
click at [239, 452] on icon "expand row" at bounding box center [241, 451] width 20 height 20
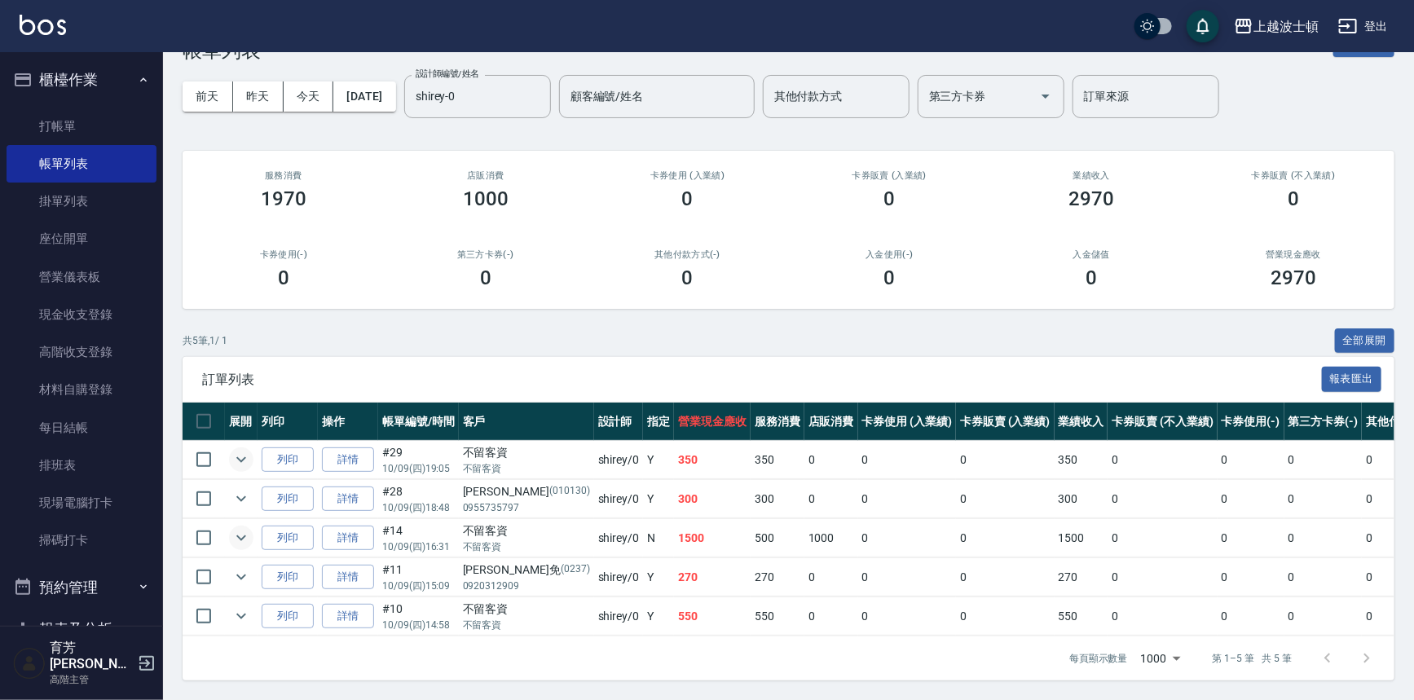
click at [244, 528] on icon "expand row" at bounding box center [241, 538] width 20 height 20
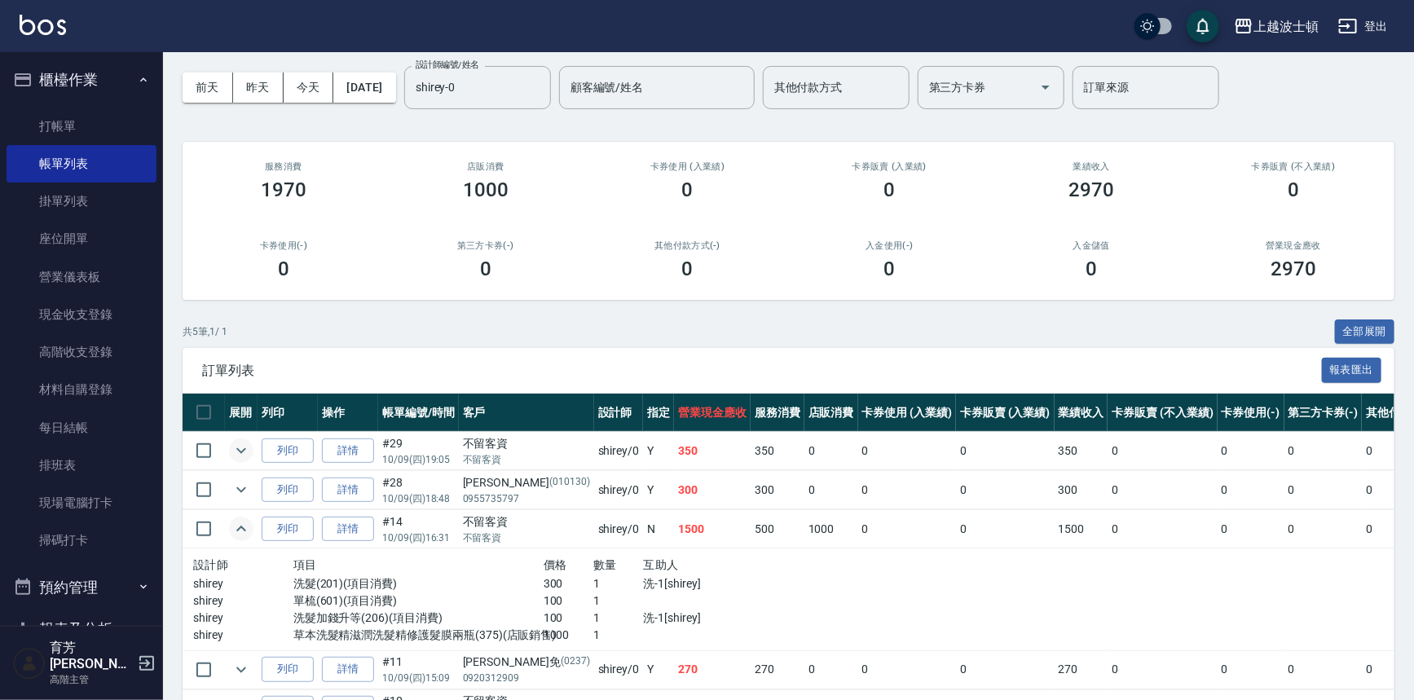
scroll to position [161, 0]
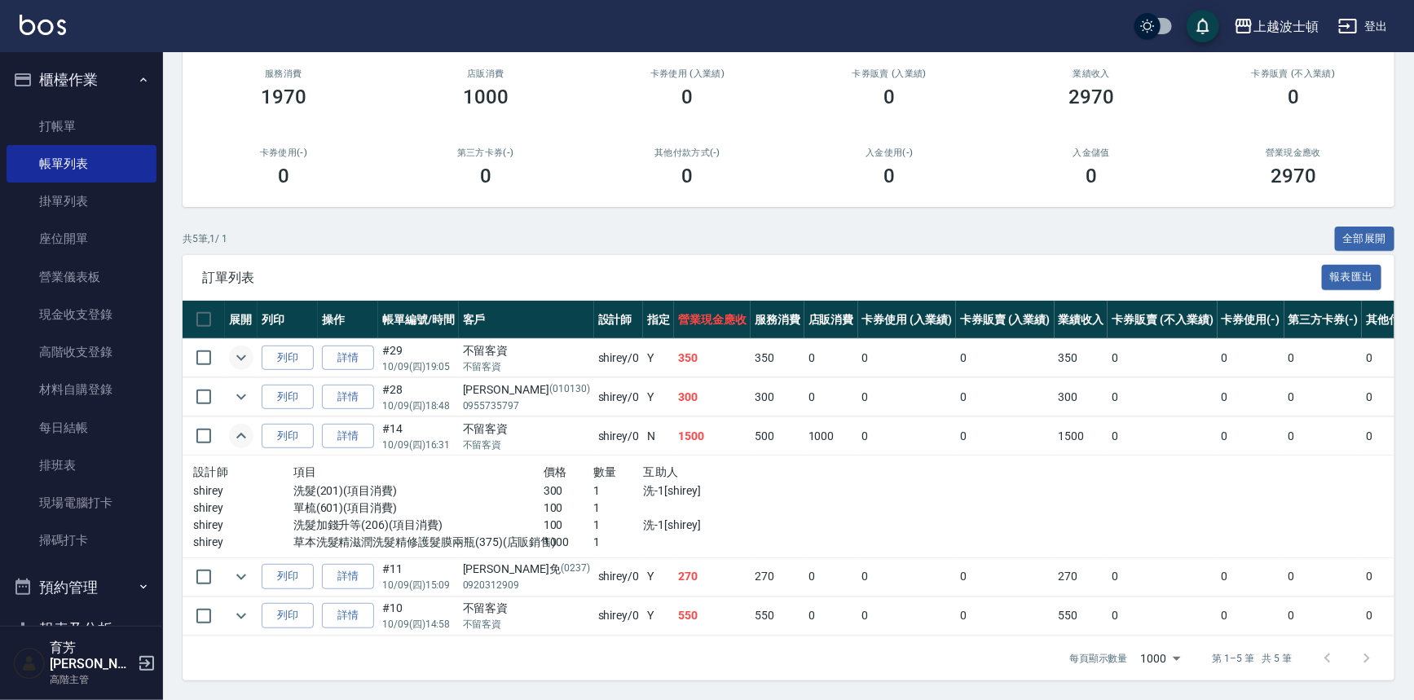
click at [244, 433] on icon "expand row" at bounding box center [241, 436] width 20 height 20
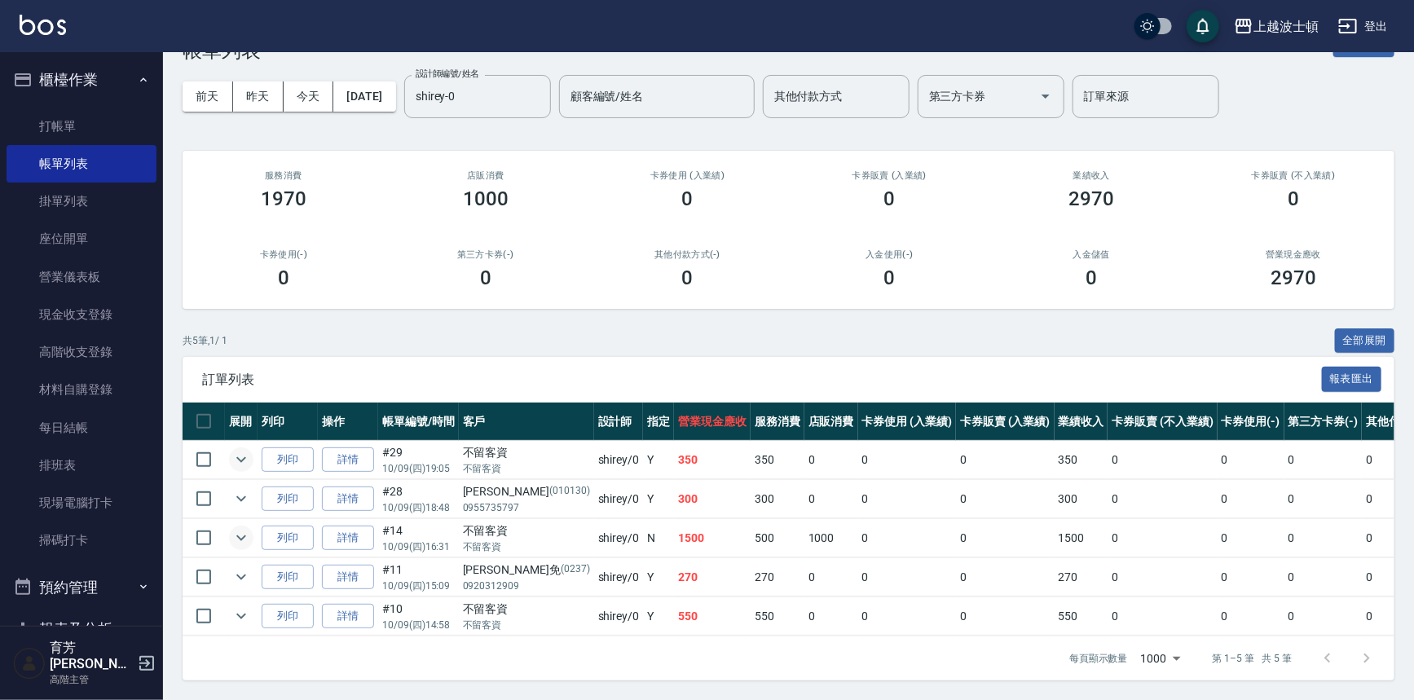
scroll to position [59, 0]
click at [238, 606] on icon "expand row" at bounding box center [241, 616] width 20 height 20
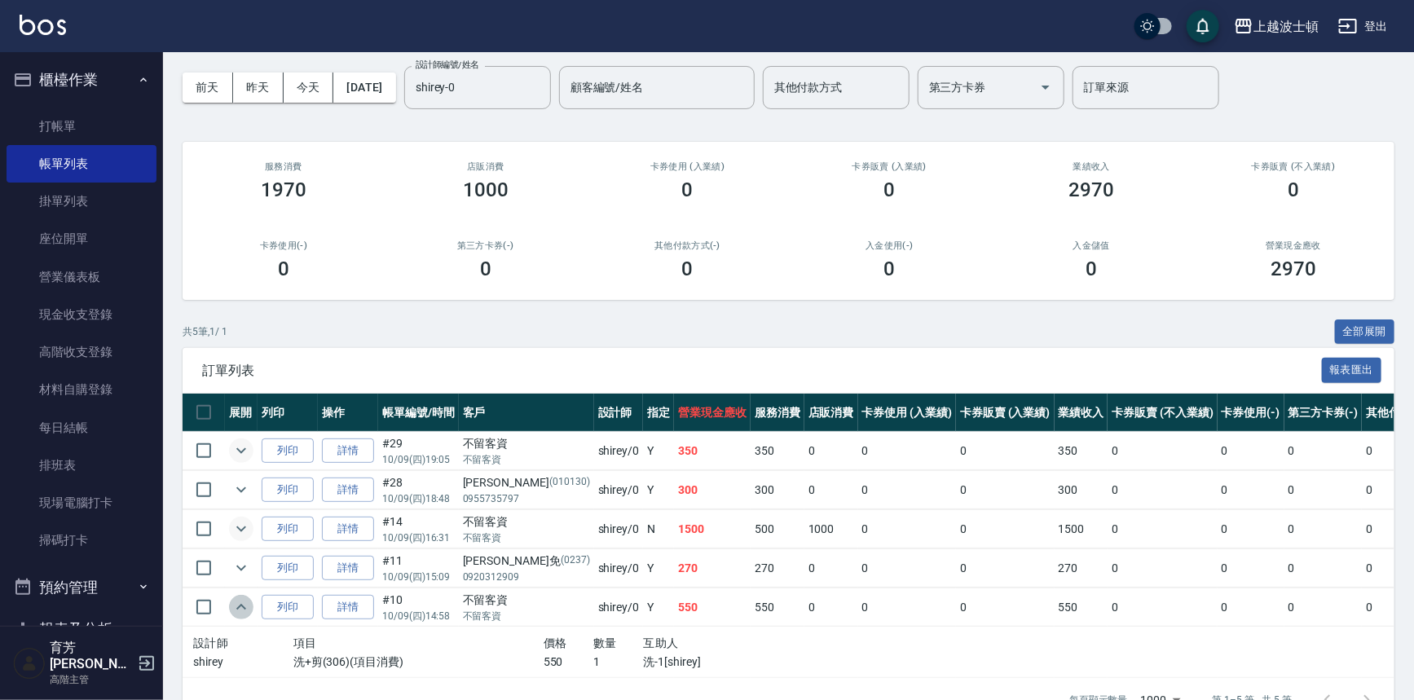
click at [238, 602] on icon "expand row" at bounding box center [241, 607] width 20 height 20
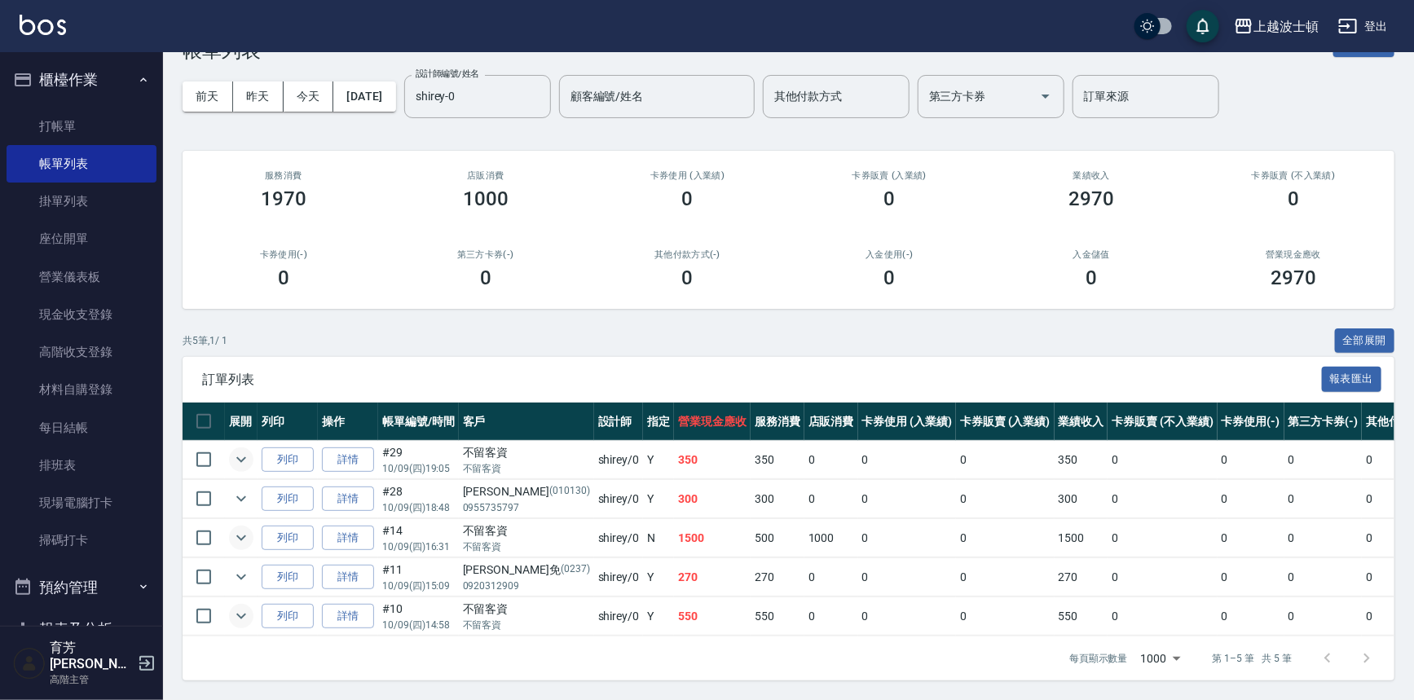
click at [245, 597] on td at bounding box center [241, 616] width 33 height 38
click at [247, 597] on td at bounding box center [241, 616] width 33 height 38
click at [252, 605] on button "expand row" at bounding box center [241, 616] width 24 height 24
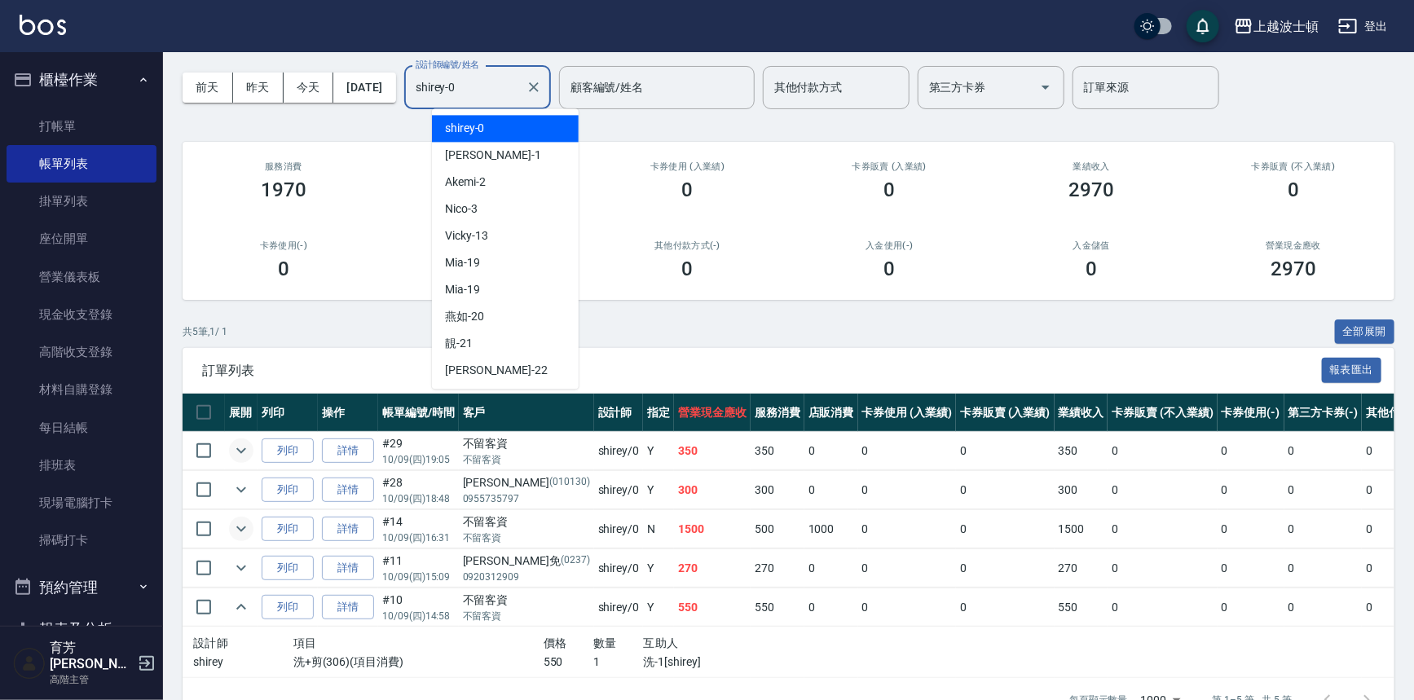
click at [519, 80] on input "shirey-0" at bounding box center [465, 87] width 108 height 29
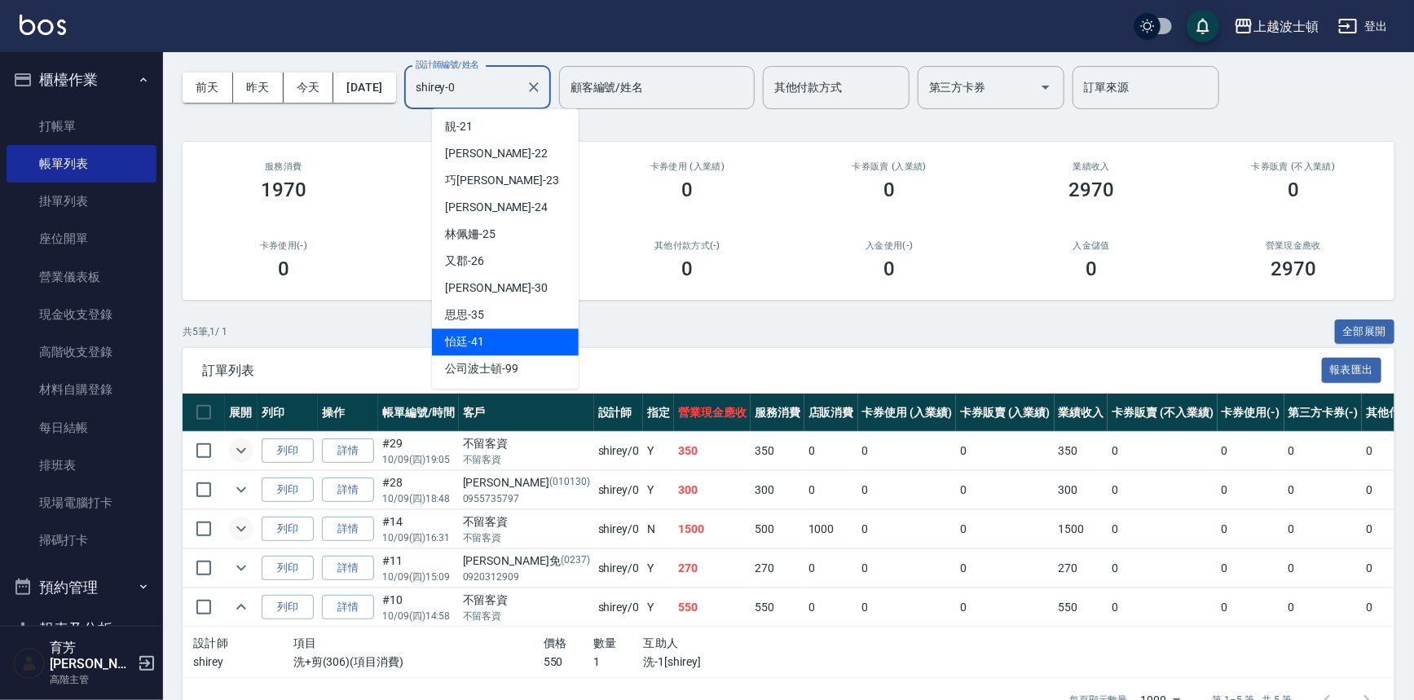
click at [477, 337] on span "怡廷 -41" at bounding box center [464, 341] width 39 height 17
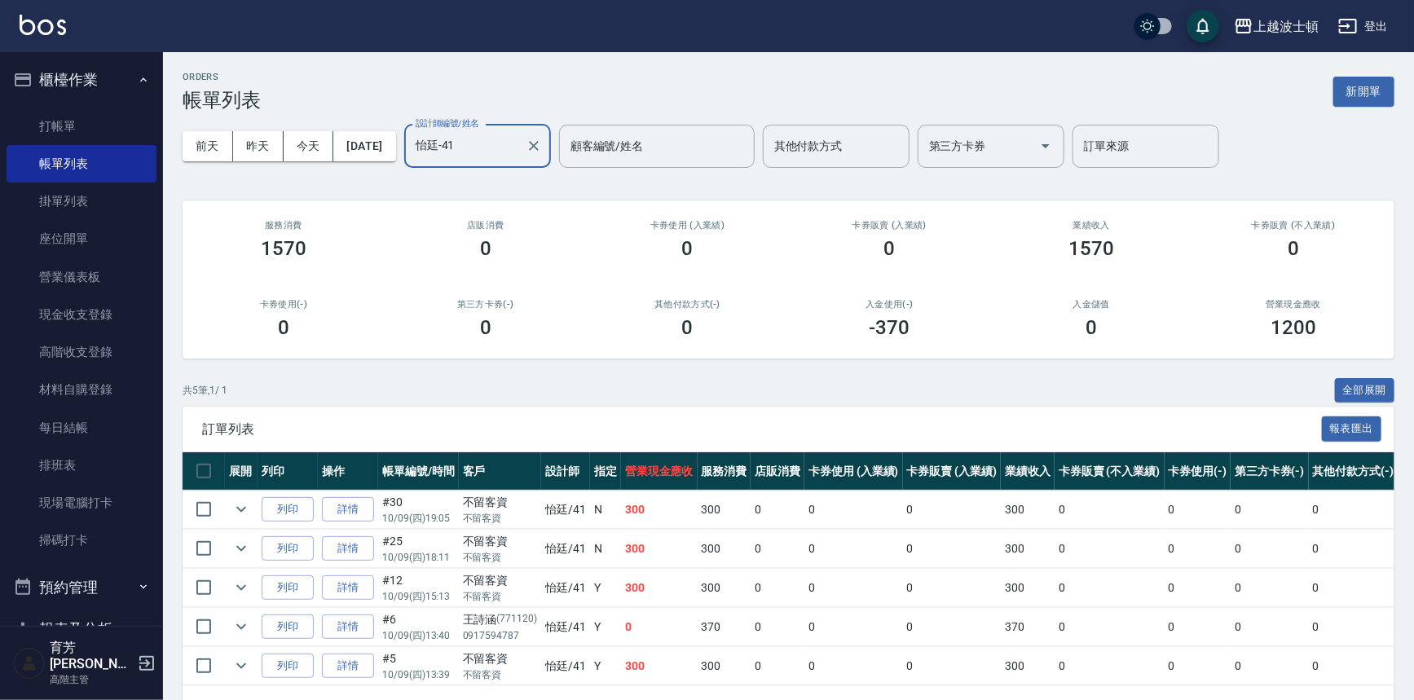
scroll to position [59, 0]
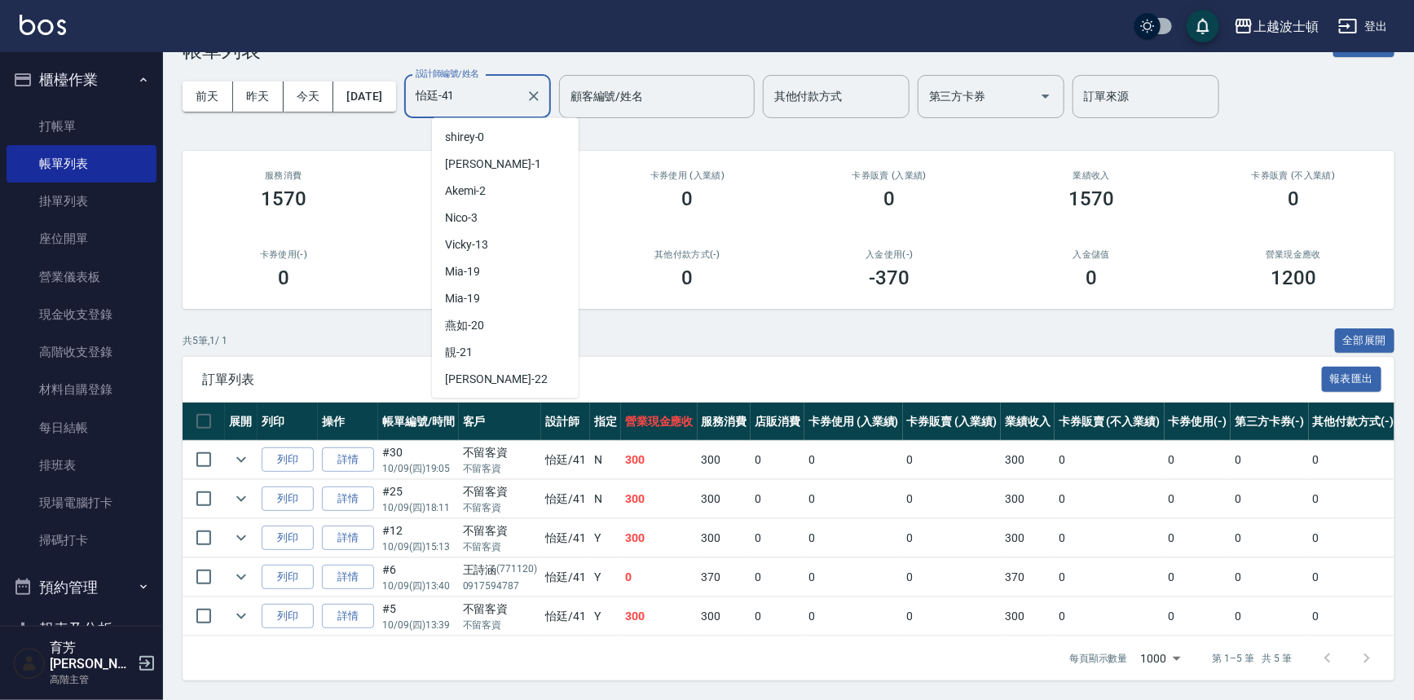
click at [493, 82] on input "怡廷-41" at bounding box center [465, 96] width 108 height 29
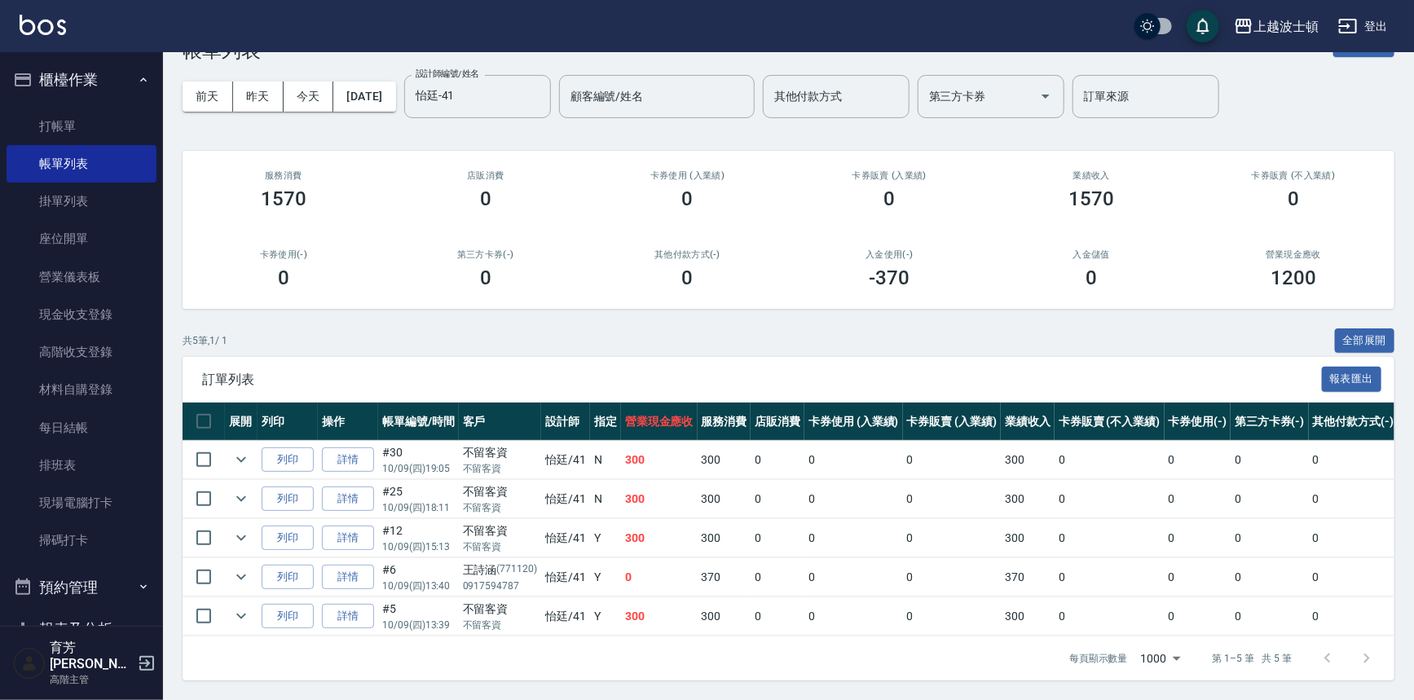
drag, startPoint x: 580, startPoint y: 231, endPoint x: 576, endPoint y: 222, distance: 9.8
click at [578, 230] on div "第三方卡券(-) 0" at bounding box center [486, 269] width 202 height 79
click at [519, 82] on input "怡廷-41" at bounding box center [465, 96] width 108 height 29
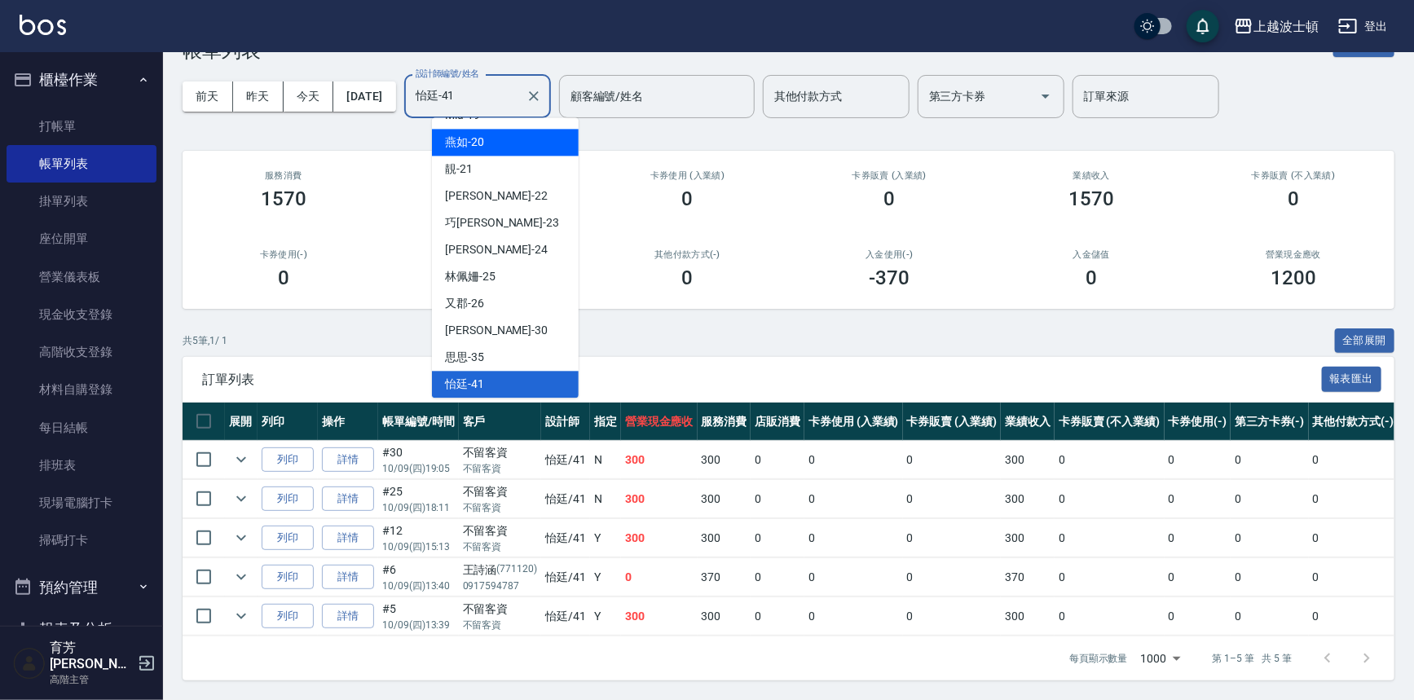
scroll to position [0, 0]
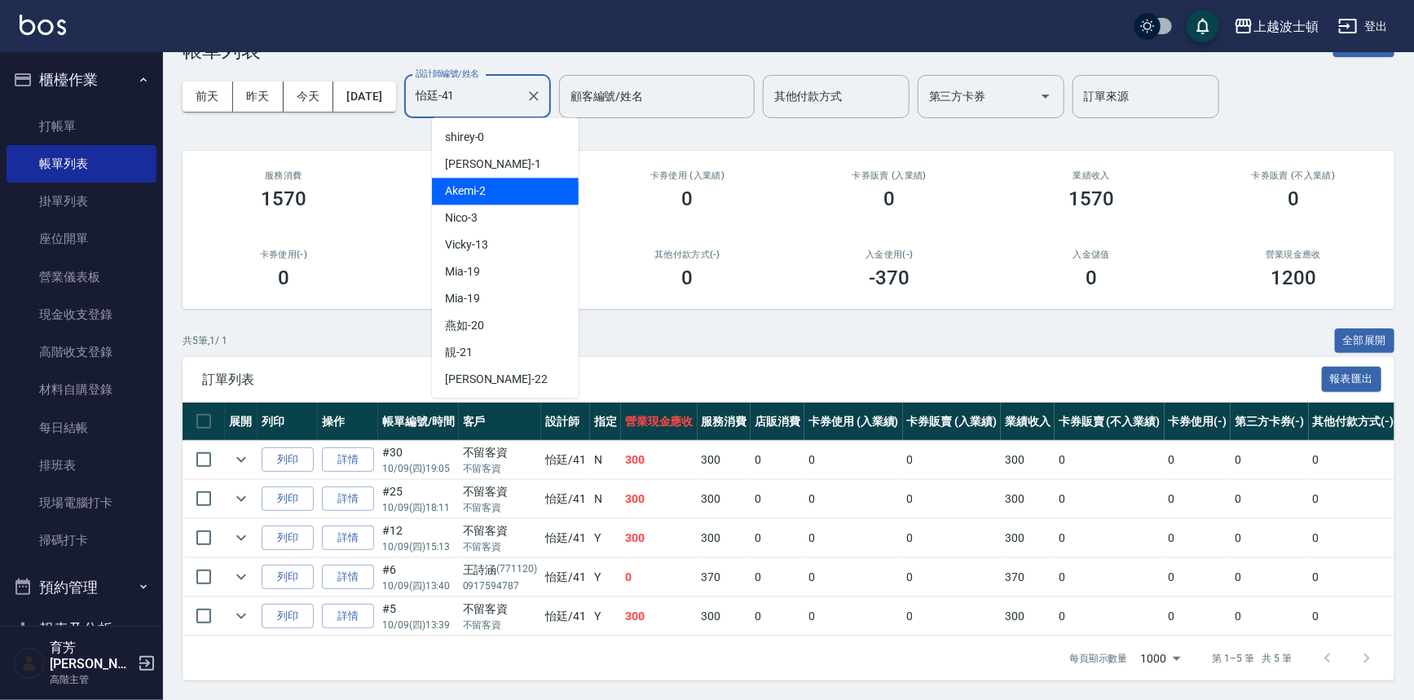
click at [480, 183] on span "Akemi -2" at bounding box center [465, 191] width 41 height 17
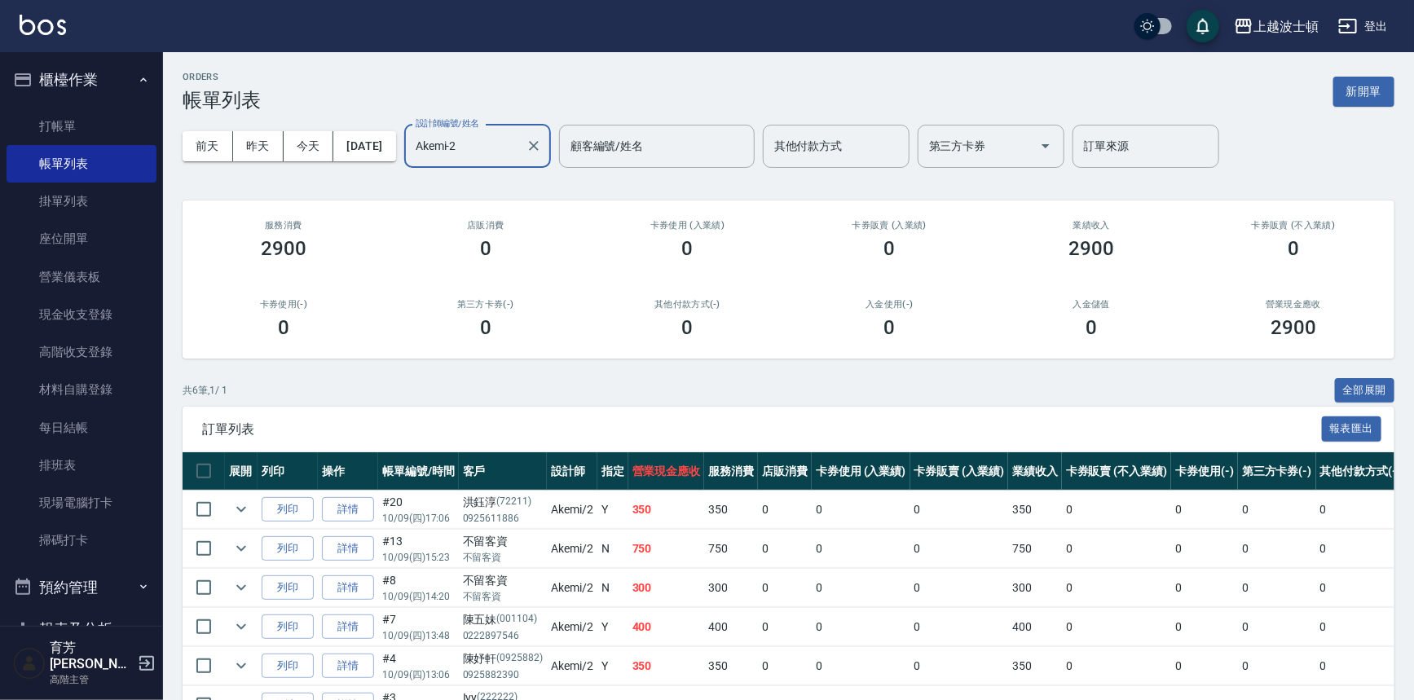
scroll to position [98, 0]
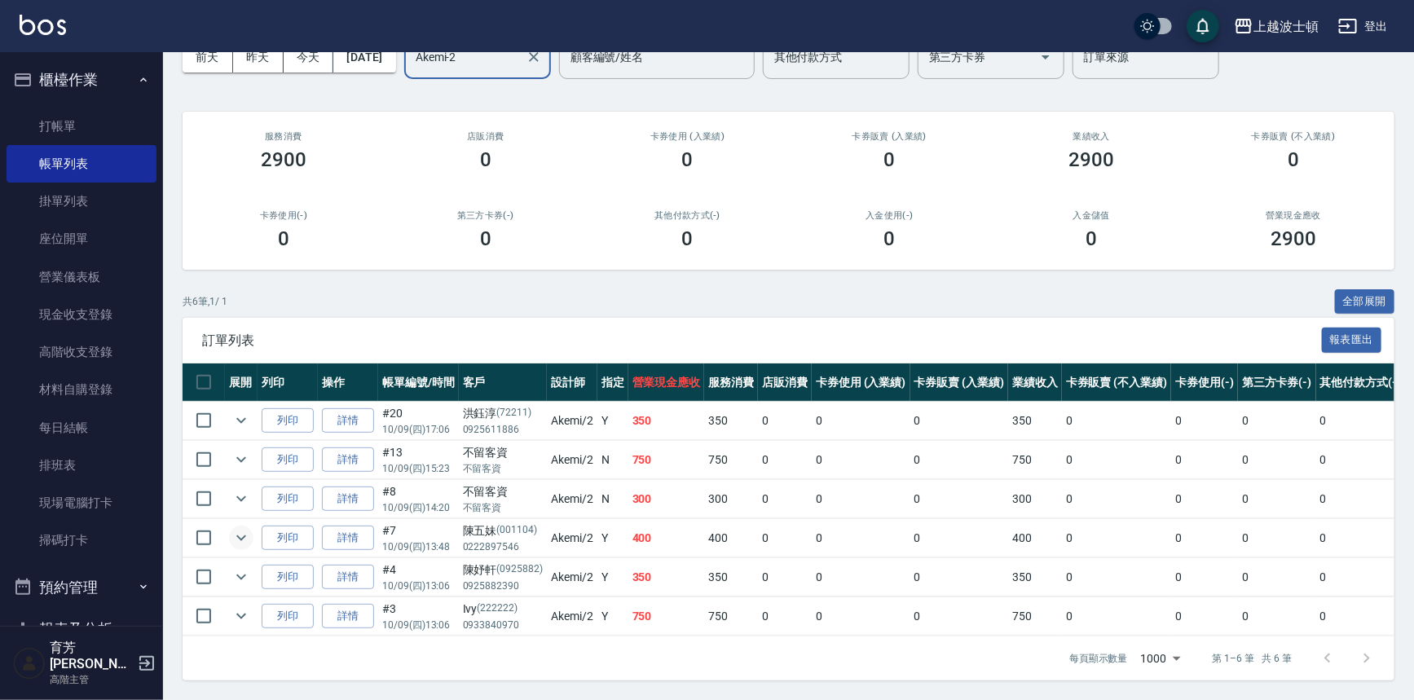
click at [244, 533] on icon "expand row" at bounding box center [241, 538] width 20 height 20
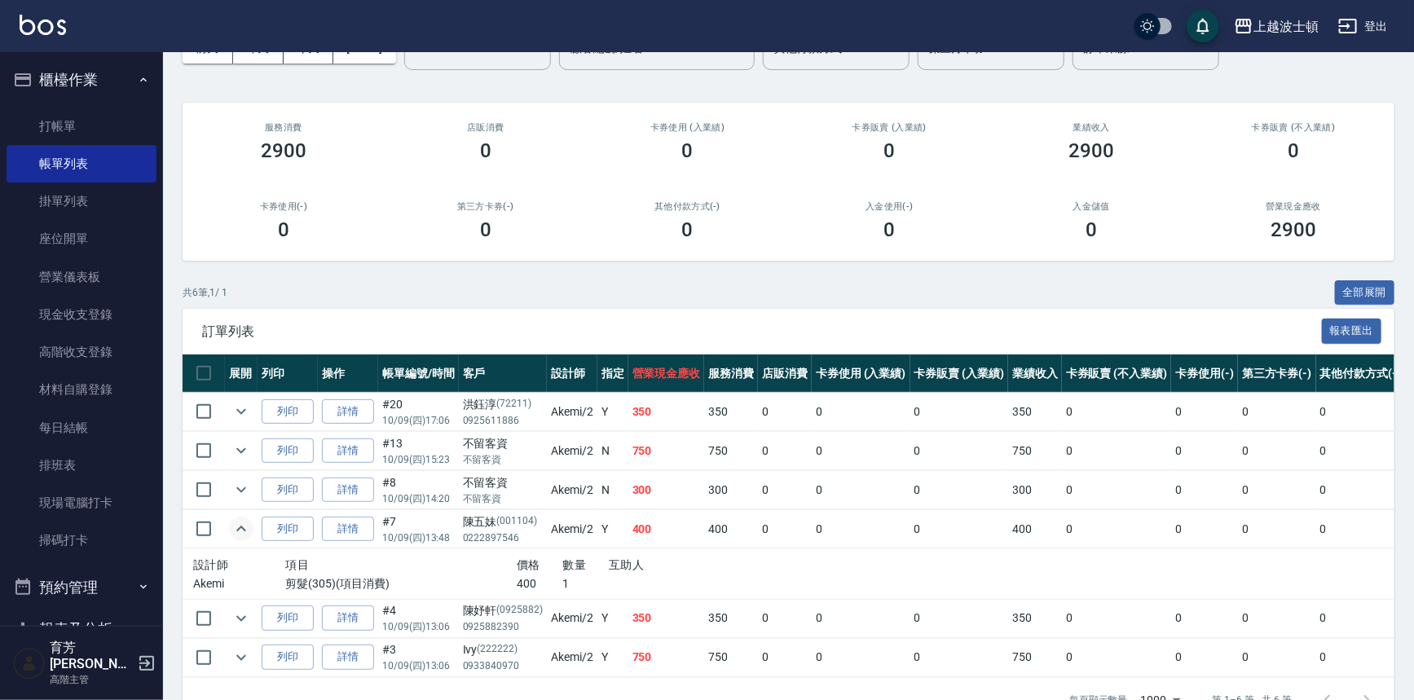
click at [244, 533] on icon "expand row" at bounding box center [241, 529] width 20 height 20
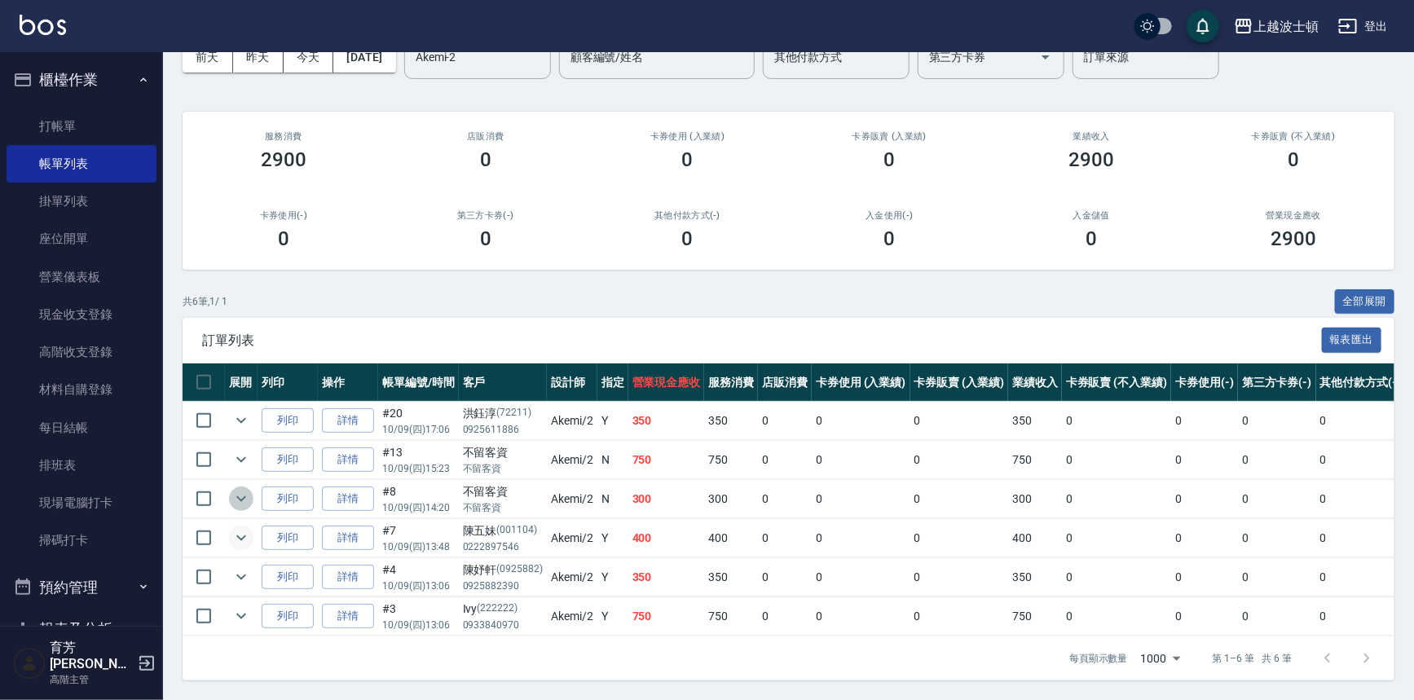
click at [244, 496] on icon "expand row" at bounding box center [241, 499] width 20 height 20
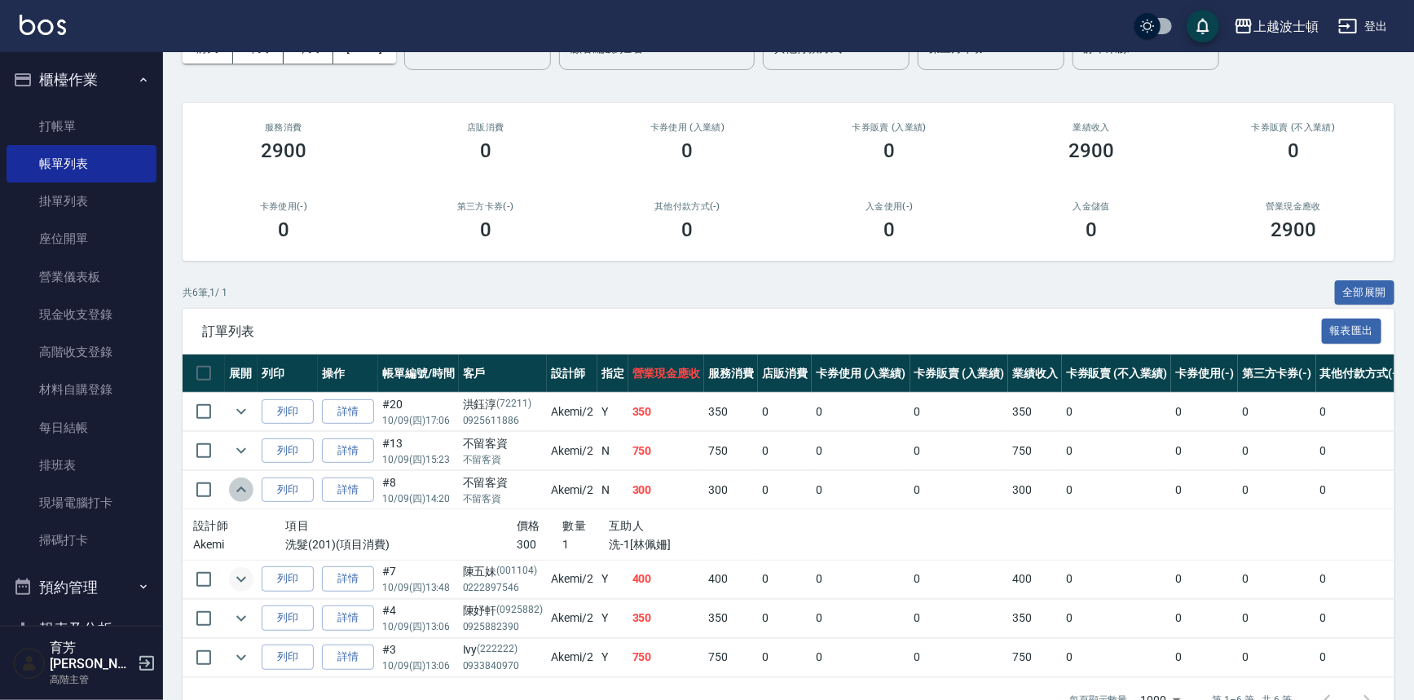
click at [244, 496] on icon "expand row" at bounding box center [241, 490] width 20 height 20
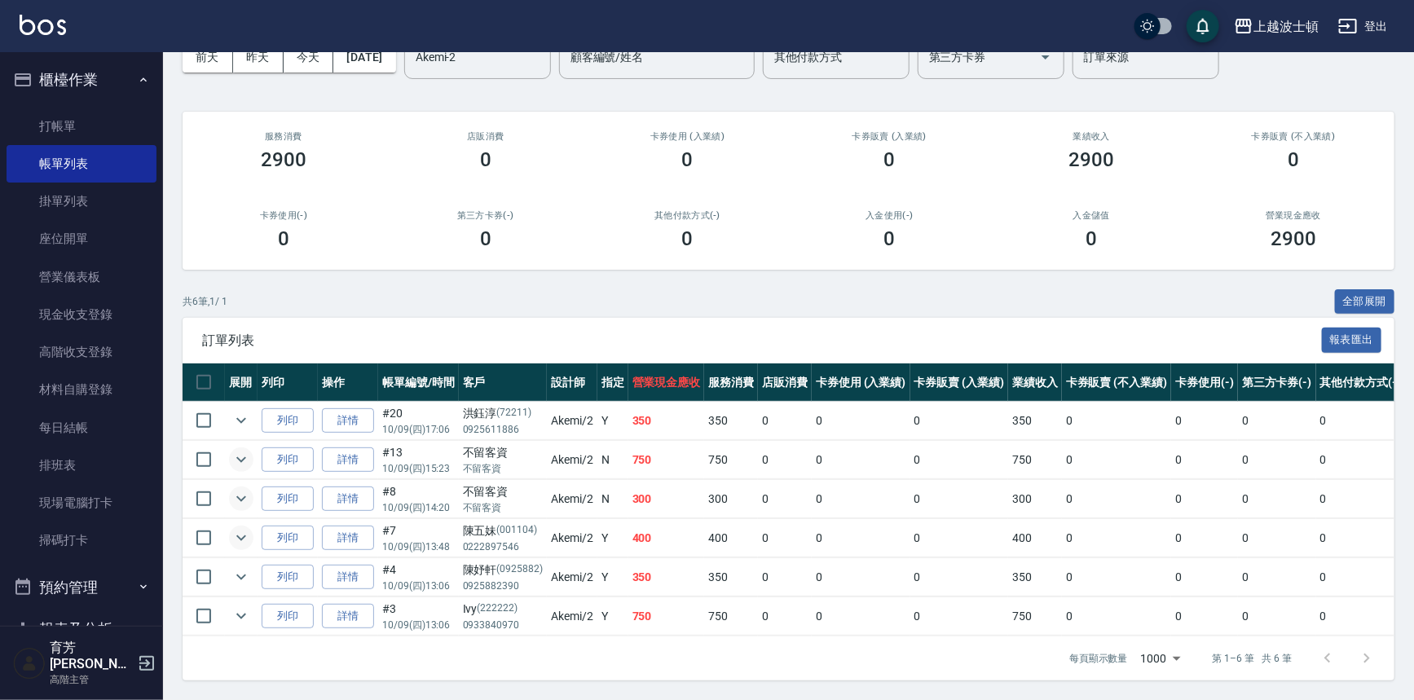
click at [244, 451] on icon "expand row" at bounding box center [241, 460] width 20 height 20
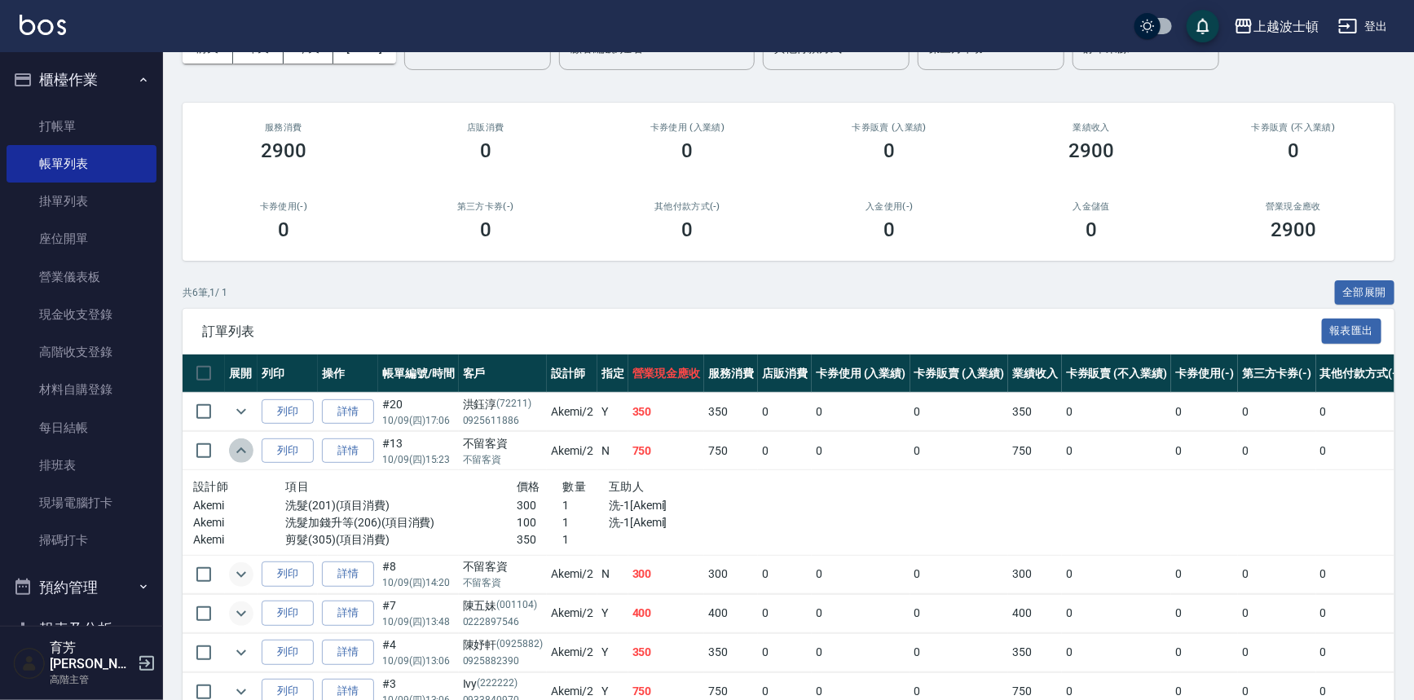
click at [244, 451] on icon "expand row" at bounding box center [241, 451] width 20 height 20
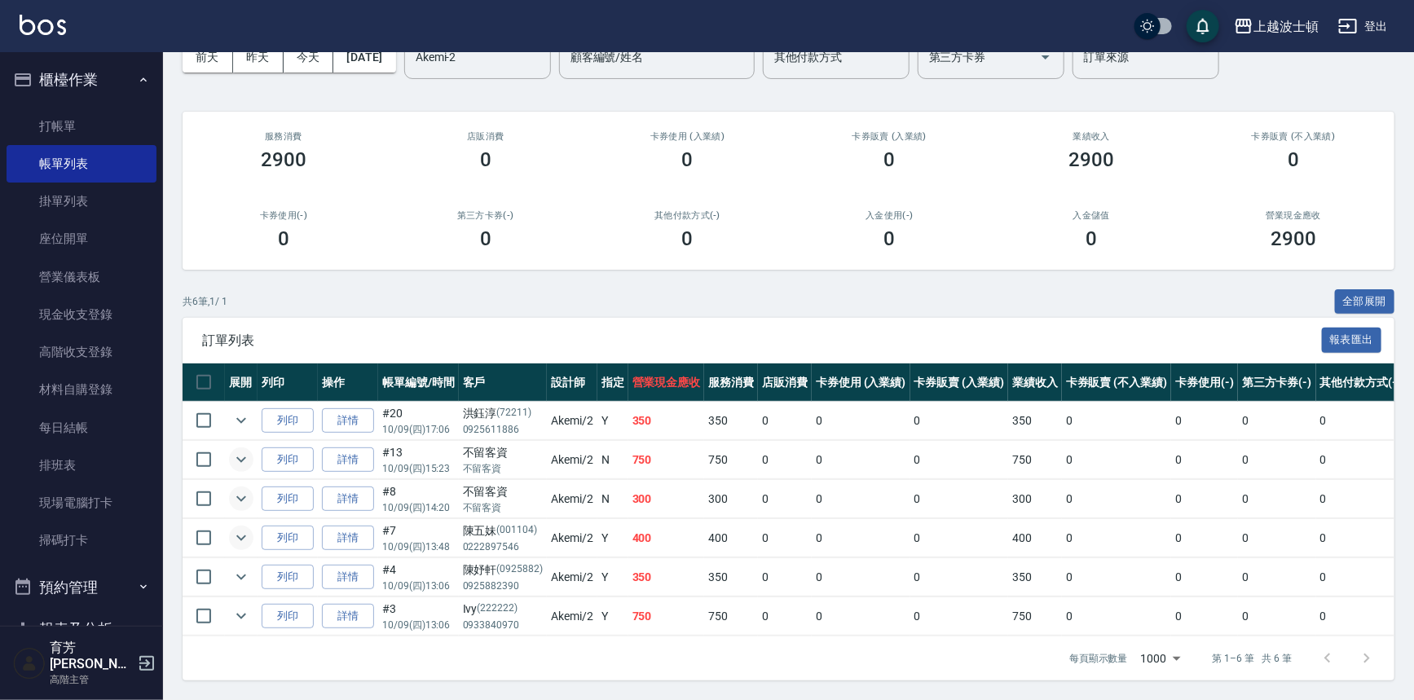
click at [238, 425] on td at bounding box center [241, 421] width 33 height 38
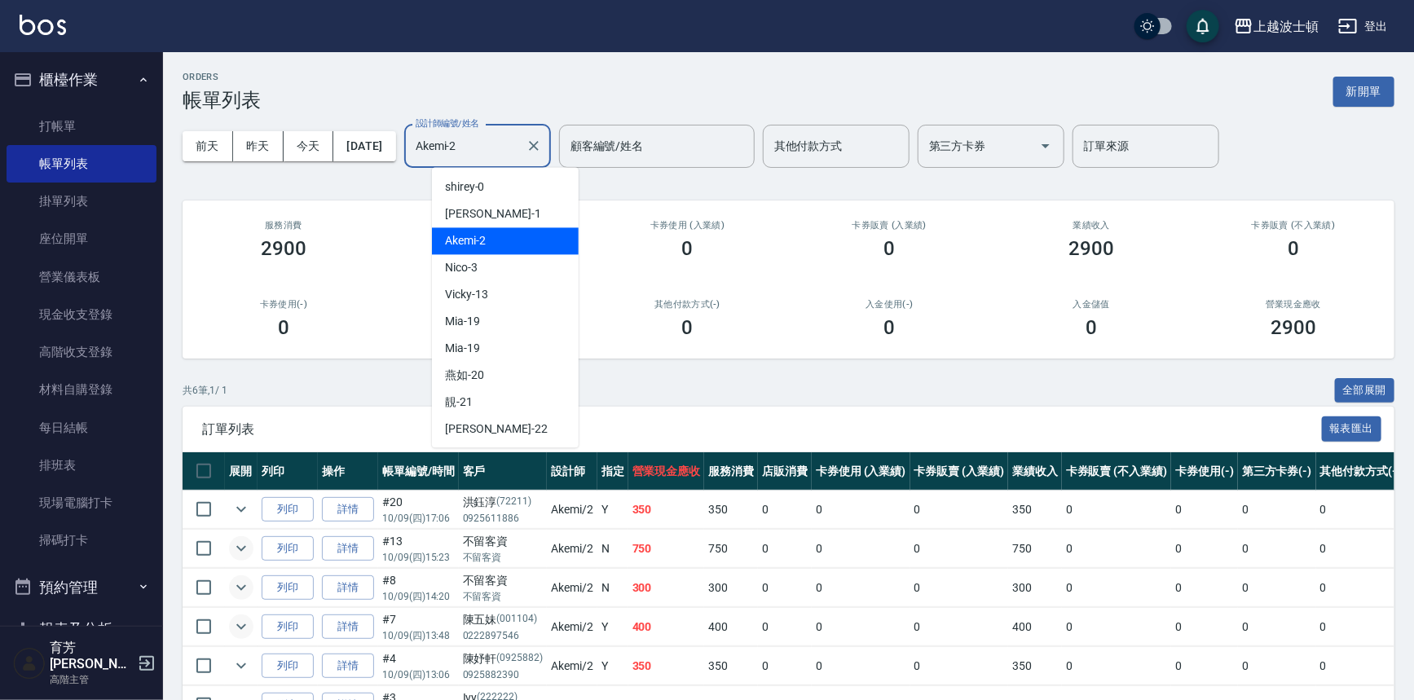
click at [484, 146] on input "Akemi-2" at bounding box center [465, 146] width 108 height 29
click at [482, 218] on div "[PERSON_NAME] -1" at bounding box center [505, 213] width 147 height 27
type input "[PERSON_NAME]-1"
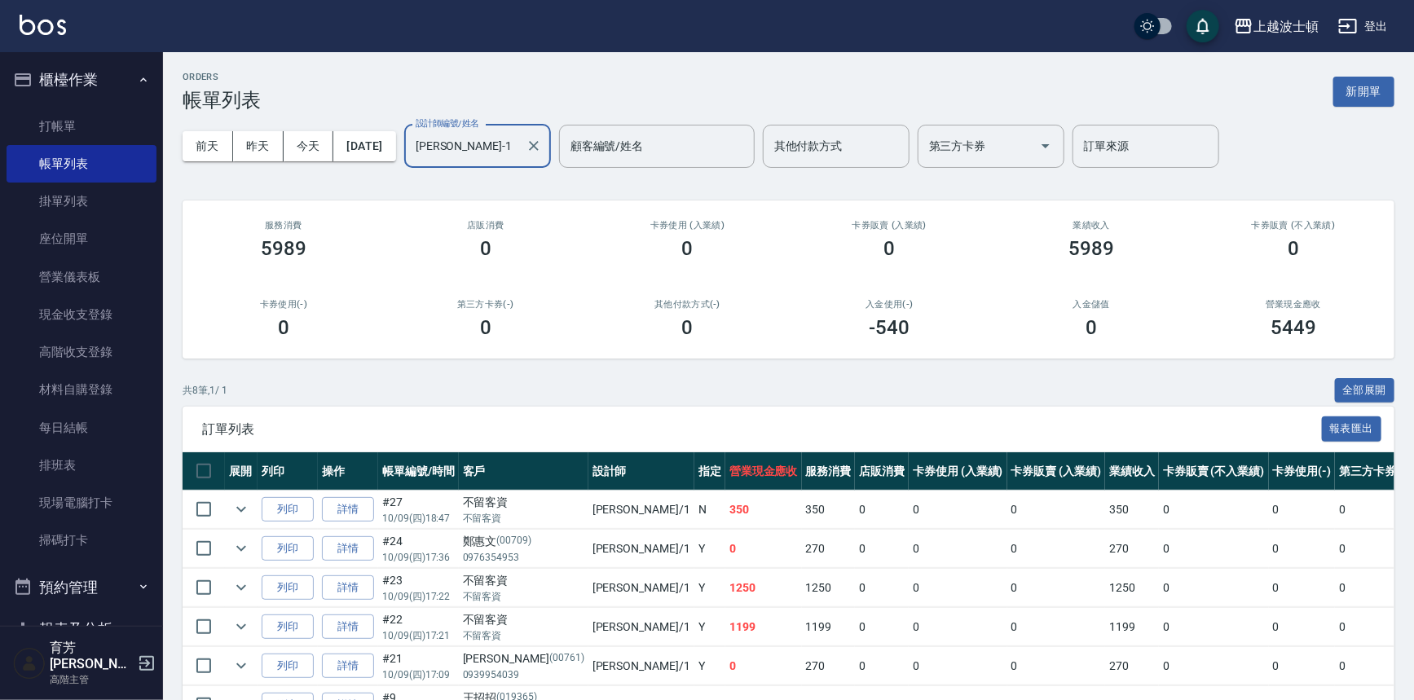
scroll to position [176, 0]
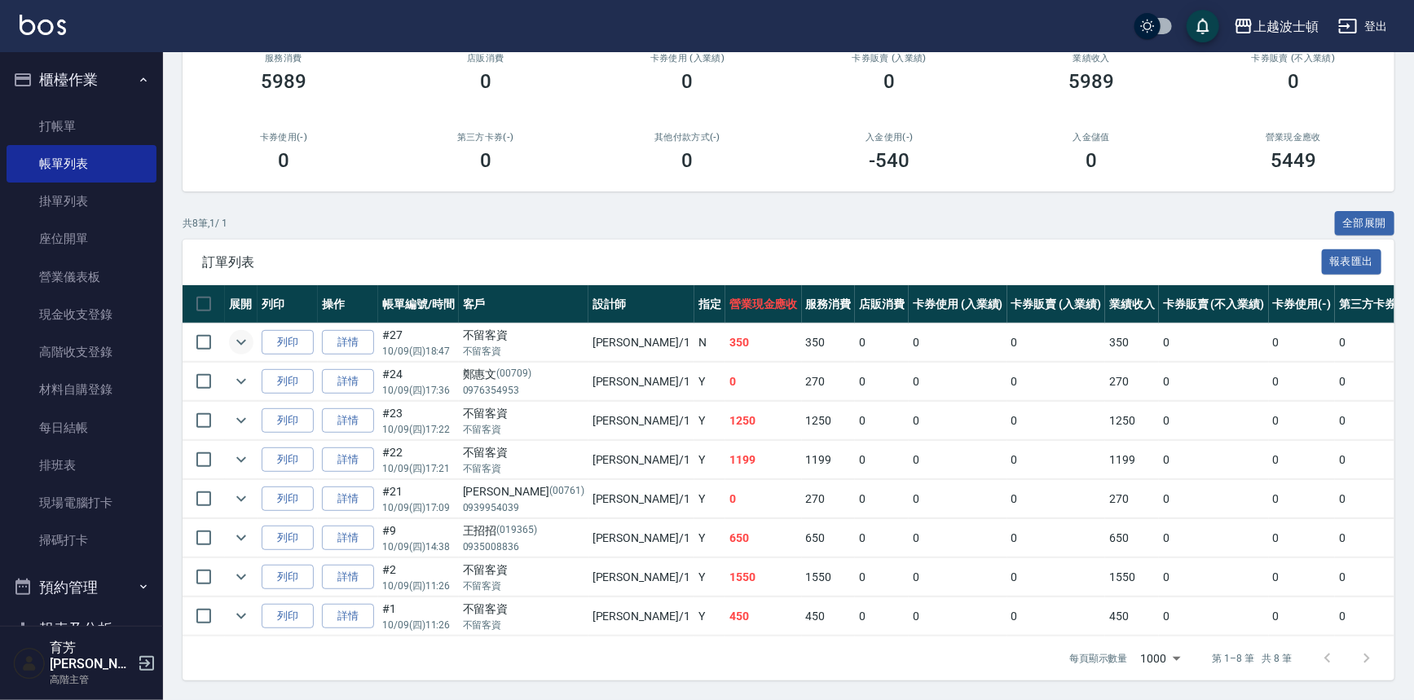
click at [237, 332] on icon "expand row" at bounding box center [241, 342] width 20 height 20
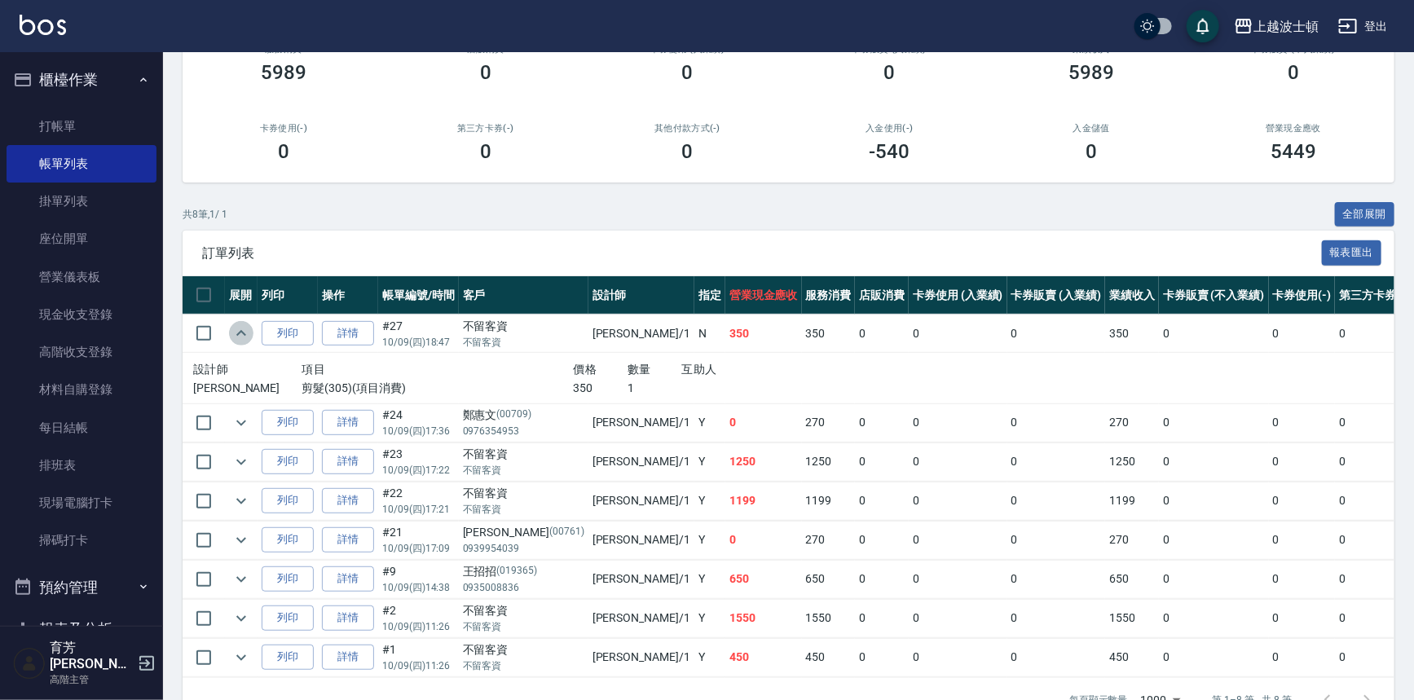
click at [237, 328] on icon "expand row" at bounding box center [241, 333] width 20 height 20
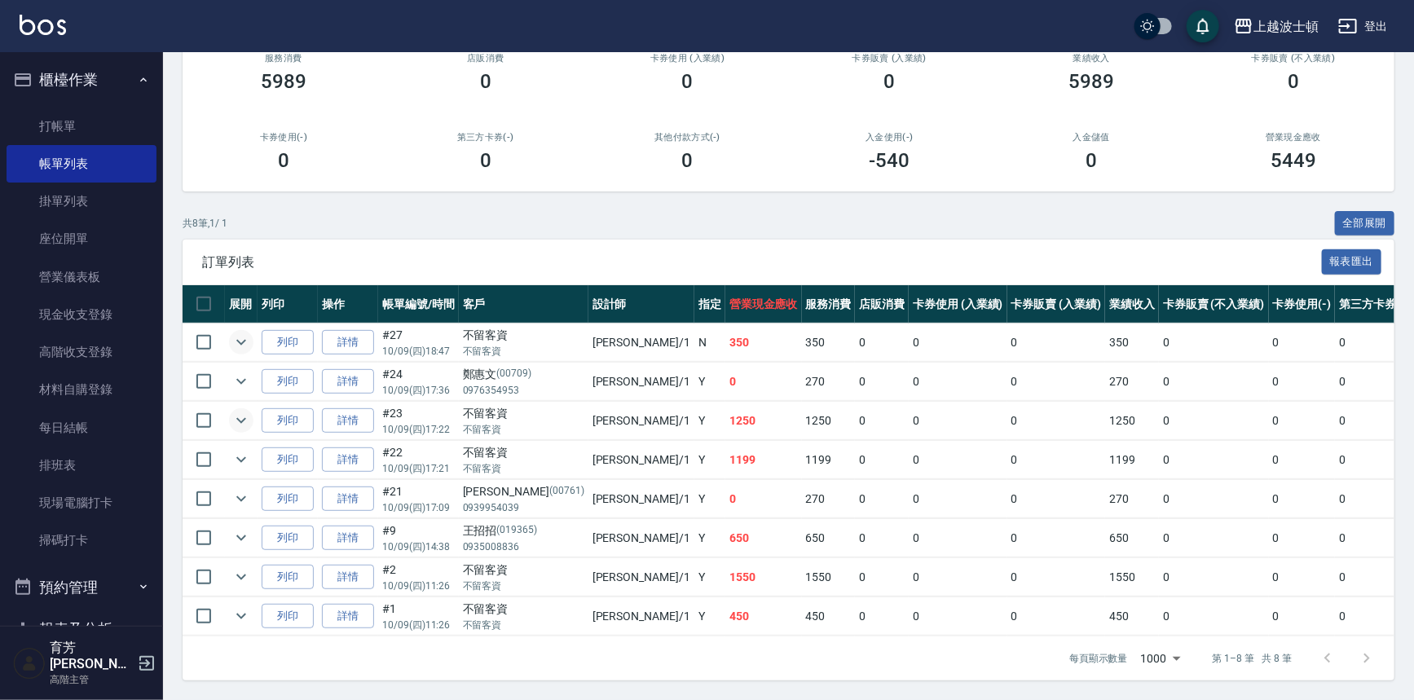
click at [243, 416] on icon "expand row" at bounding box center [241, 421] width 20 height 20
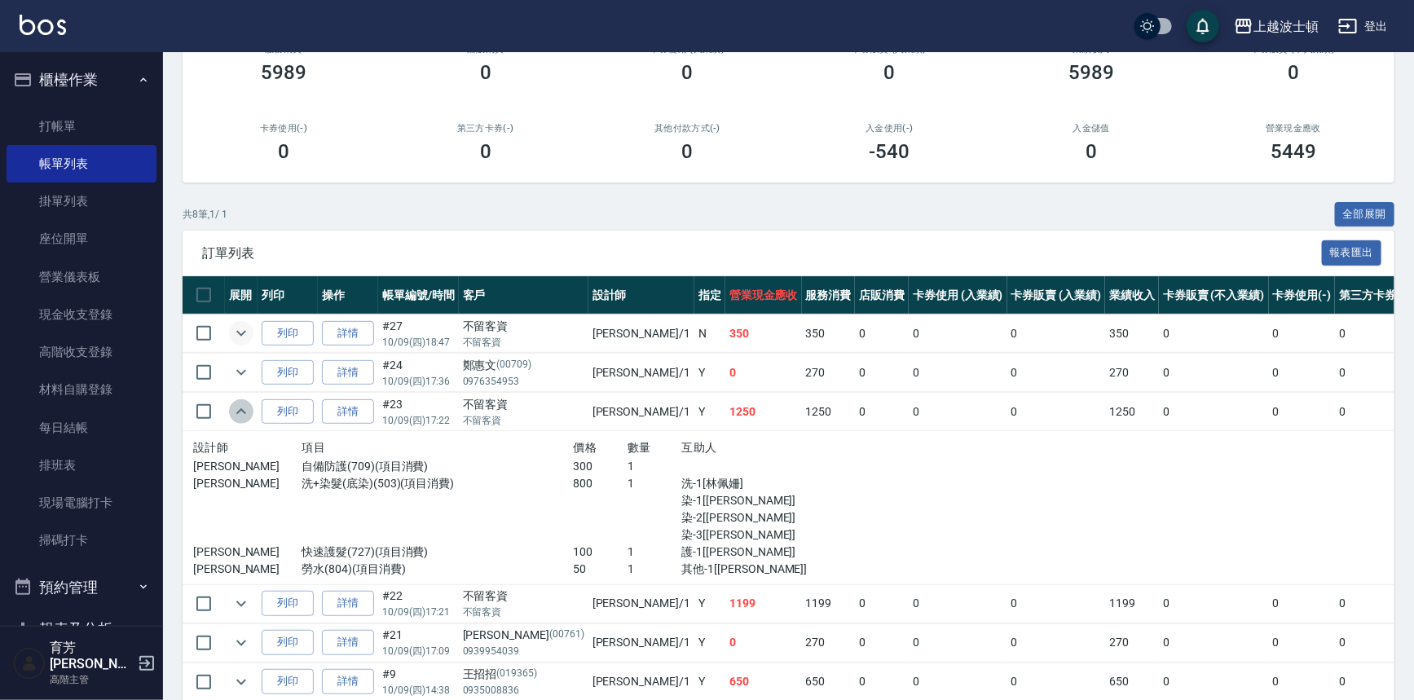
click at [243, 416] on icon "expand row" at bounding box center [241, 412] width 20 height 20
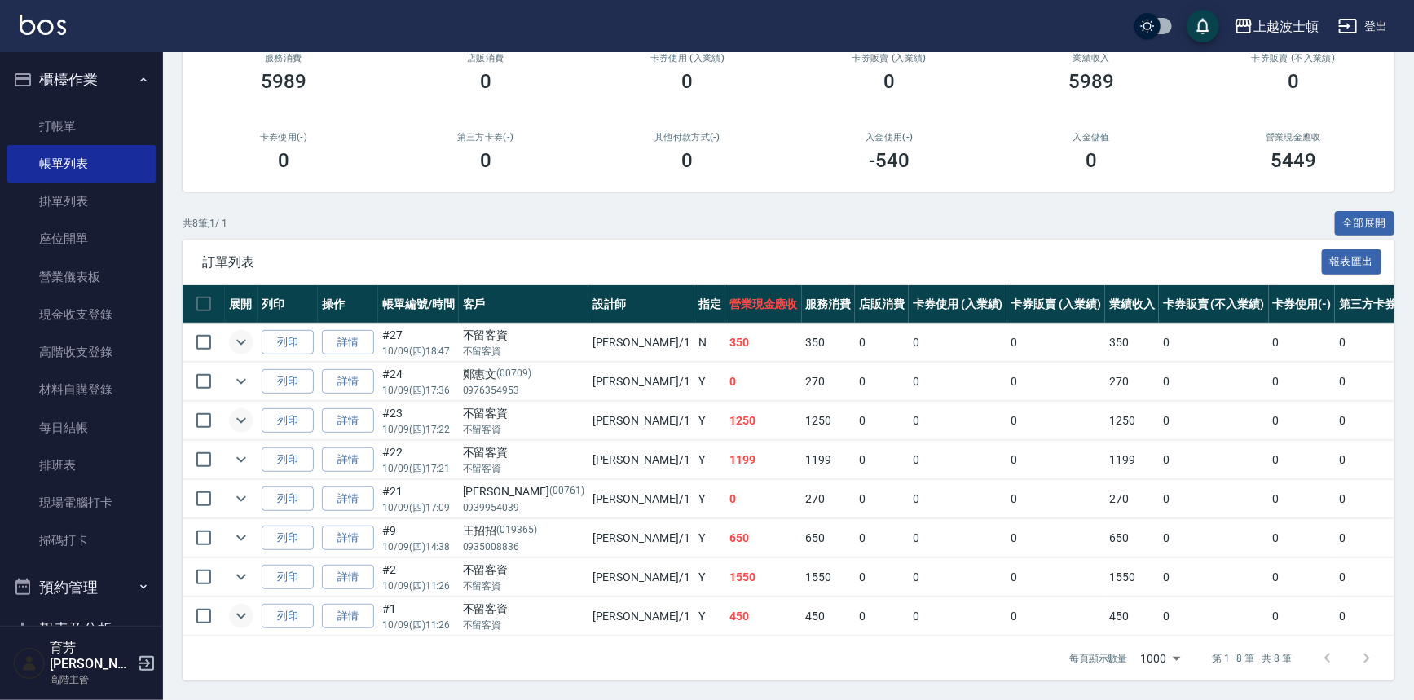
click at [248, 606] on icon "expand row" at bounding box center [241, 616] width 20 height 20
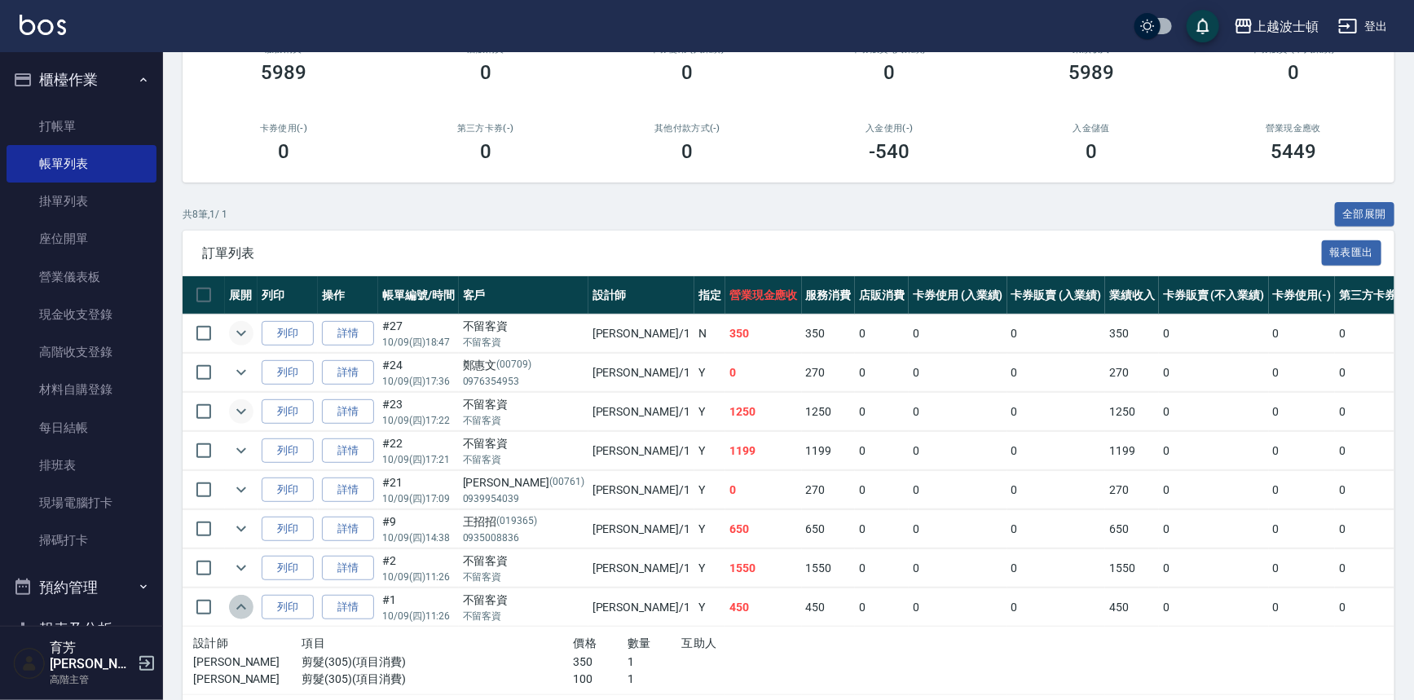
click at [248, 606] on icon "expand row" at bounding box center [241, 607] width 20 height 20
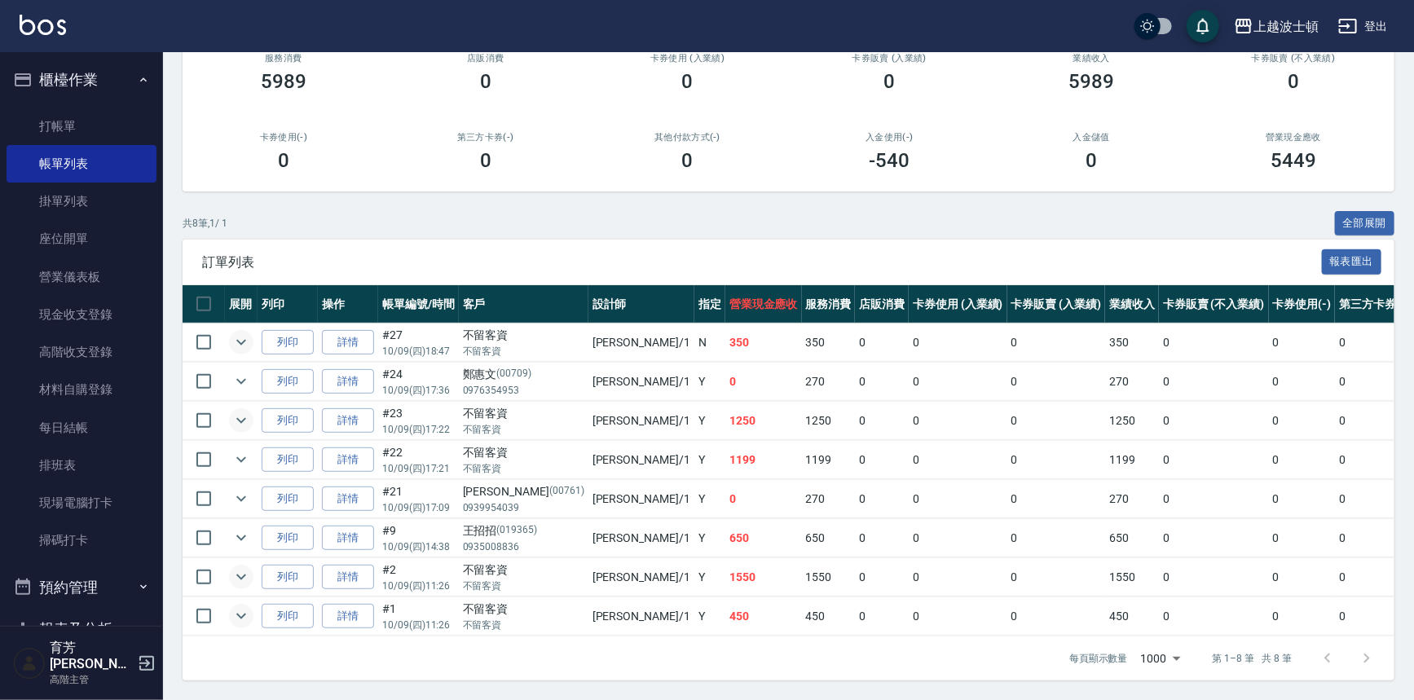
click at [242, 574] on icon "expand row" at bounding box center [241, 577] width 10 height 6
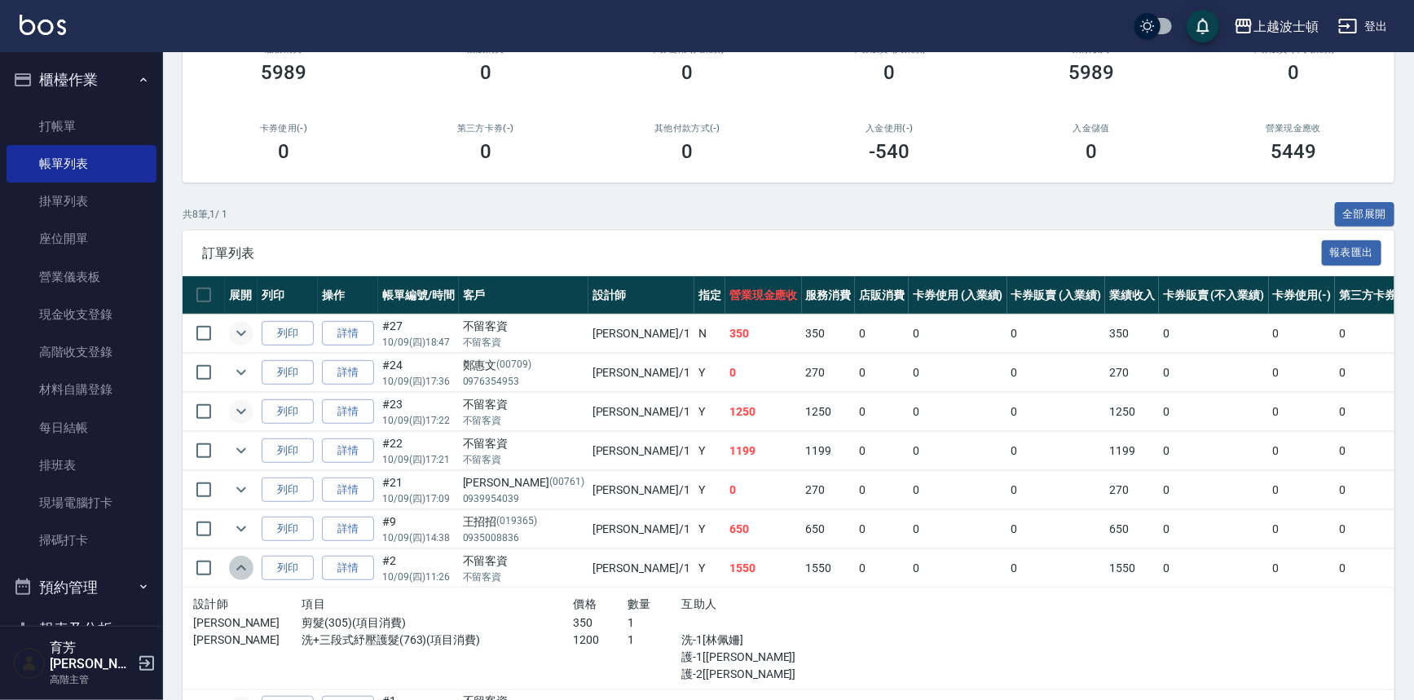
click at [242, 566] on icon "expand row" at bounding box center [241, 568] width 20 height 20
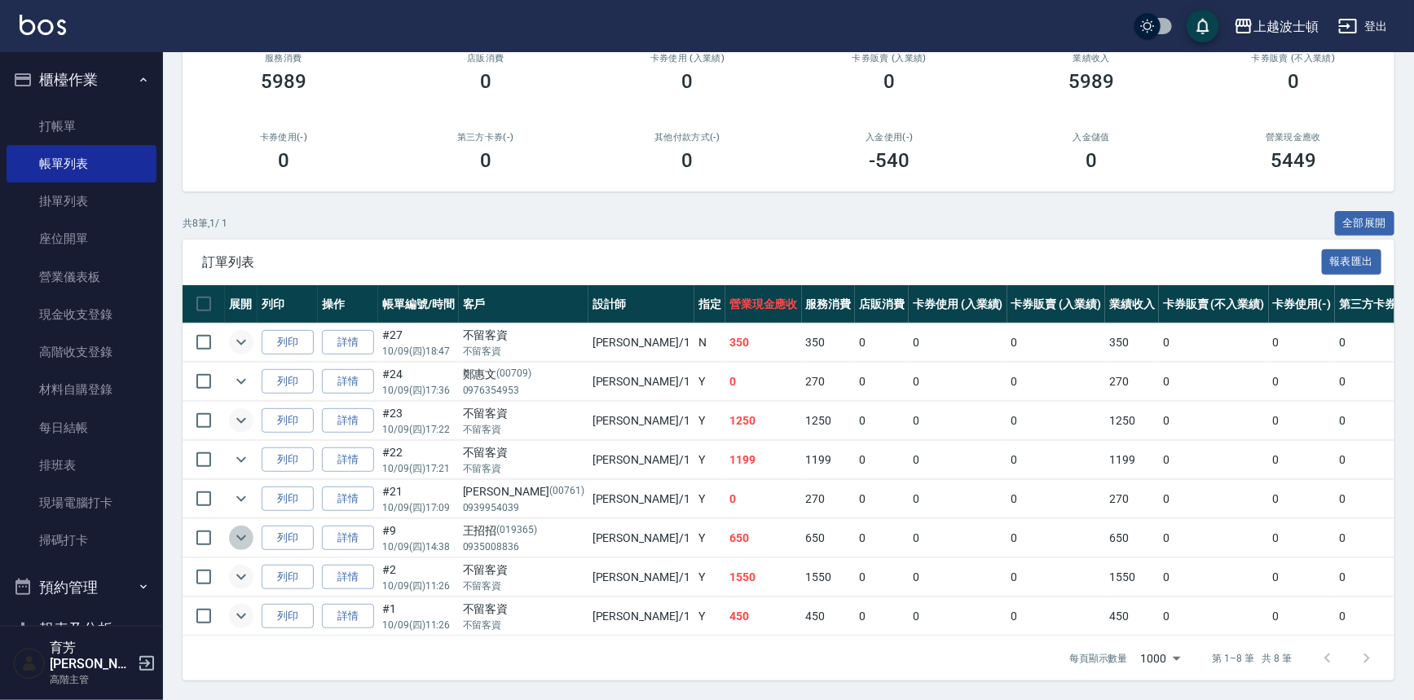
click at [244, 528] on icon "expand row" at bounding box center [241, 538] width 20 height 20
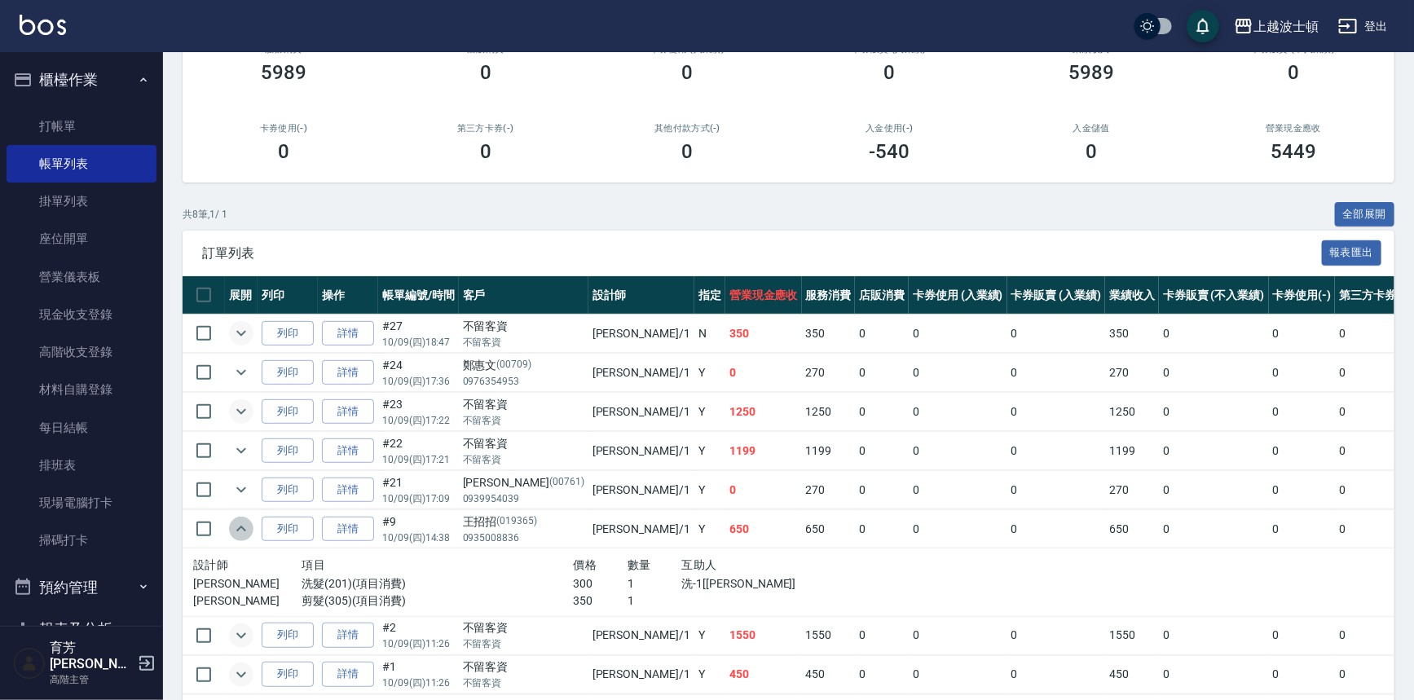
click at [244, 522] on icon "expand row" at bounding box center [241, 529] width 20 height 20
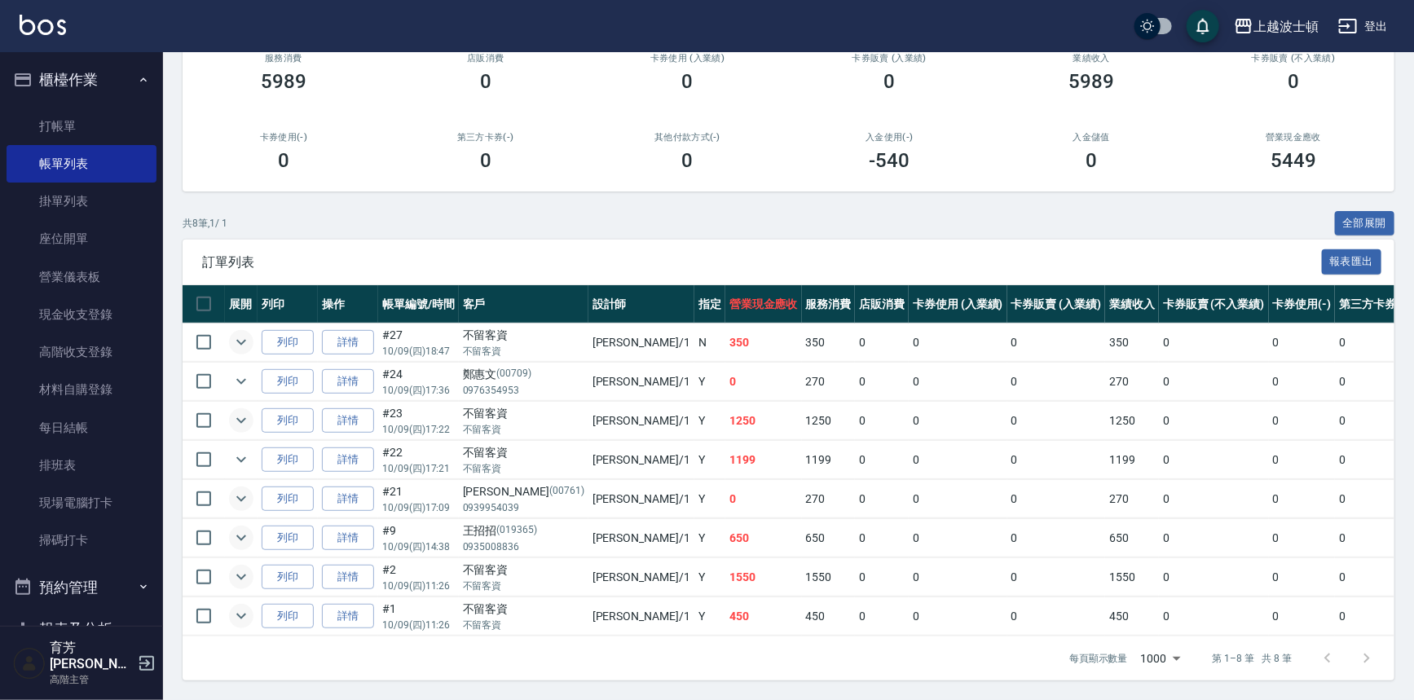
click at [241, 489] on icon "expand row" at bounding box center [241, 499] width 20 height 20
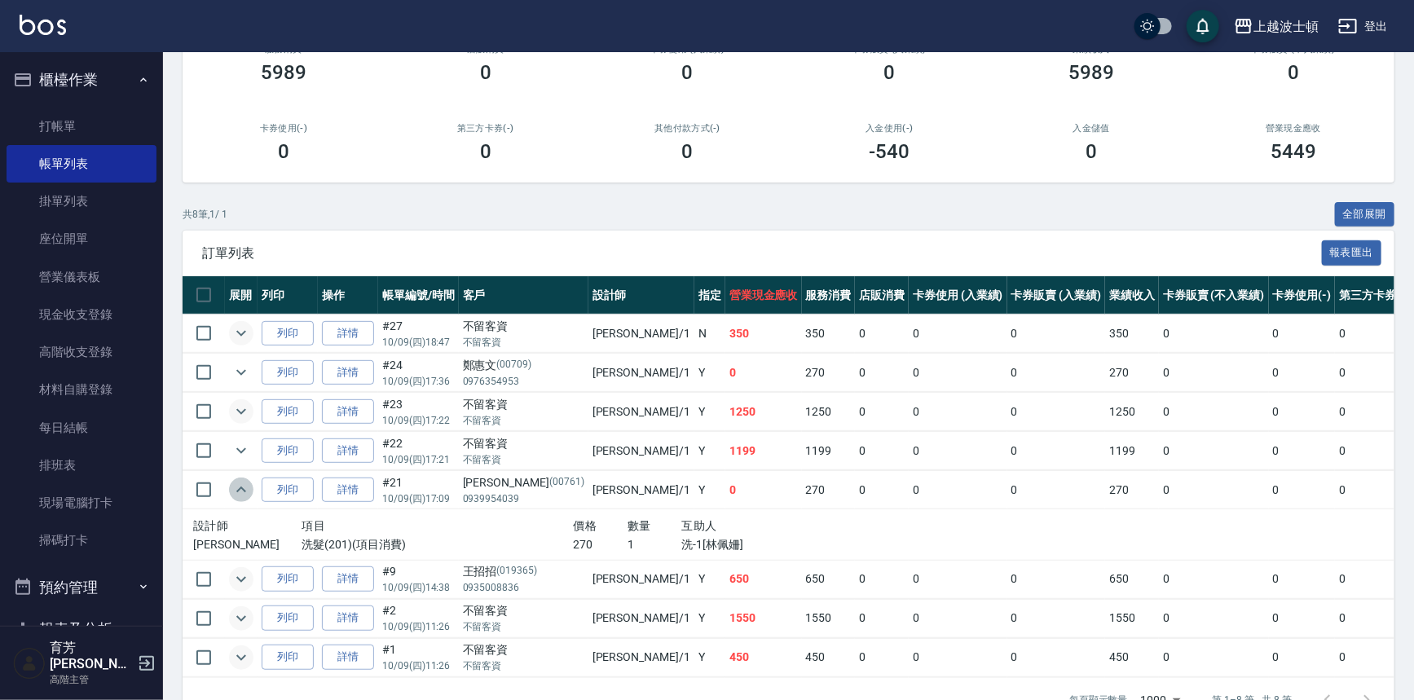
click at [241, 489] on icon "expand row" at bounding box center [241, 490] width 20 height 20
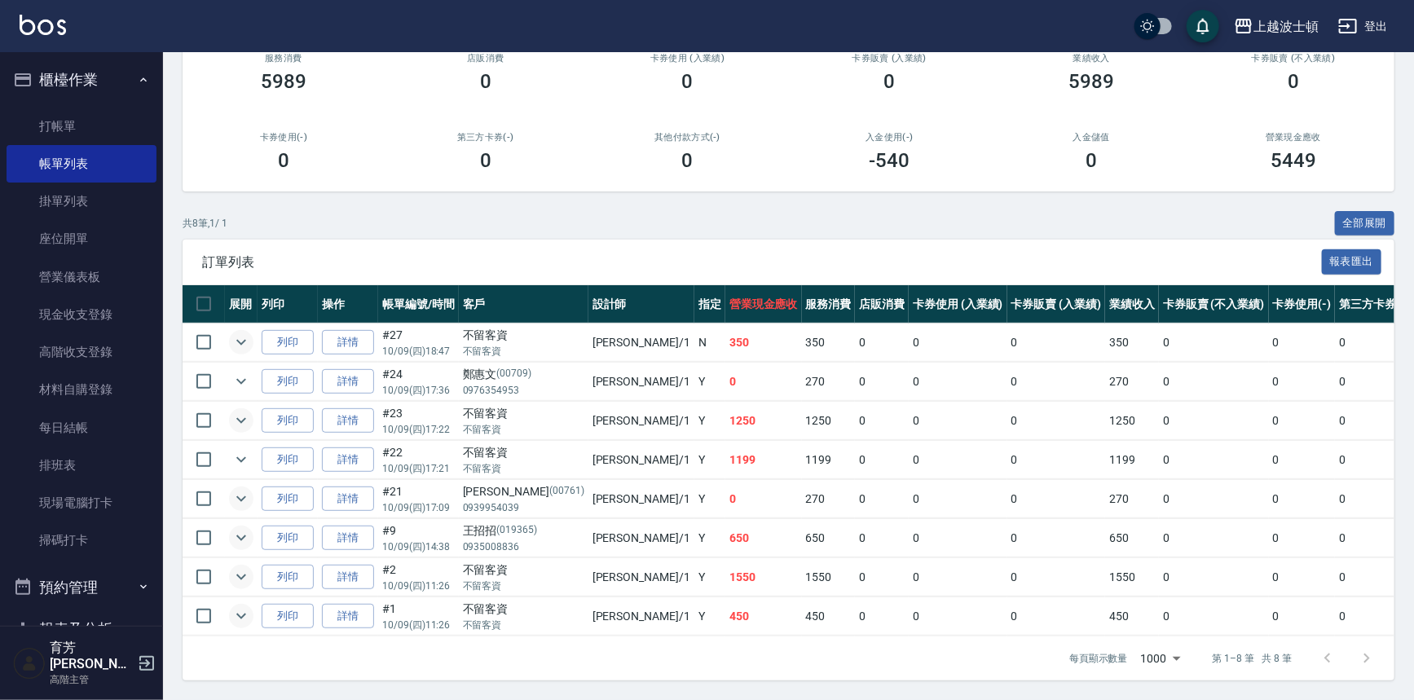
click at [231, 333] on icon "expand row" at bounding box center [241, 342] width 20 height 20
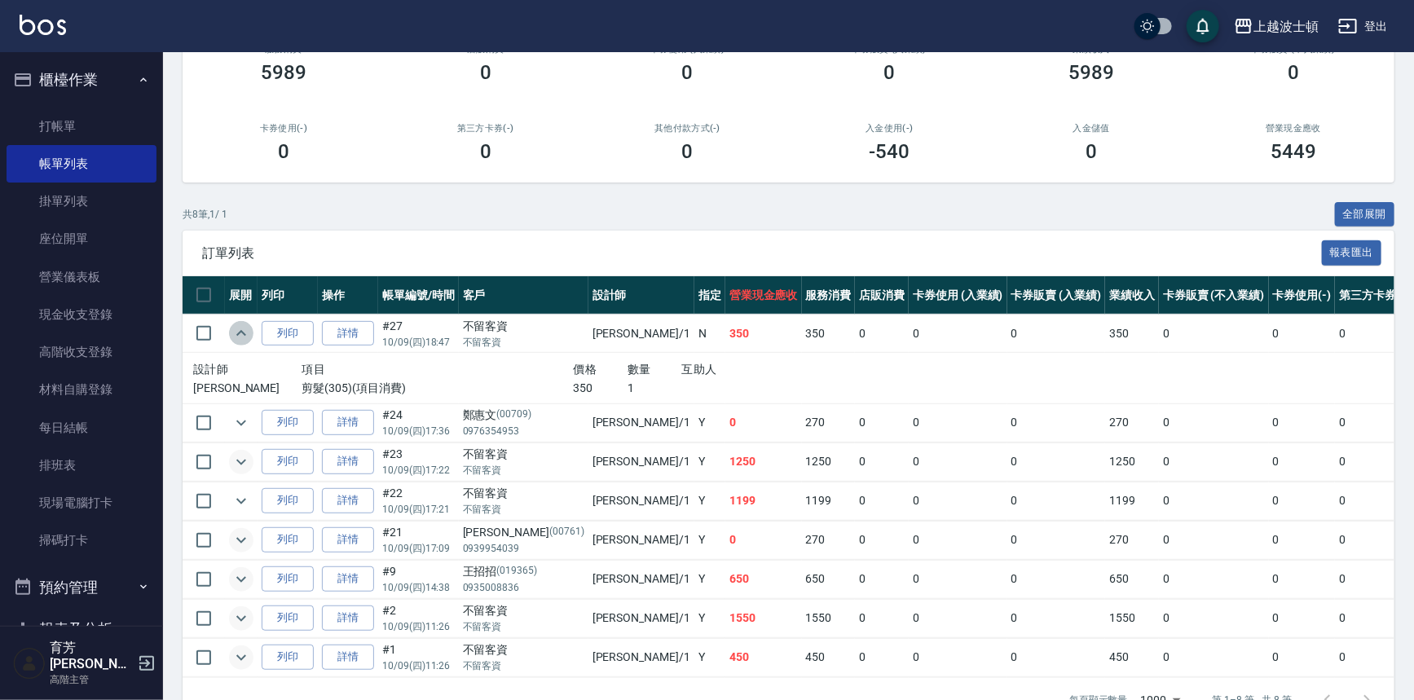
click at [231, 333] on icon "expand row" at bounding box center [241, 333] width 20 height 20
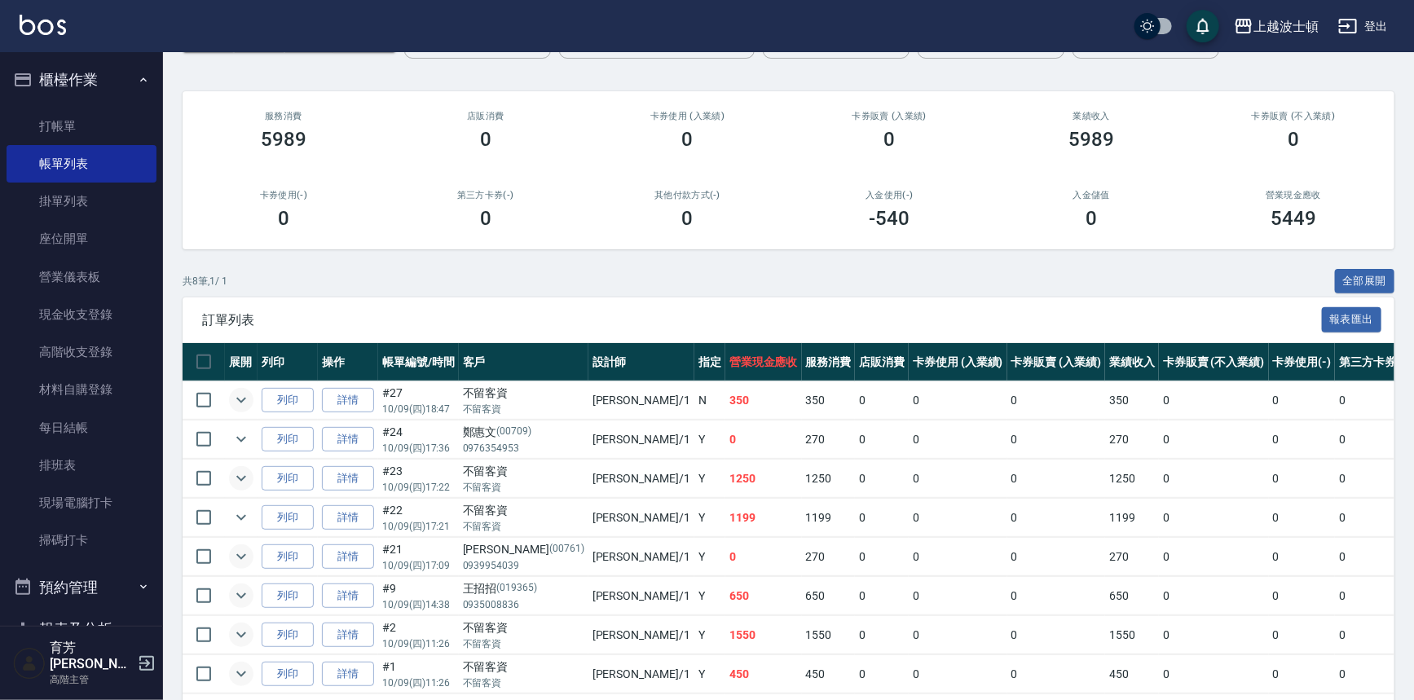
scroll to position [0, 0]
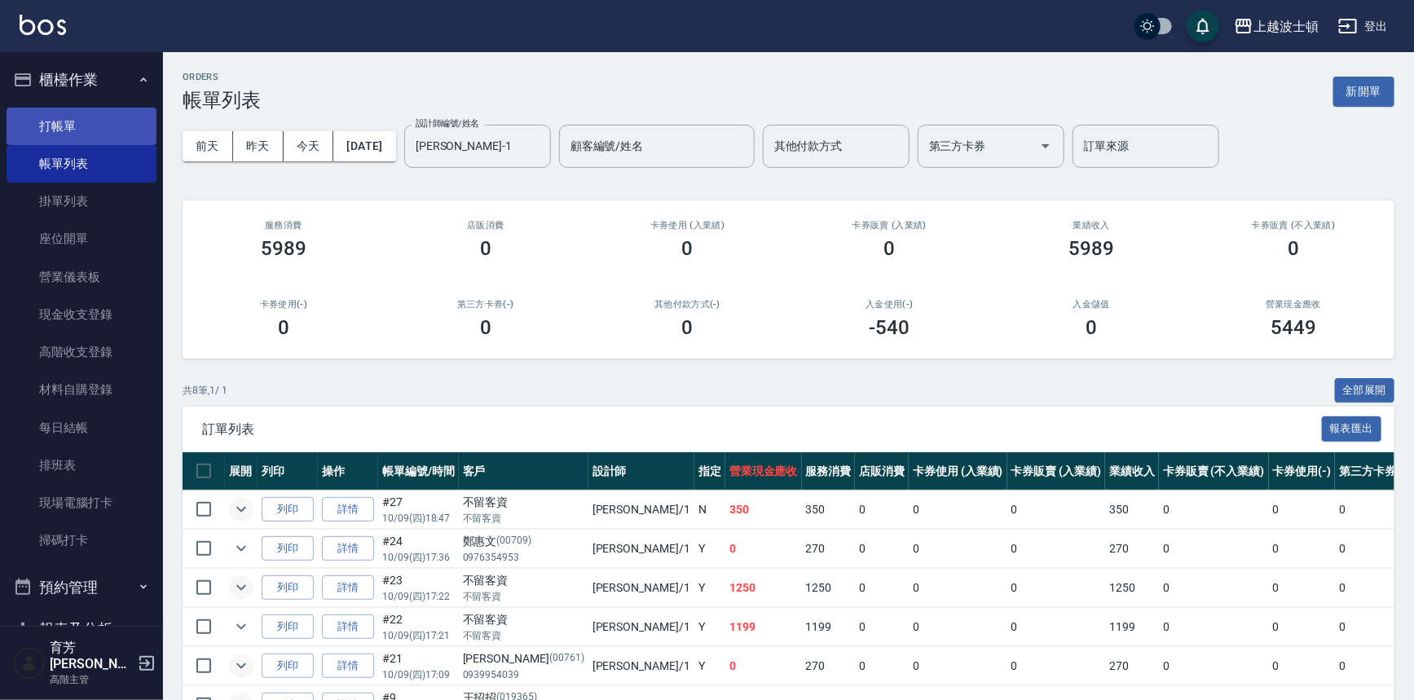
click at [81, 125] on link "打帳單" at bounding box center [82, 126] width 150 height 37
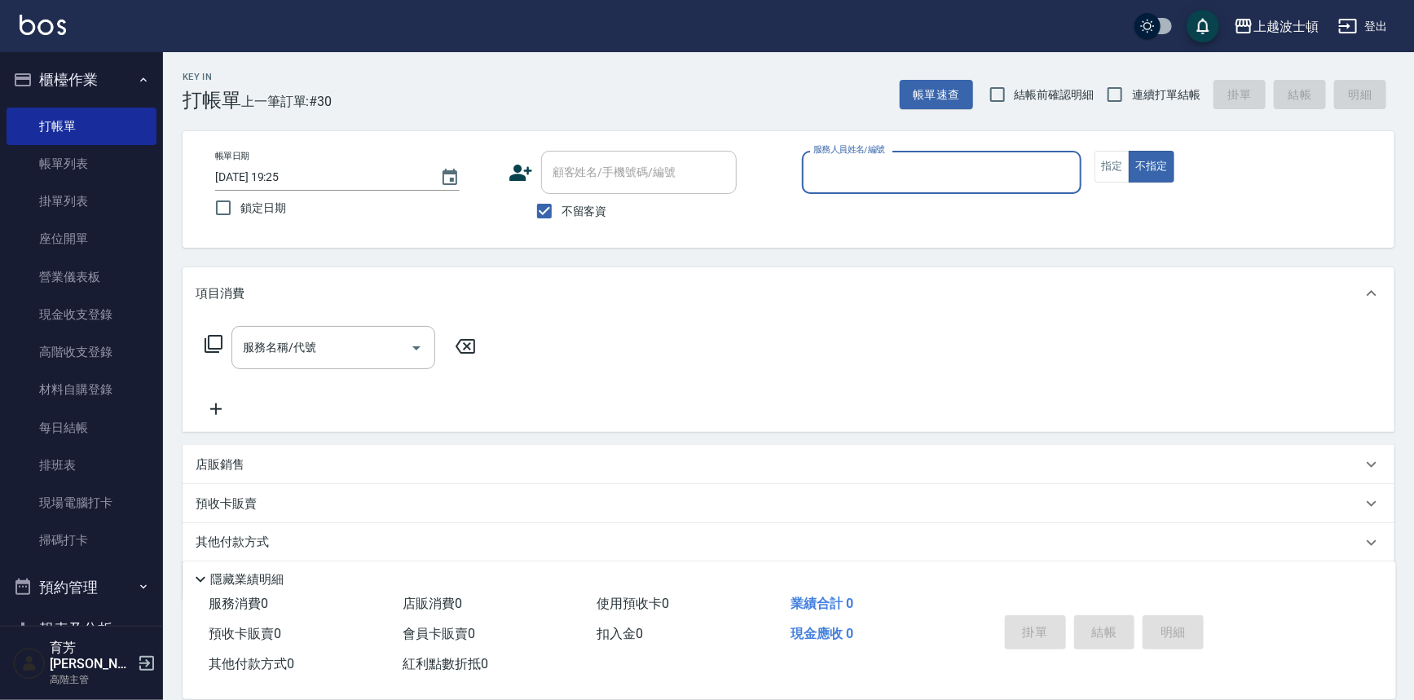
click at [583, 214] on span "不留客資" at bounding box center [584, 211] width 46 height 17
click at [561, 214] on input "不留客資" at bounding box center [544, 211] width 34 height 34
checkbox input "false"
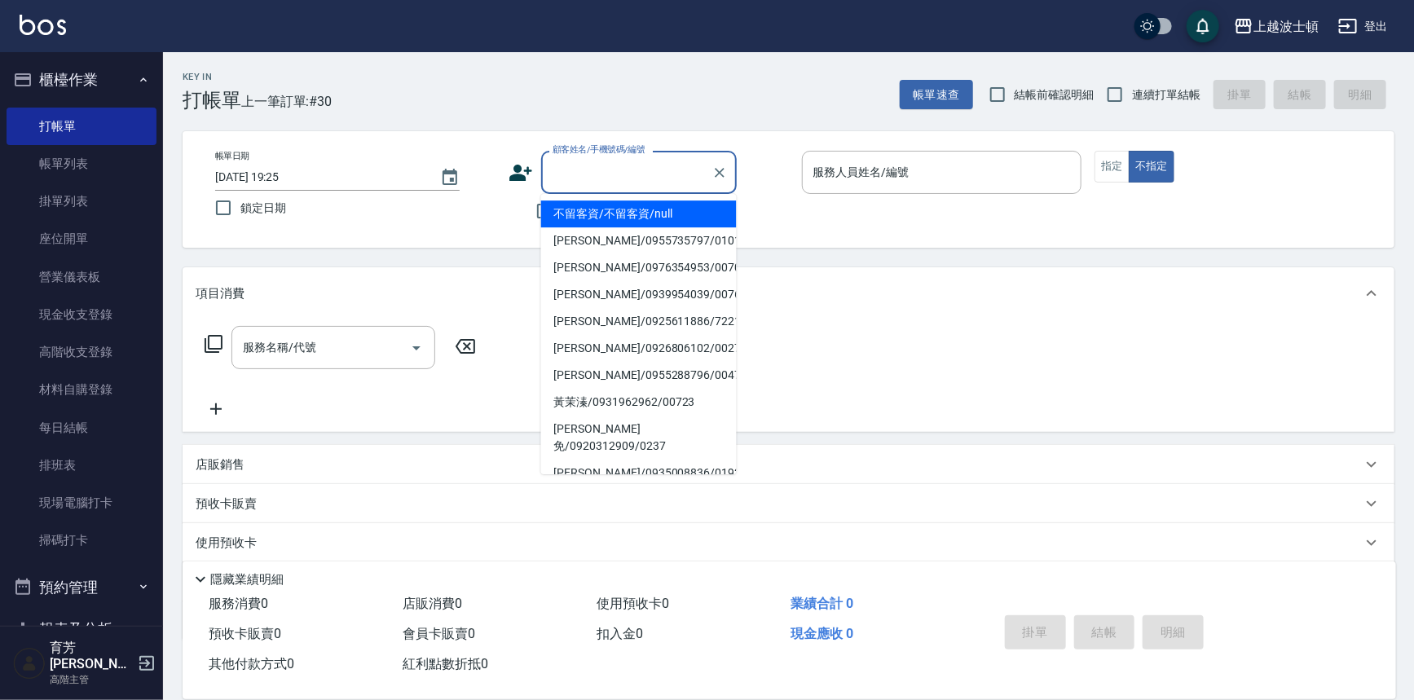
click at [587, 185] on input "顧客姓名/手機號碼/編號" at bounding box center [626, 172] width 156 height 29
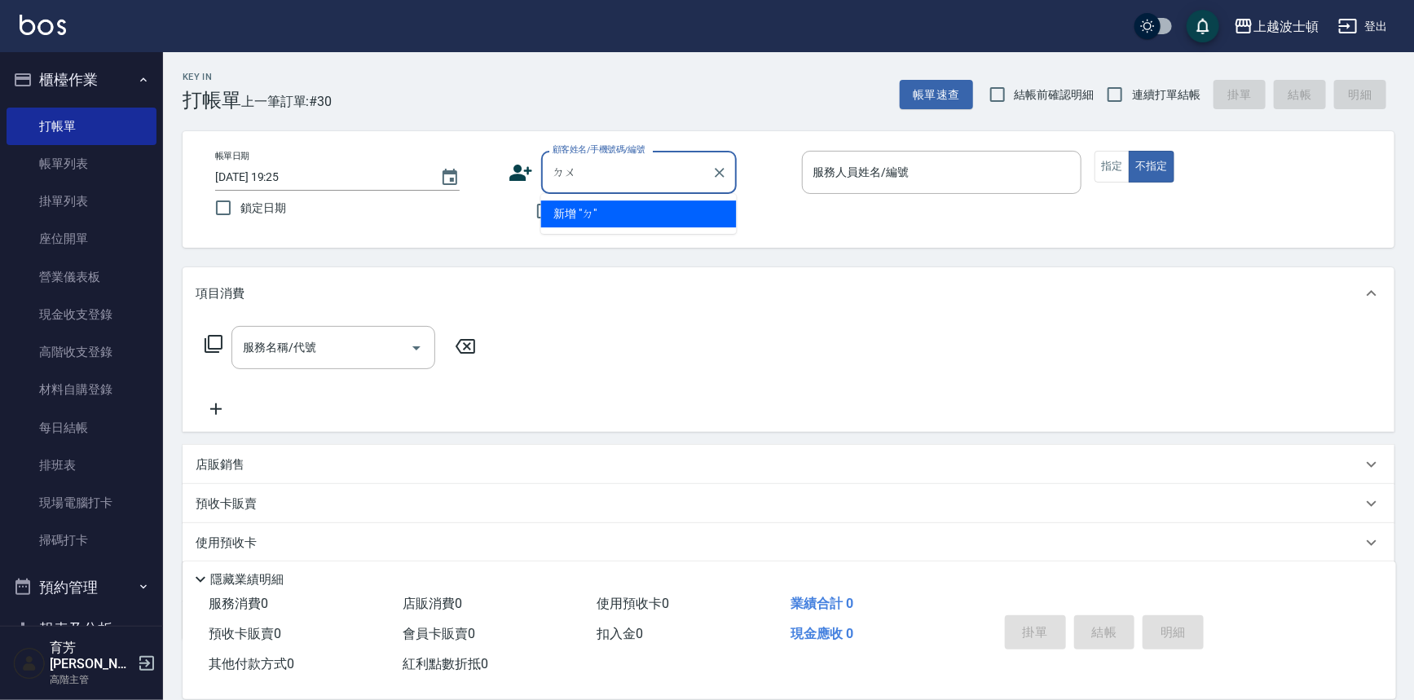
type input "督"
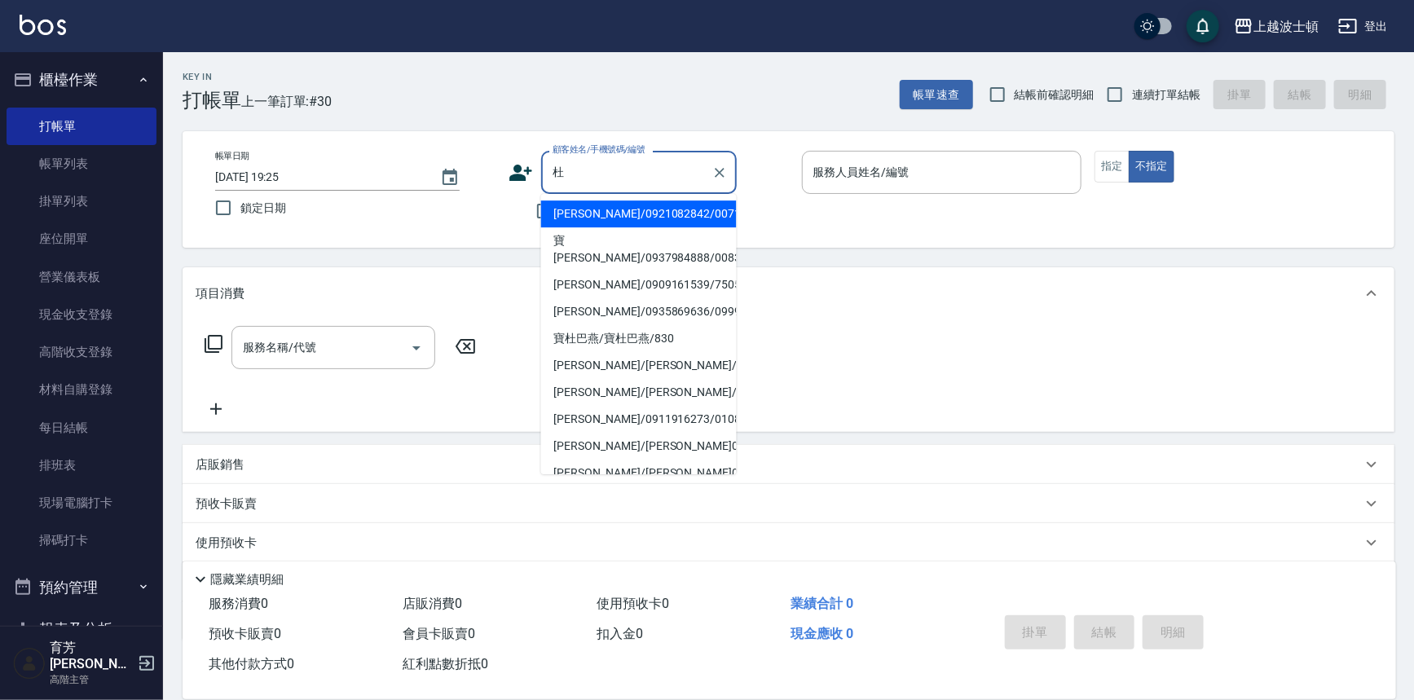
click at [577, 298] on li "[PERSON_NAME]/0935869636/099953" at bounding box center [639, 311] width 196 height 27
type input "[PERSON_NAME]/0935869636/099953"
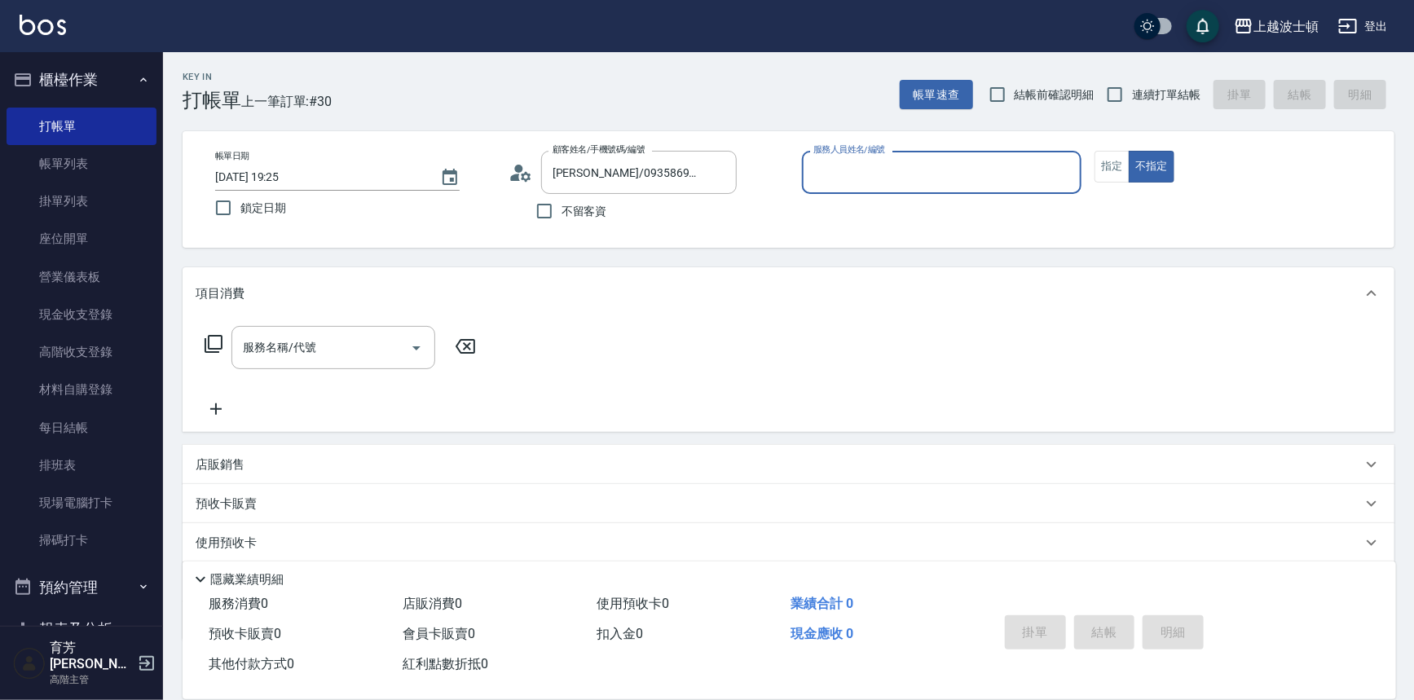
type input "shirey-0"
click at [78, 83] on button "櫃檯作業" at bounding box center [82, 80] width 150 height 42
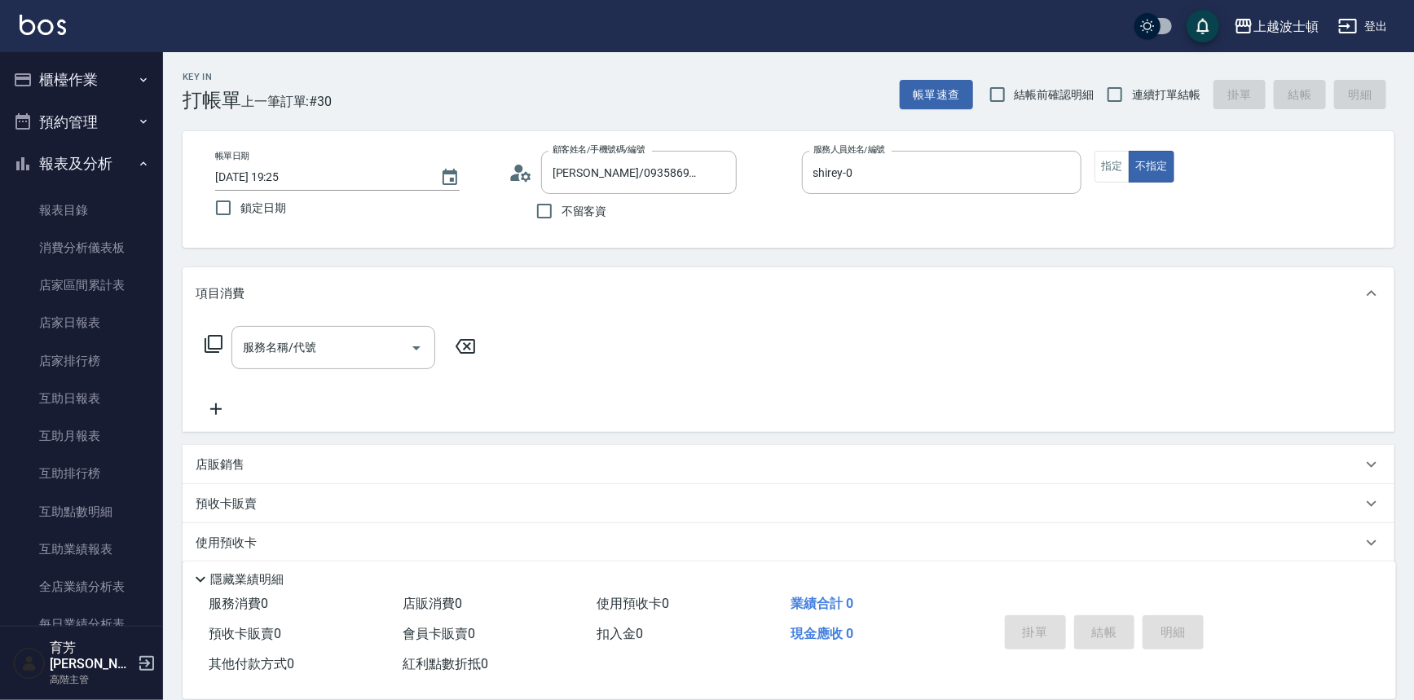
click at [58, 159] on button "報表及分析" at bounding box center [82, 164] width 150 height 42
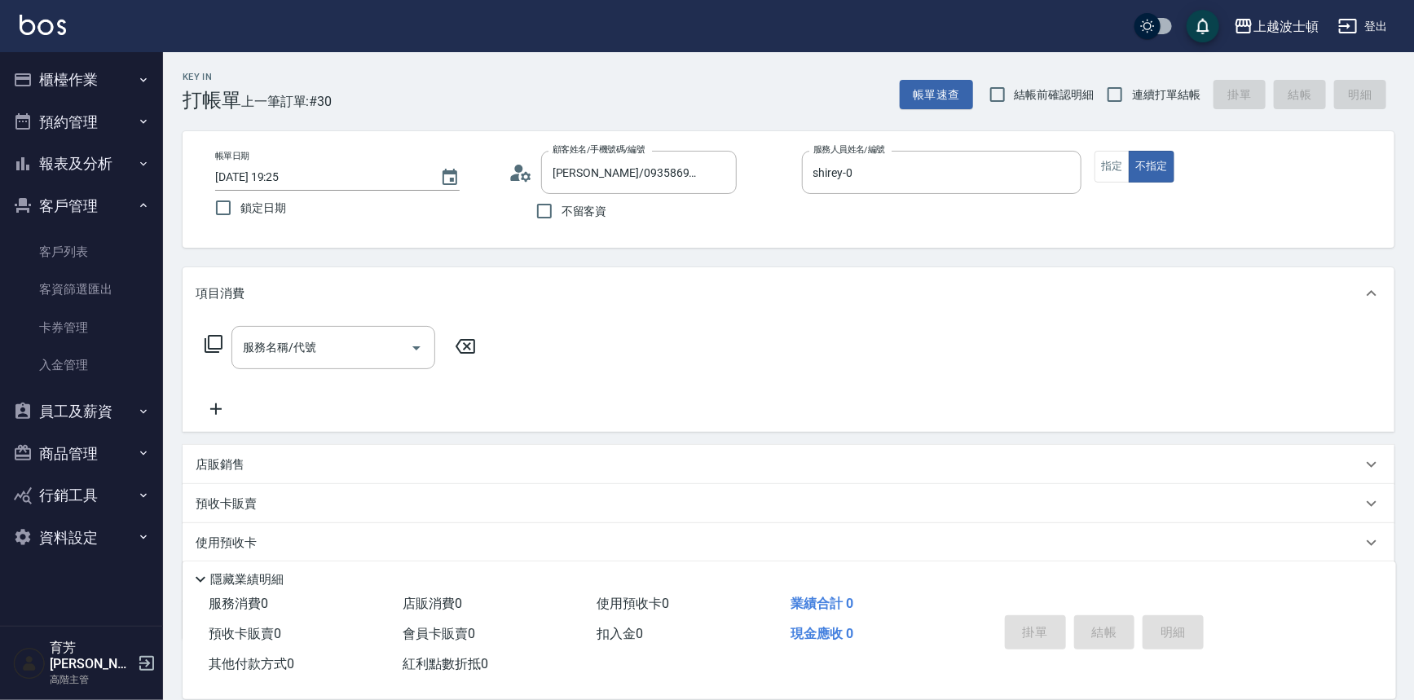
click at [64, 78] on button "櫃檯作業" at bounding box center [82, 80] width 150 height 42
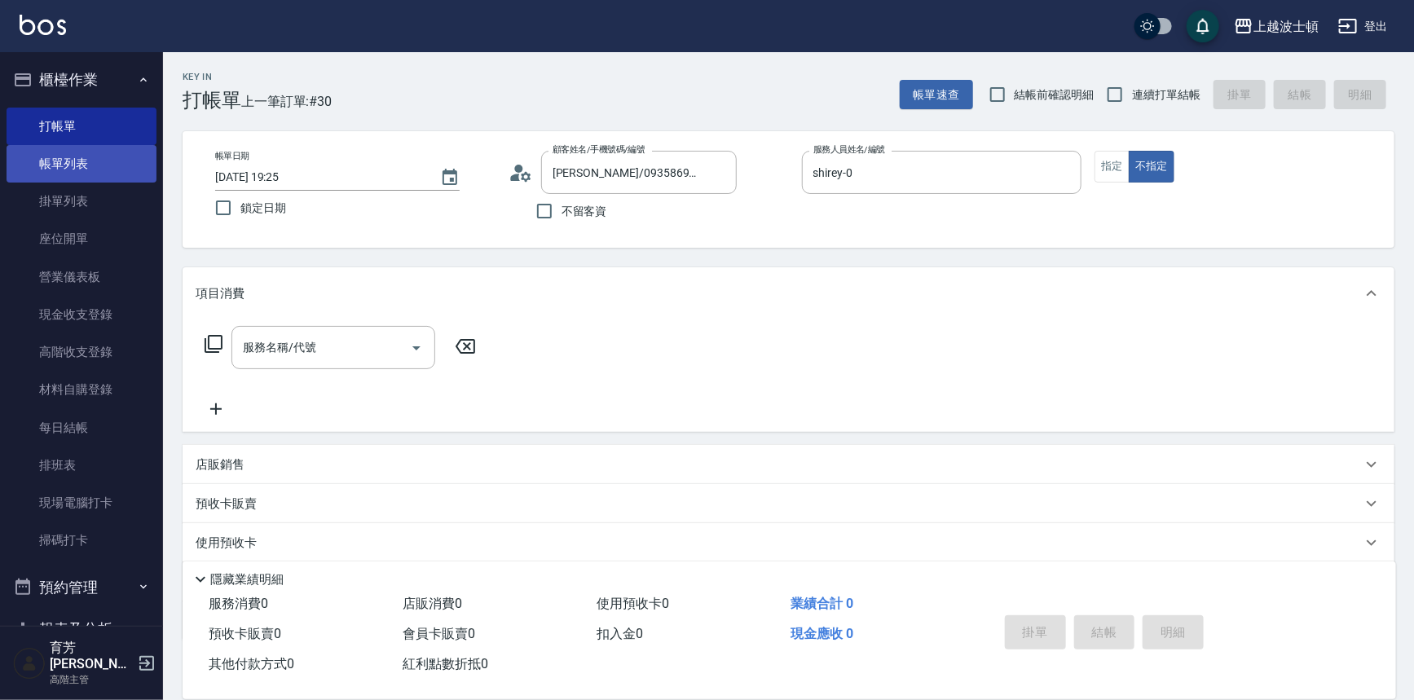
click at [71, 177] on link "帳單列表" at bounding box center [82, 163] width 150 height 37
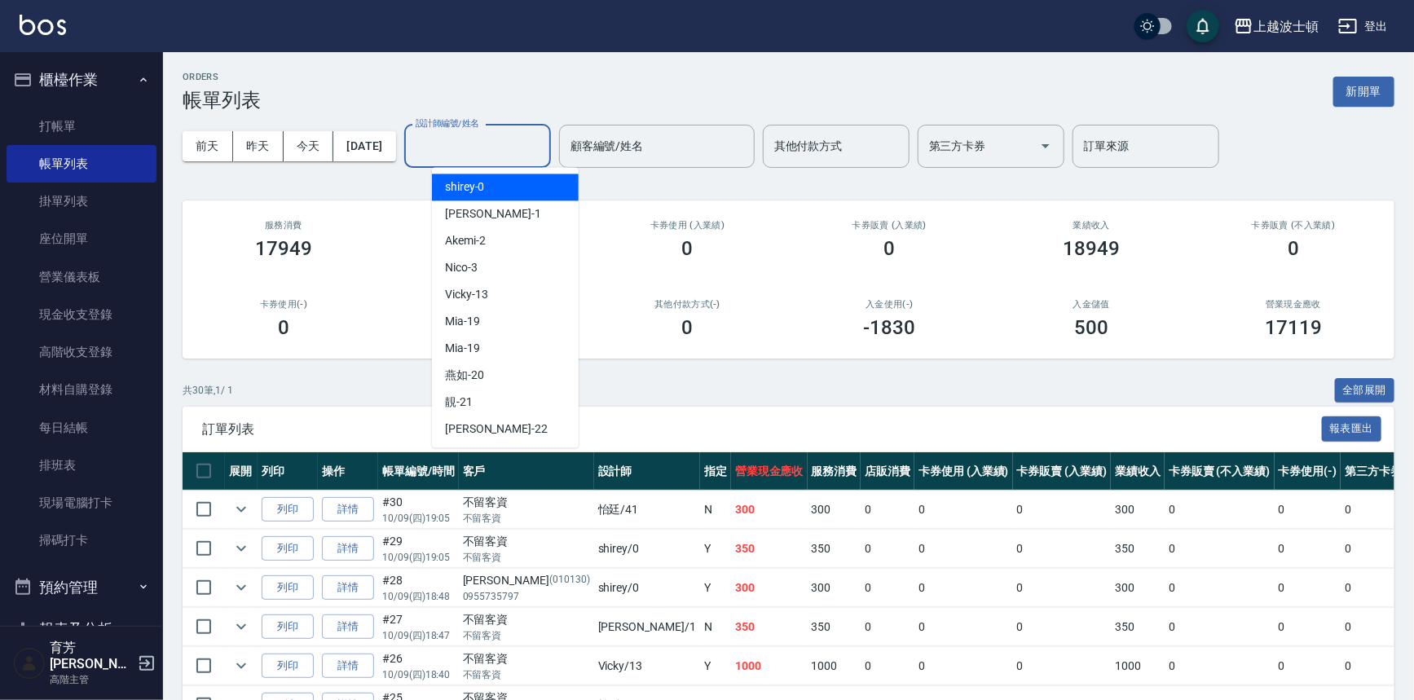
drag, startPoint x: 491, startPoint y: 146, endPoint x: 495, endPoint y: 160, distance: 14.7
click at [491, 147] on input "設計師編號/姓名" at bounding box center [477, 146] width 132 height 29
click at [497, 209] on div "[PERSON_NAME] -1" at bounding box center [505, 213] width 147 height 27
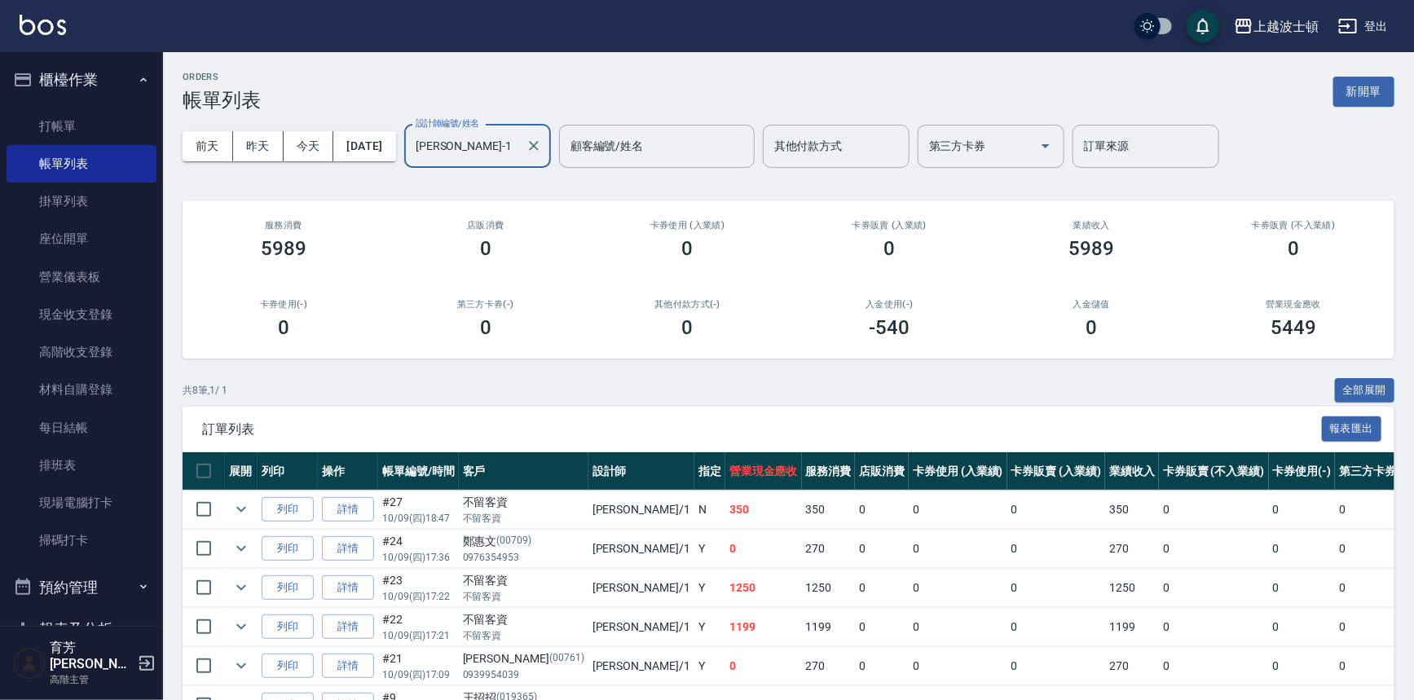
scroll to position [176, 0]
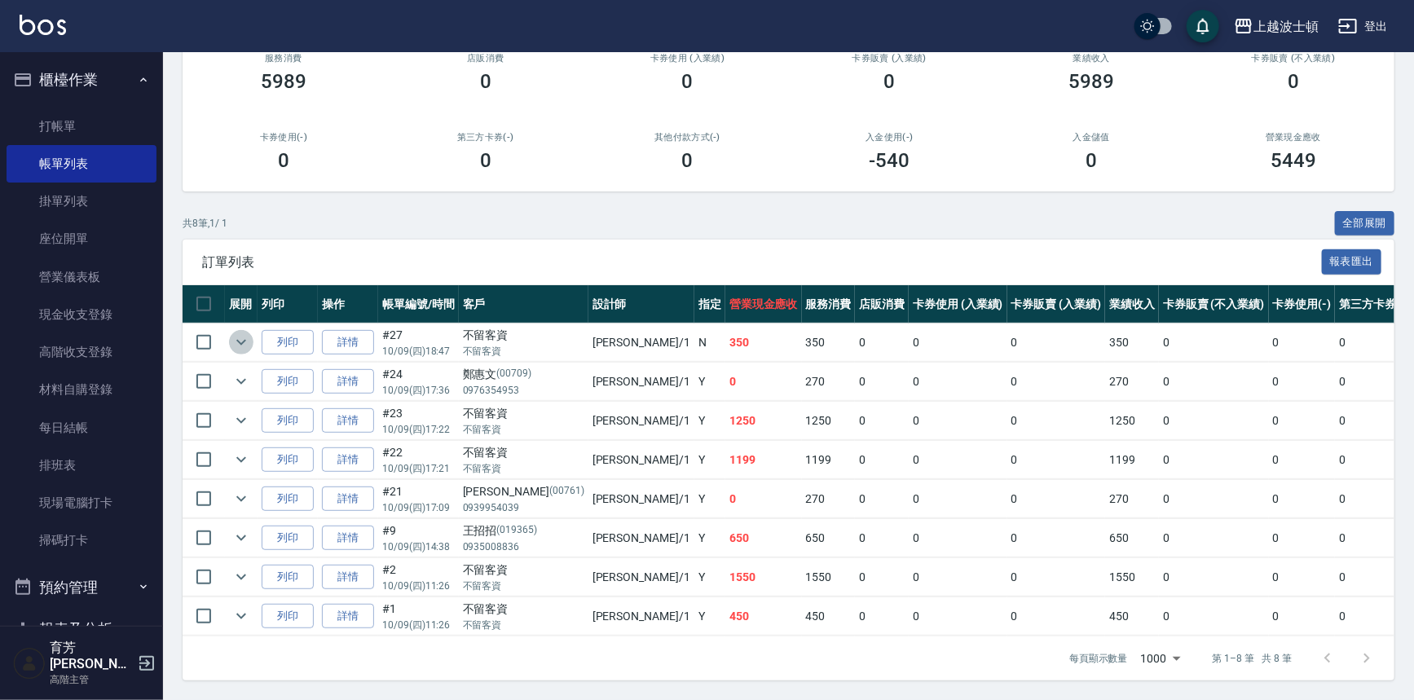
click at [245, 332] on icon "expand row" at bounding box center [241, 342] width 20 height 20
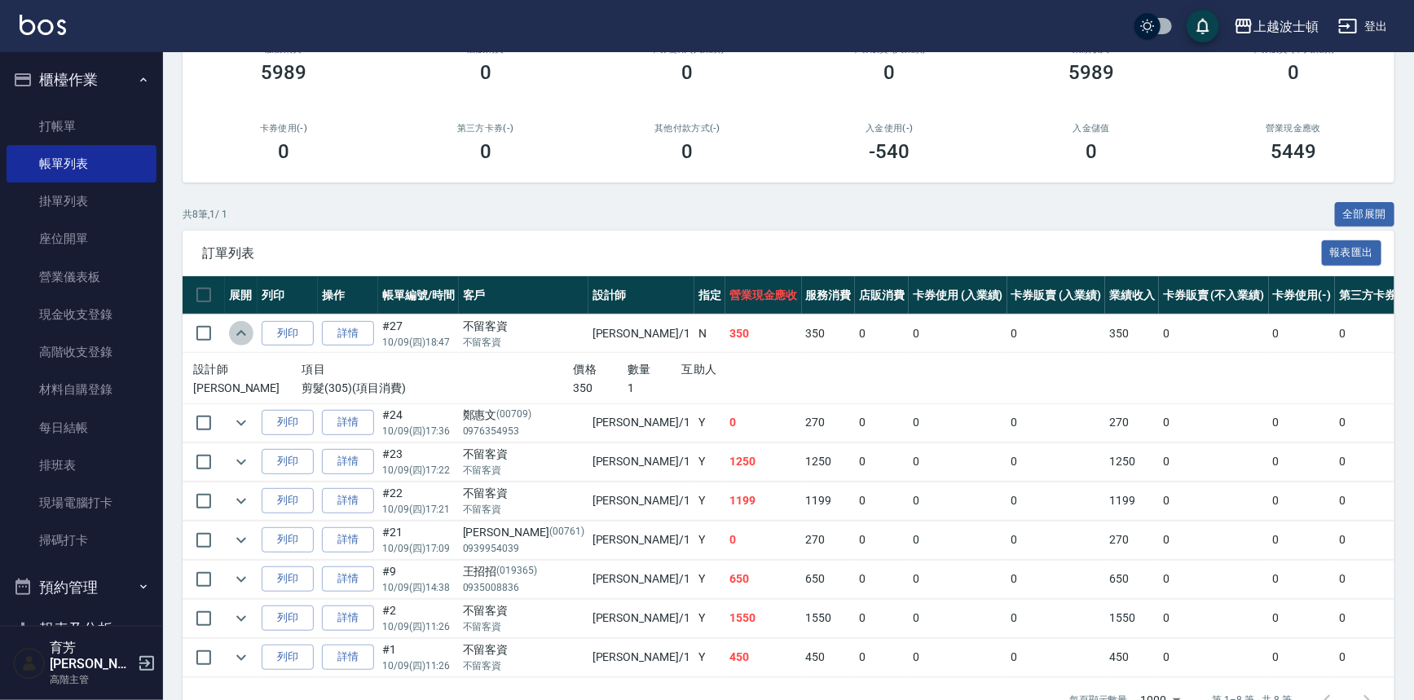
click at [245, 327] on icon "expand row" at bounding box center [241, 333] width 20 height 20
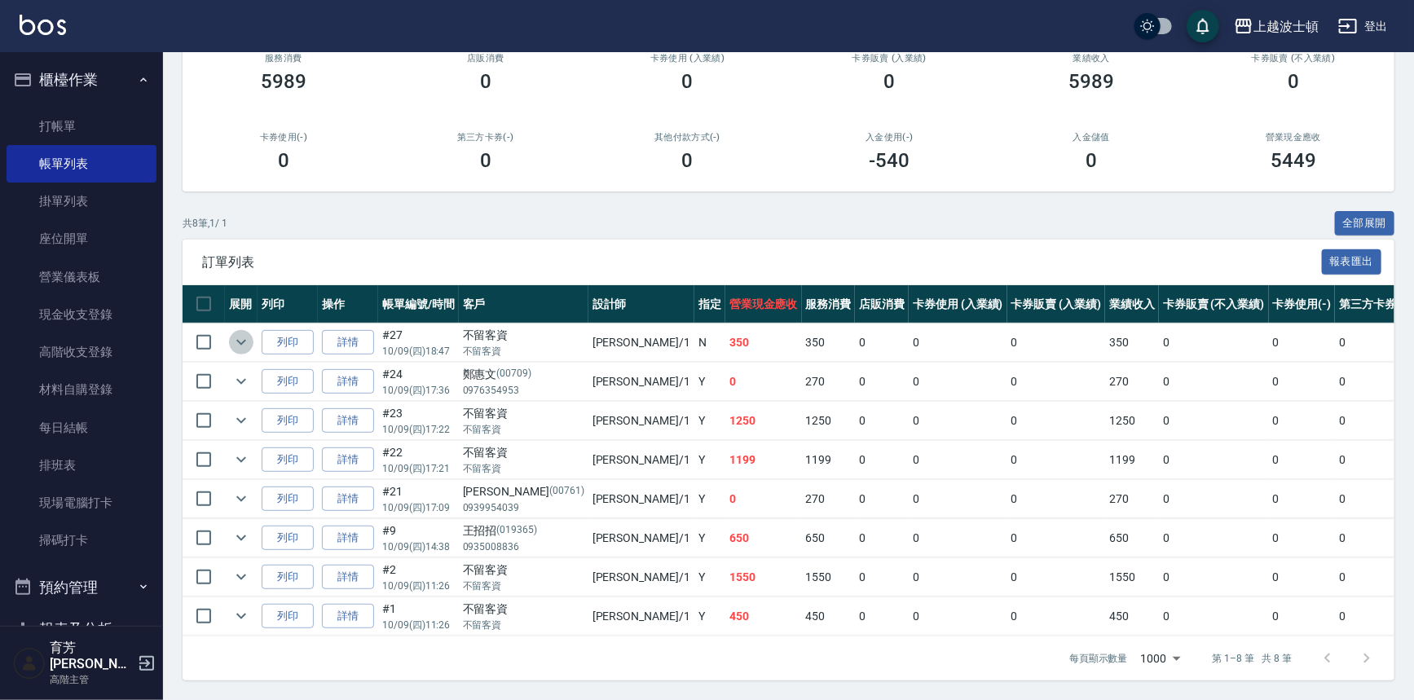
click at [244, 332] on icon "expand row" at bounding box center [241, 342] width 20 height 20
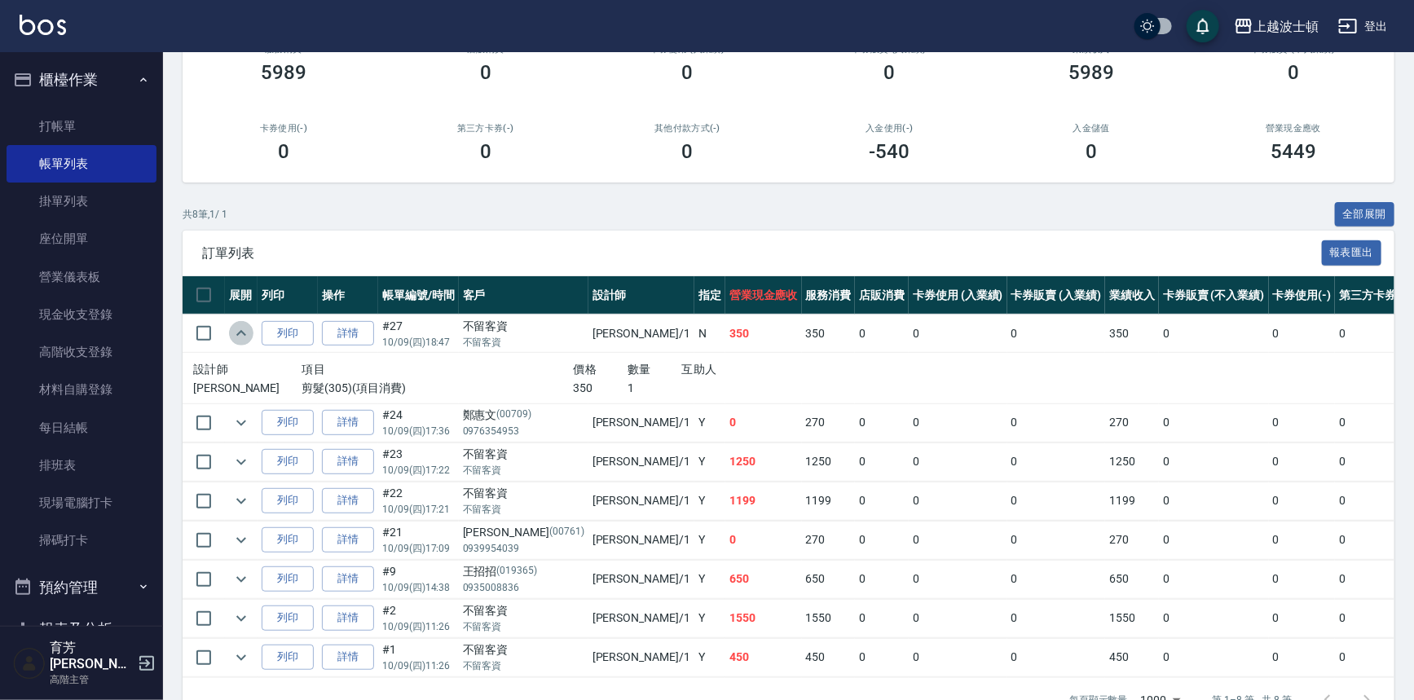
click at [240, 332] on icon "expand row" at bounding box center [241, 333] width 10 height 6
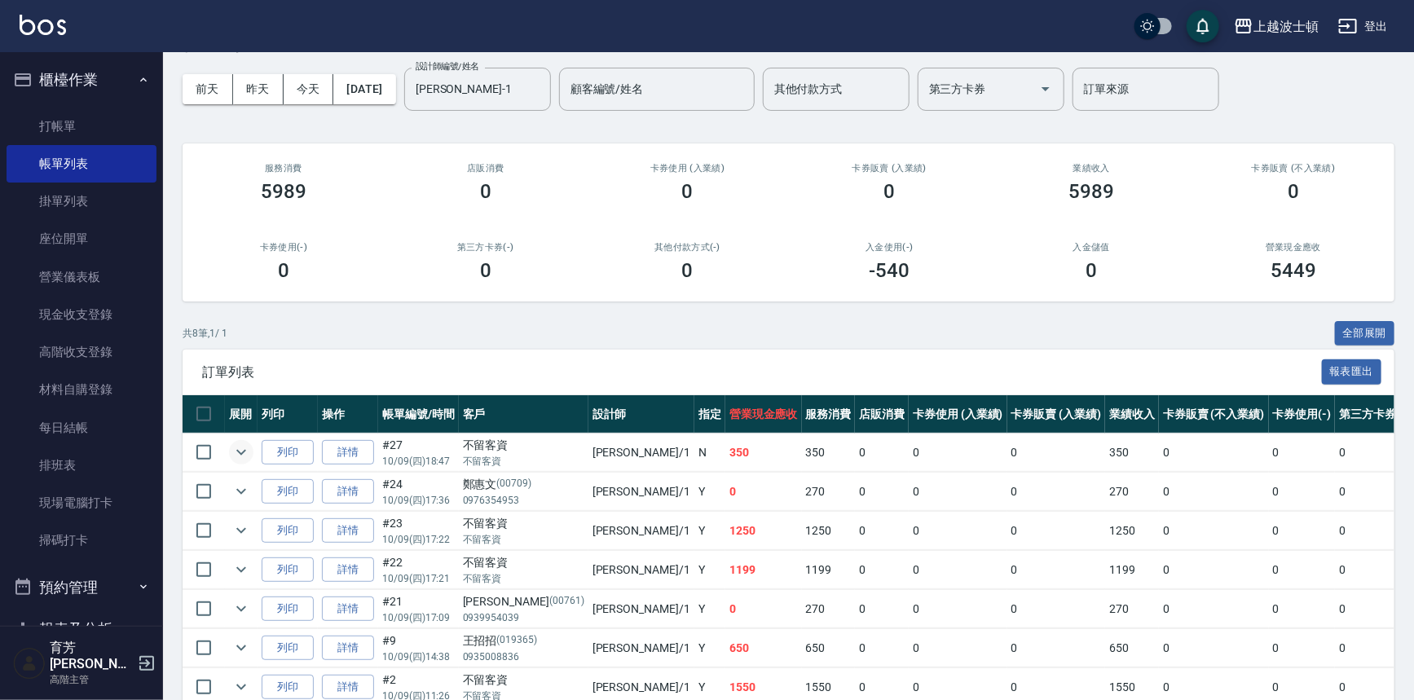
scroll to position [54, 0]
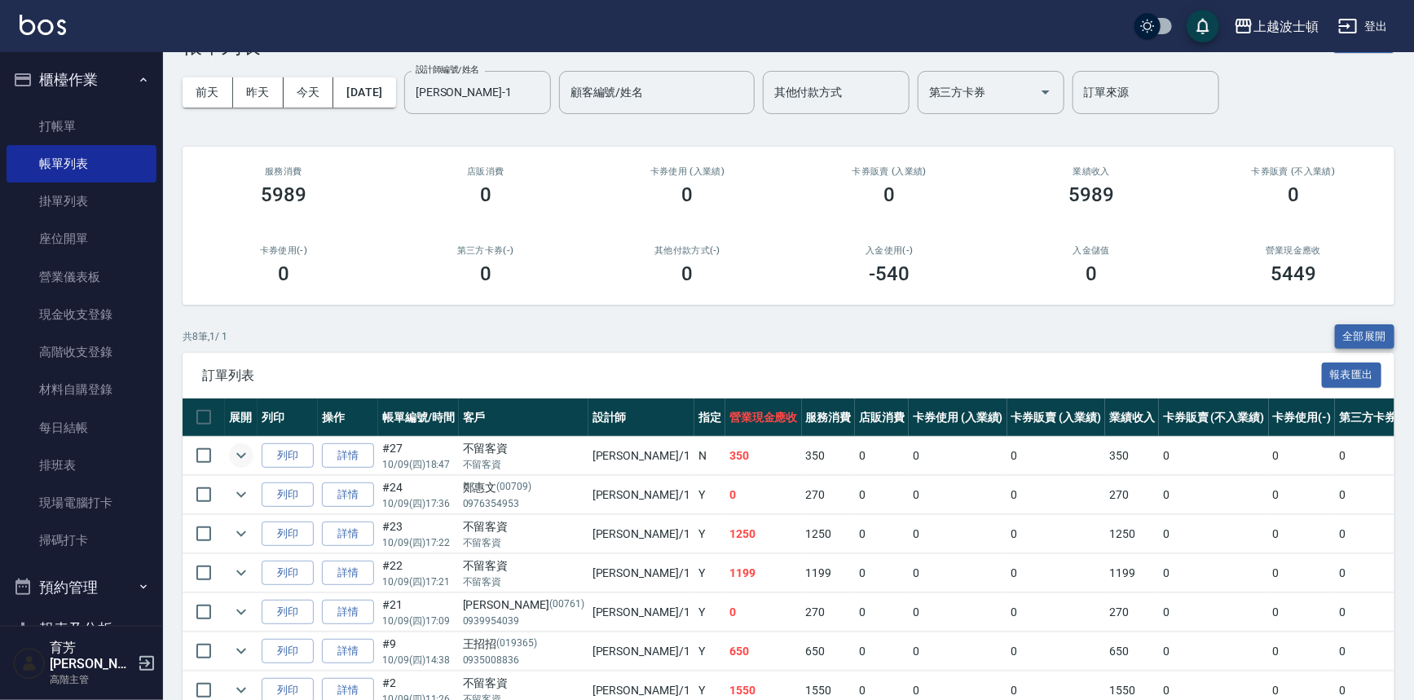
click at [1366, 330] on button "全部展開" at bounding box center [1365, 336] width 60 height 25
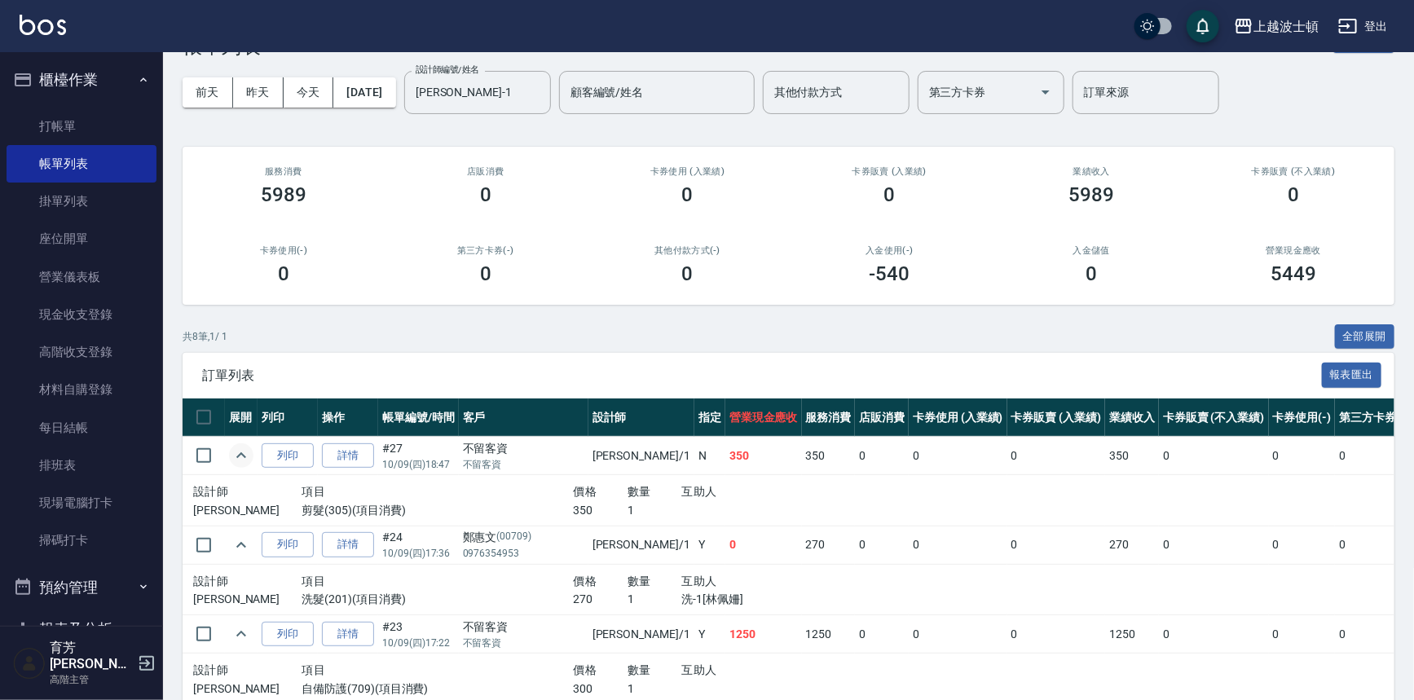
scroll to position [799, 0]
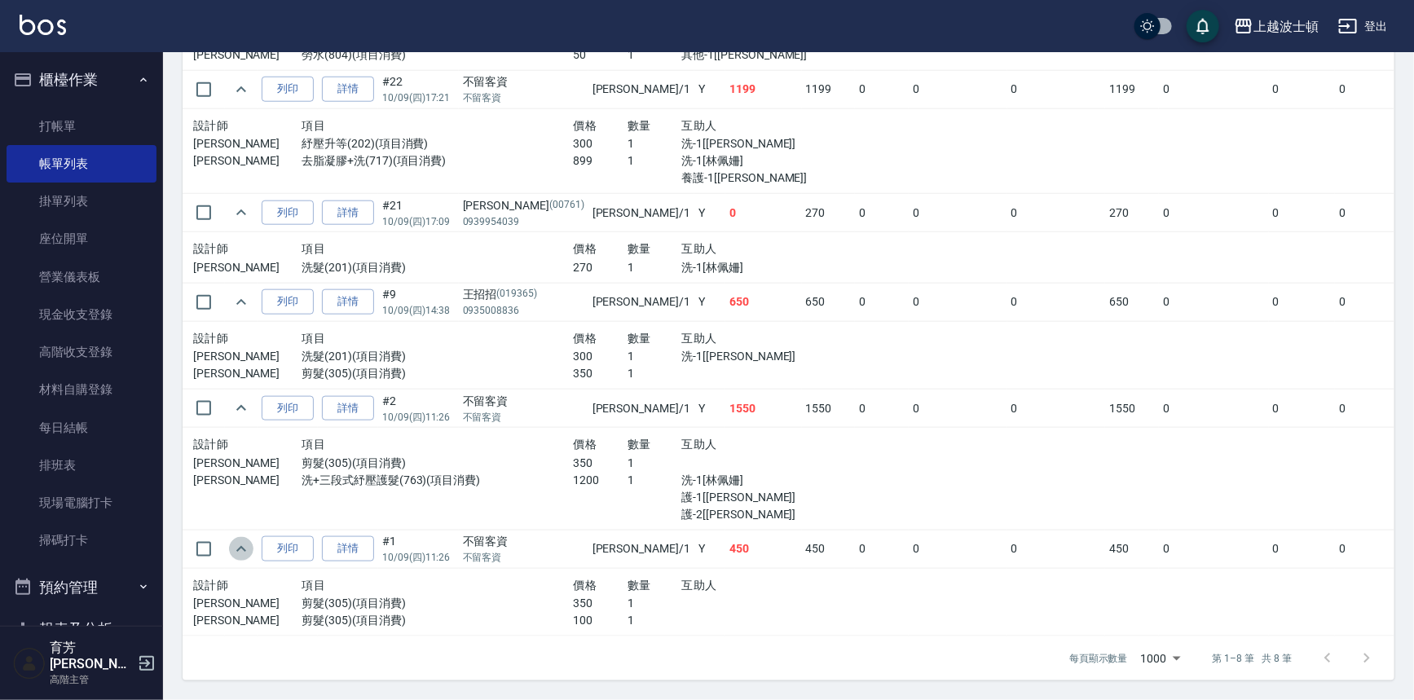
click at [243, 537] on button "expand row" at bounding box center [241, 549] width 24 height 24
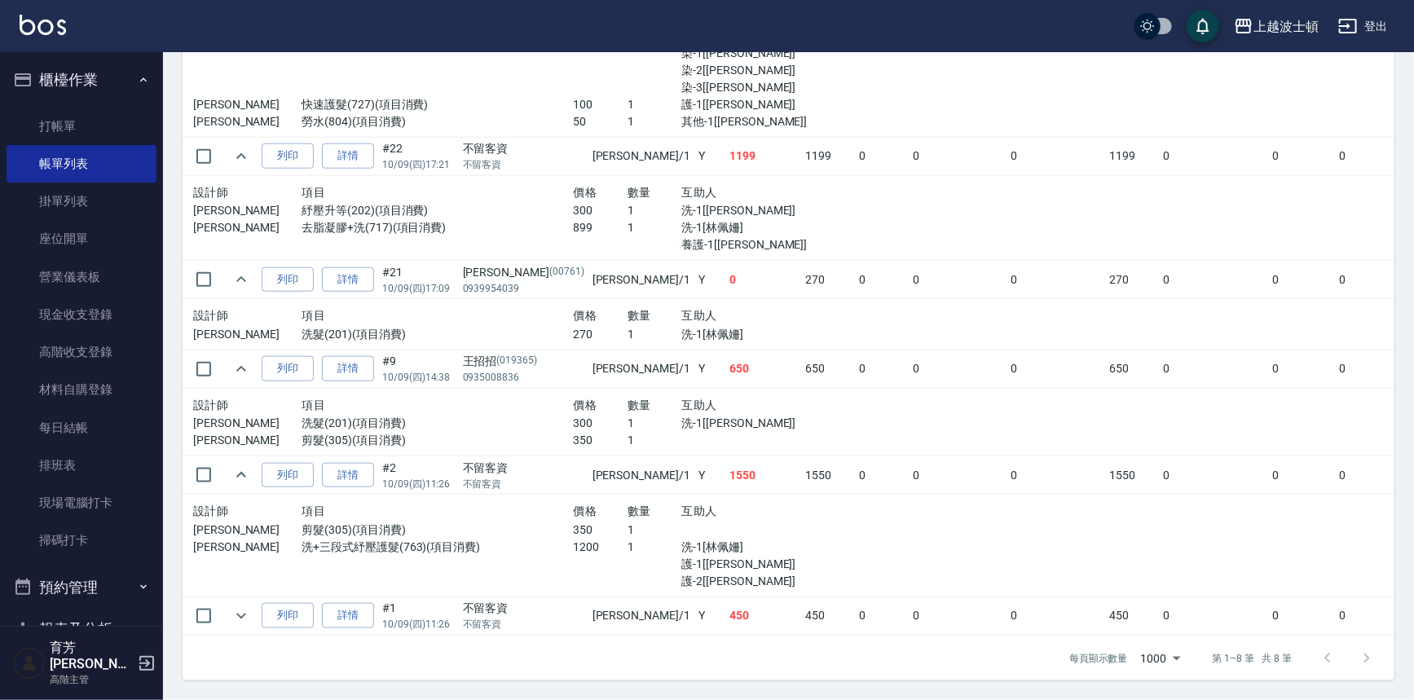
scroll to position [733, 0]
click at [239, 472] on icon "expand row" at bounding box center [241, 475] width 10 height 6
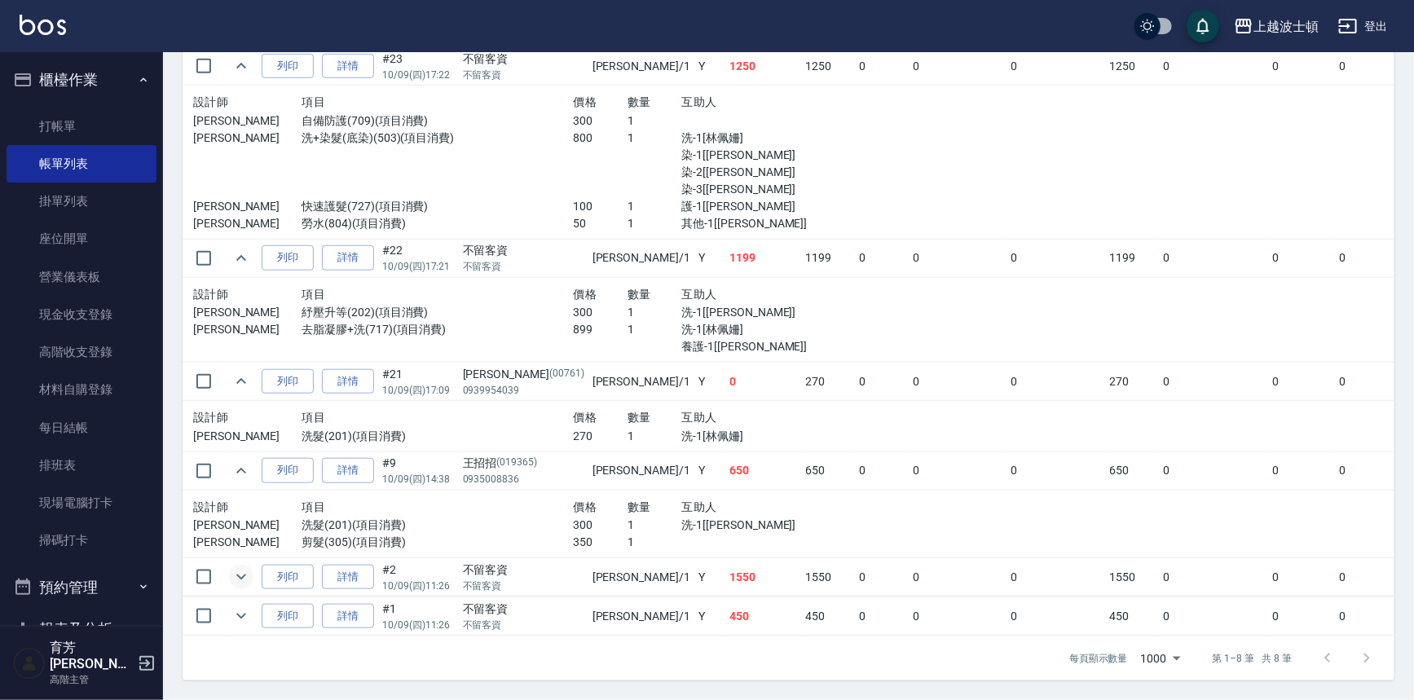
scroll to position [631, 0]
click at [248, 464] on icon "expand row" at bounding box center [241, 471] width 20 height 20
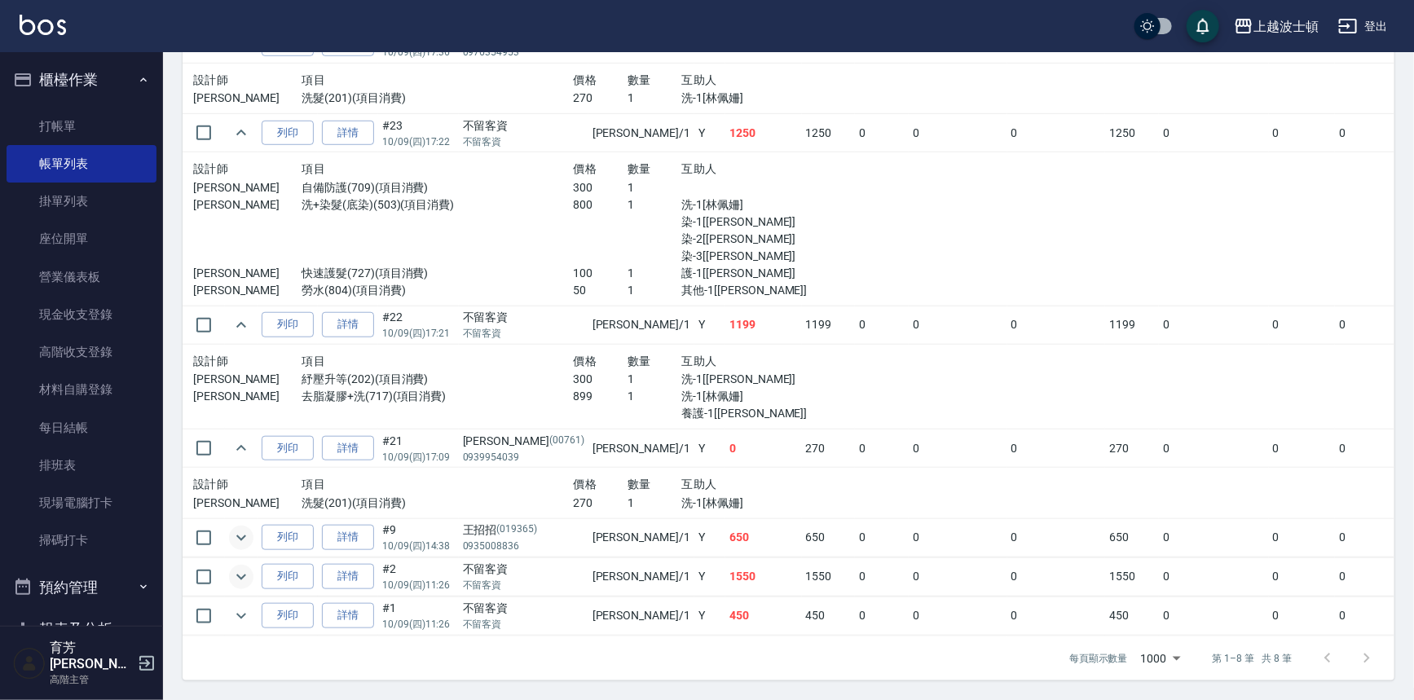
scroll to position [563, 0]
click at [240, 445] on icon "expand row" at bounding box center [241, 448] width 10 height 6
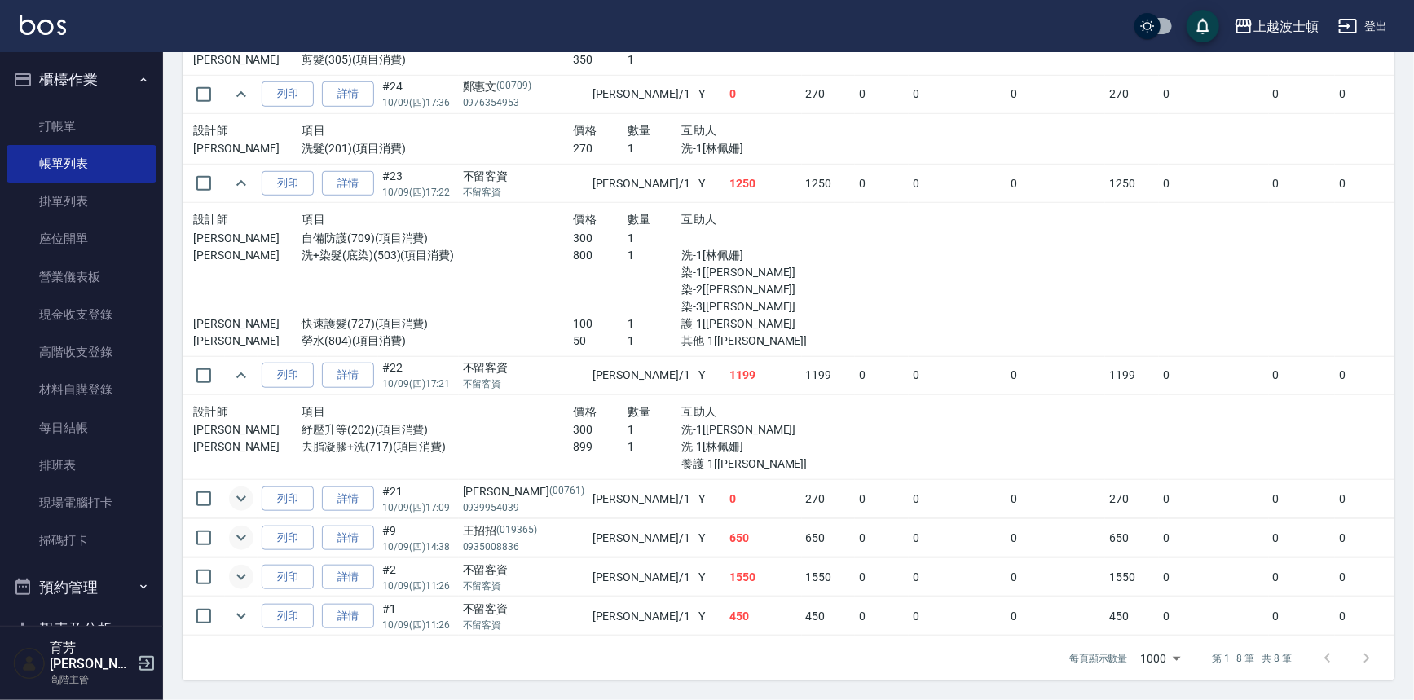
scroll to position [513, 0]
click at [234, 373] on icon "expand row" at bounding box center [241, 376] width 20 height 20
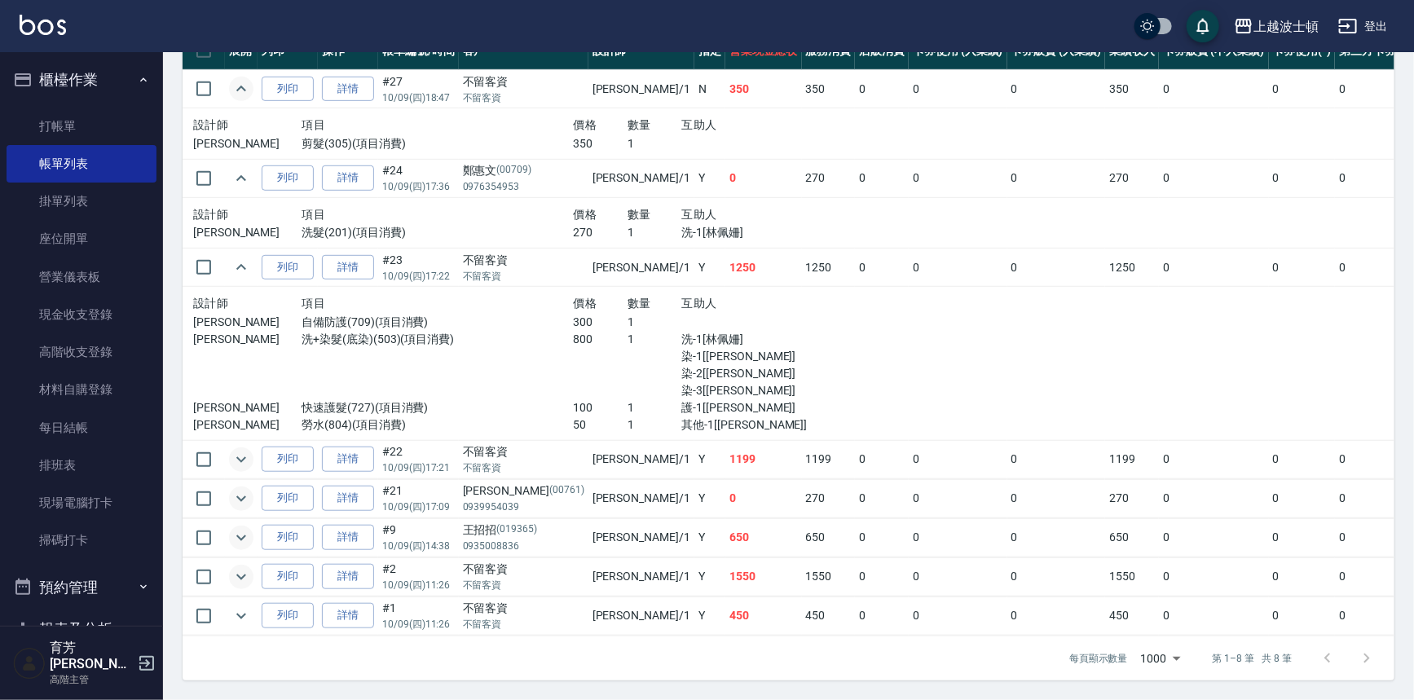
scroll to position [429, 0]
click at [241, 257] on icon "expand row" at bounding box center [241, 267] width 20 height 20
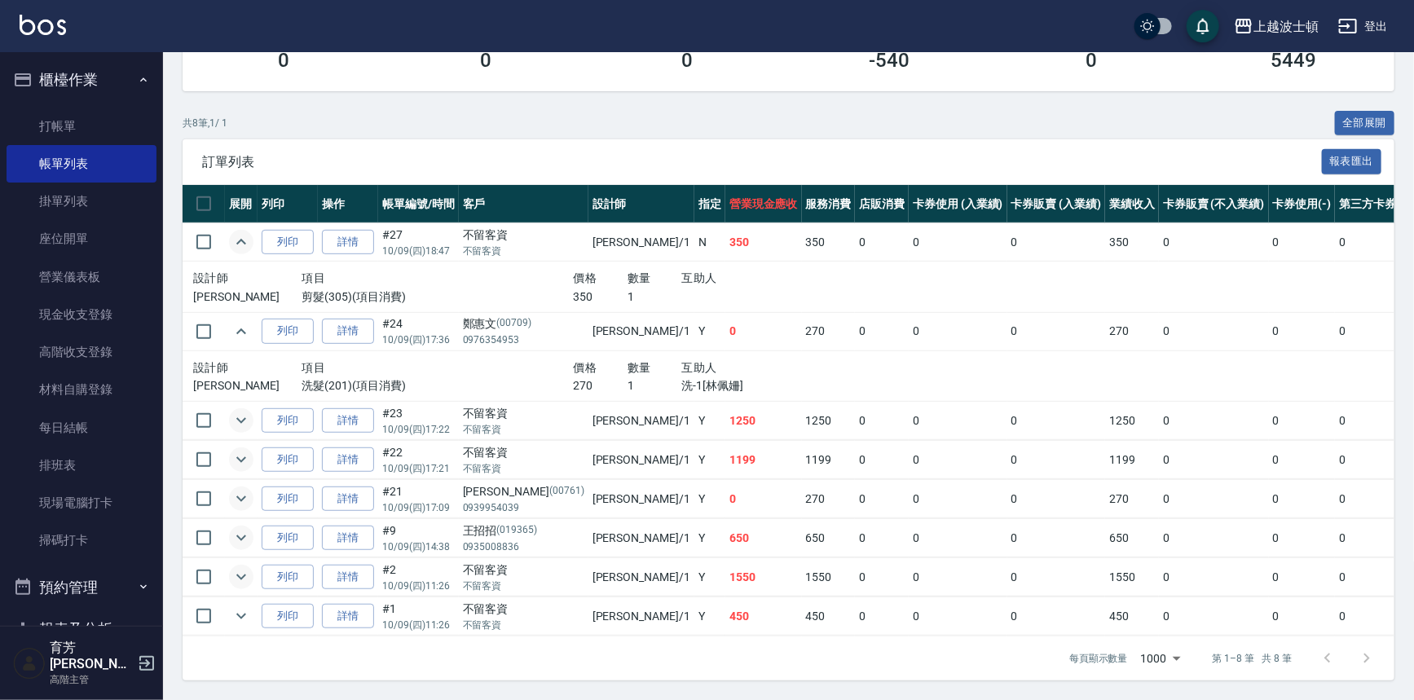
scroll to position [276, 0]
click at [236, 325] on icon "expand row" at bounding box center [241, 332] width 20 height 20
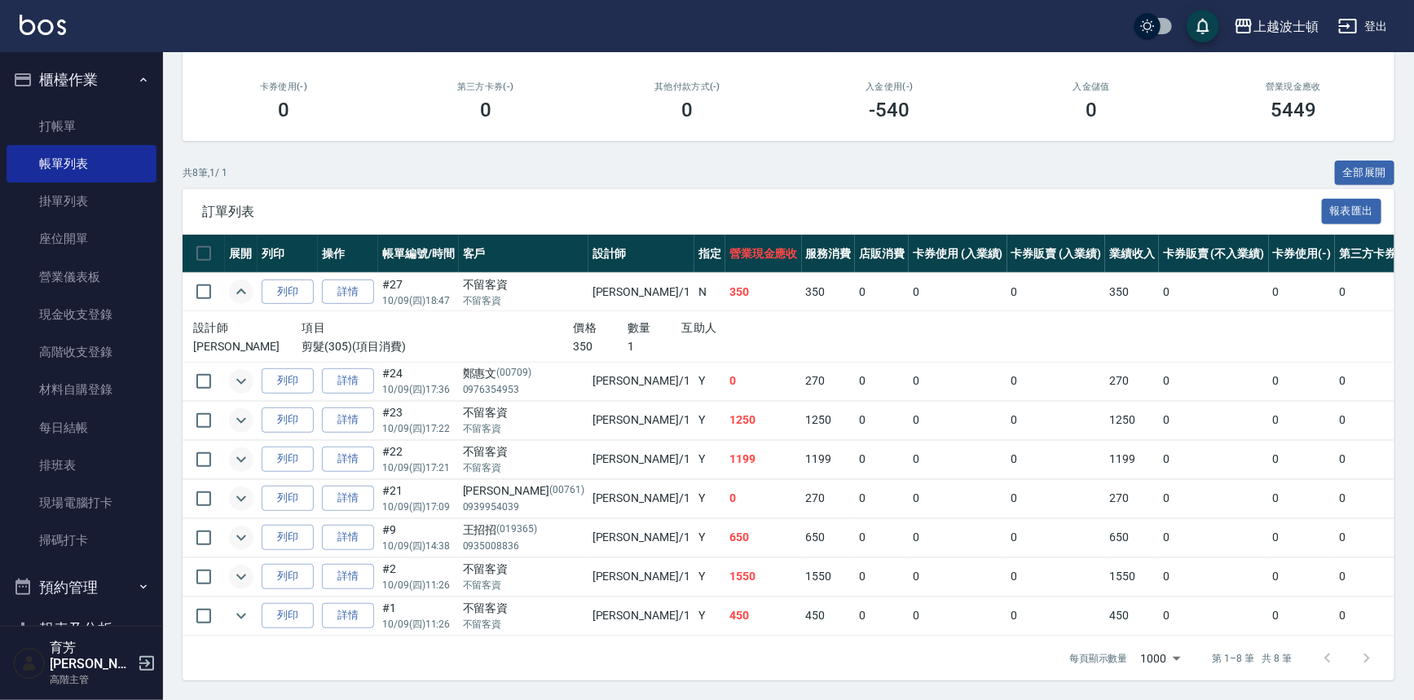
click at [243, 287] on icon "expand row" at bounding box center [241, 292] width 20 height 20
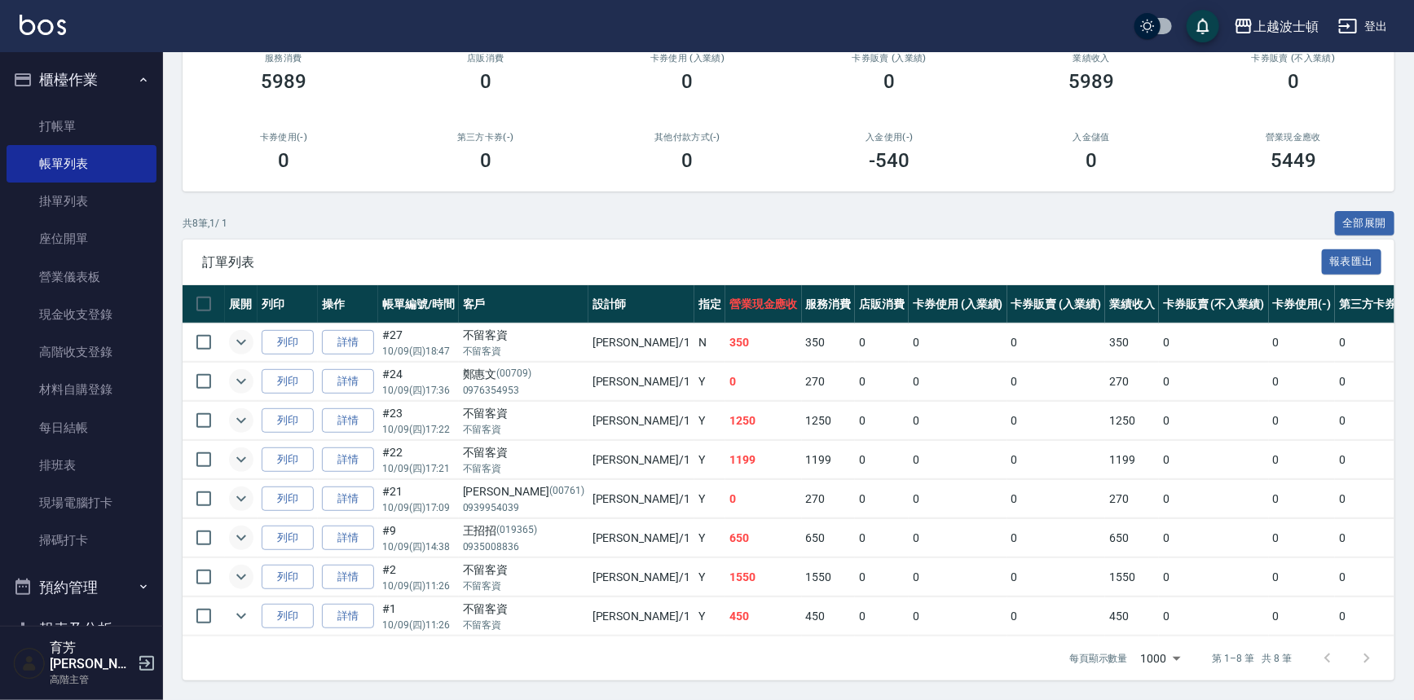
scroll to position [0, 0]
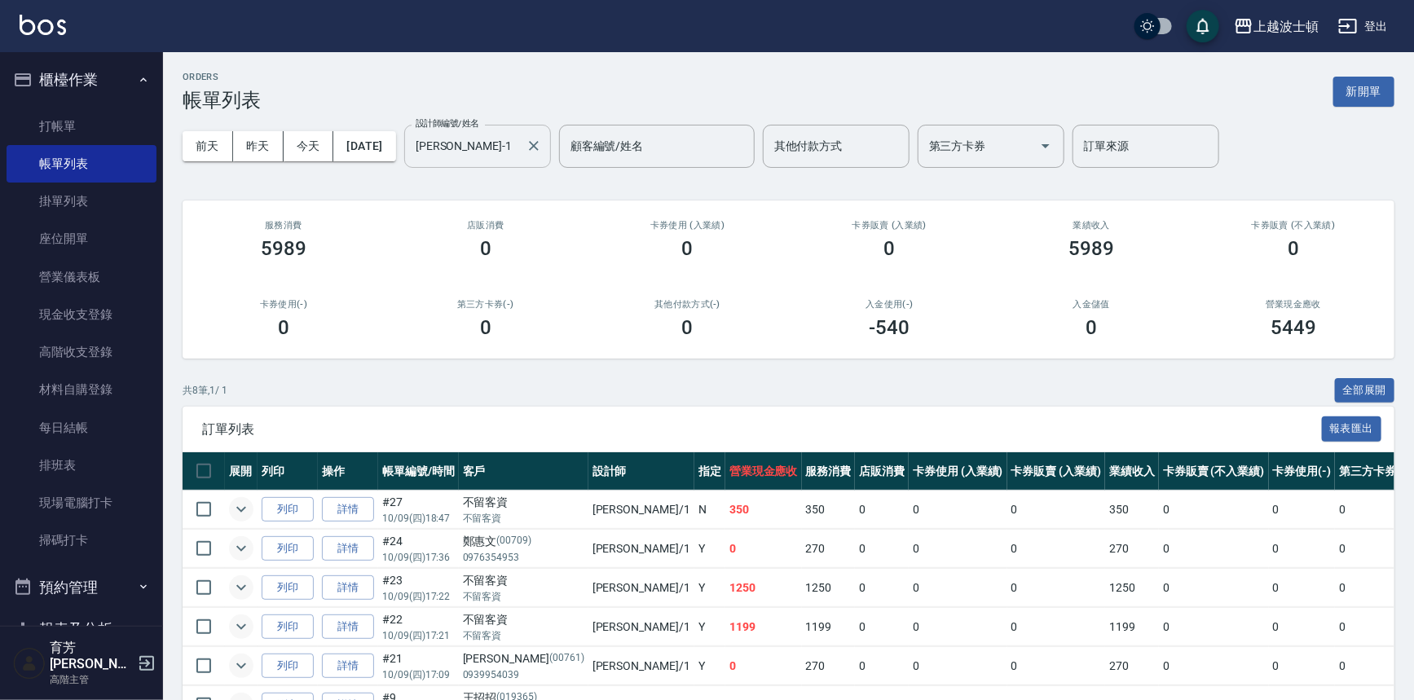
click at [519, 155] on input "[PERSON_NAME]-1" at bounding box center [465, 146] width 108 height 29
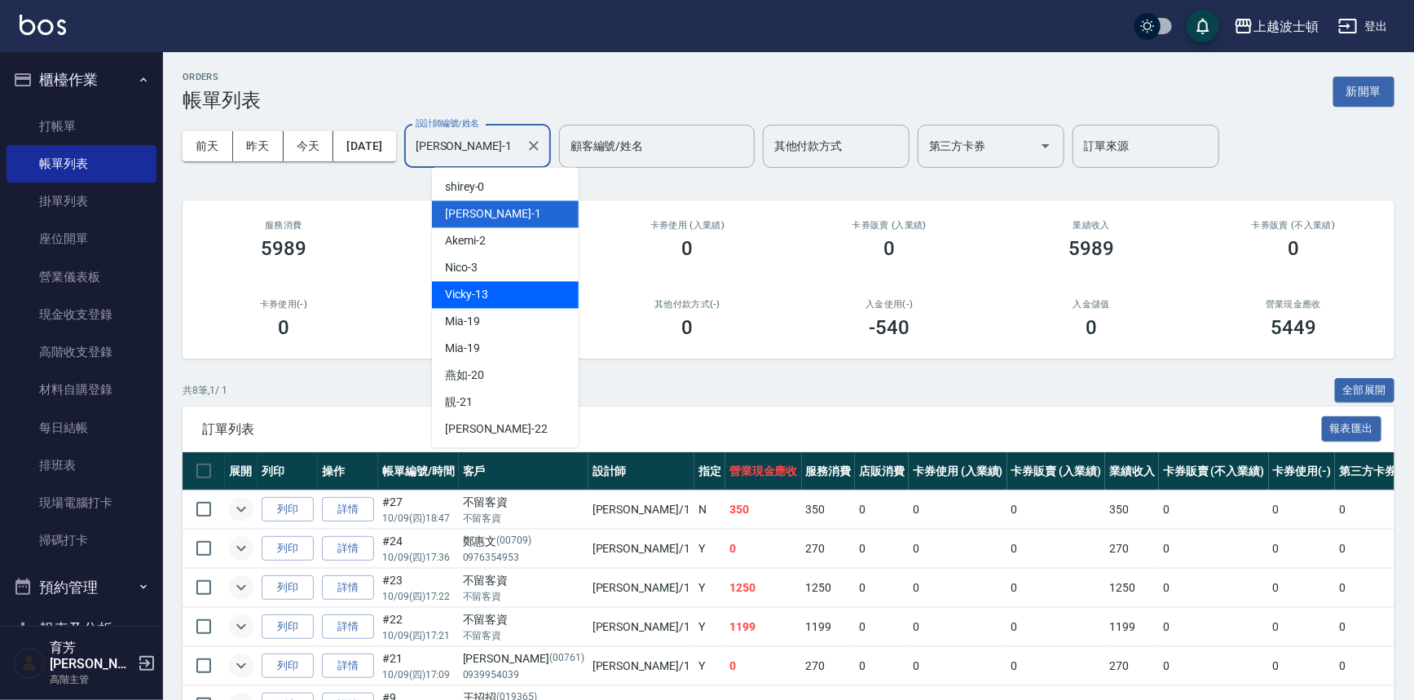
click at [521, 293] on div "Vicky -13" at bounding box center [505, 294] width 147 height 27
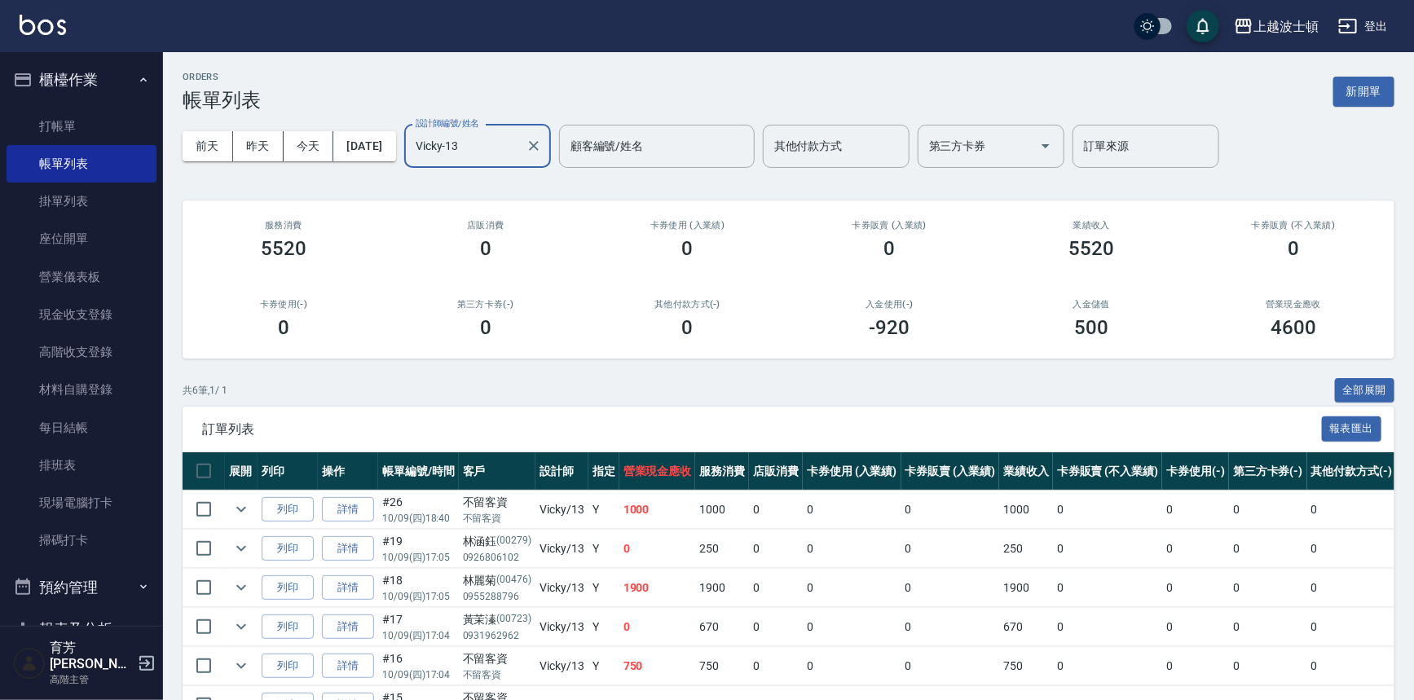
scroll to position [98, 0]
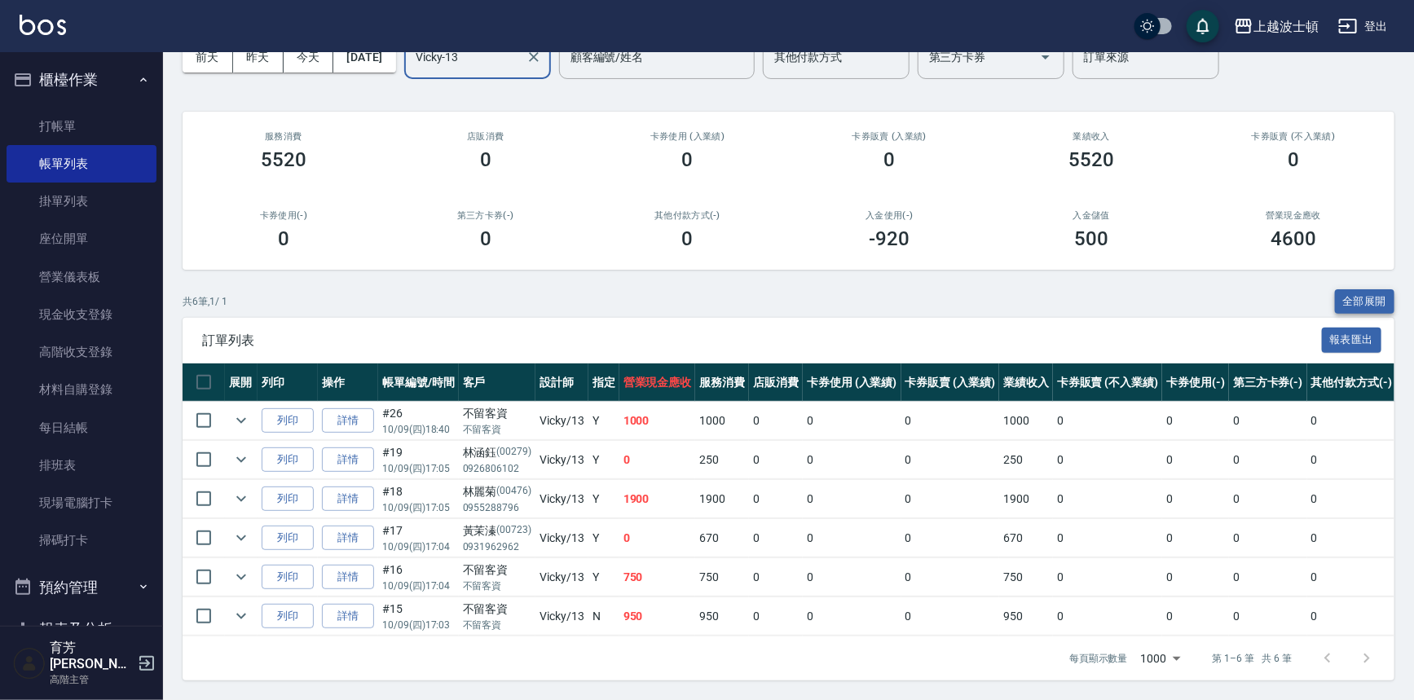
click at [1370, 289] on button "全部展開" at bounding box center [1365, 301] width 60 height 25
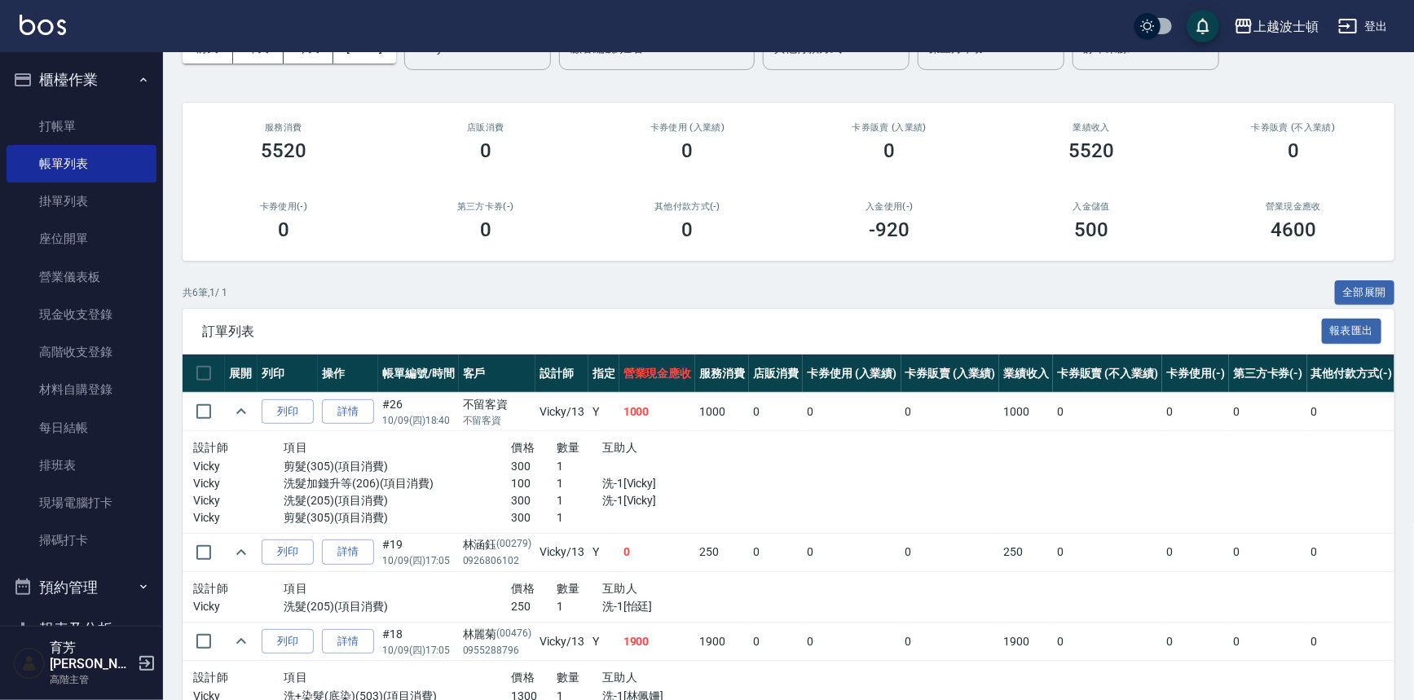
scroll to position [621, 0]
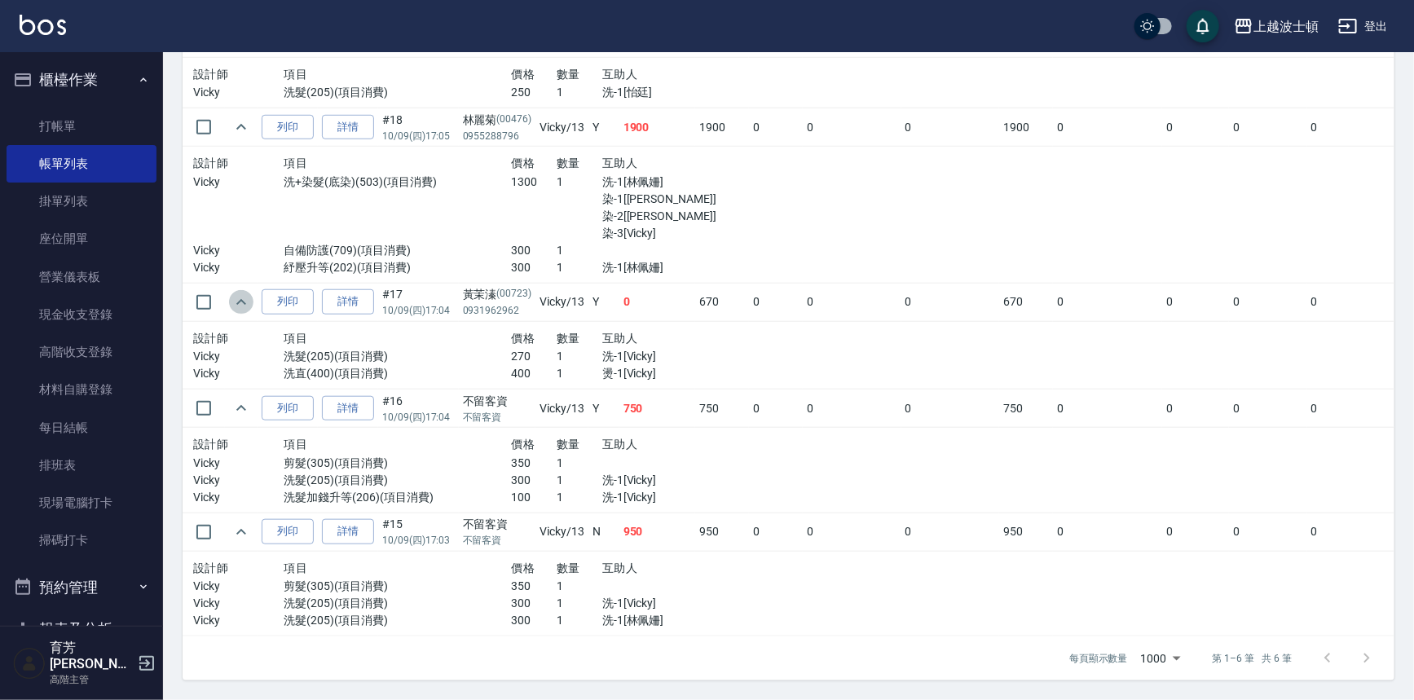
click at [237, 293] on icon "expand row" at bounding box center [241, 303] width 20 height 20
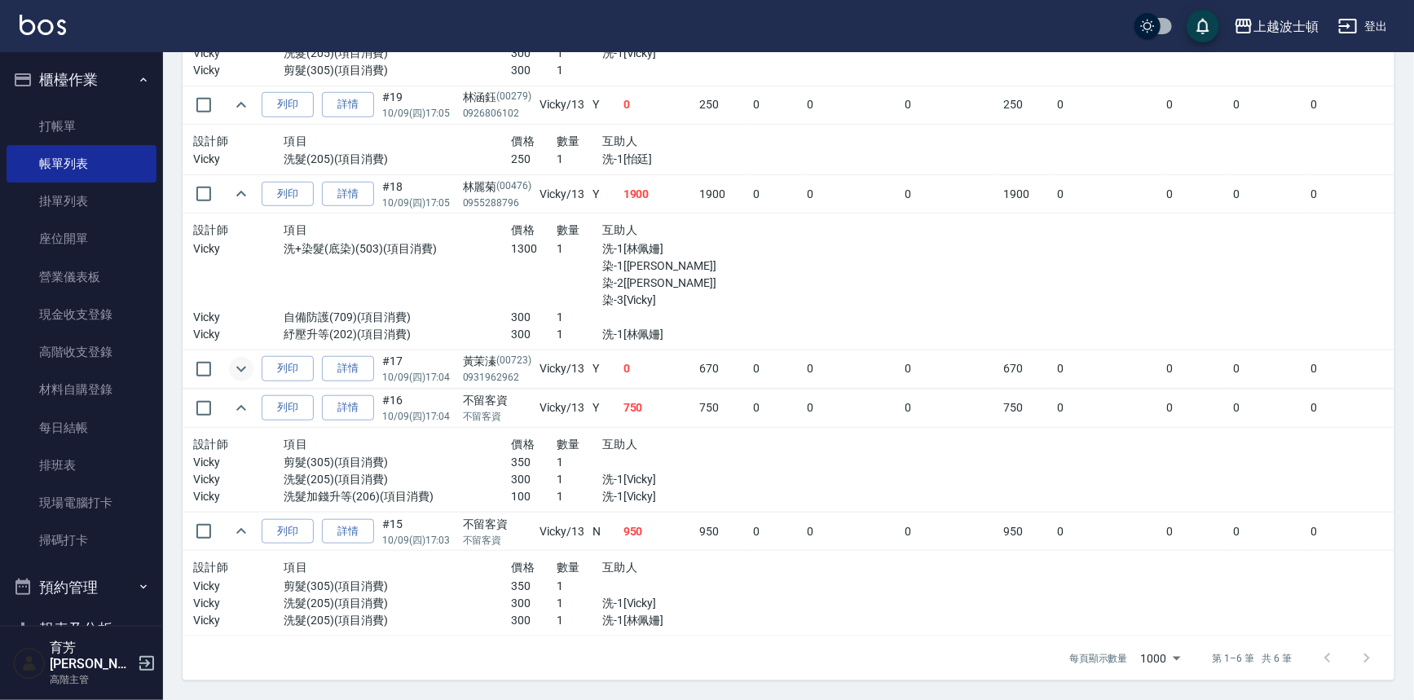
scroll to position [554, 0]
click at [249, 188] on icon "expand row" at bounding box center [241, 194] width 20 height 20
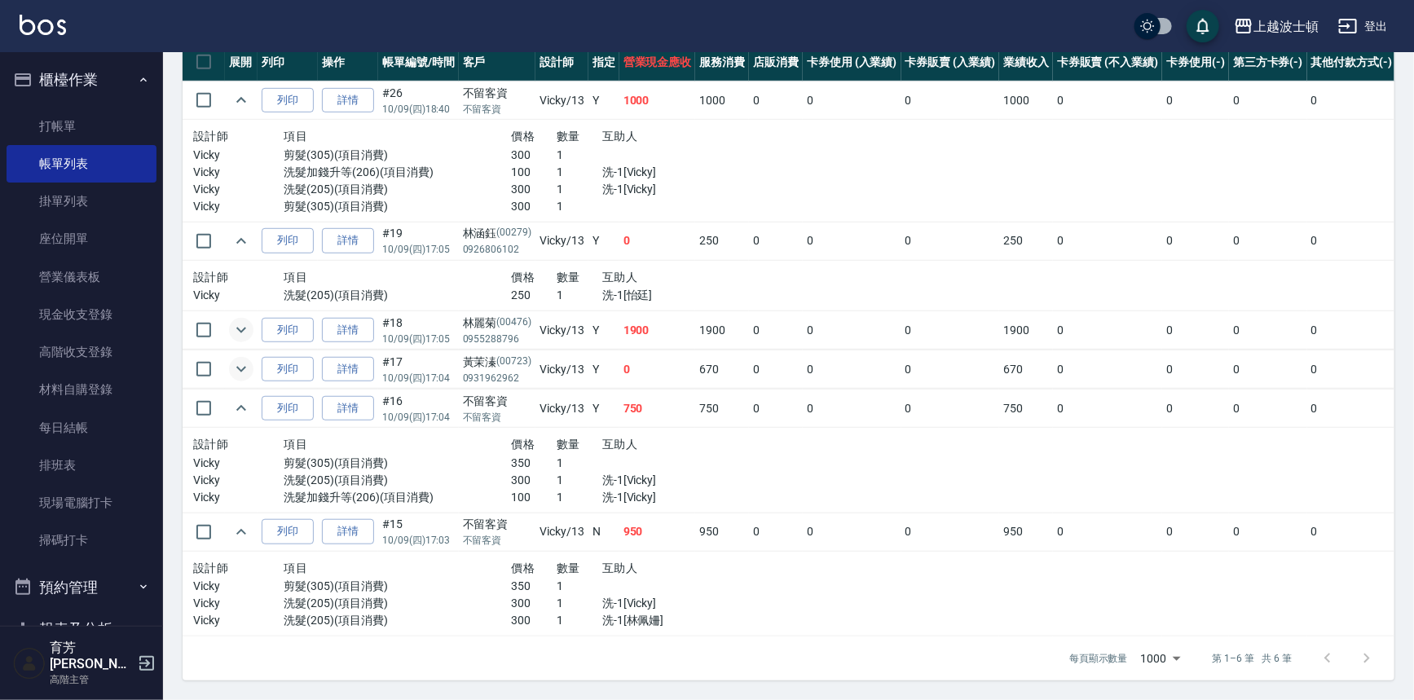
scroll to position [418, 0]
click at [242, 232] on icon "expand row" at bounding box center [241, 241] width 20 height 20
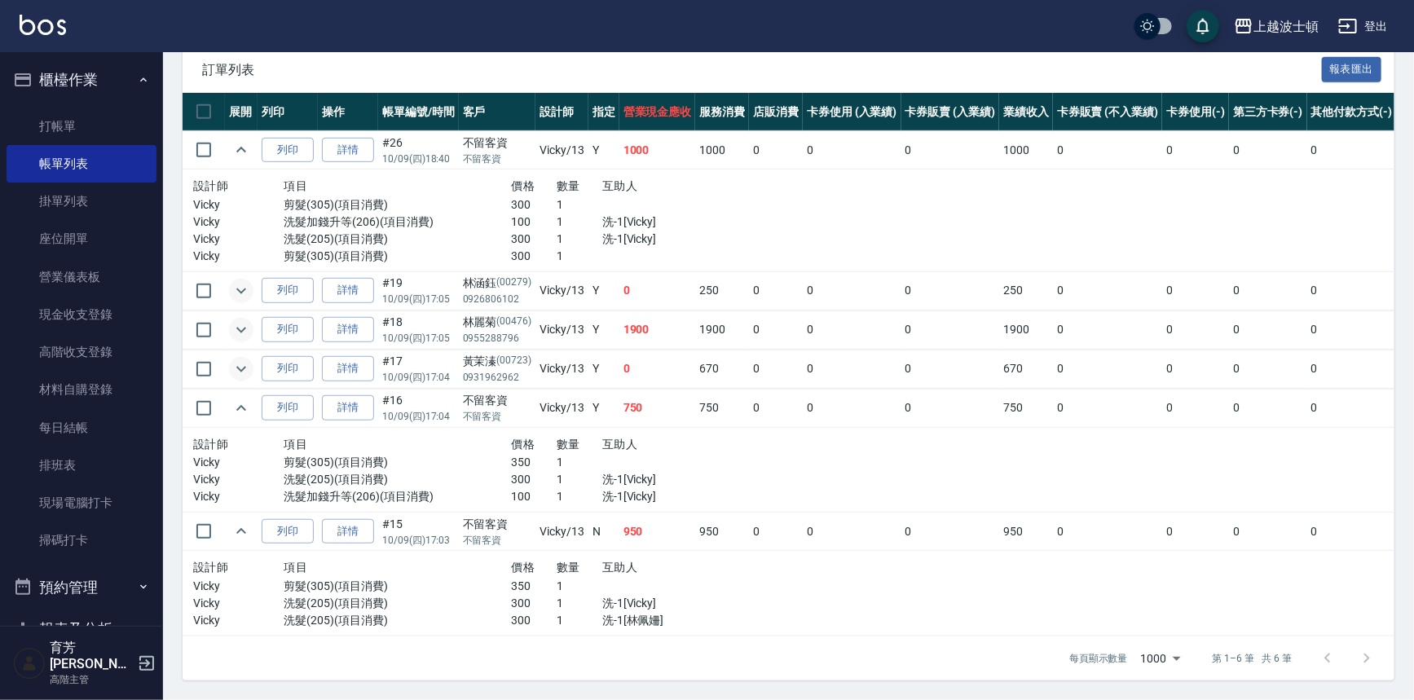
scroll to position [368, 0]
click at [238, 151] on button "expand row" at bounding box center [241, 150] width 24 height 24
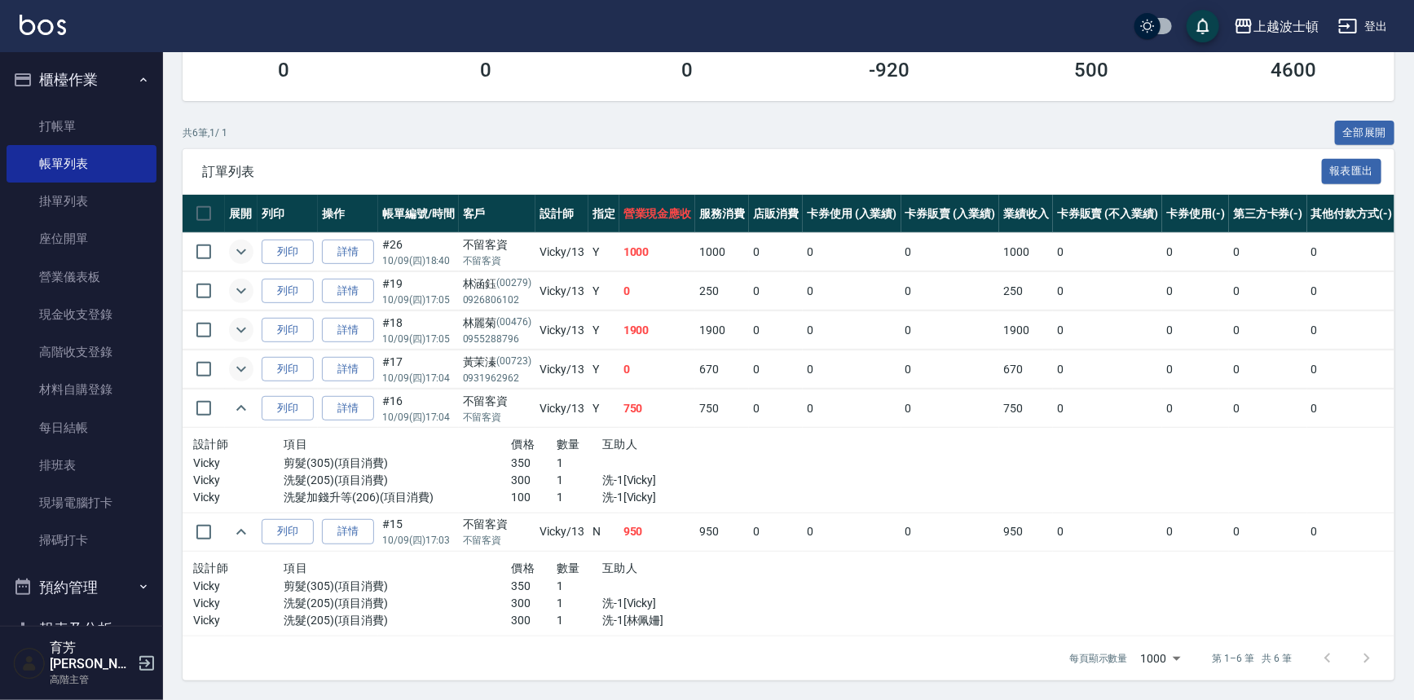
scroll to position [267, 0]
click at [240, 398] on icon "expand row" at bounding box center [241, 408] width 20 height 20
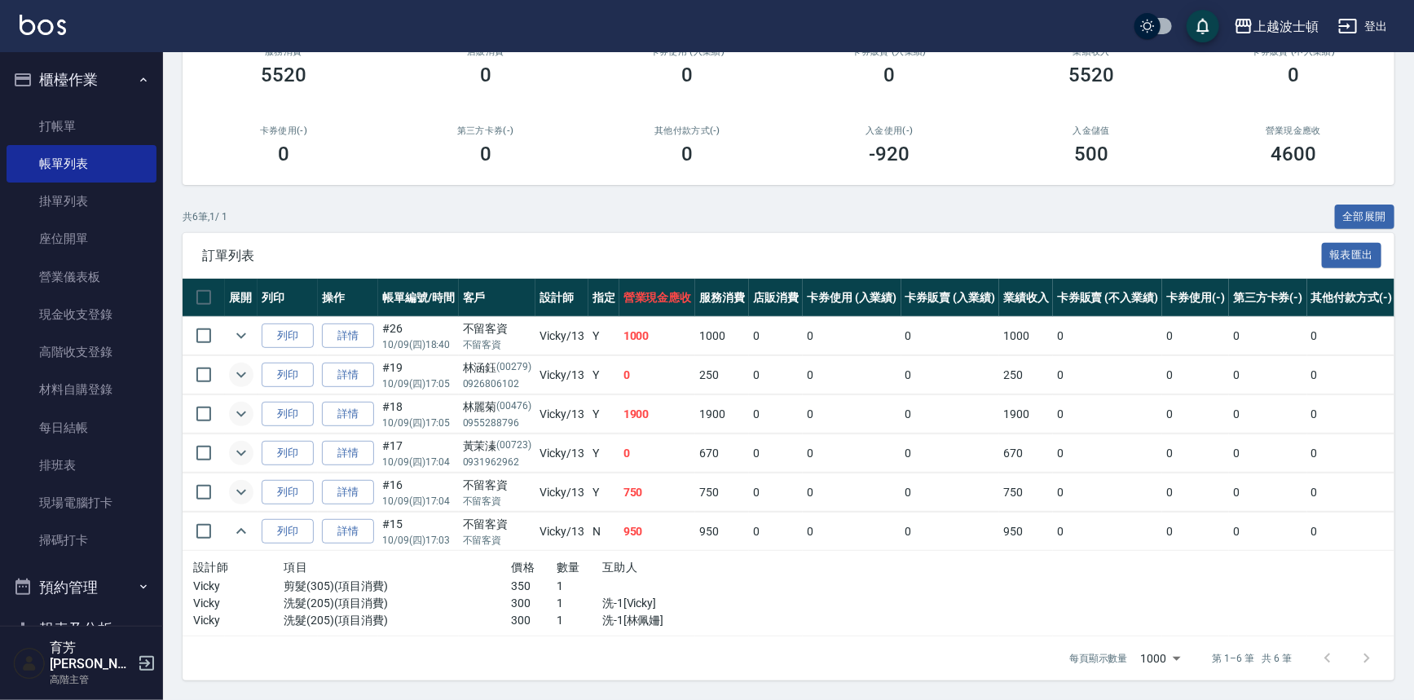
scroll to position [183, 0]
click at [239, 528] on icon "expand row" at bounding box center [241, 531] width 10 height 6
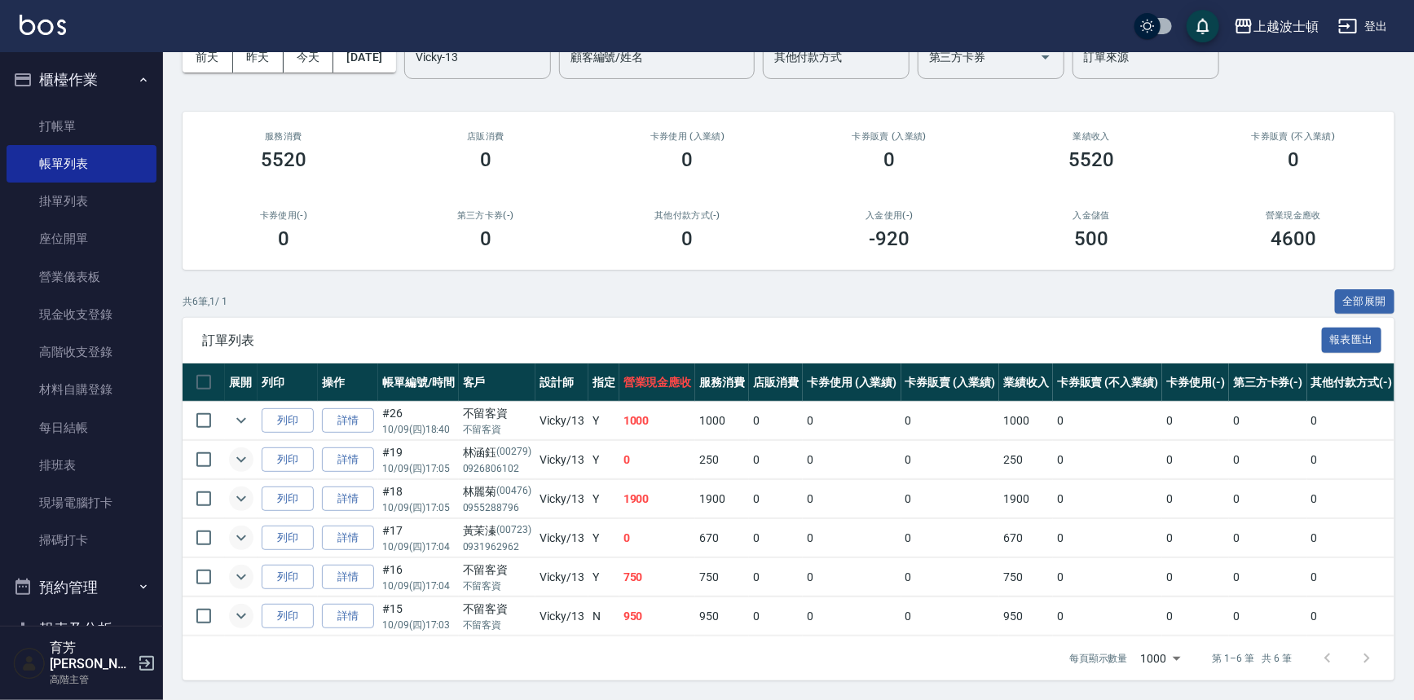
scroll to position [0, 0]
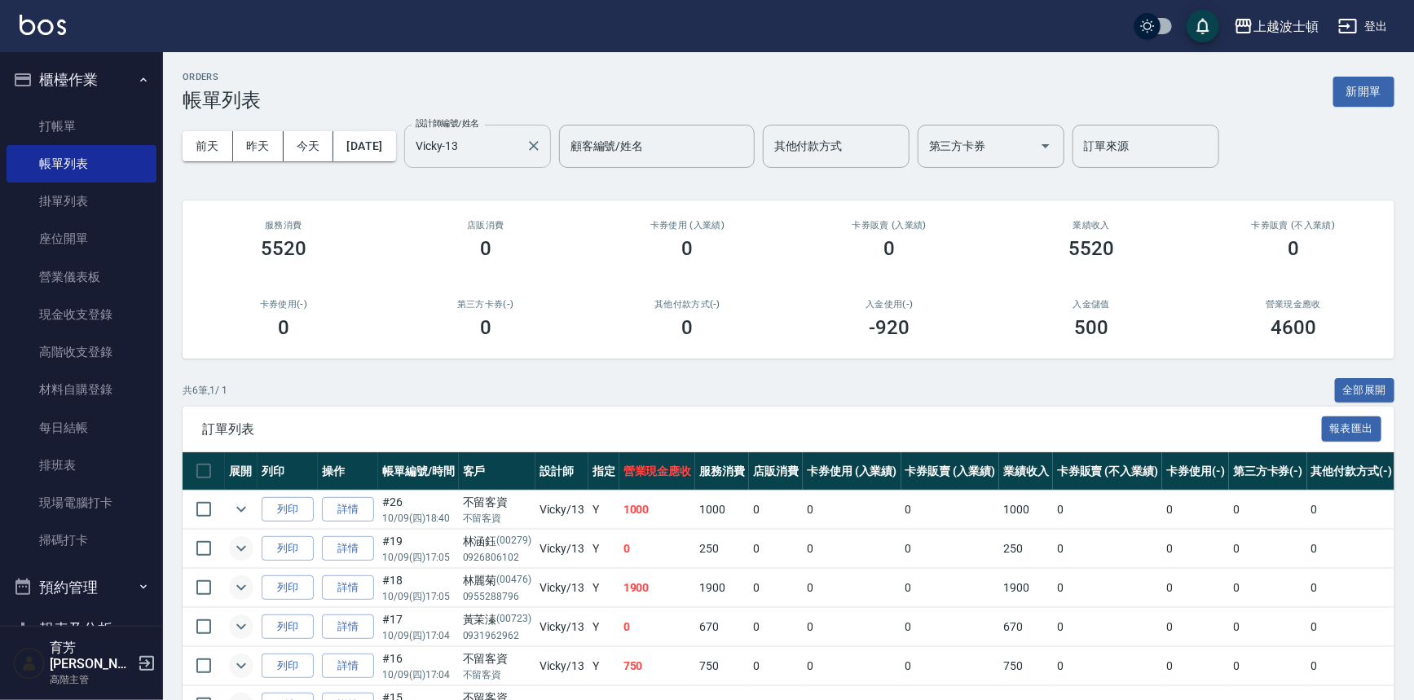
drag, startPoint x: 504, startPoint y: 144, endPoint x: 506, endPoint y: 163, distance: 18.9
click at [504, 145] on input "Vicky-13" at bounding box center [465, 146] width 108 height 29
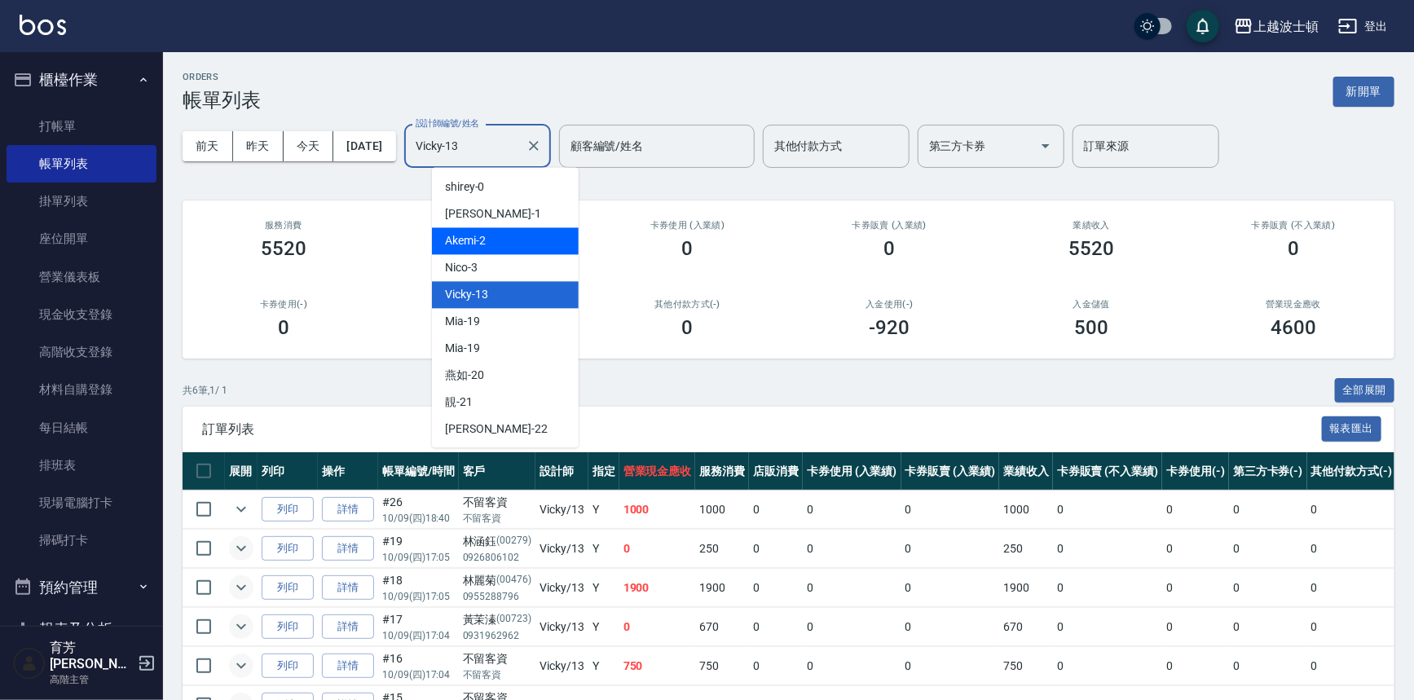
click at [493, 252] on div "Akemi -2" at bounding box center [505, 240] width 147 height 27
type input "Akemi-2"
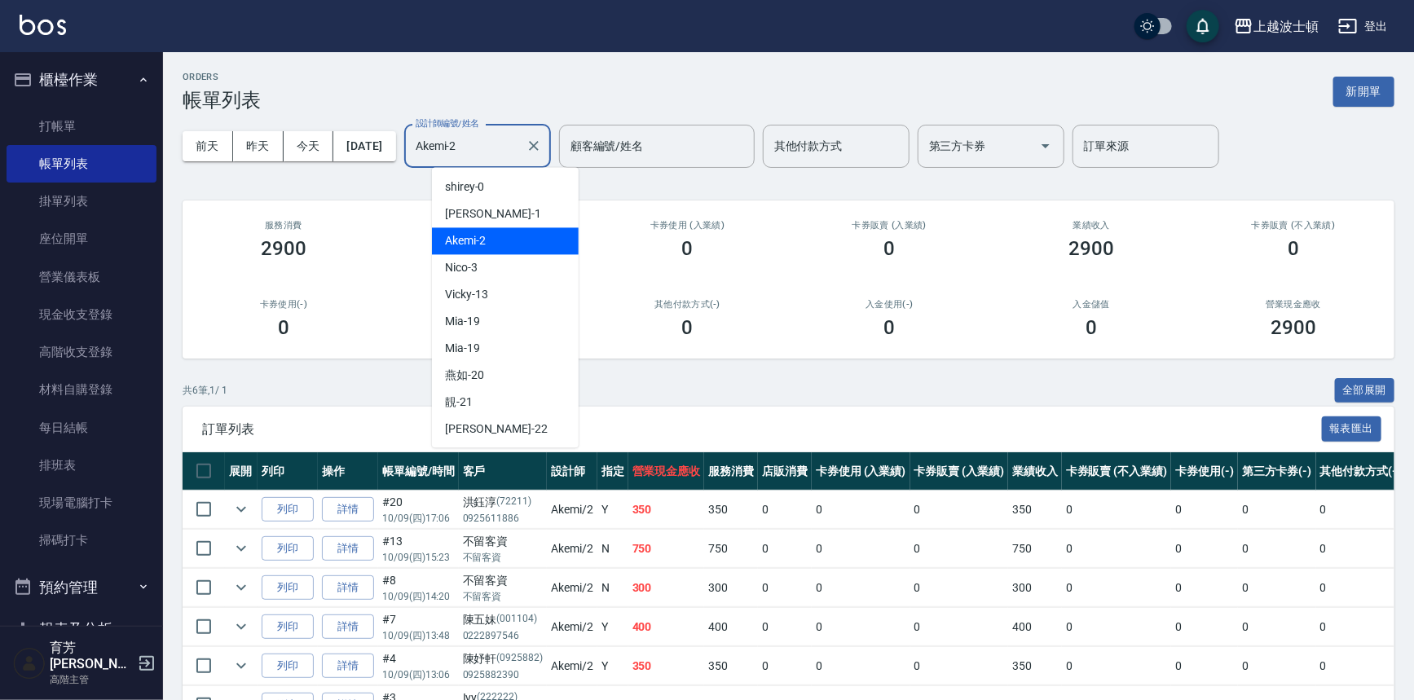
click at [509, 144] on input "Akemi-2" at bounding box center [465, 146] width 108 height 29
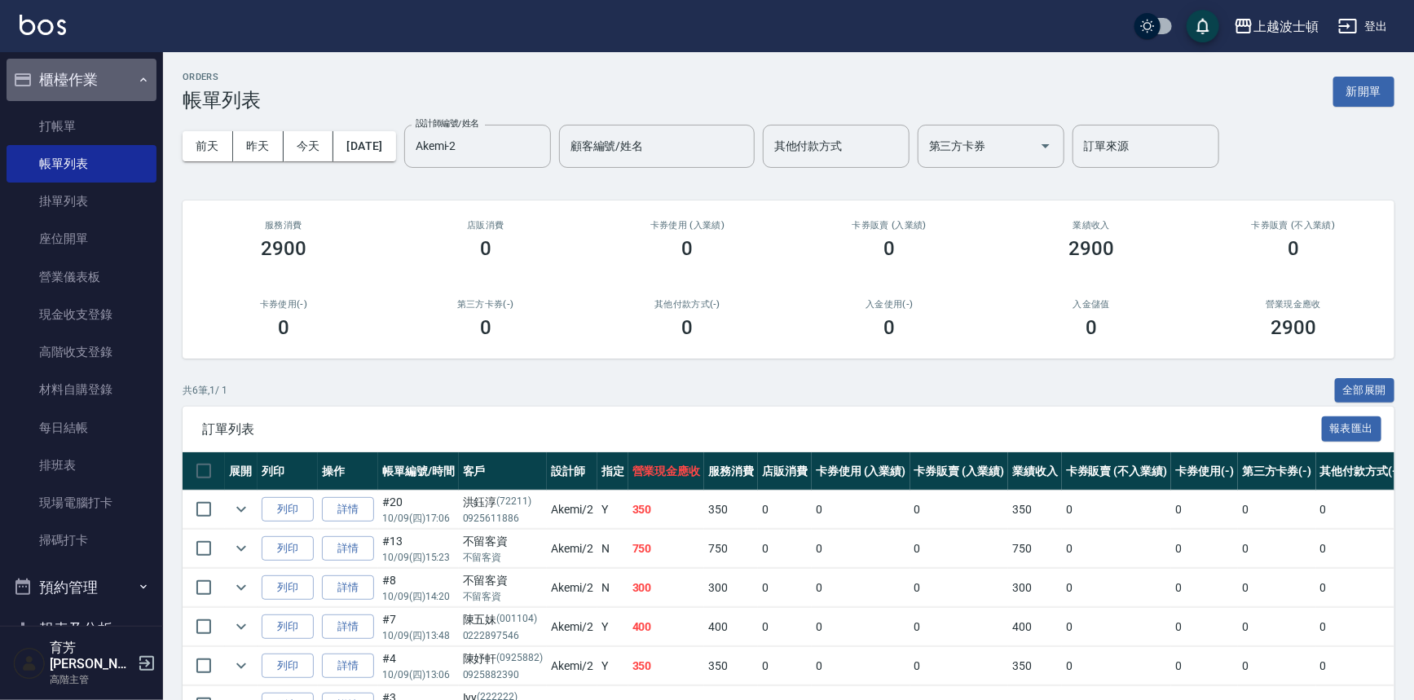
click at [81, 90] on button "櫃檯作業" at bounding box center [82, 80] width 150 height 42
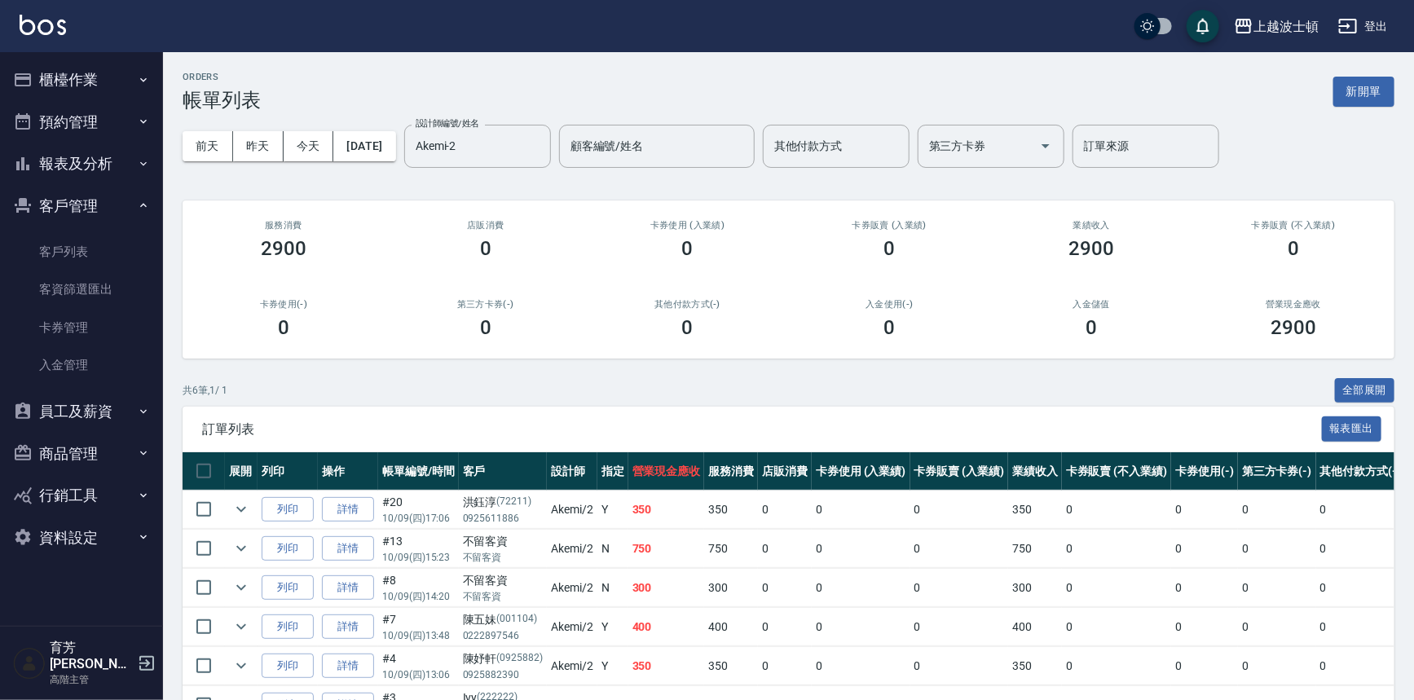
click at [77, 205] on button "客戶管理" at bounding box center [82, 206] width 150 height 42
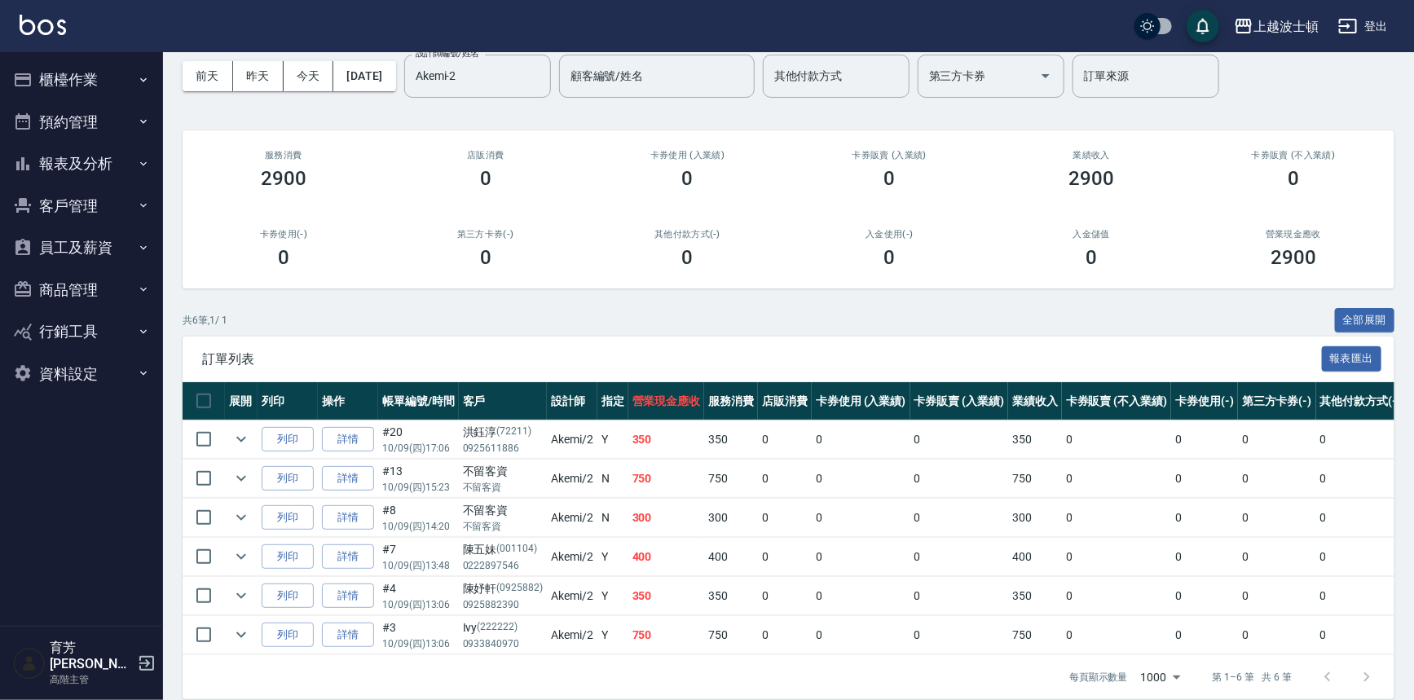
scroll to position [66, 0]
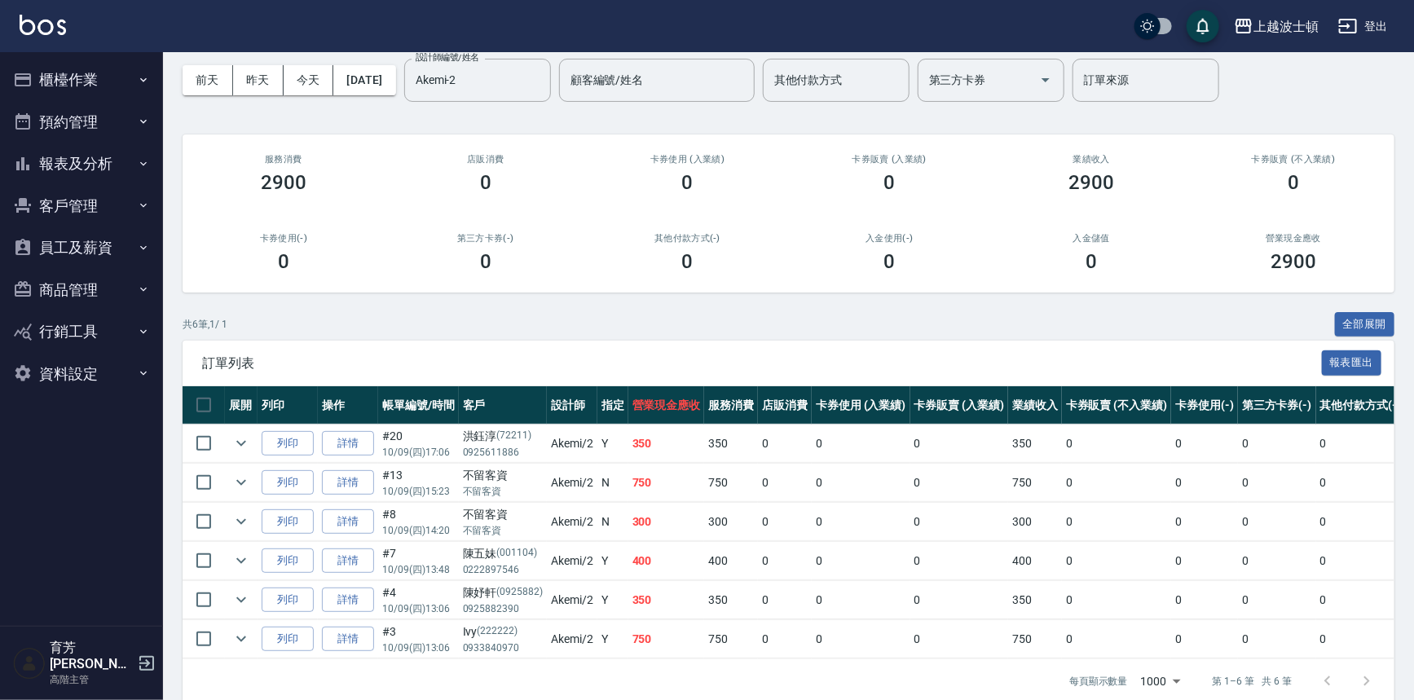
click at [55, 166] on button "報表及分析" at bounding box center [82, 164] width 150 height 42
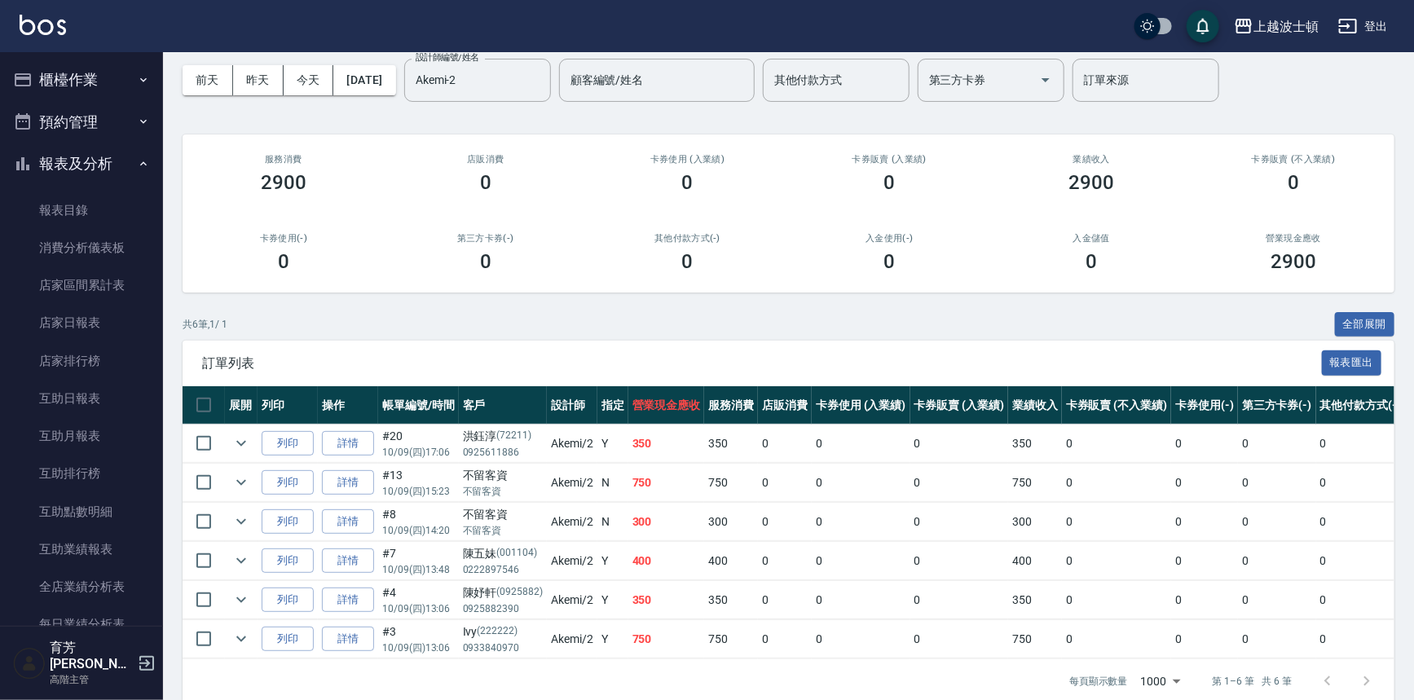
click at [64, 73] on button "櫃檯作業" at bounding box center [82, 80] width 150 height 42
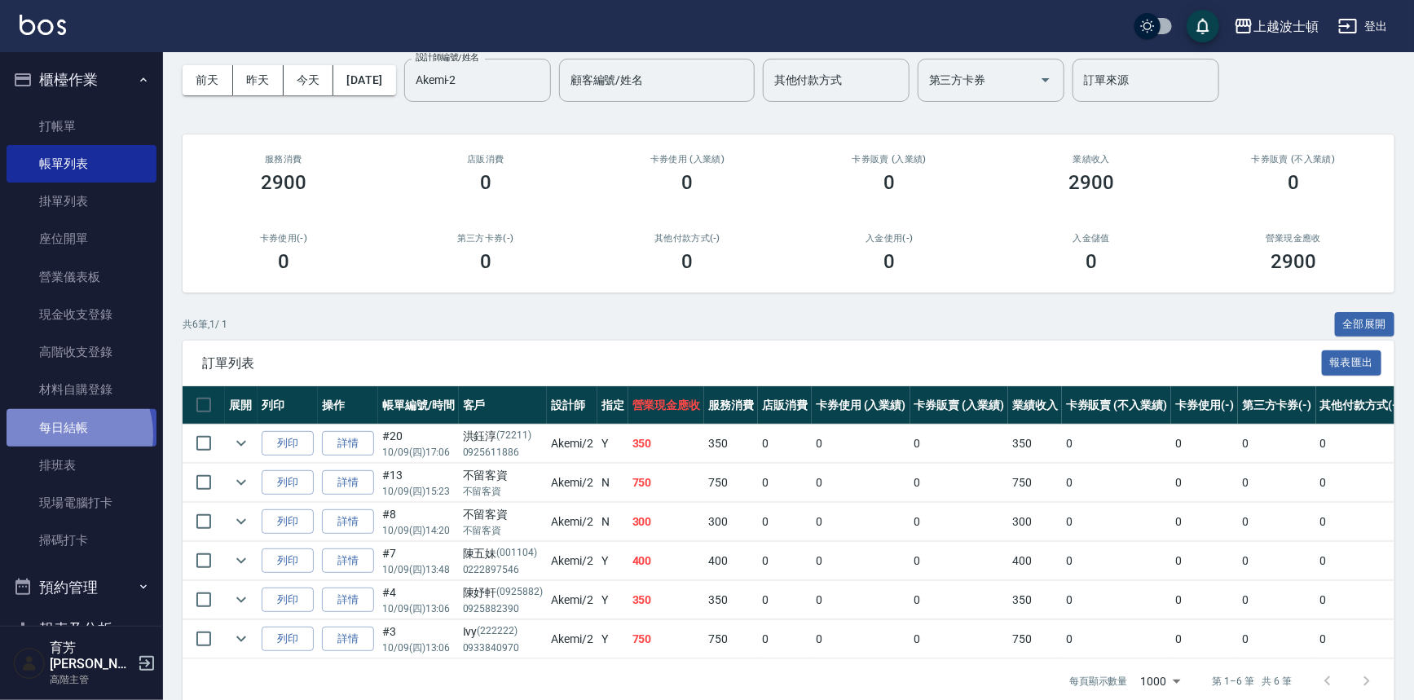
click at [64, 434] on link "每日結帳" at bounding box center [82, 427] width 150 height 37
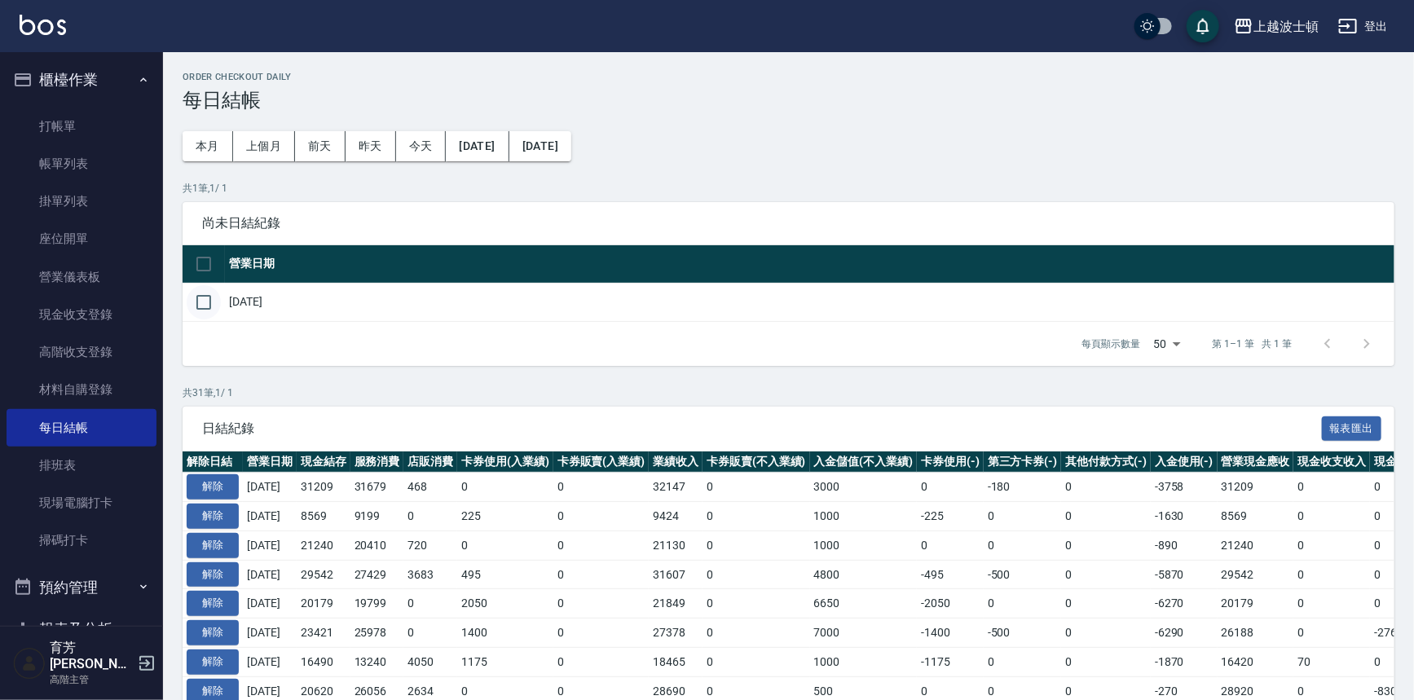
click at [205, 310] on input "checkbox" at bounding box center [204, 302] width 34 height 34
checkbox input "true"
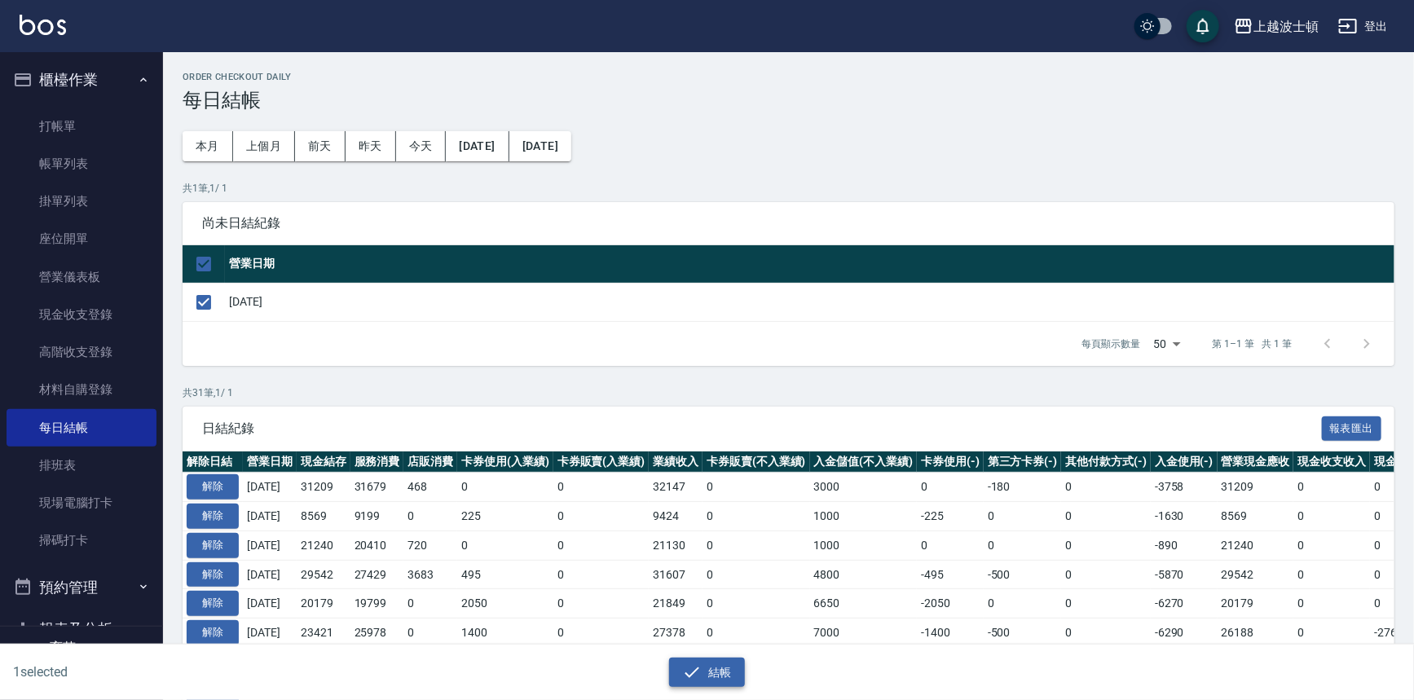
click at [719, 665] on button "結帳" at bounding box center [707, 673] width 76 height 30
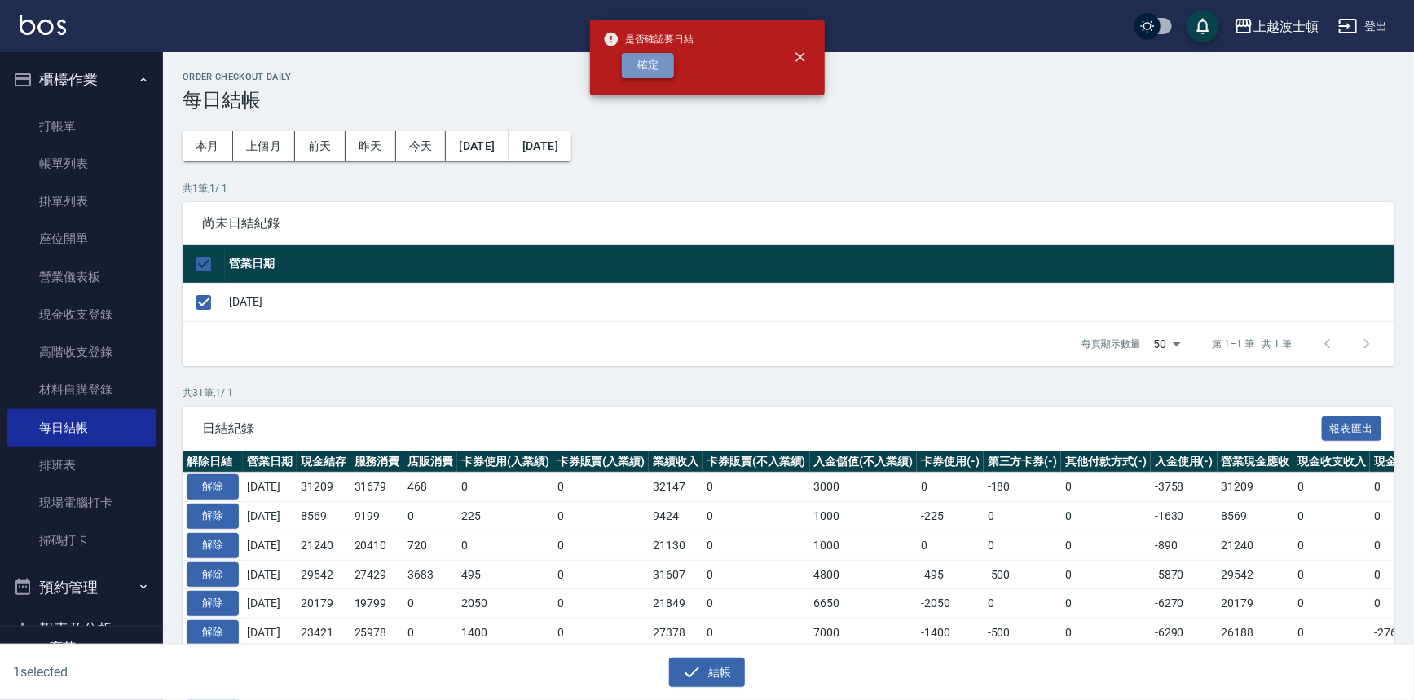
click at [660, 72] on button "確定" at bounding box center [648, 65] width 52 height 25
checkbox input "false"
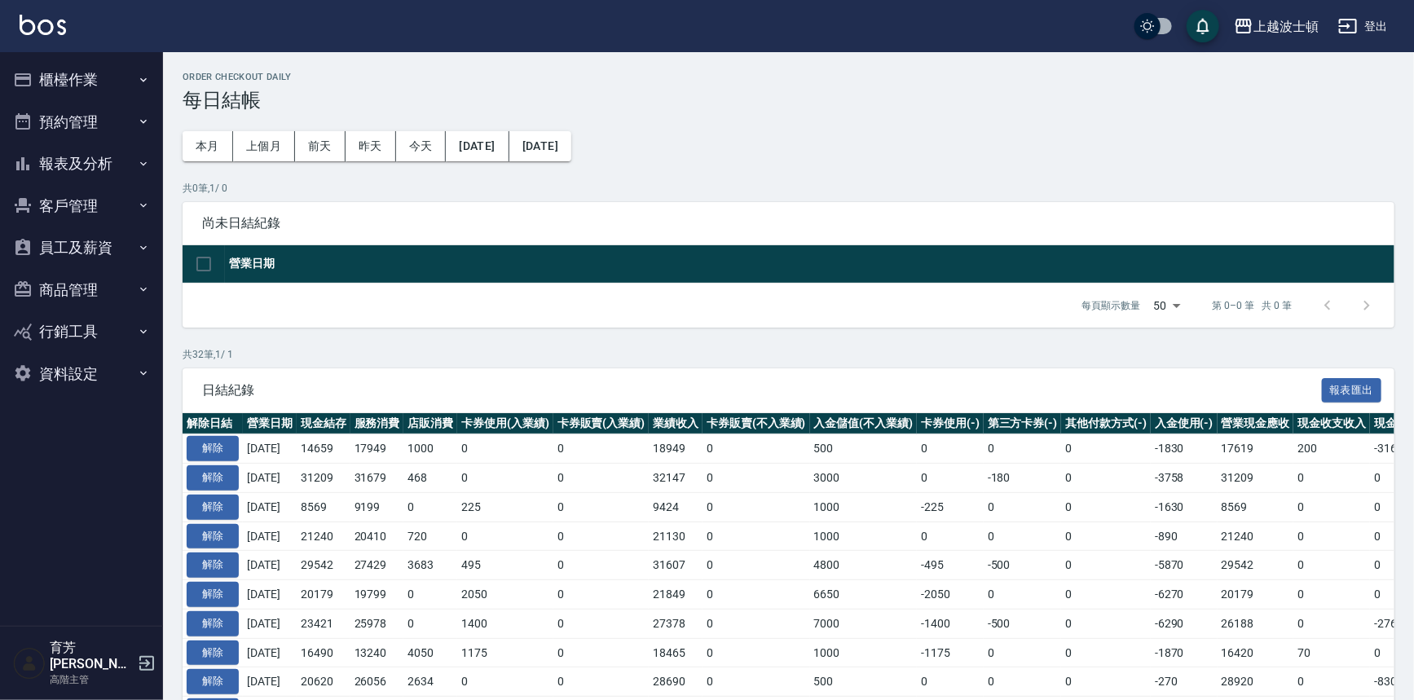
click at [49, 89] on button "櫃檯作業" at bounding box center [82, 80] width 150 height 42
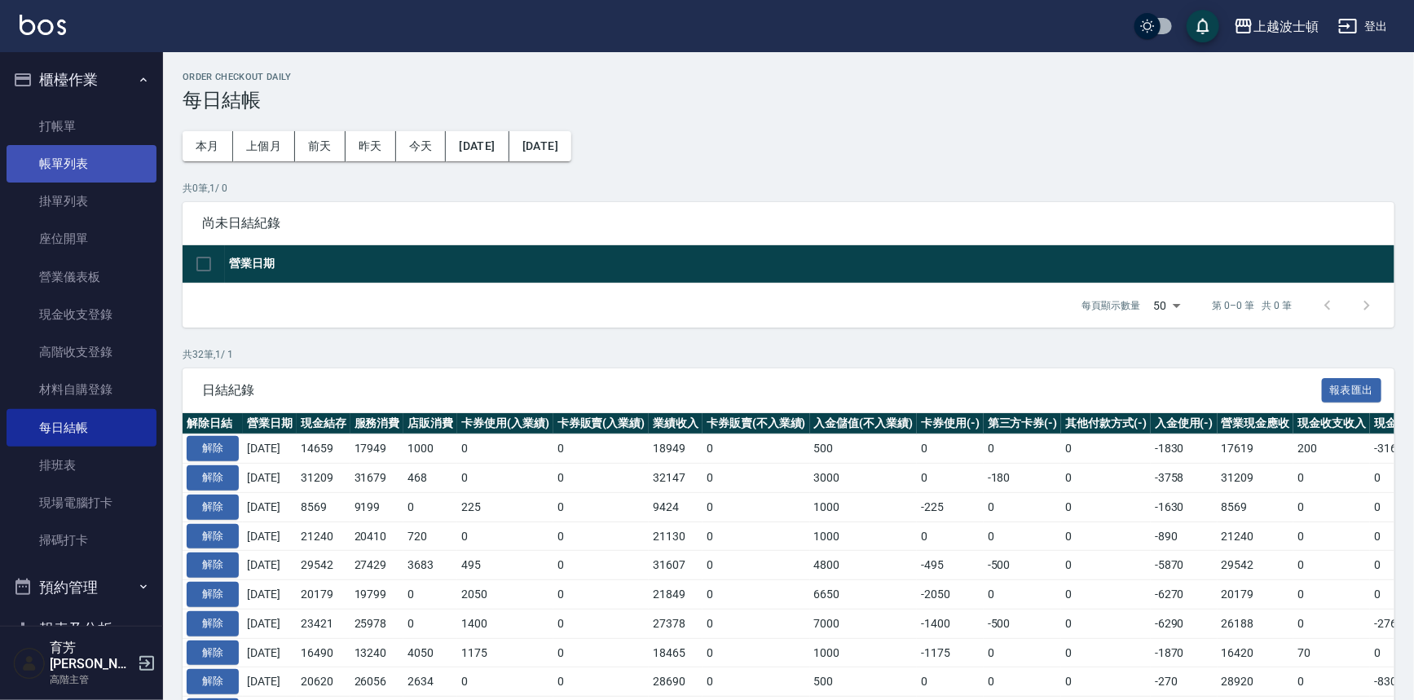
click at [50, 159] on link "帳單列表" at bounding box center [82, 163] width 150 height 37
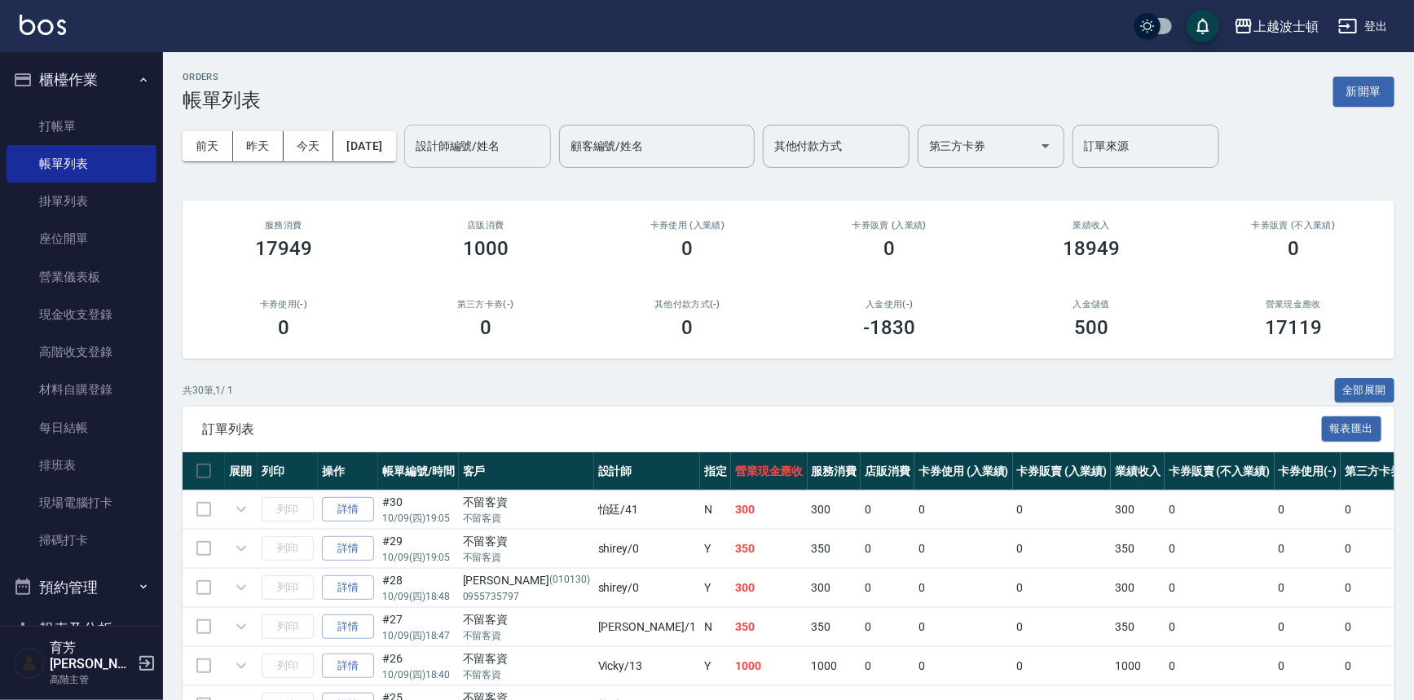
click at [463, 152] on input "設計師編號/姓名" at bounding box center [477, 146] width 132 height 29
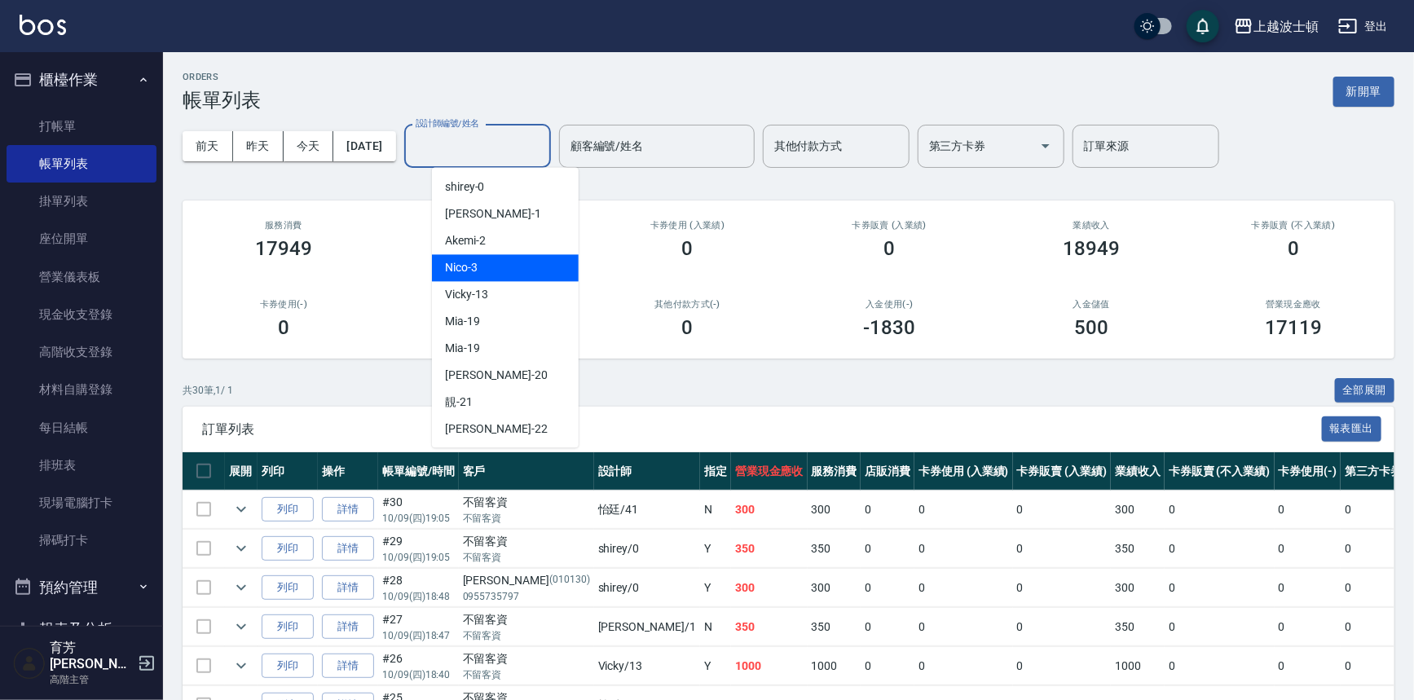
click at [460, 261] on span "Nico -3" at bounding box center [461, 267] width 33 height 17
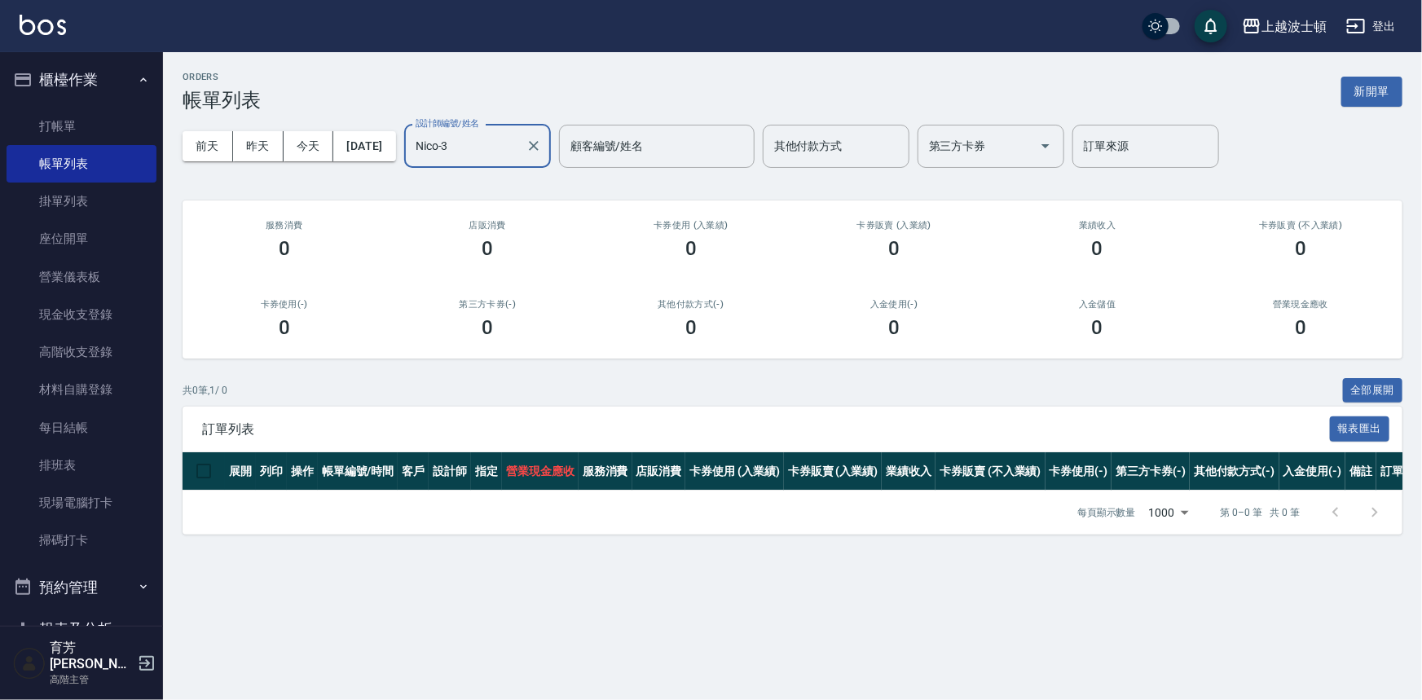
click at [491, 161] on div "Nico-3 設計師編號/姓名" at bounding box center [477, 146] width 147 height 43
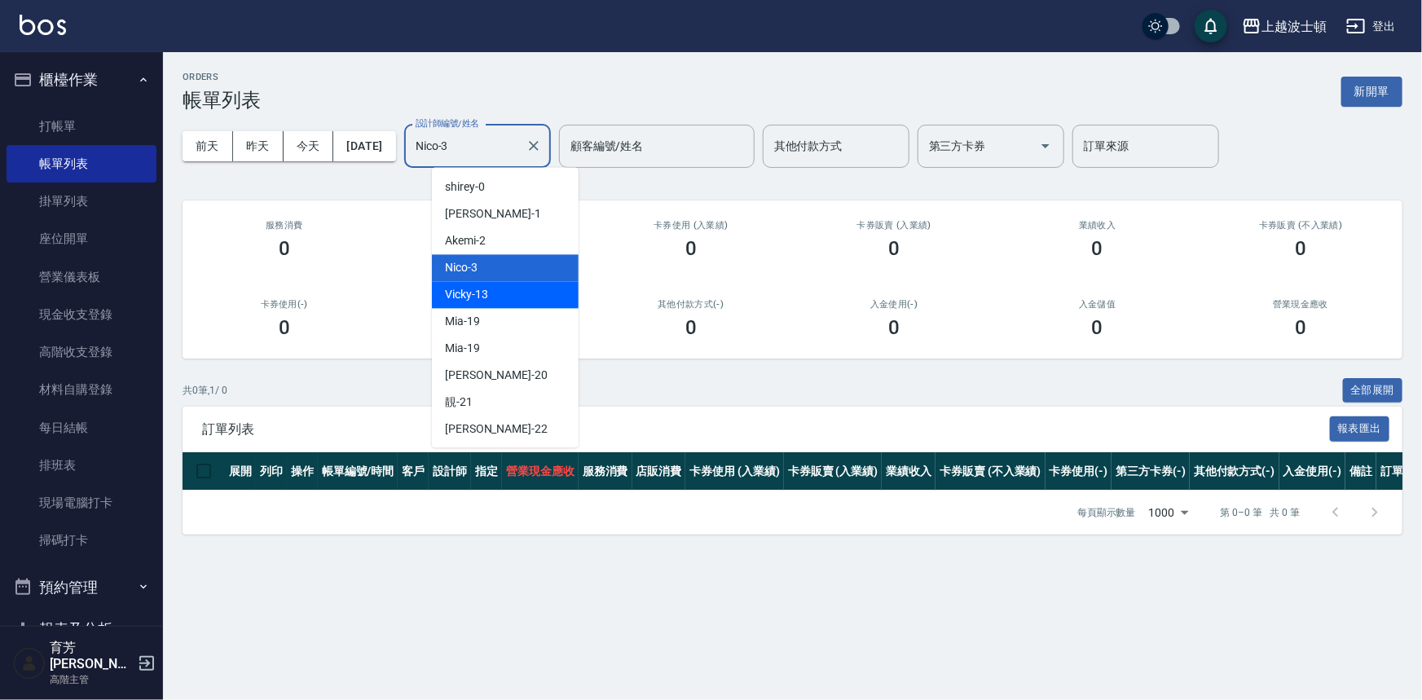
click at [489, 288] on div "Vicky -13" at bounding box center [505, 294] width 147 height 27
type input "Vicky-13"
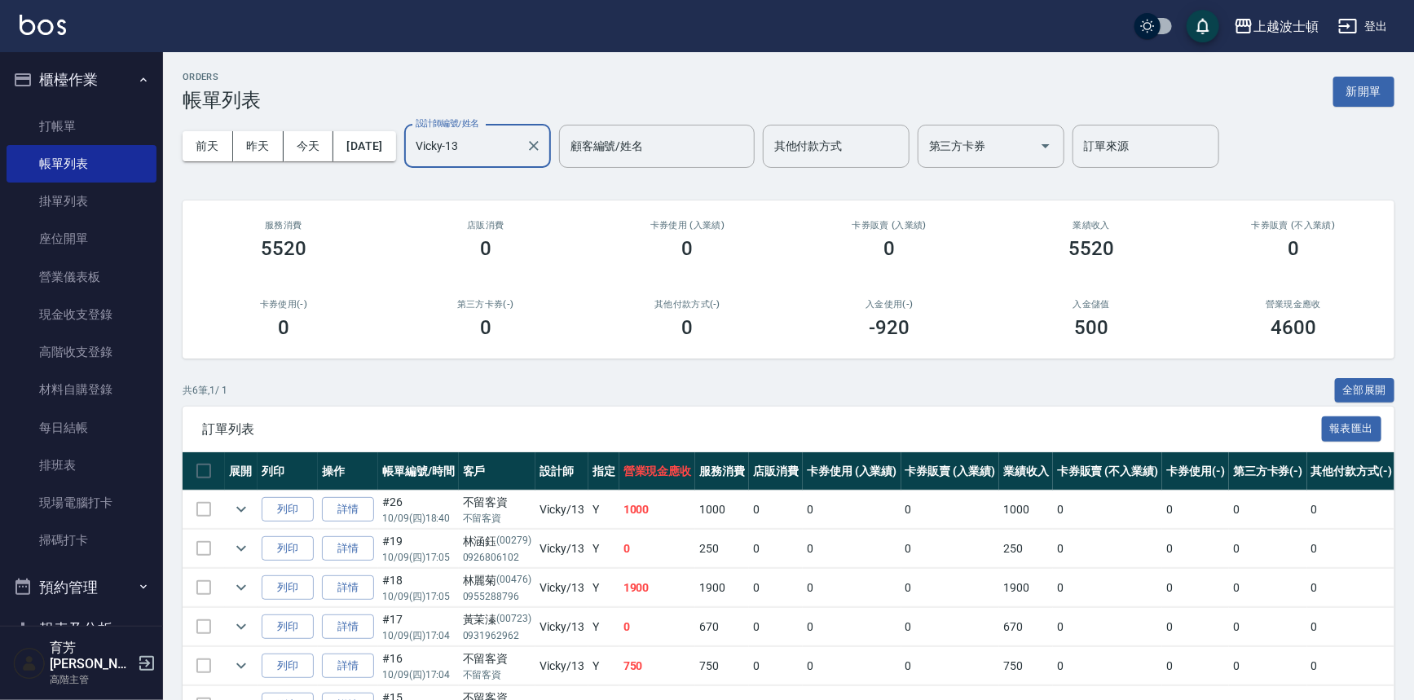
scroll to position [98, 0]
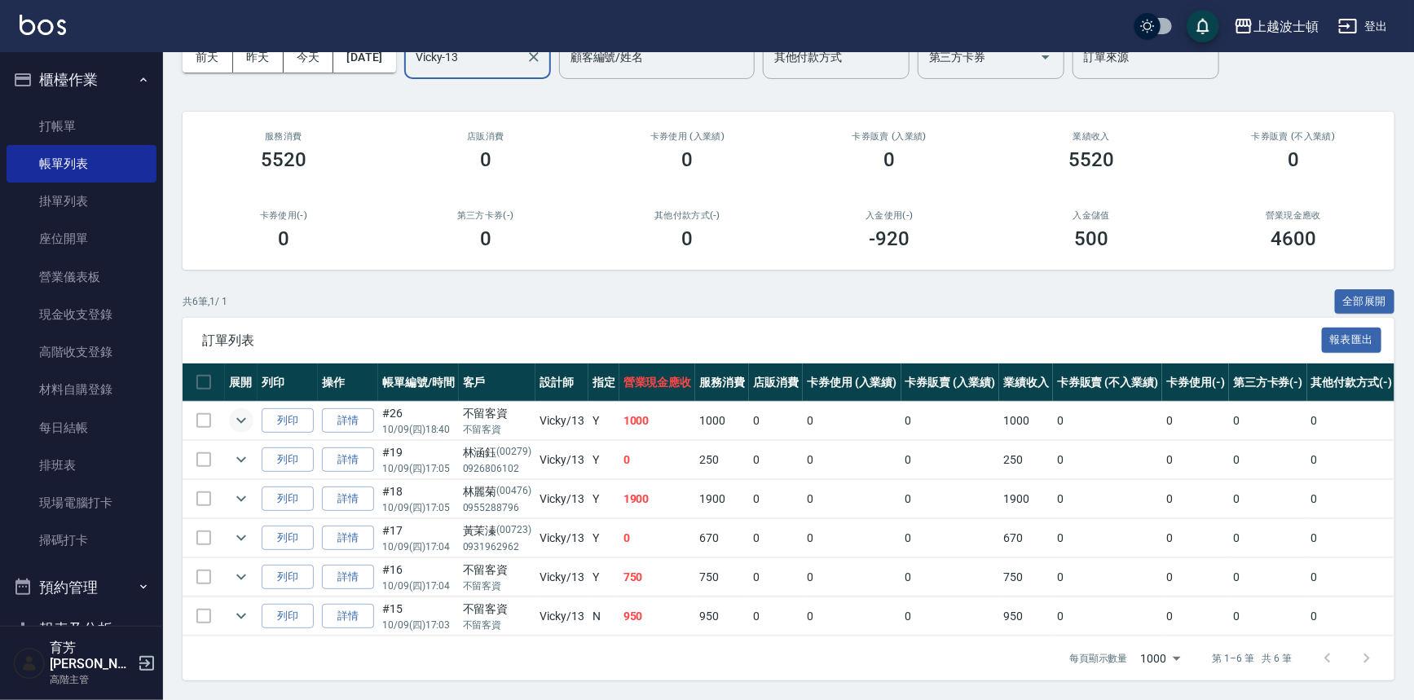
click at [244, 415] on icon "expand row" at bounding box center [241, 421] width 20 height 20
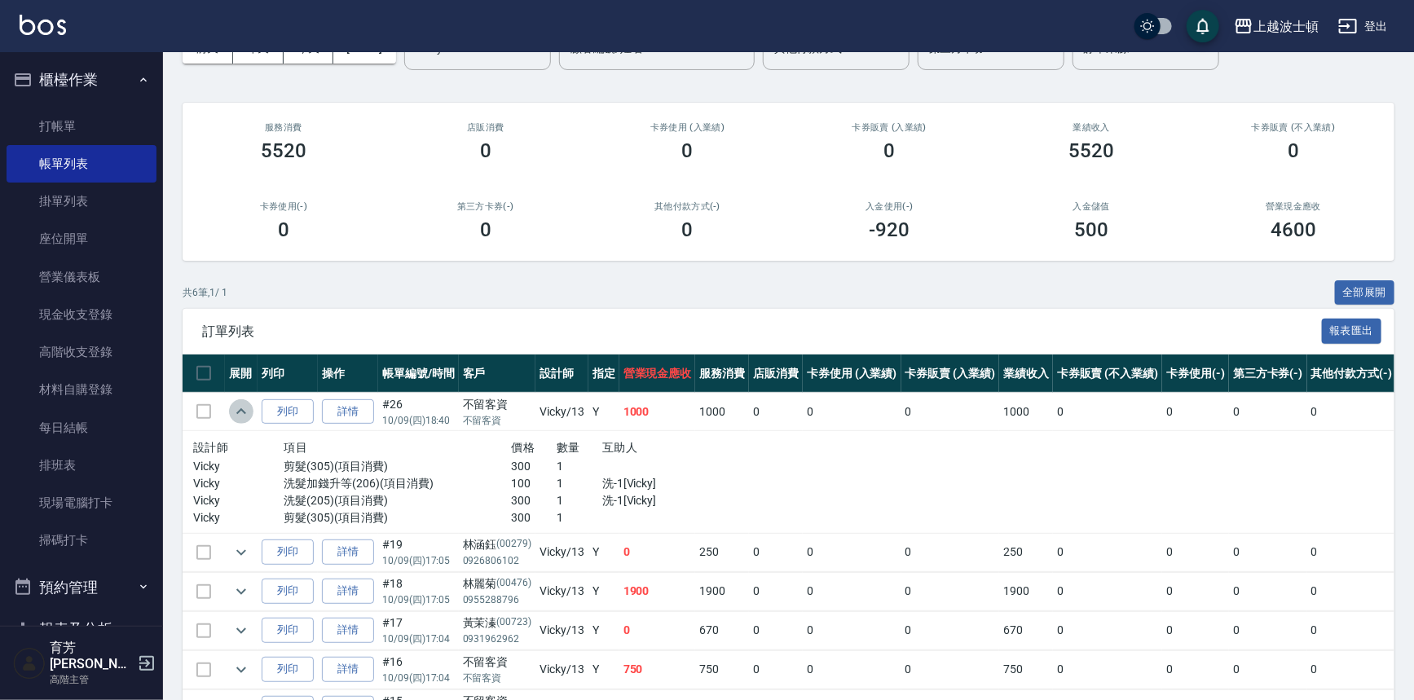
click at [243, 415] on icon "expand row" at bounding box center [241, 412] width 20 height 20
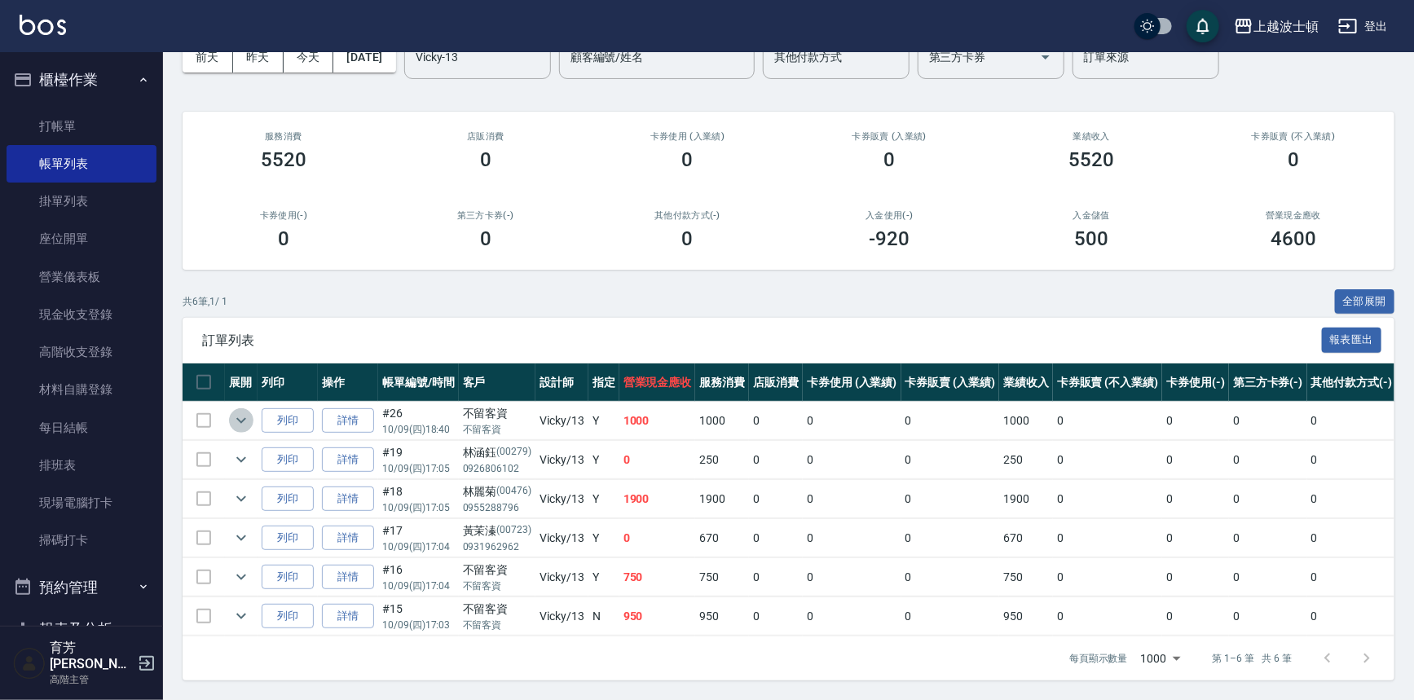
click at [243, 415] on icon "expand row" at bounding box center [241, 421] width 20 height 20
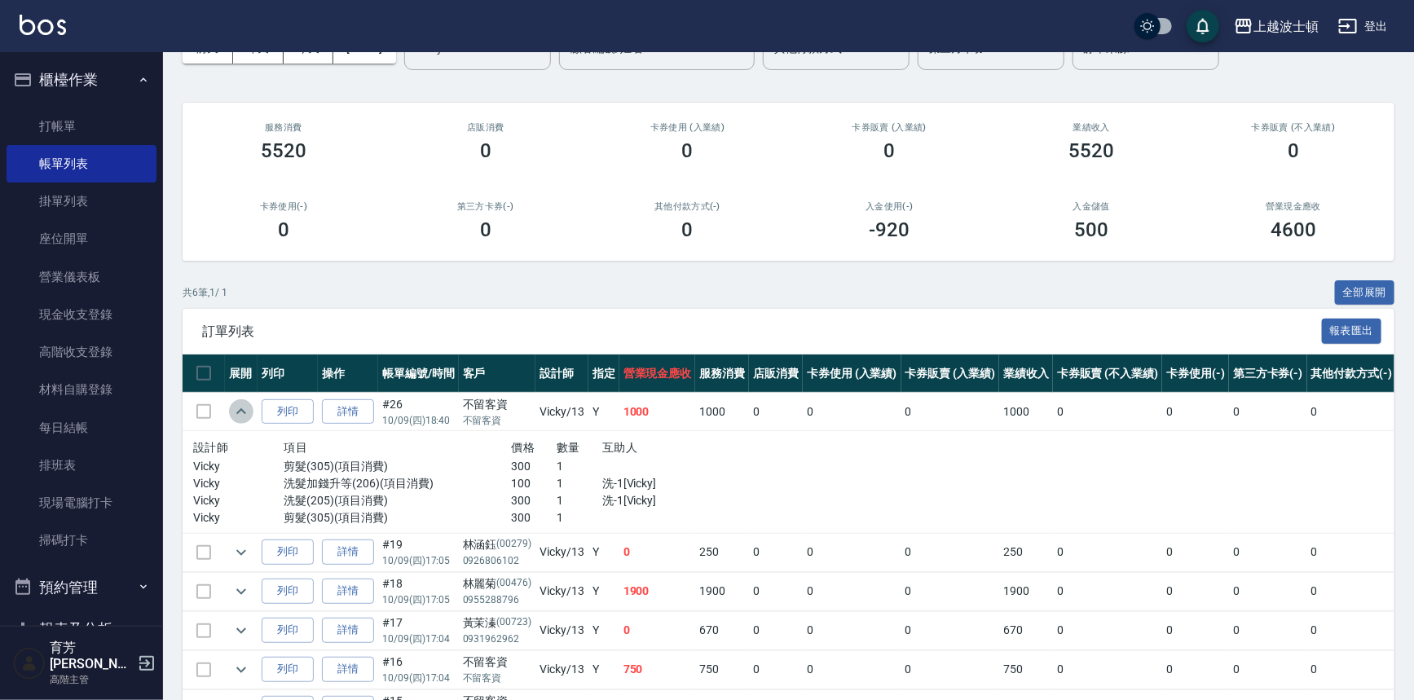
click at [243, 415] on icon "expand row" at bounding box center [241, 412] width 20 height 20
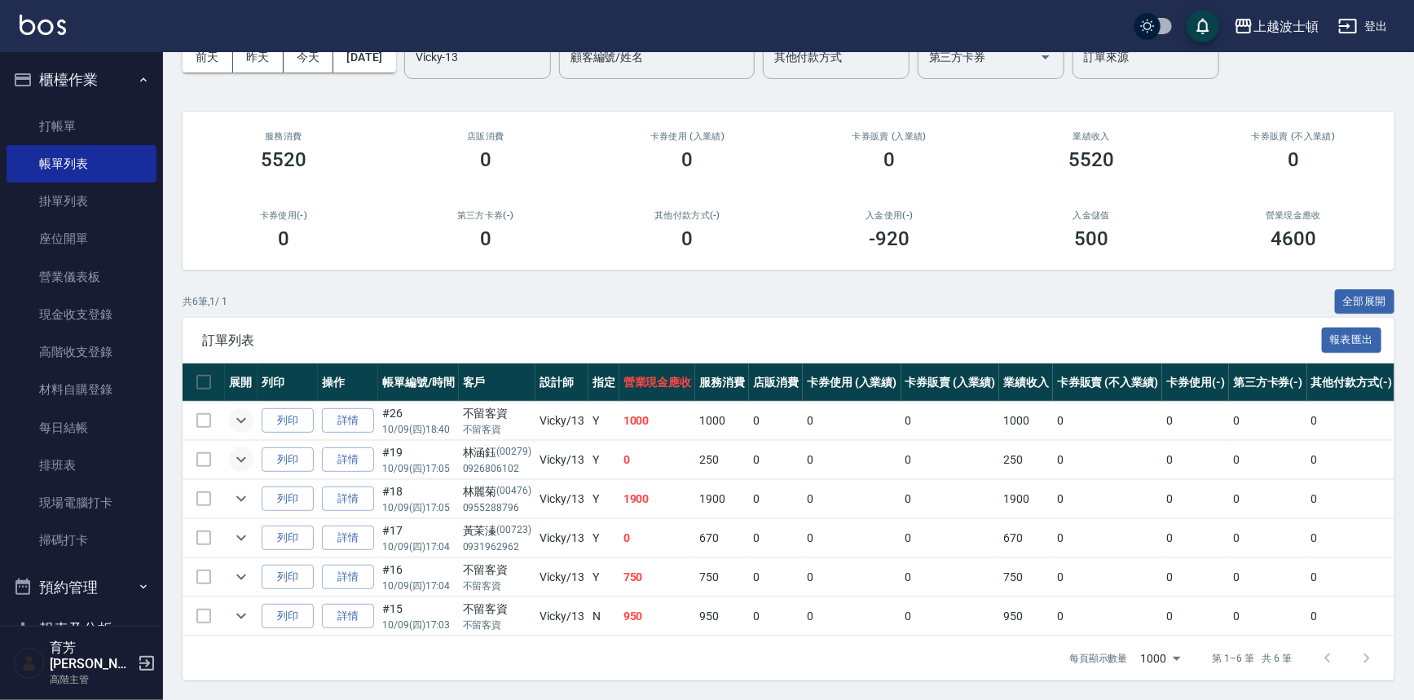
click at [242, 458] on icon "expand row" at bounding box center [241, 460] width 20 height 20
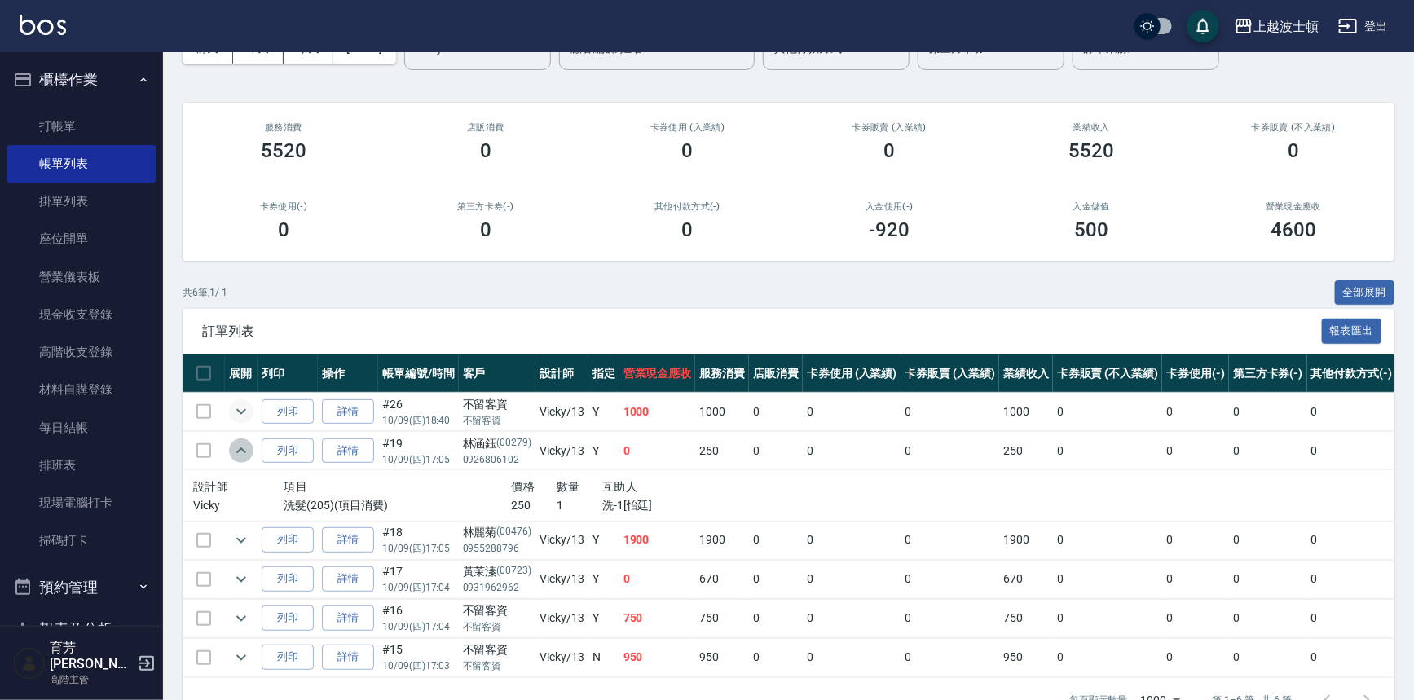
click at [242, 458] on icon "expand row" at bounding box center [241, 451] width 20 height 20
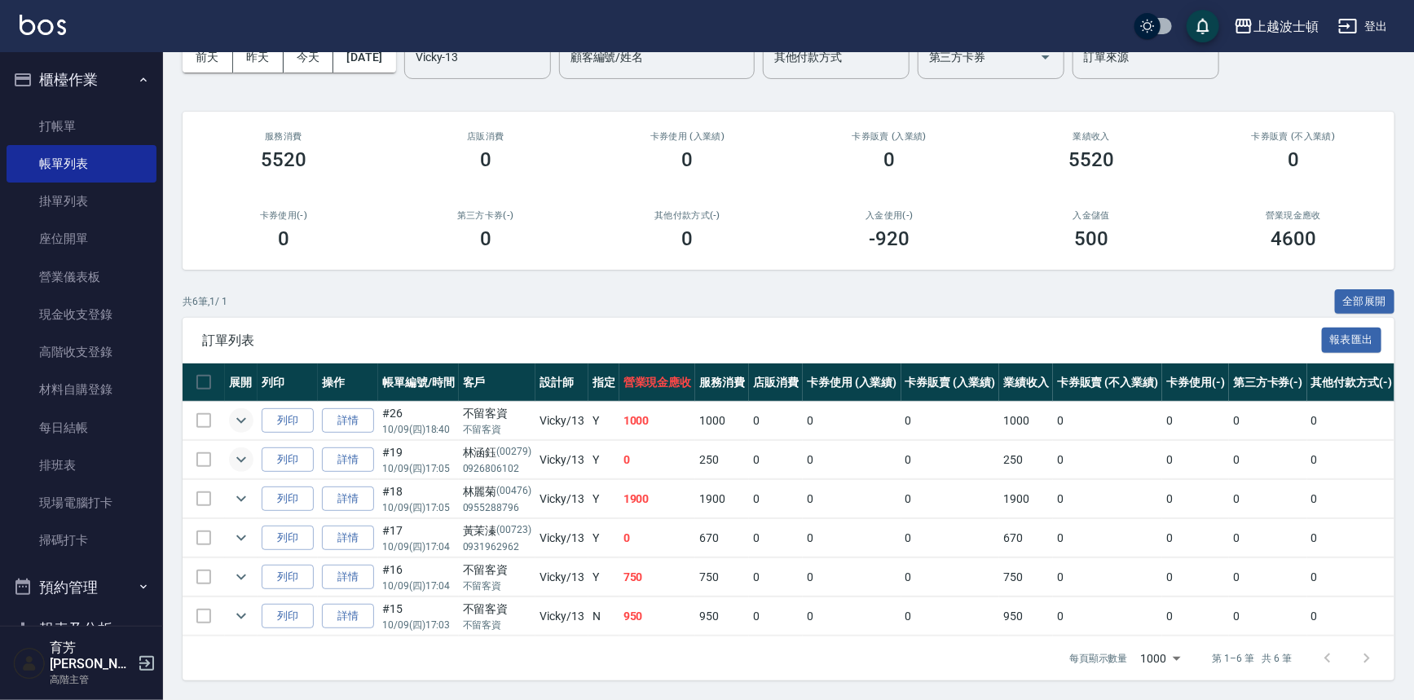
click at [231, 558] on td at bounding box center [241, 577] width 33 height 38
click at [236, 528] on icon "expand row" at bounding box center [241, 538] width 20 height 20
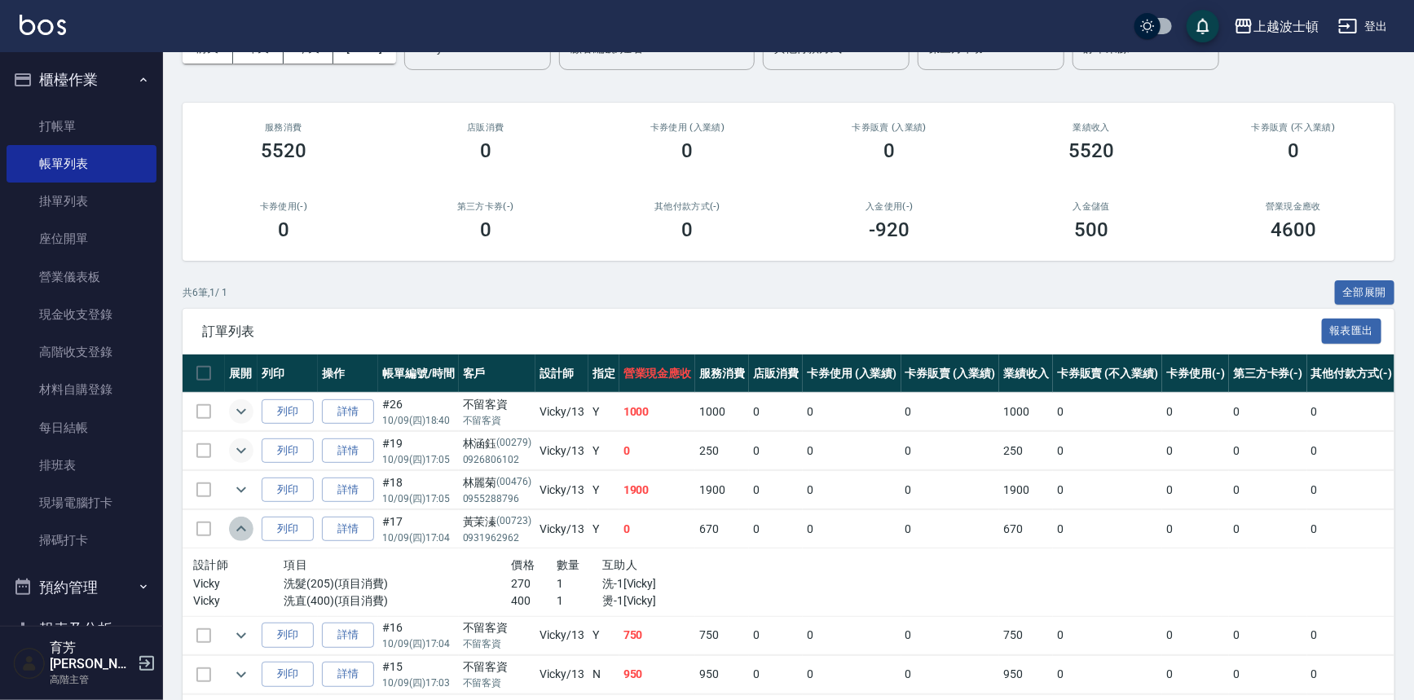
click at [236, 526] on icon "expand row" at bounding box center [241, 529] width 20 height 20
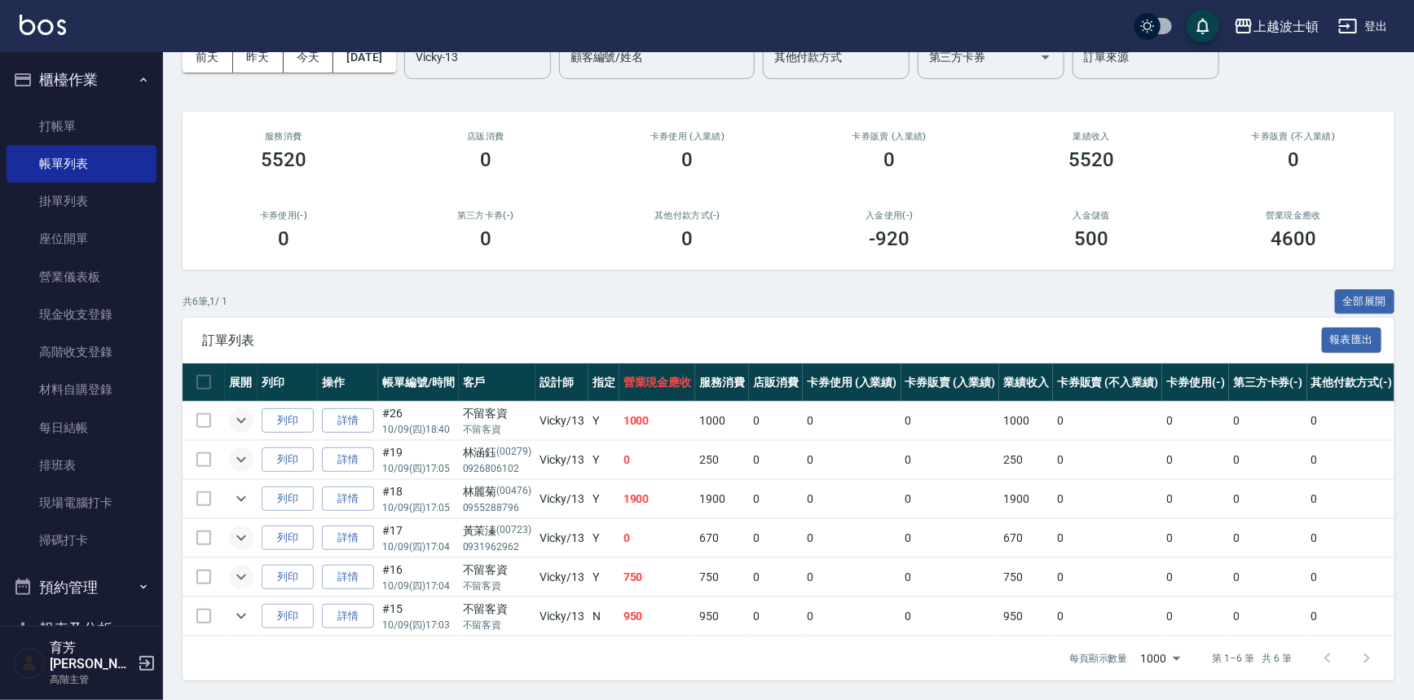
click at [236, 569] on icon "expand row" at bounding box center [241, 577] width 20 height 20
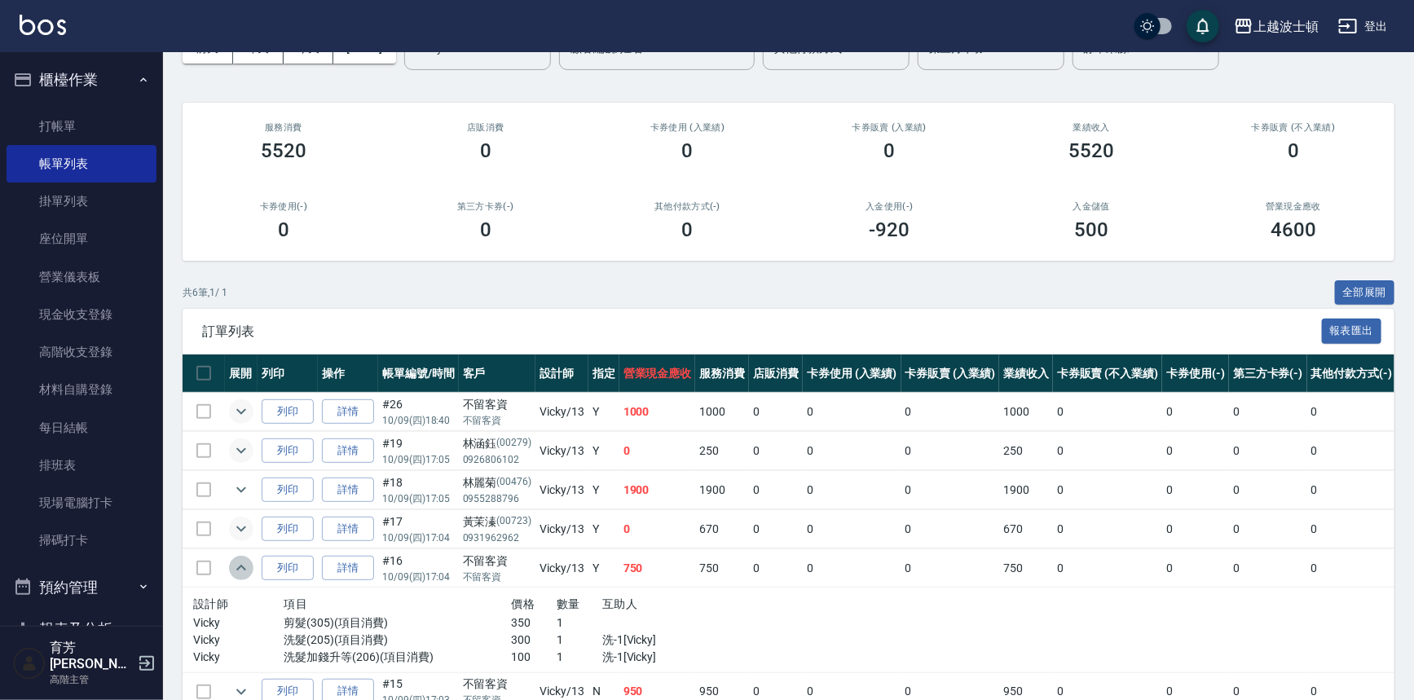
click at [236, 568] on icon "expand row" at bounding box center [241, 568] width 10 height 6
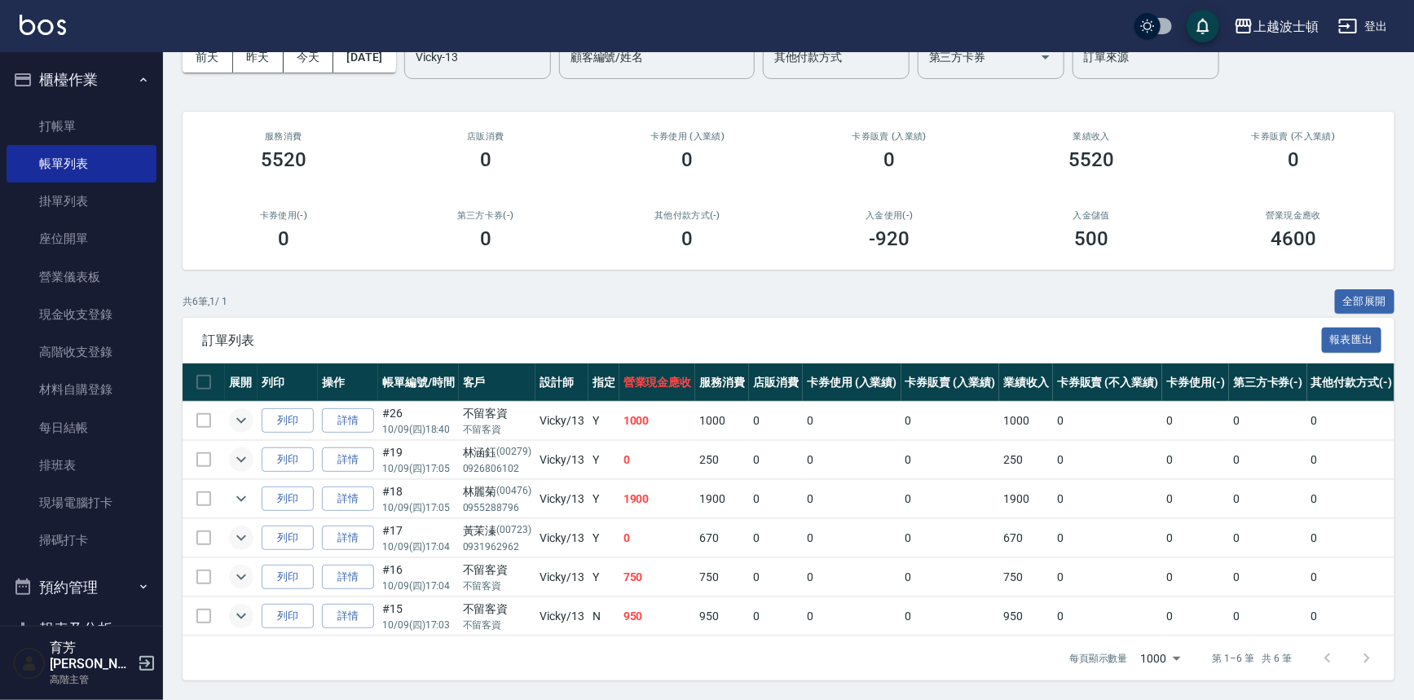
click at [231, 606] on icon "expand row" at bounding box center [241, 616] width 20 height 20
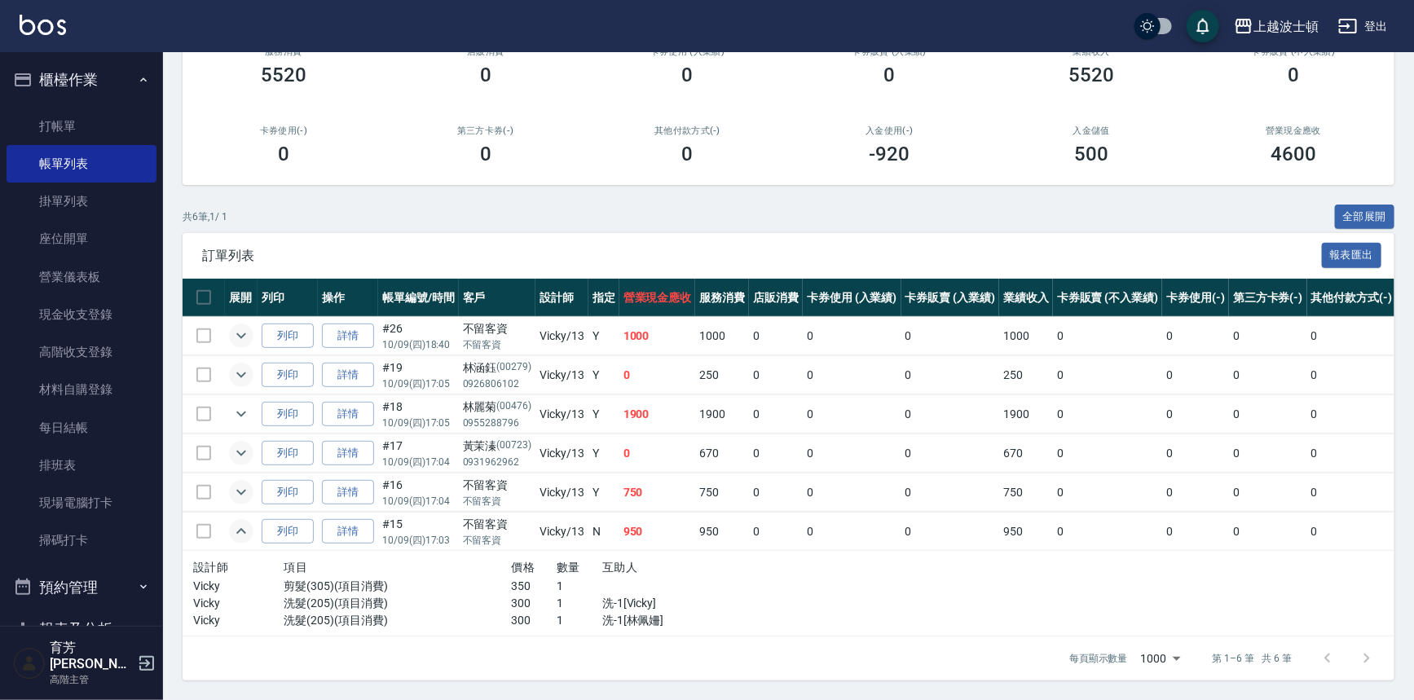
scroll to position [172, 0]
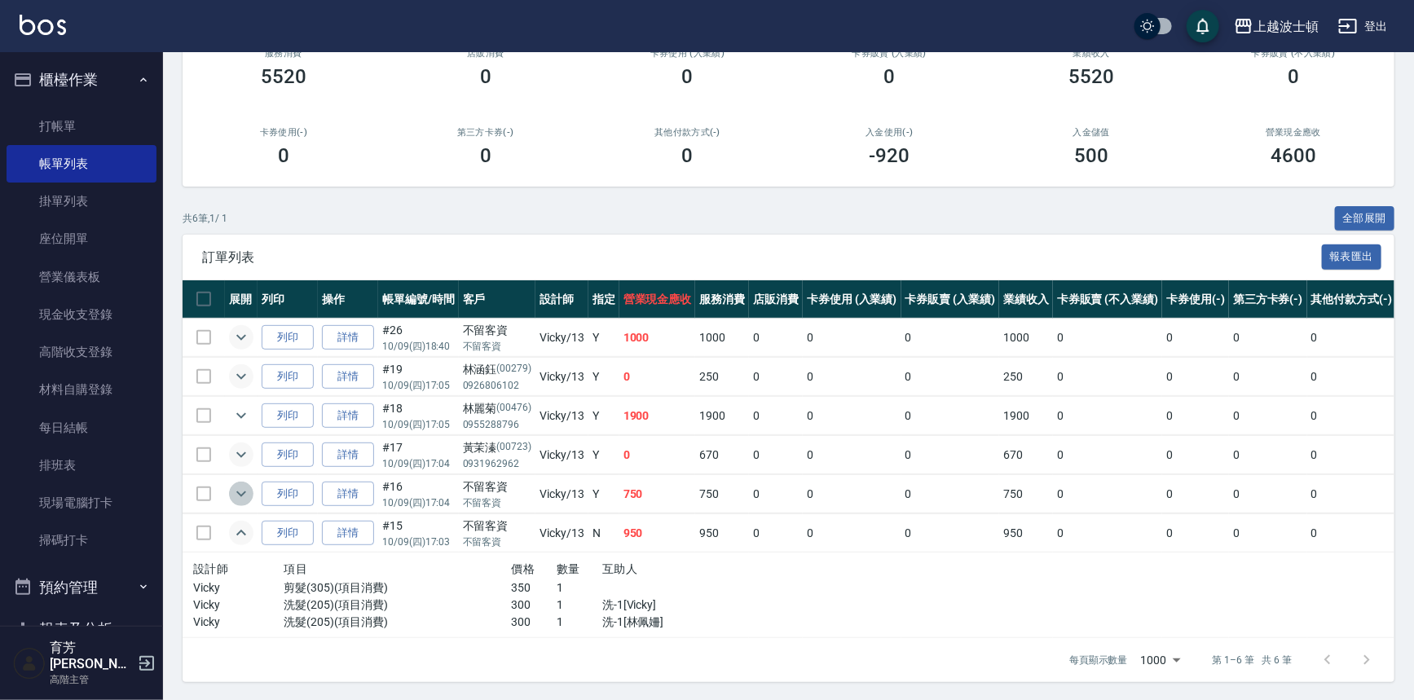
click at [243, 492] on icon "expand row" at bounding box center [241, 494] width 10 height 6
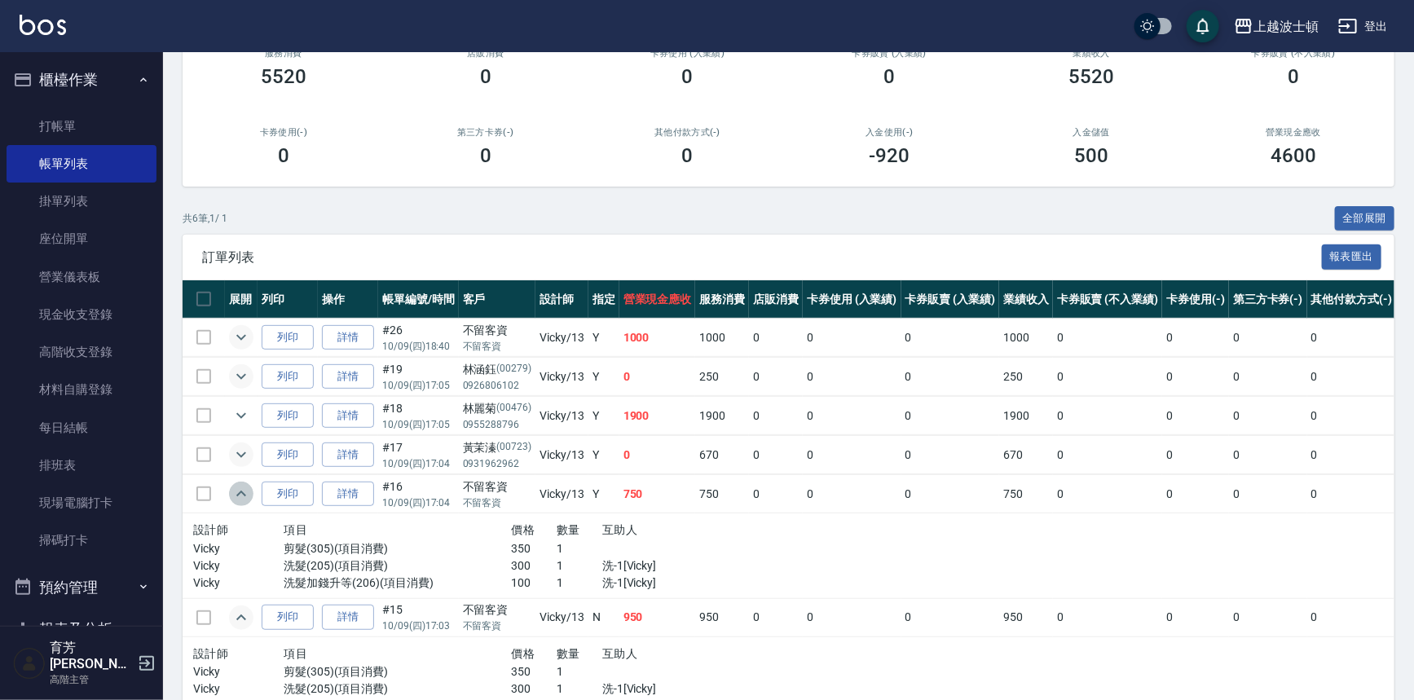
click at [243, 492] on icon "expand row" at bounding box center [241, 494] width 10 height 6
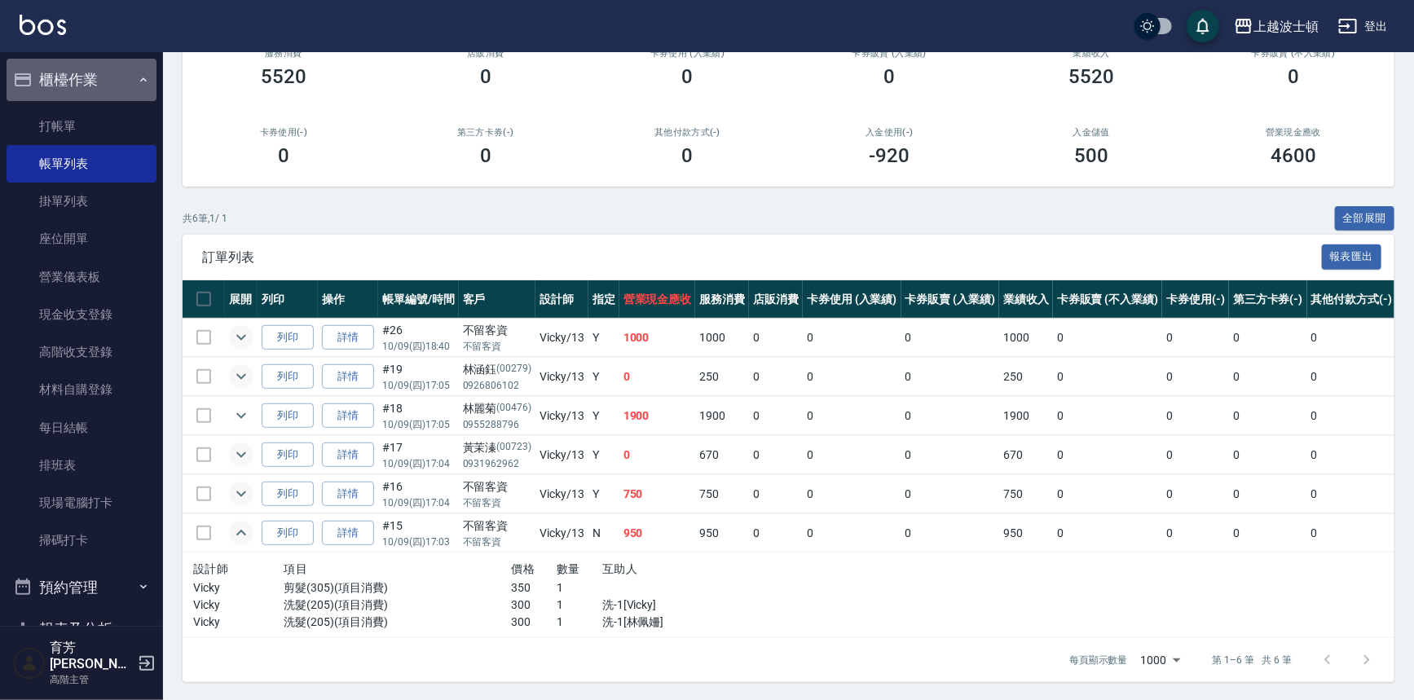
click at [109, 83] on button "櫃檯作業" at bounding box center [82, 80] width 150 height 42
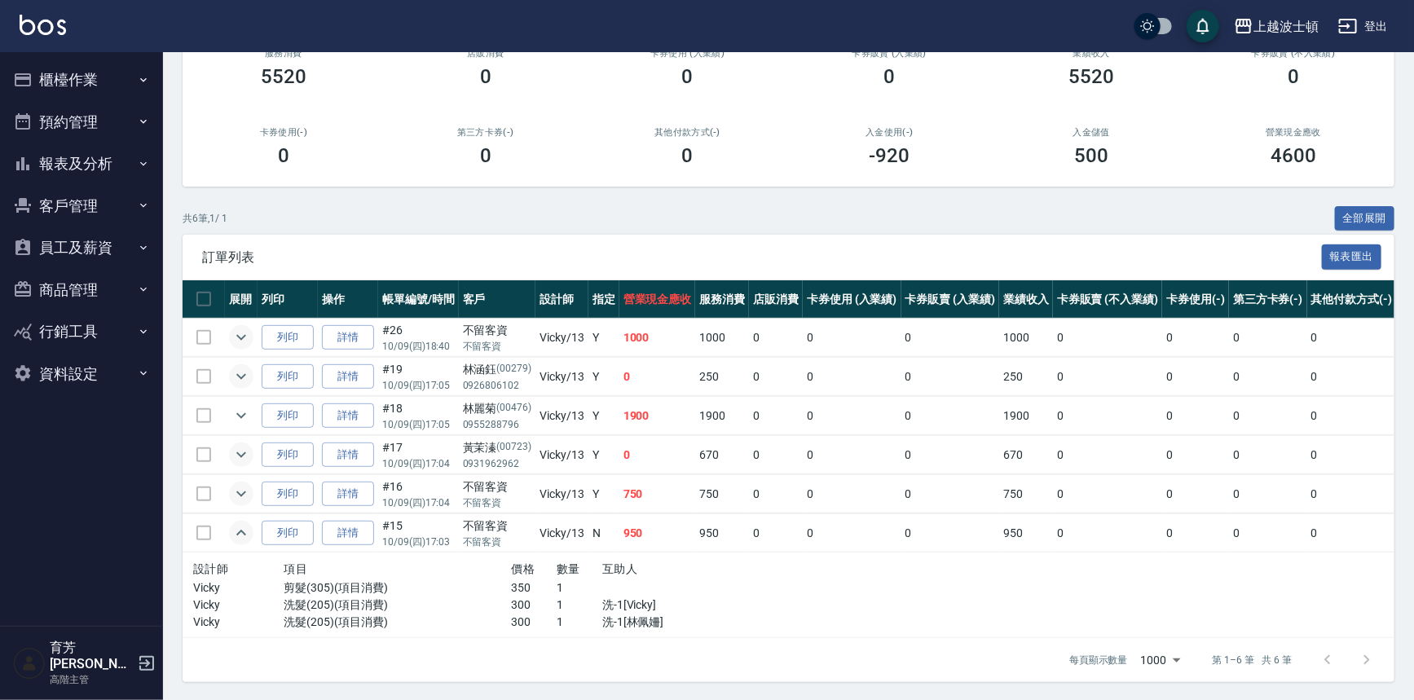
click at [99, 171] on button "報表及分析" at bounding box center [82, 164] width 150 height 42
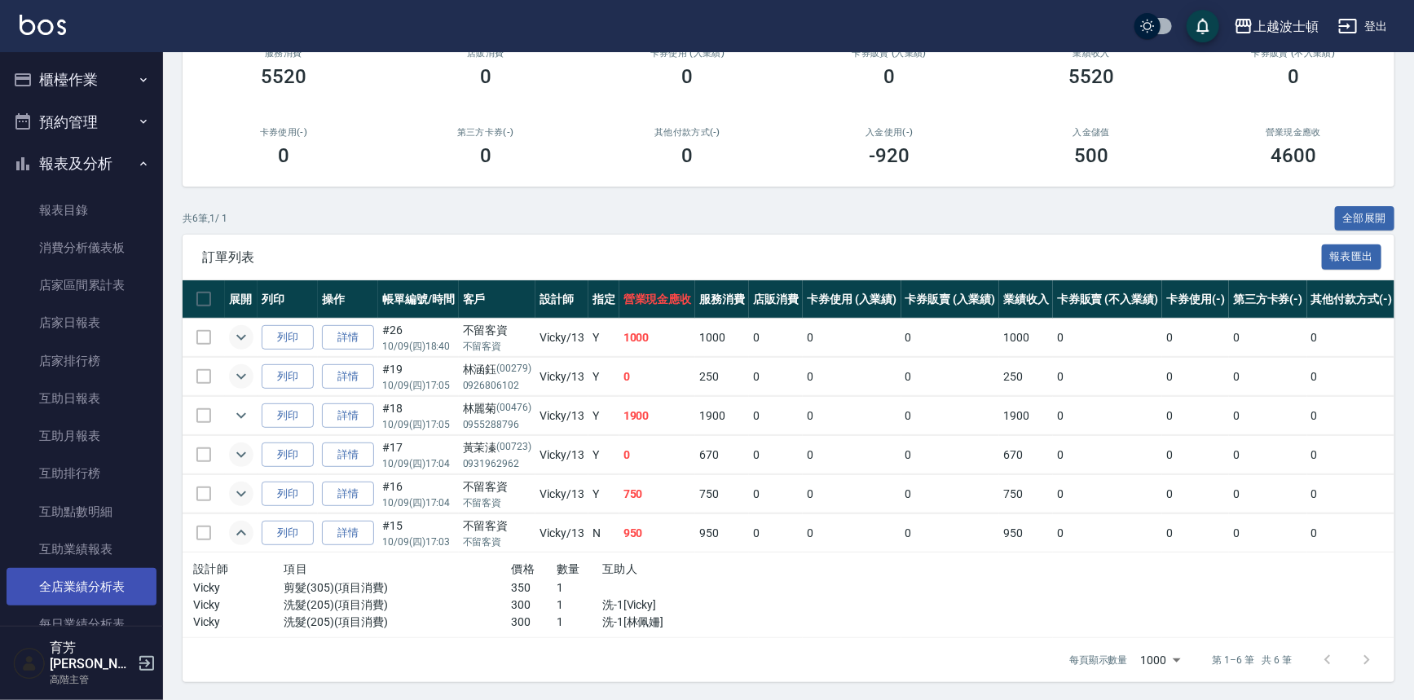
click at [81, 585] on link "全店業績分析表" at bounding box center [82, 586] width 150 height 37
